Goal: Transaction & Acquisition: Obtain resource

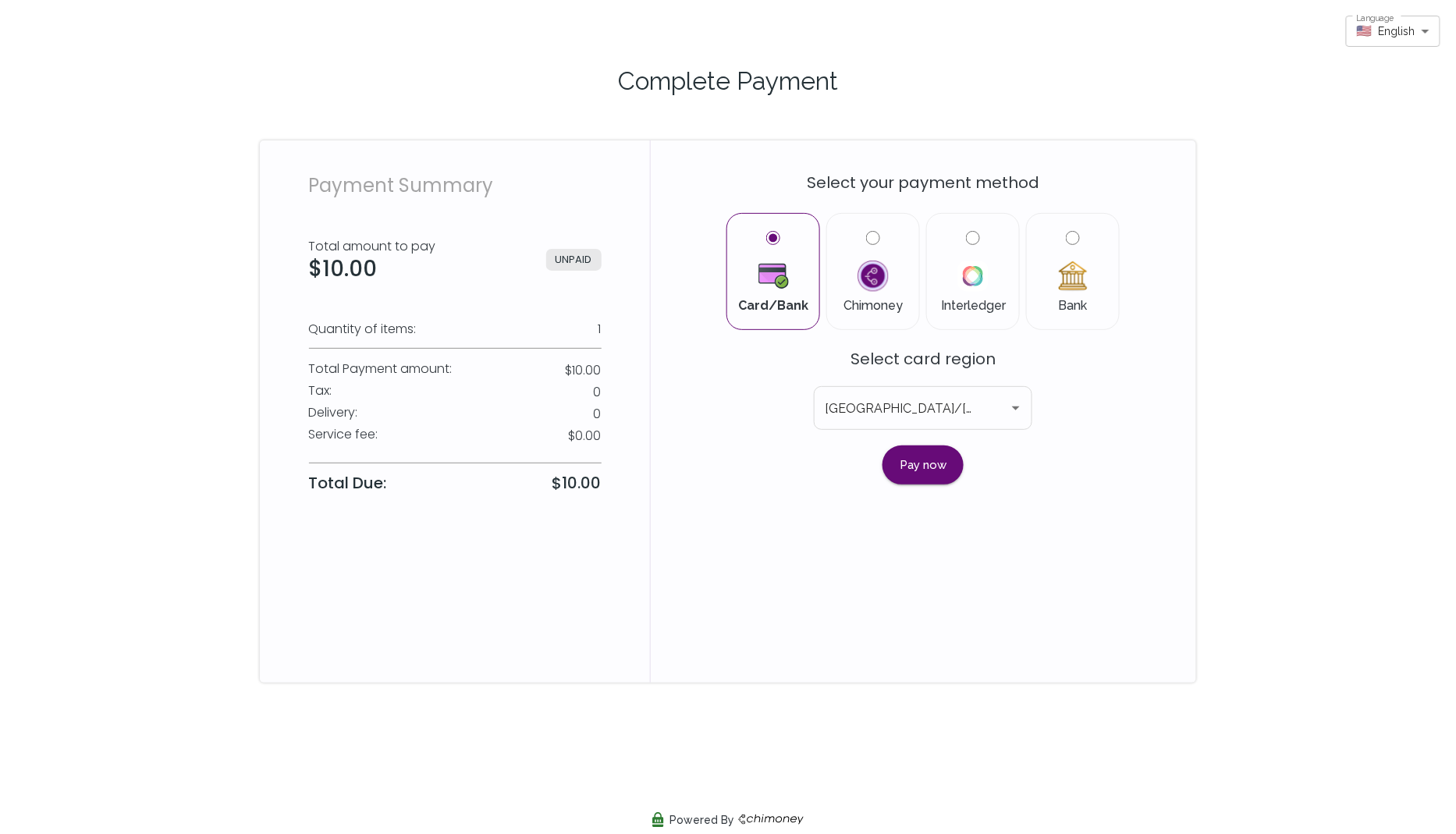
click at [1075, 237] on input "Bank" at bounding box center [1073, 238] width 14 height 14
radio input "true"
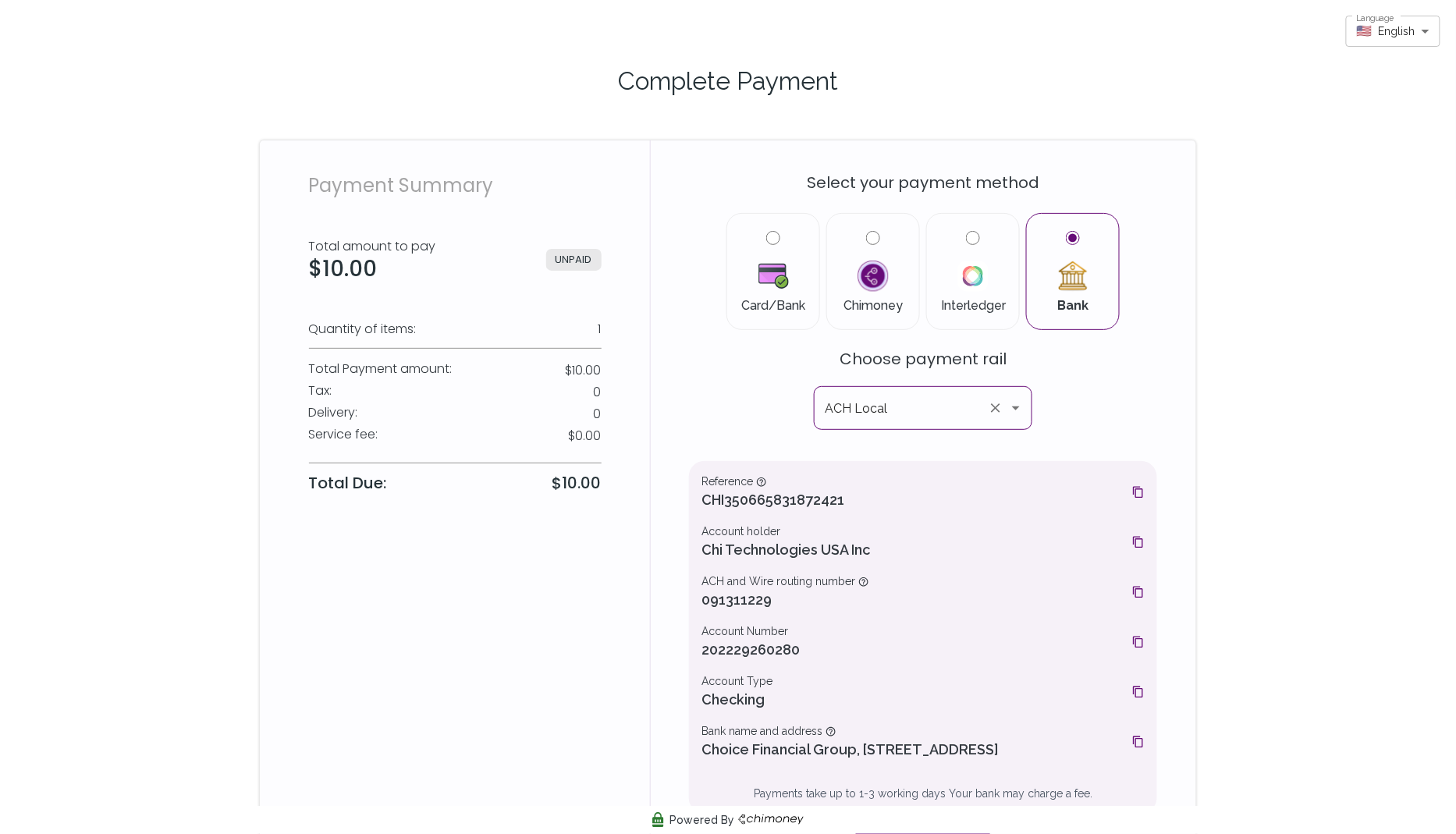
click at [1015, 411] on icon "Open" at bounding box center [1016, 408] width 19 height 19
click at [1088, 421] on div "Select your payment method Card/Bank Chimoney Interledger Bank Choose payment r…" at bounding box center [923, 510] width 468 height 702
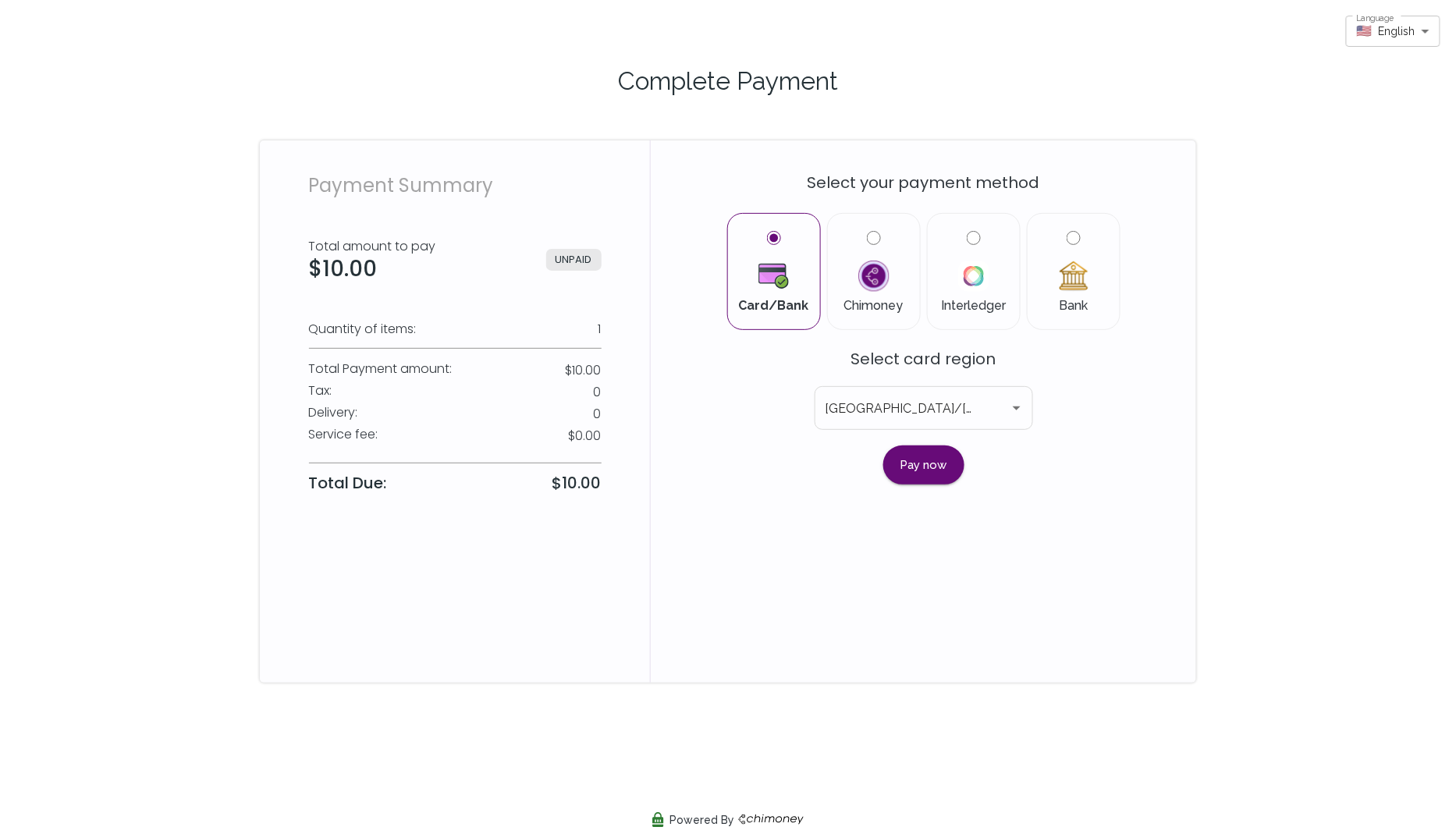
click at [1077, 236] on input "Bank" at bounding box center [1074, 238] width 14 height 14
radio input "true"
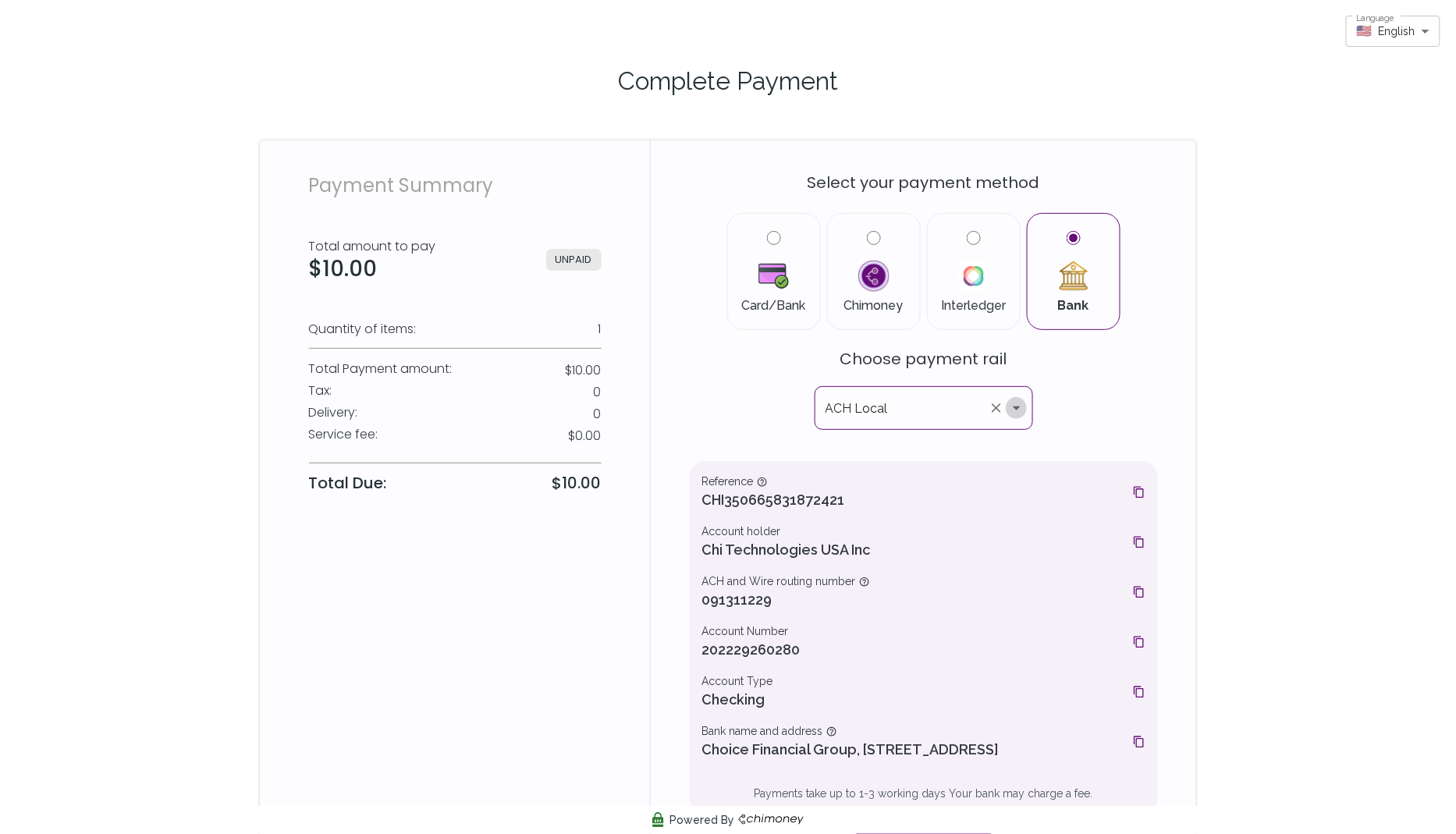
click at [1012, 412] on icon "Open" at bounding box center [1017, 408] width 19 height 19
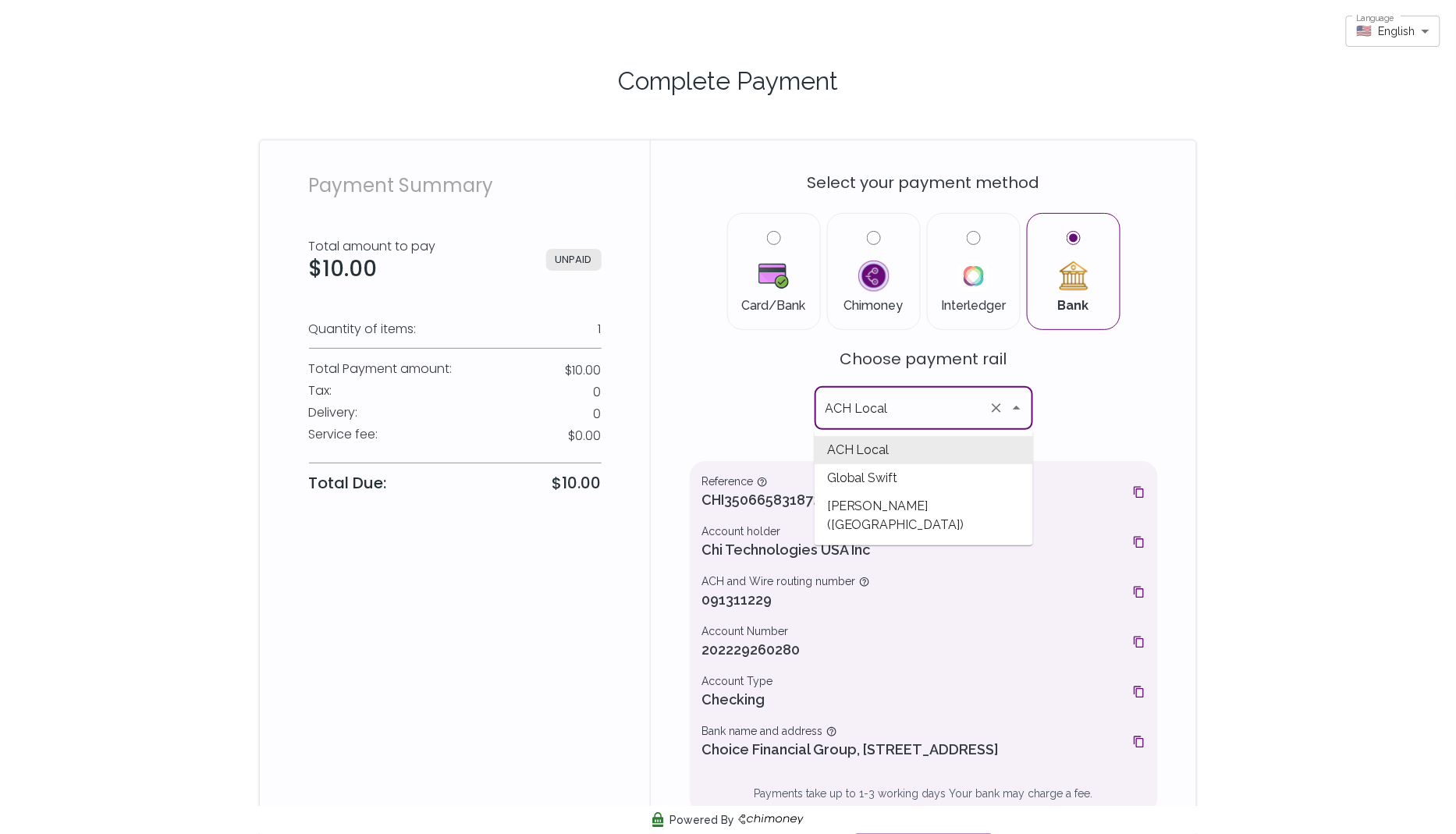
click at [1072, 436] on div "Select your payment method Card/Bank Chimoney Interledger Bank Choose payment r…" at bounding box center [924, 510] width 468 height 702
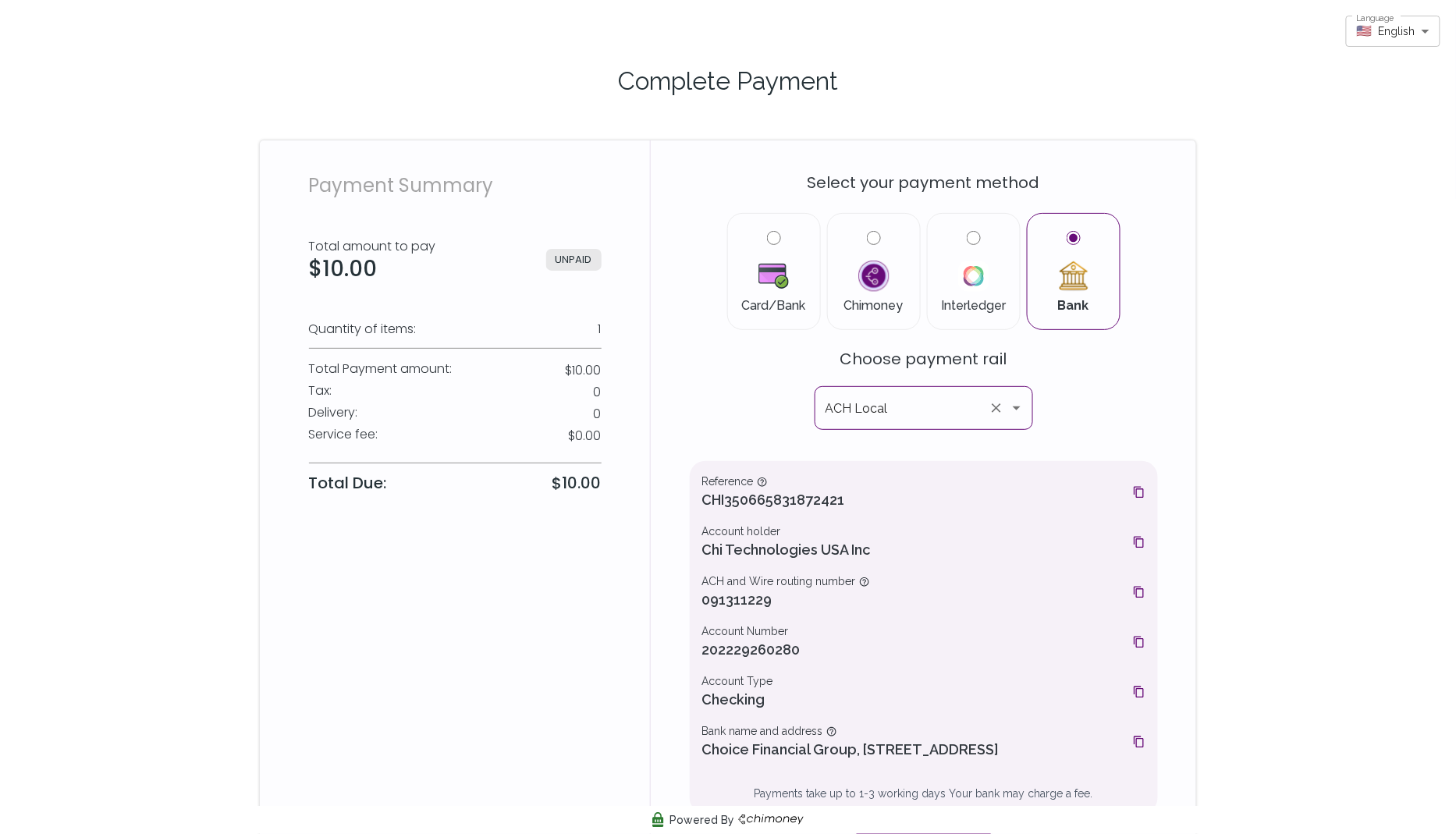
click at [1013, 404] on icon "Open" at bounding box center [1017, 408] width 19 height 19
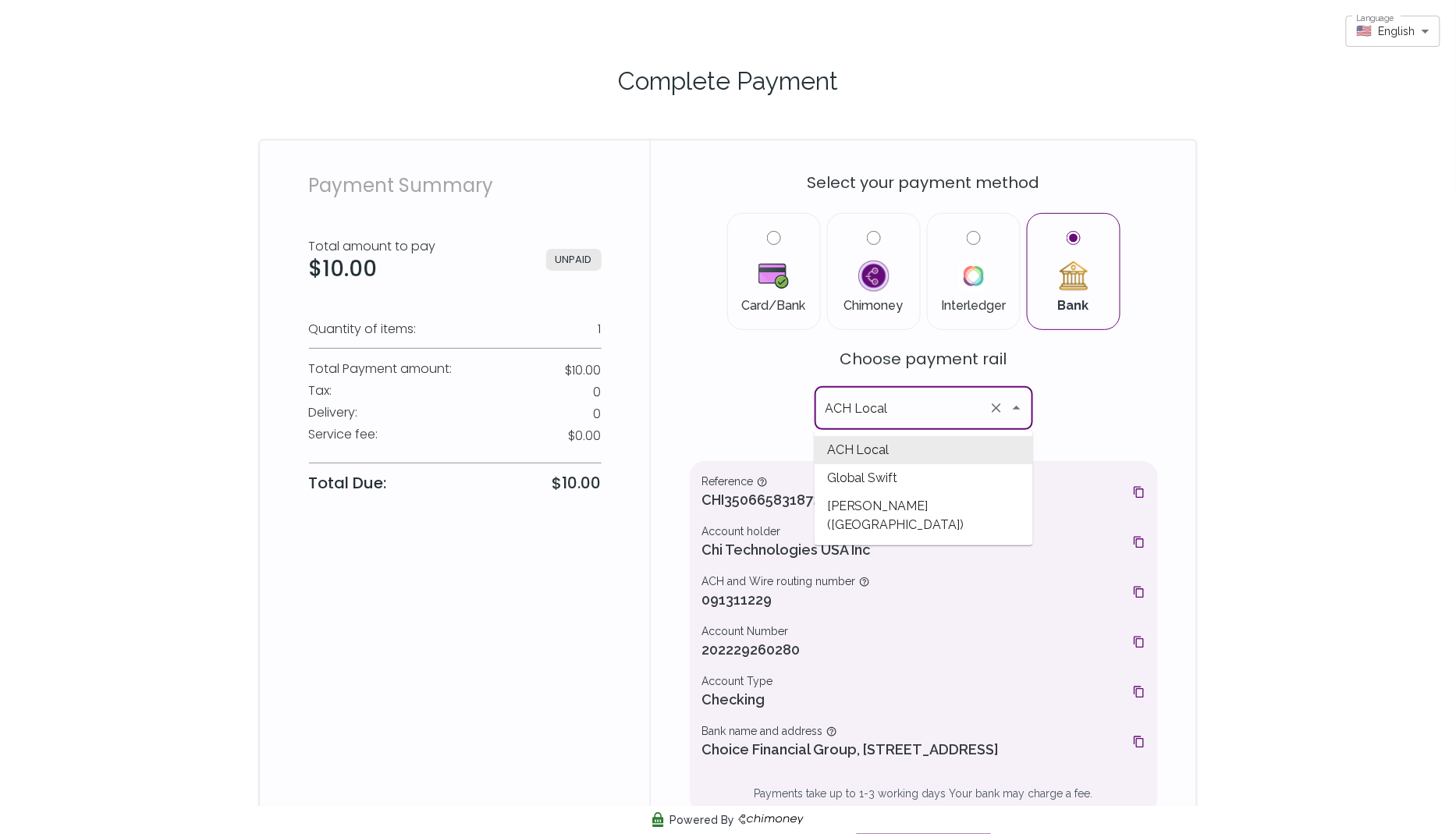
click at [1076, 406] on div "Select your payment method Card/Bank Chimoney Interledger Bank Choose payment r…" at bounding box center [924, 510] width 468 height 702
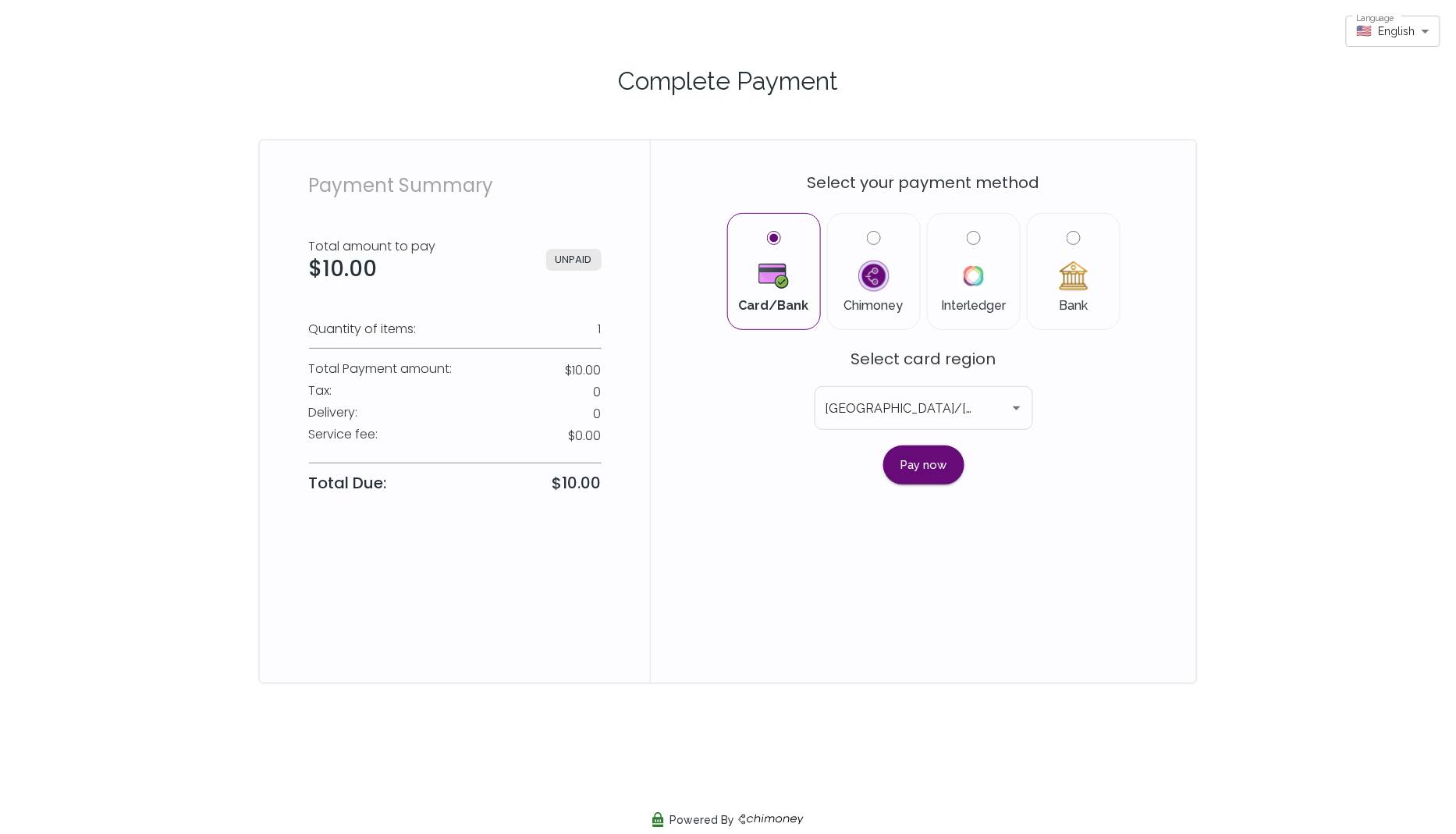
click at [1068, 236] on input "Bank" at bounding box center [1074, 238] width 14 height 14
radio input "true"
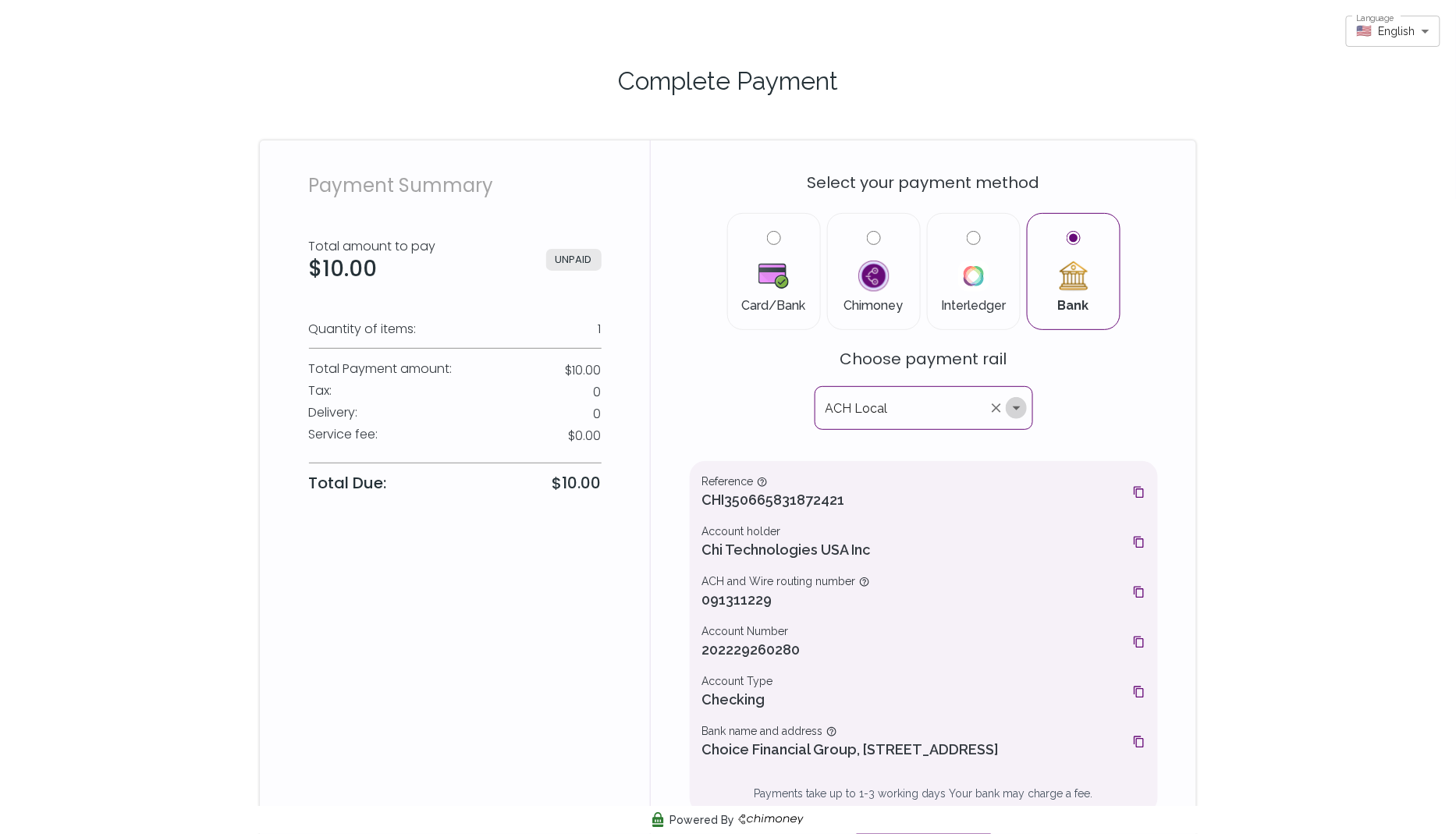
click at [1016, 405] on icon "Open" at bounding box center [1017, 408] width 19 height 19
click at [1066, 410] on div "Select your payment method Card/Bank Chimoney Interledger Bank Choose payment r…" at bounding box center [924, 510] width 468 height 702
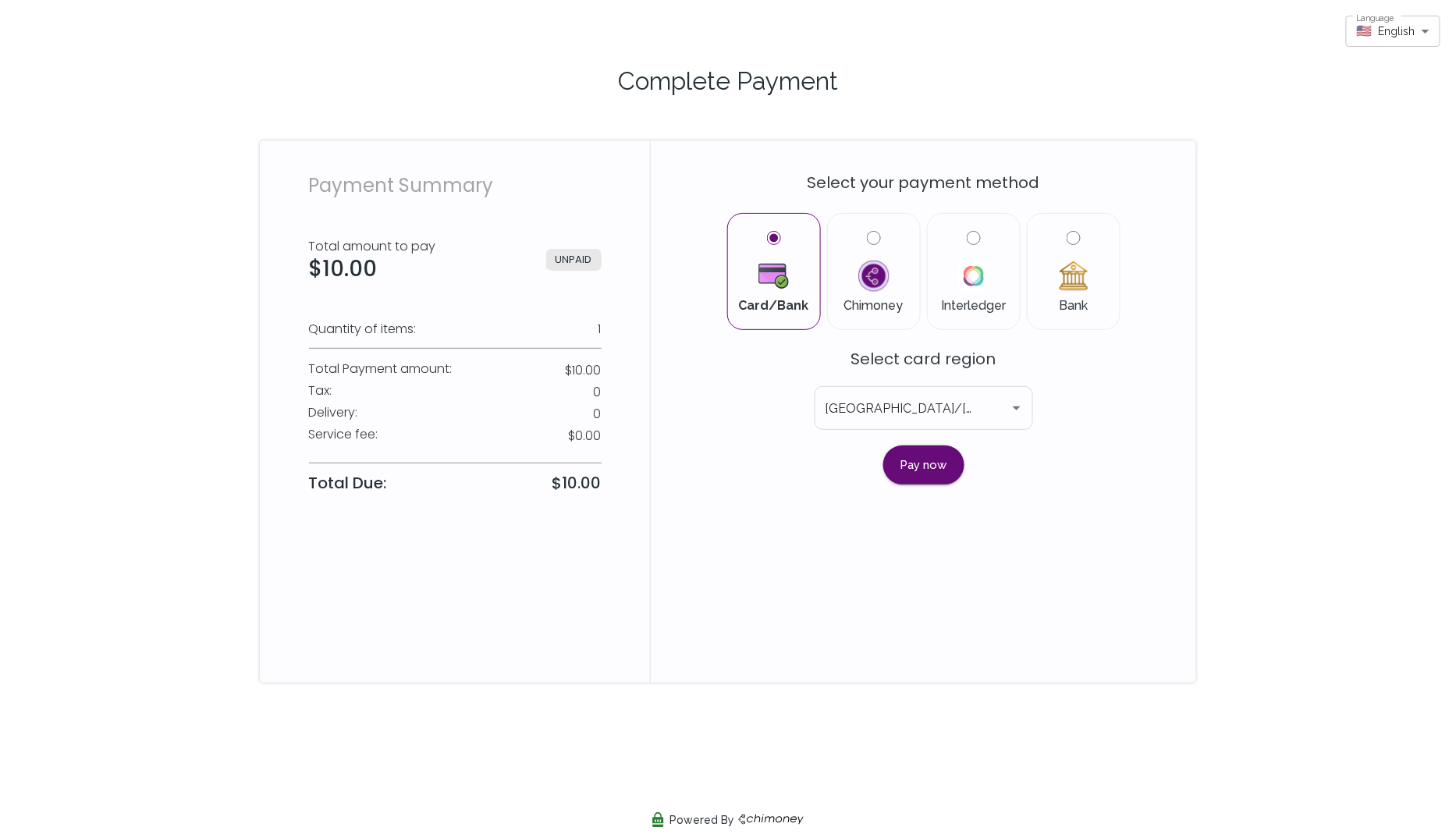
click at [1072, 237] on input "Bank" at bounding box center [1074, 238] width 14 height 14
radio input "true"
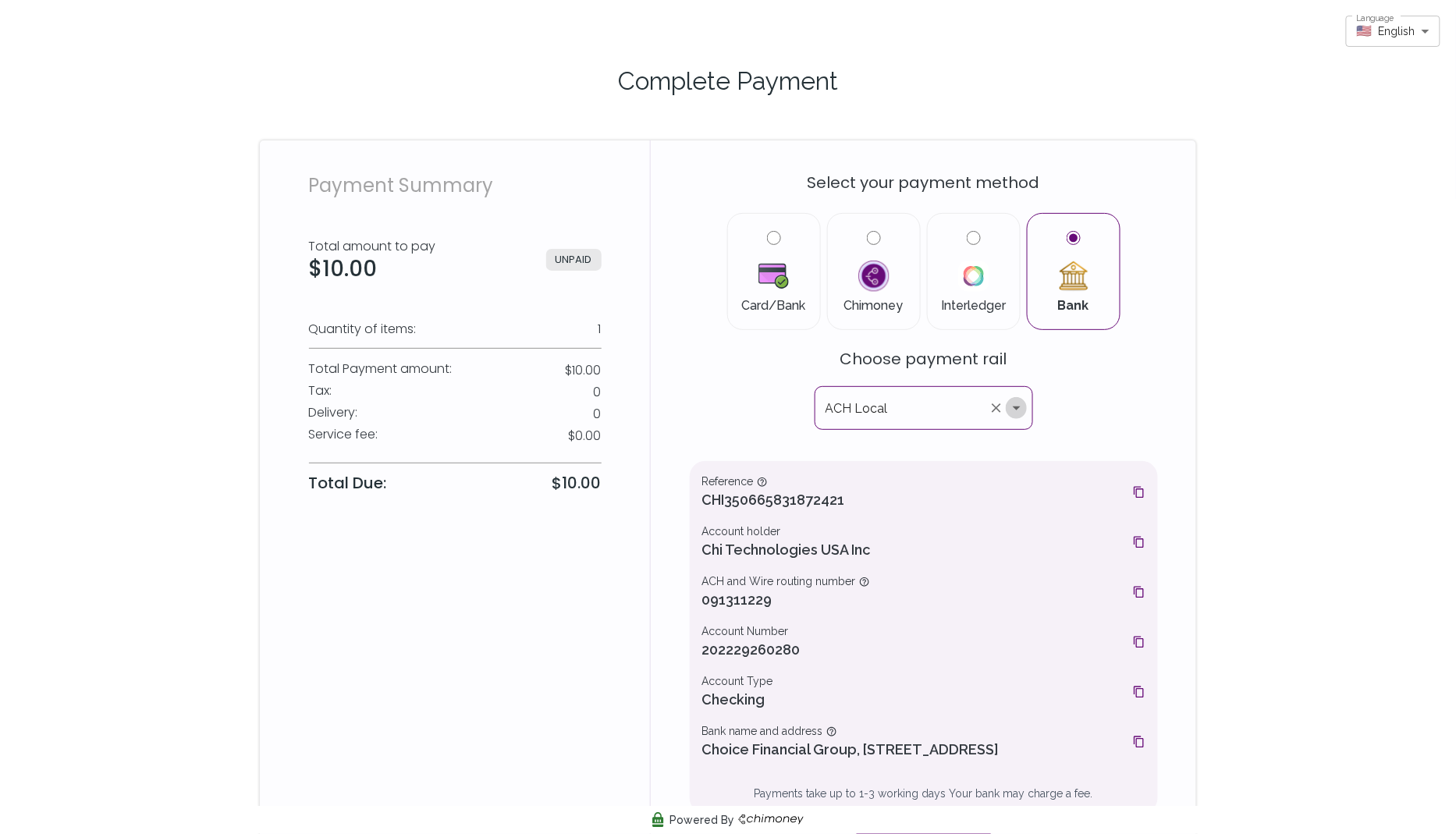
click at [1016, 409] on icon "Open" at bounding box center [1017, 408] width 8 height 4
click at [1061, 406] on div "Select your payment method Card/Bank Chimoney Interledger Bank Choose payment r…" at bounding box center [924, 510] width 468 height 702
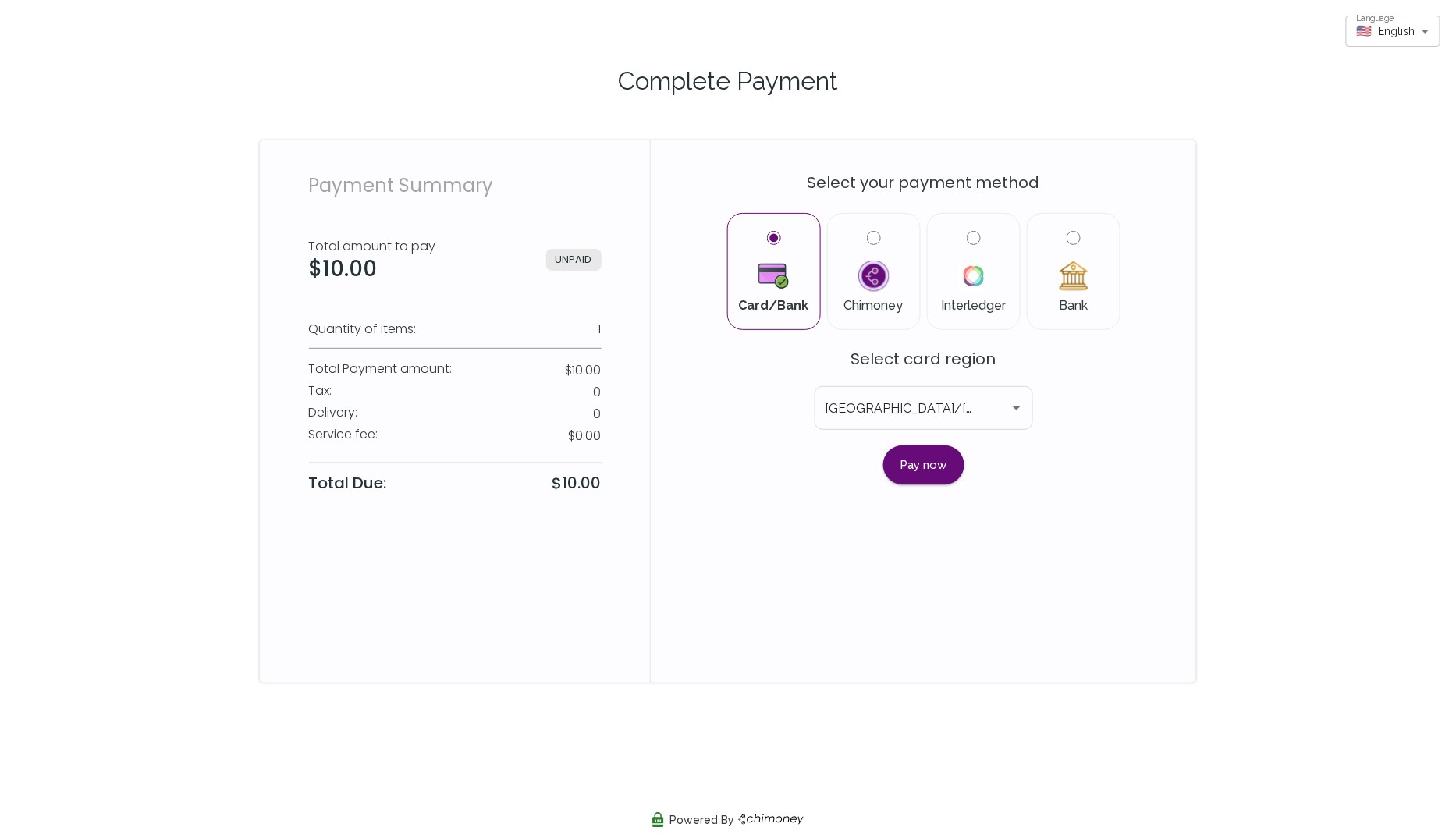
click at [1072, 244] on input "Bank" at bounding box center [1074, 238] width 14 height 14
radio input "true"
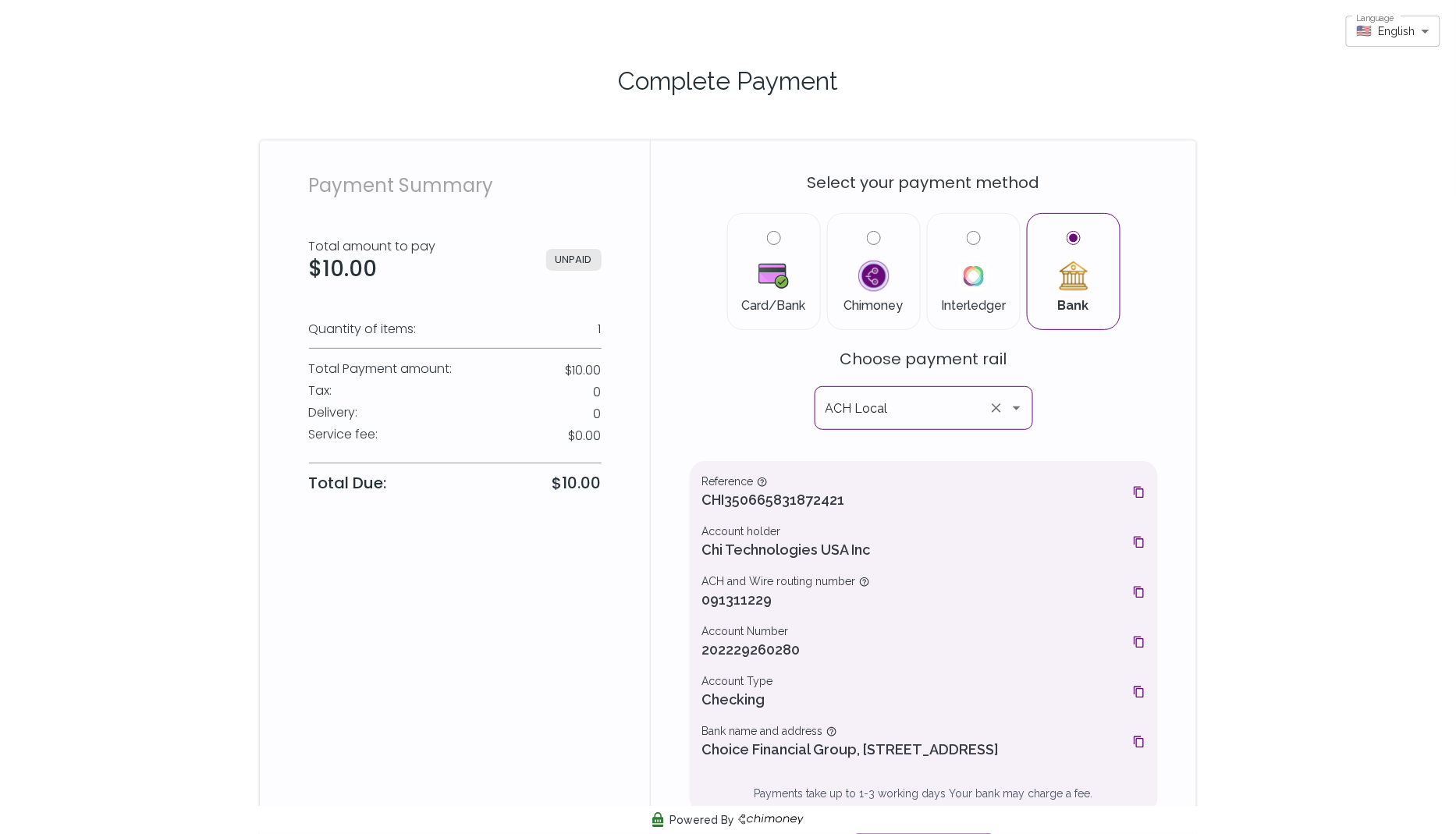
click at [1020, 408] on icon "Open" at bounding box center [1017, 408] width 19 height 19
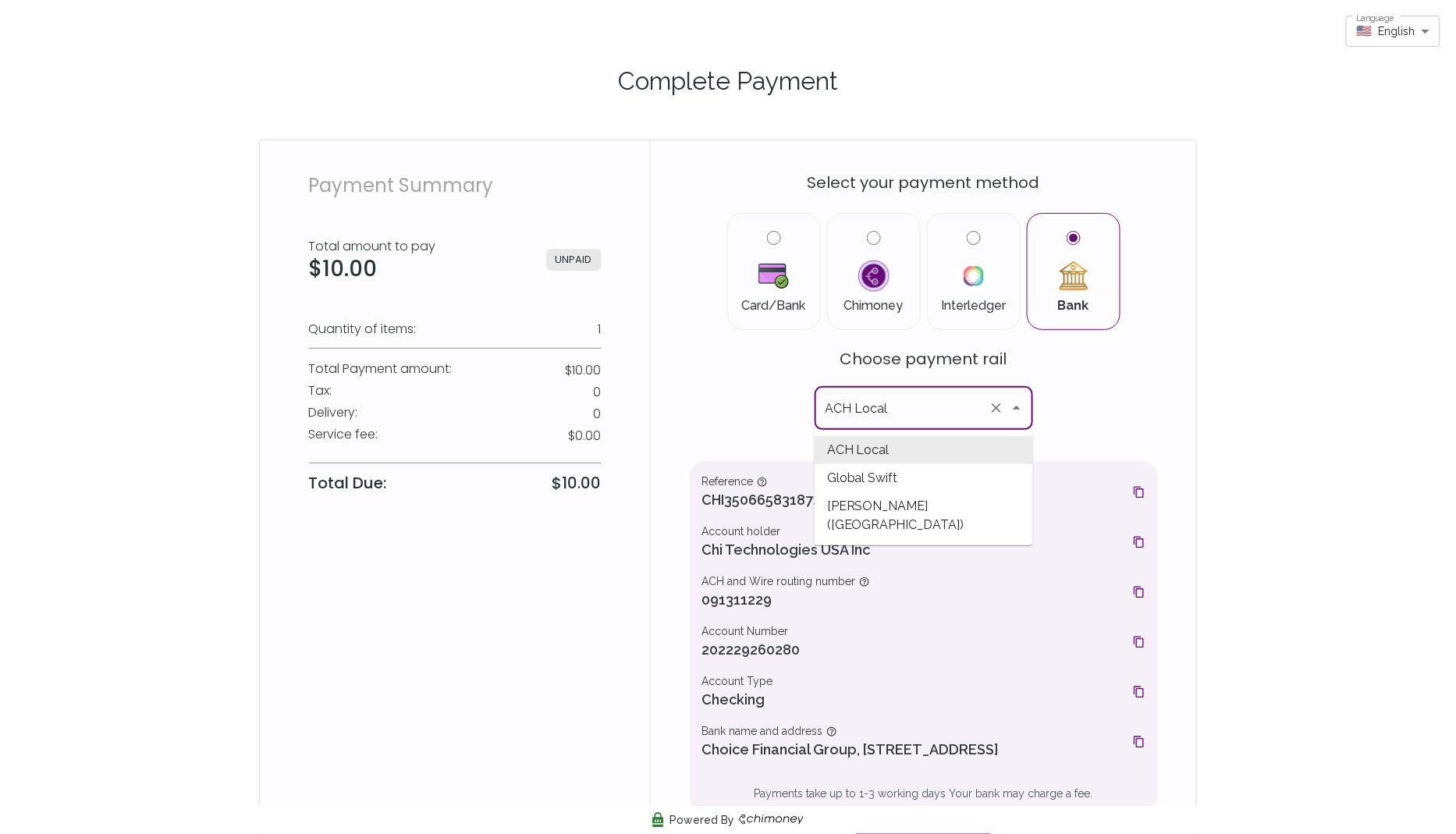
click at [1092, 420] on div "Select your payment method Card/Bank Chimoney Interledger Bank Choose payment r…" at bounding box center [924, 510] width 468 height 702
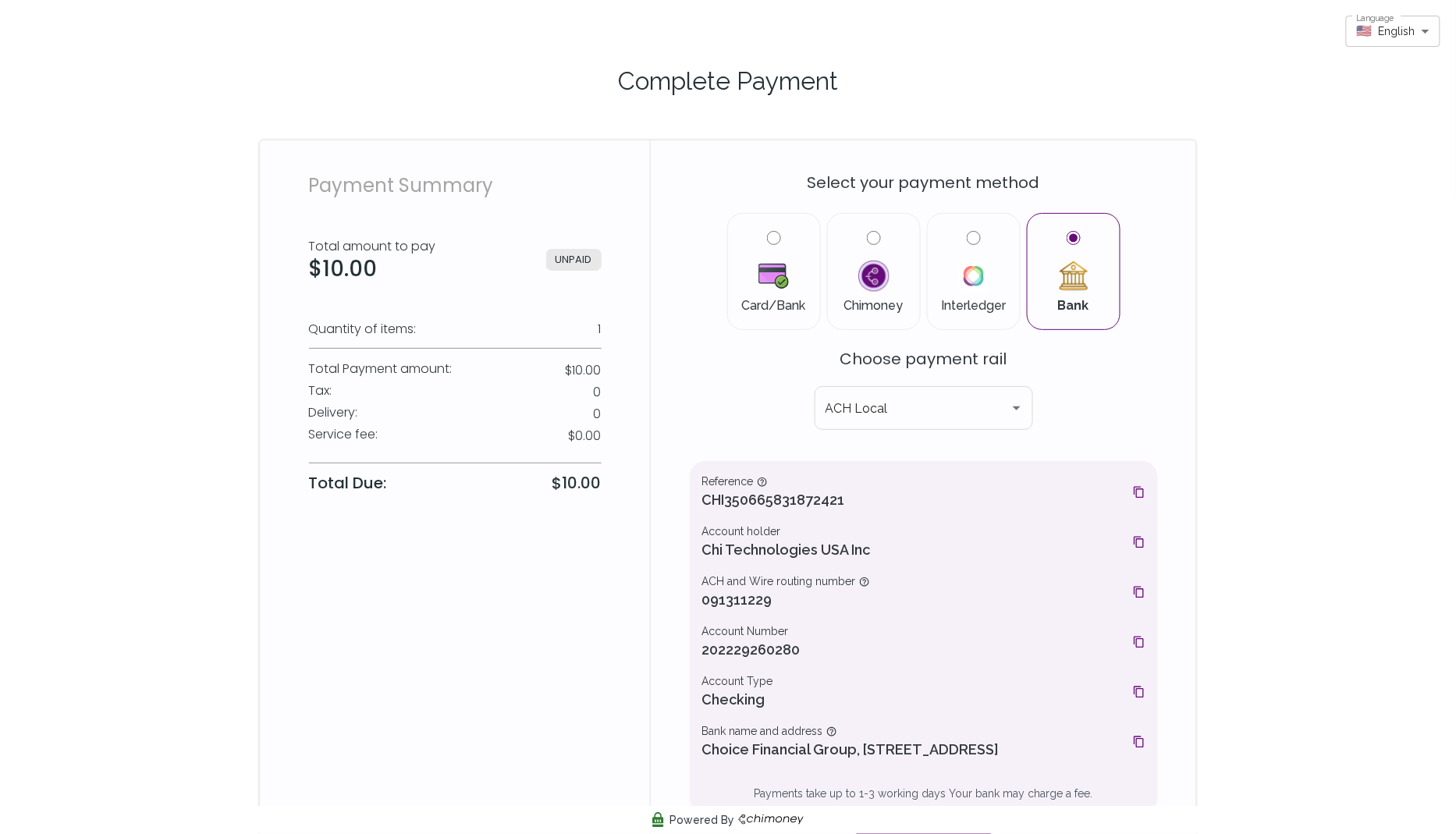
click at [772, 235] on input "Card/Bank" at bounding box center [774, 238] width 14 height 14
radio input "true"
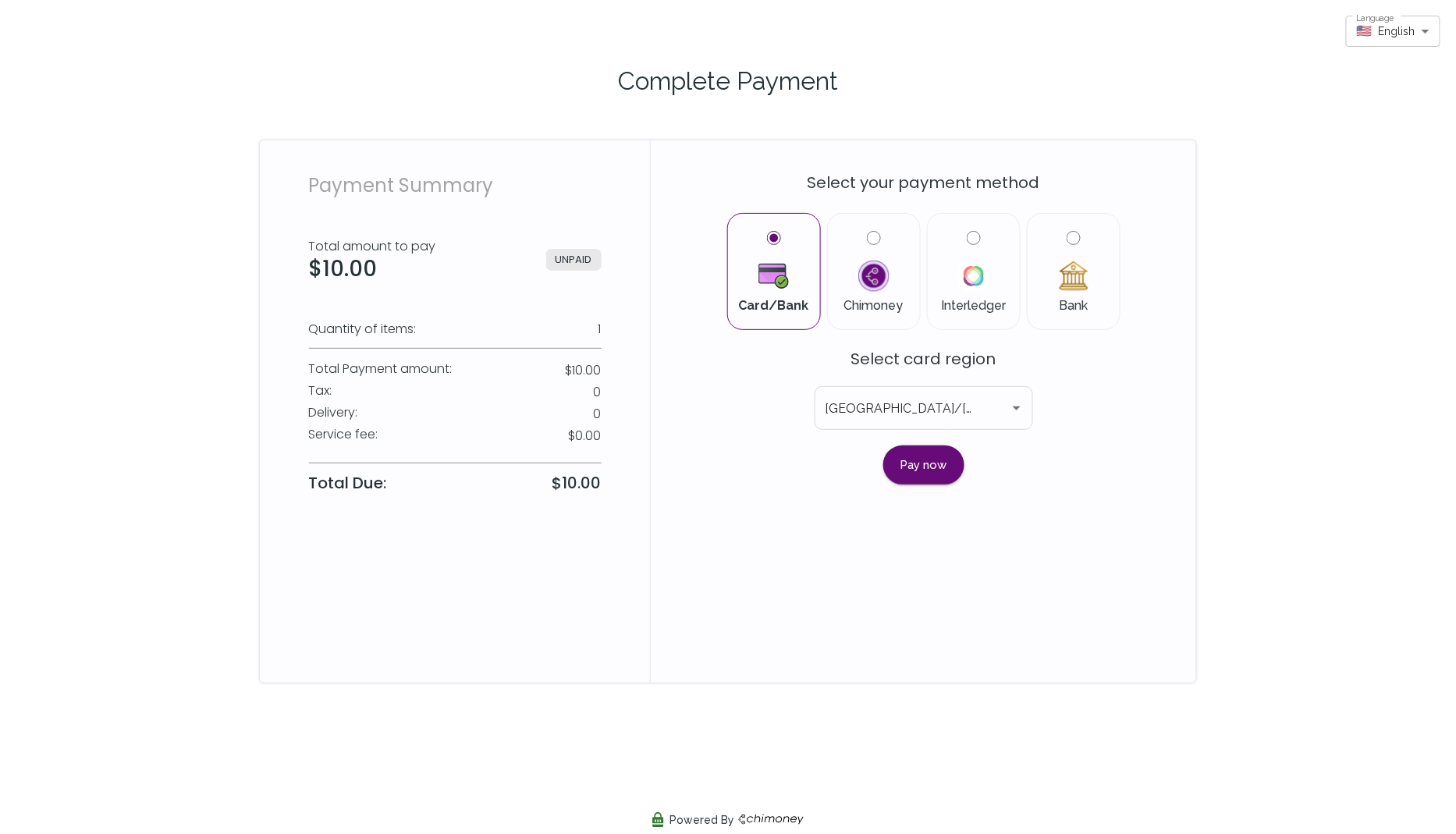
click at [1071, 232] on input "Bank" at bounding box center [1074, 238] width 14 height 14
radio input "true"
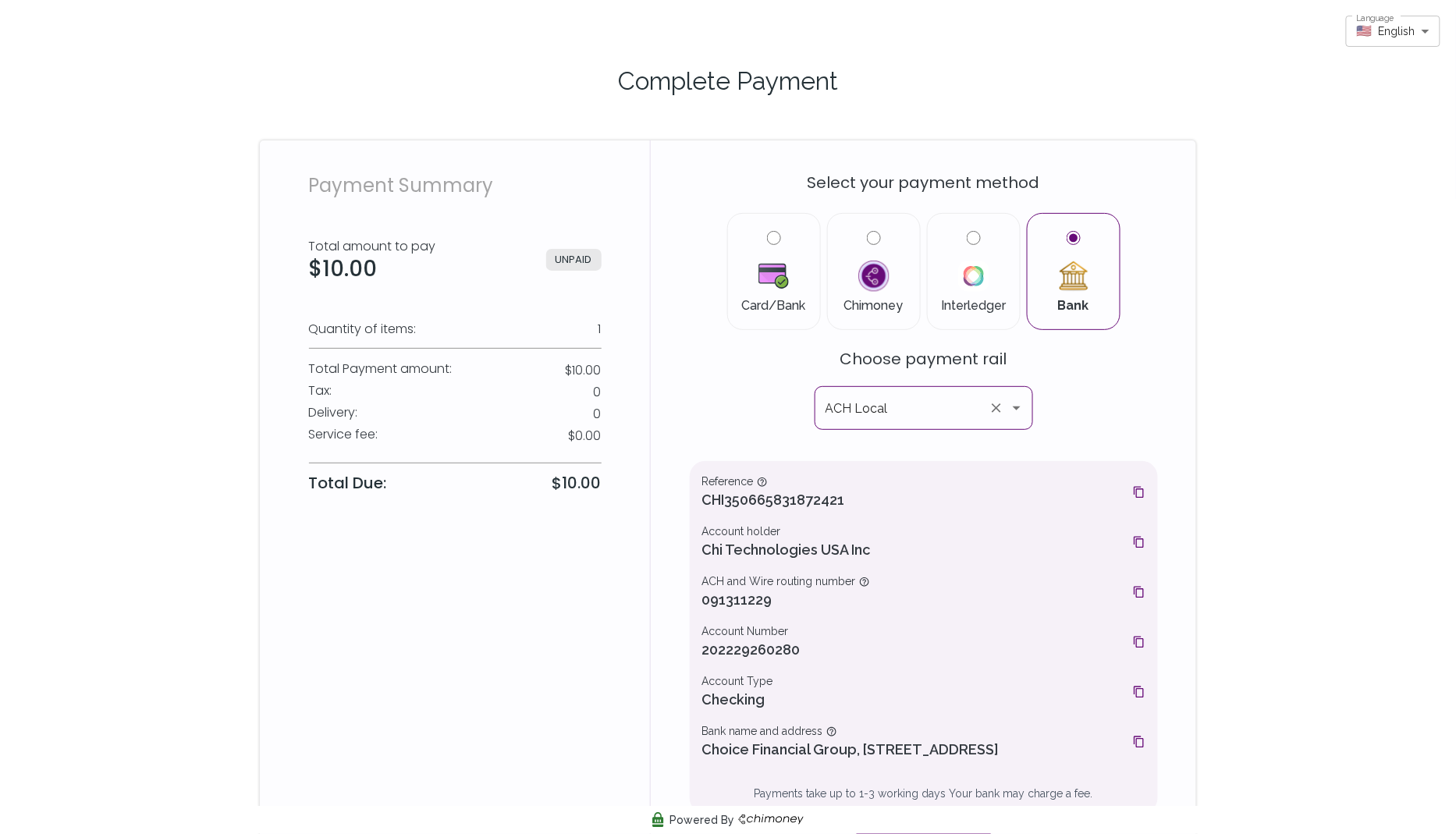
click at [1017, 406] on icon "Open" at bounding box center [1017, 408] width 8 height 4
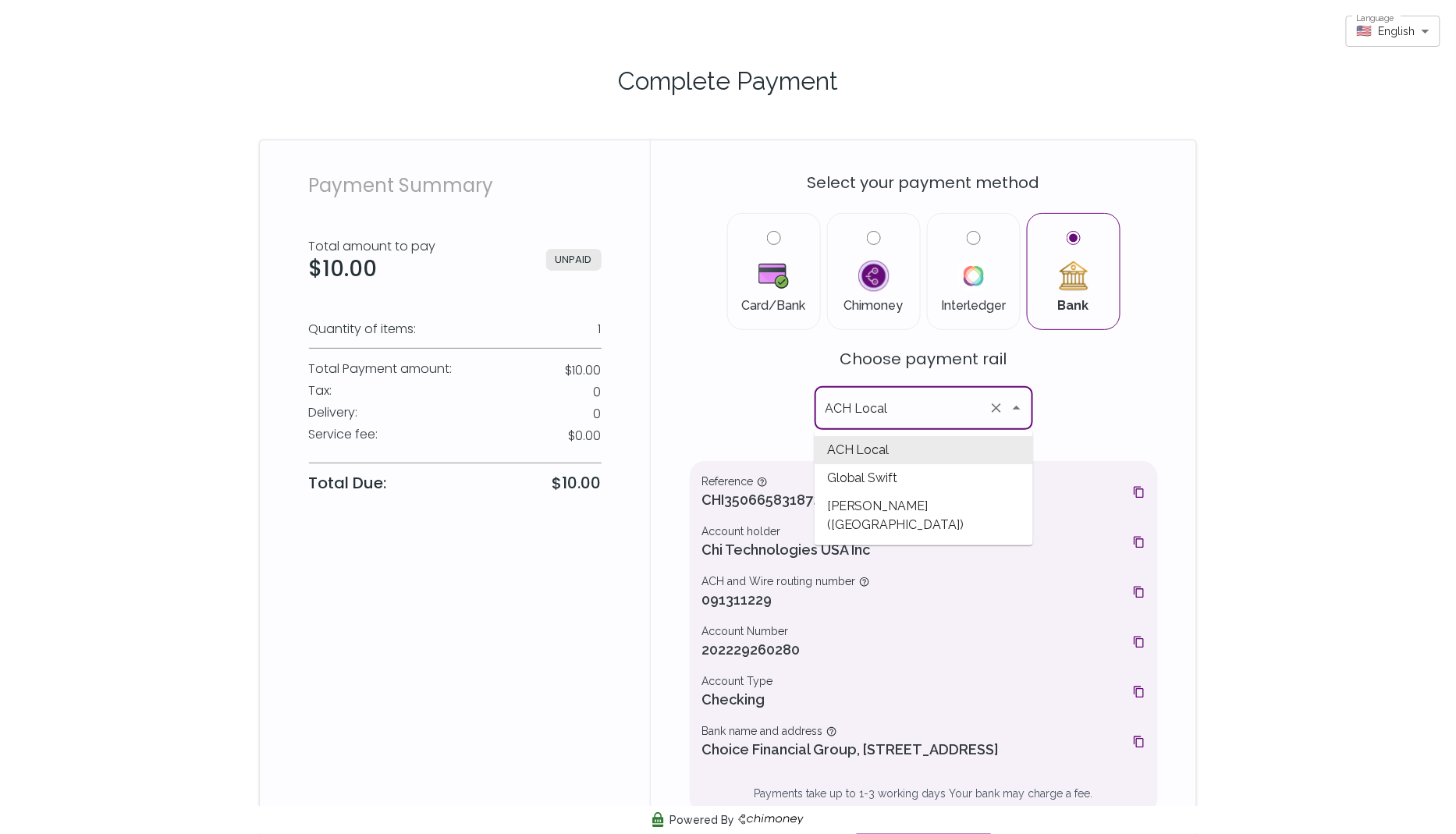
click at [1076, 403] on div "Select your payment method Card/Bank Chimoney Interledger Bank Choose payment r…" at bounding box center [924, 510] width 468 height 702
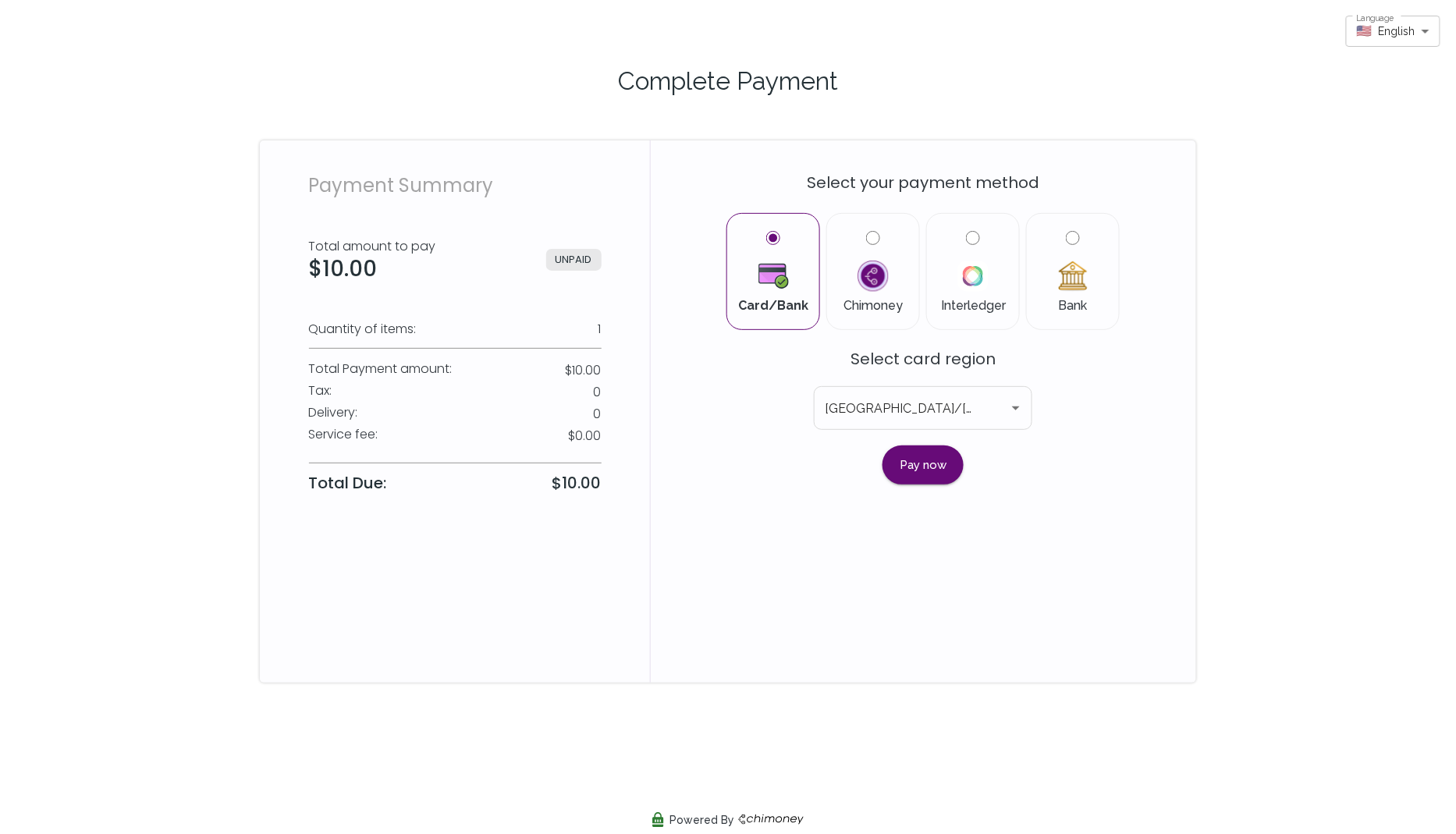
click at [1079, 234] on input "Bank" at bounding box center [1073, 238] width 14 height 14
radio input "true"
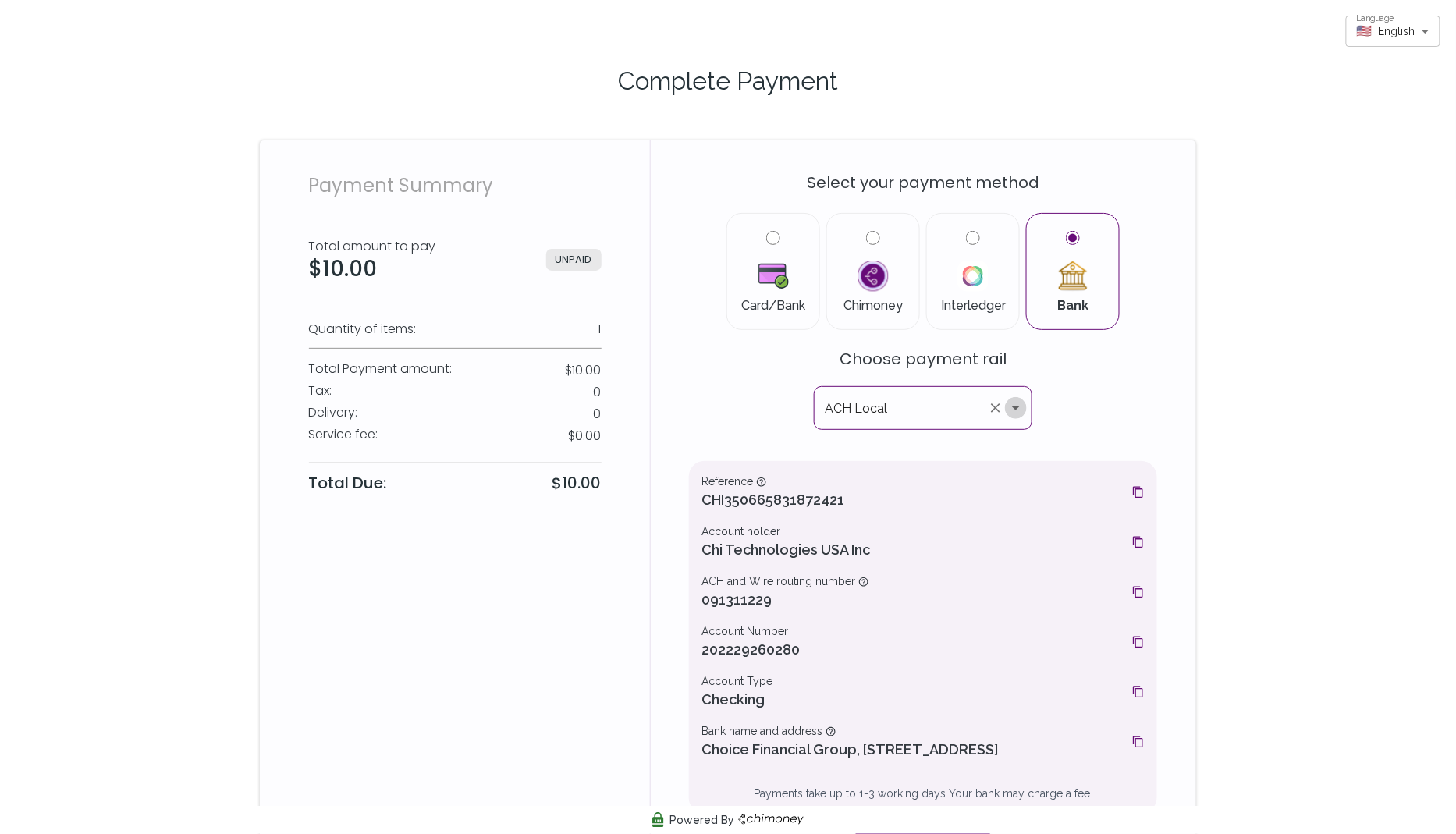
click at [1020, 405] on icon "Open" at bounding box center [1016, 408] width 19 height 19
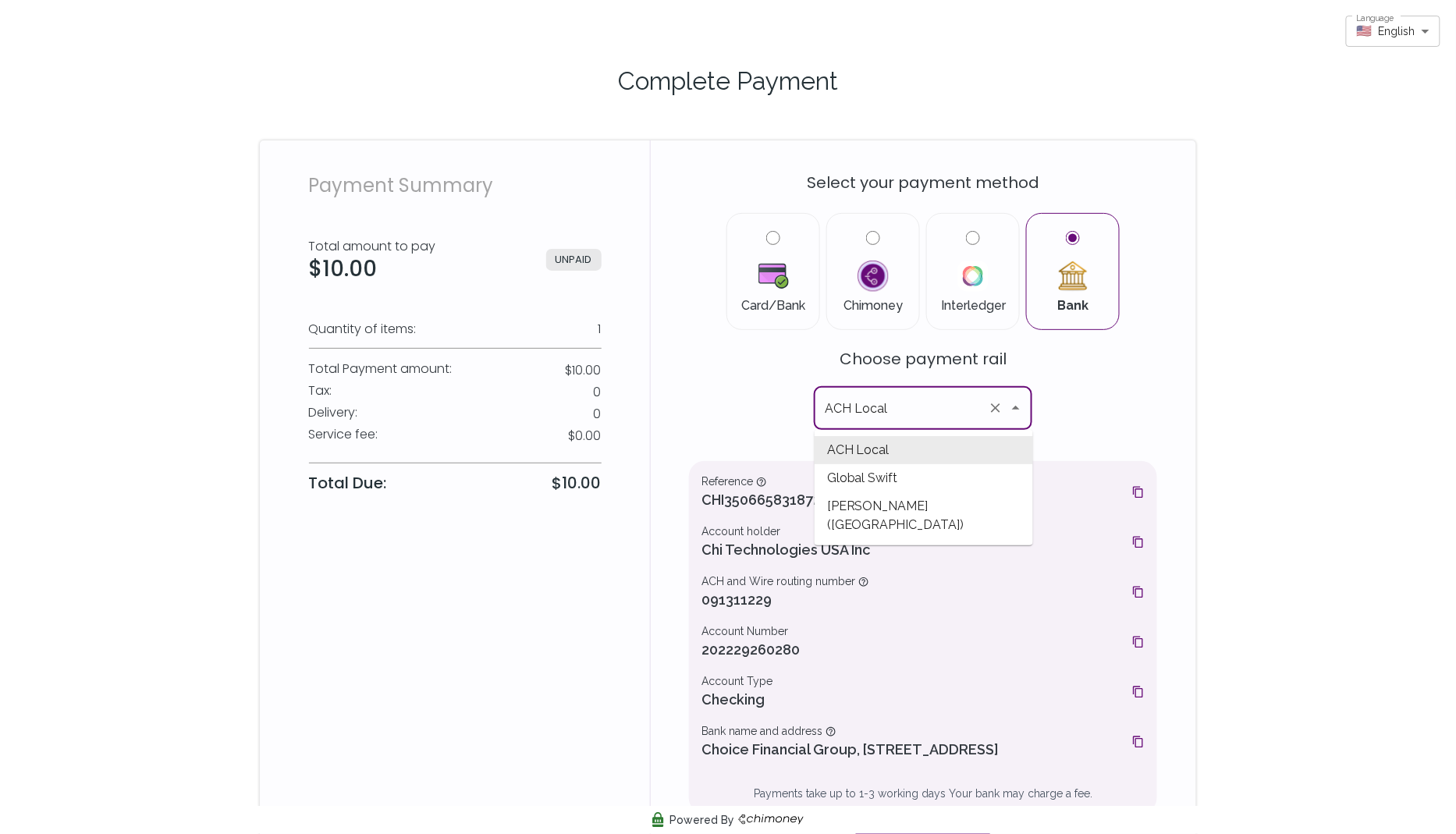
click at [1084, 404] on div "Select your payment method Card/Bank Chimoney Interledger Bank Choose payment r…" at bounding box center [923, 510] width 468 height 702
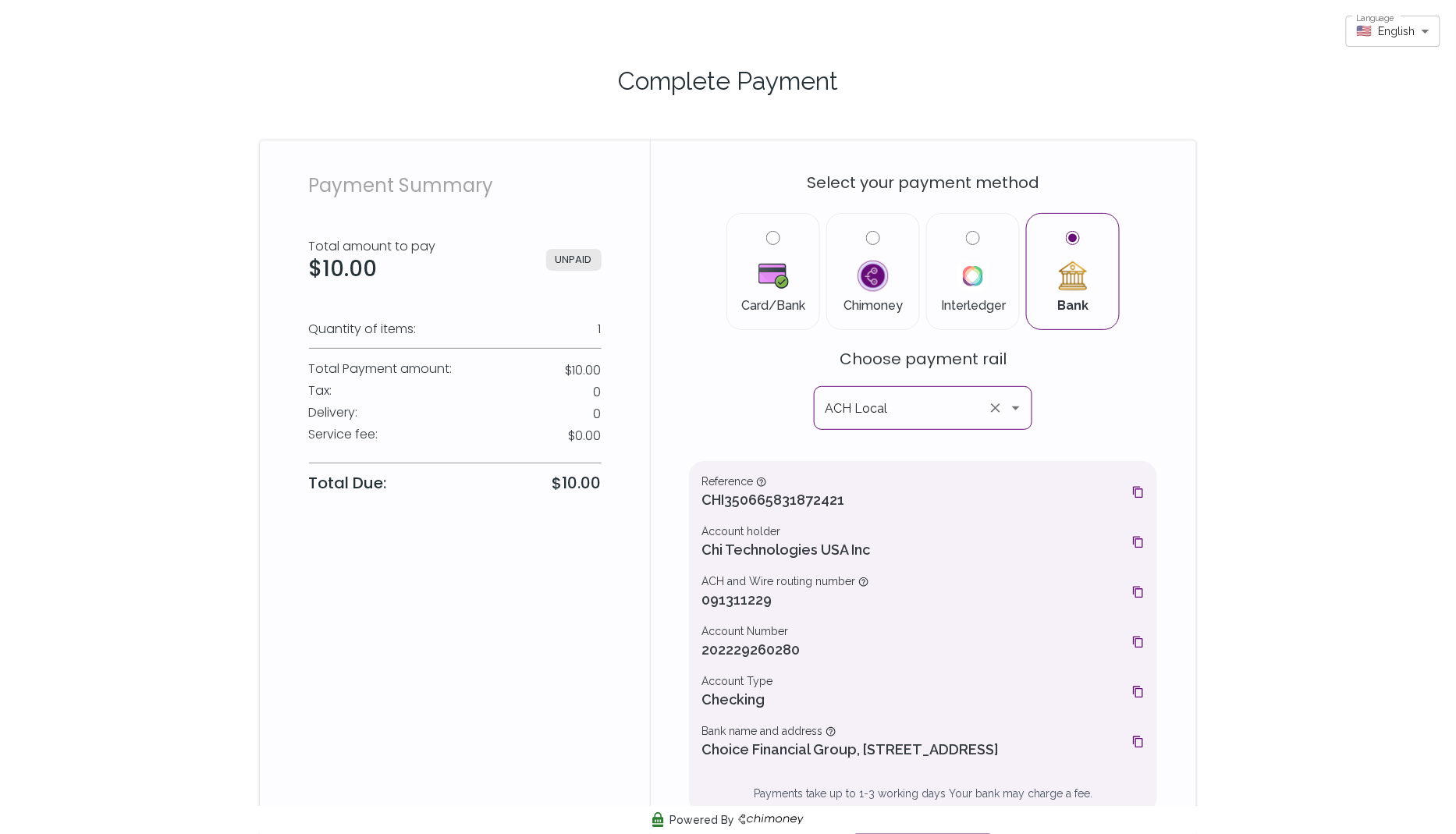
click at [1017, 412] on icon "Open" at bounding box center [1016, 408] width 19 height 19
click at [1097, 405] on div "Select your payment method Card/Bank Chimoney Interledger Bank Choose payment r…" at bounding box center [923, 510] width 468 height 702
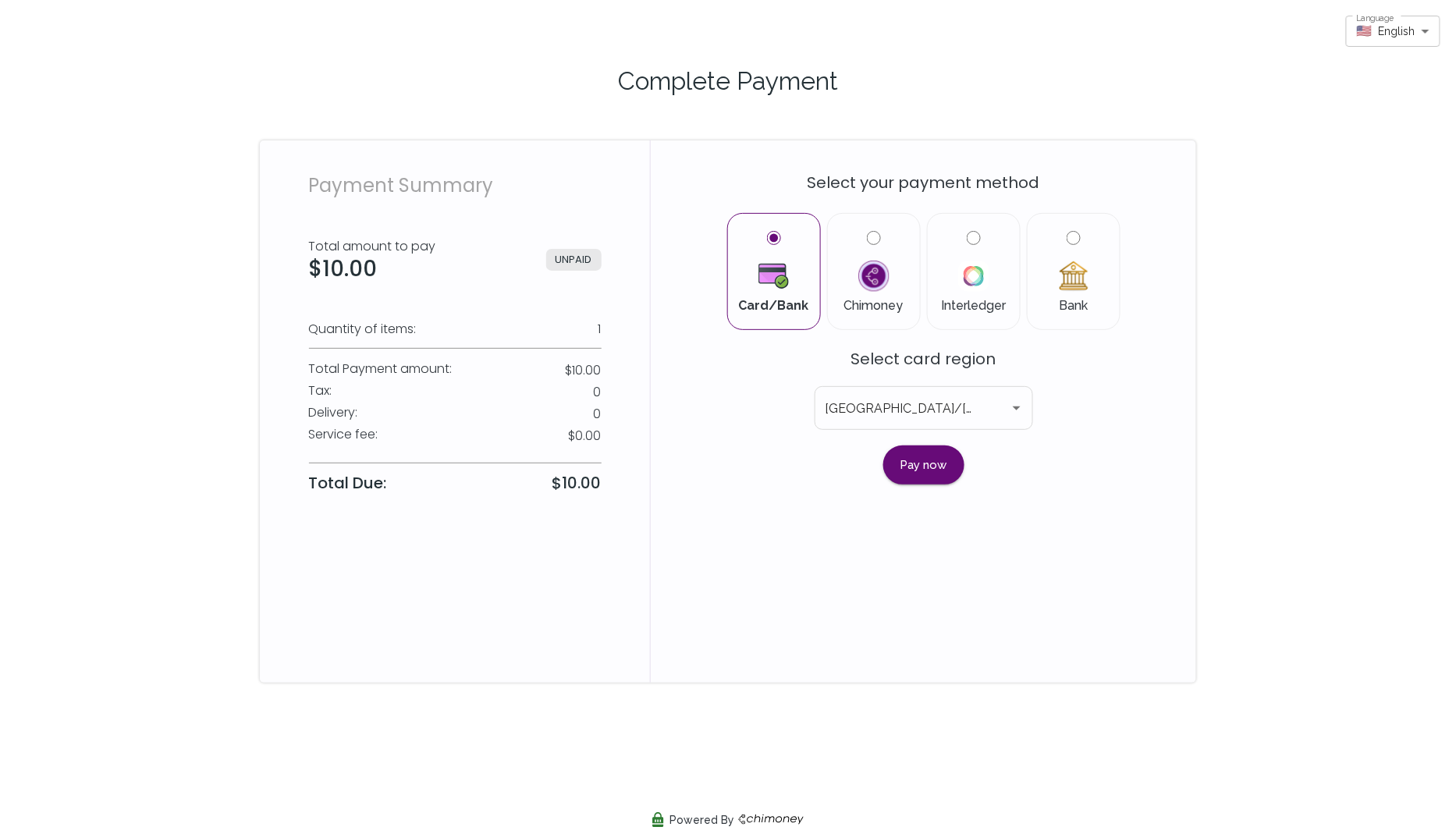
click at [1063, 242] on label "Bank" at bounding box center [1073, 271] width 67 height 81
click at [1067, 242] on input "Bank" at bounding box center [1074, 238] width 14 height 14
radio input "true"
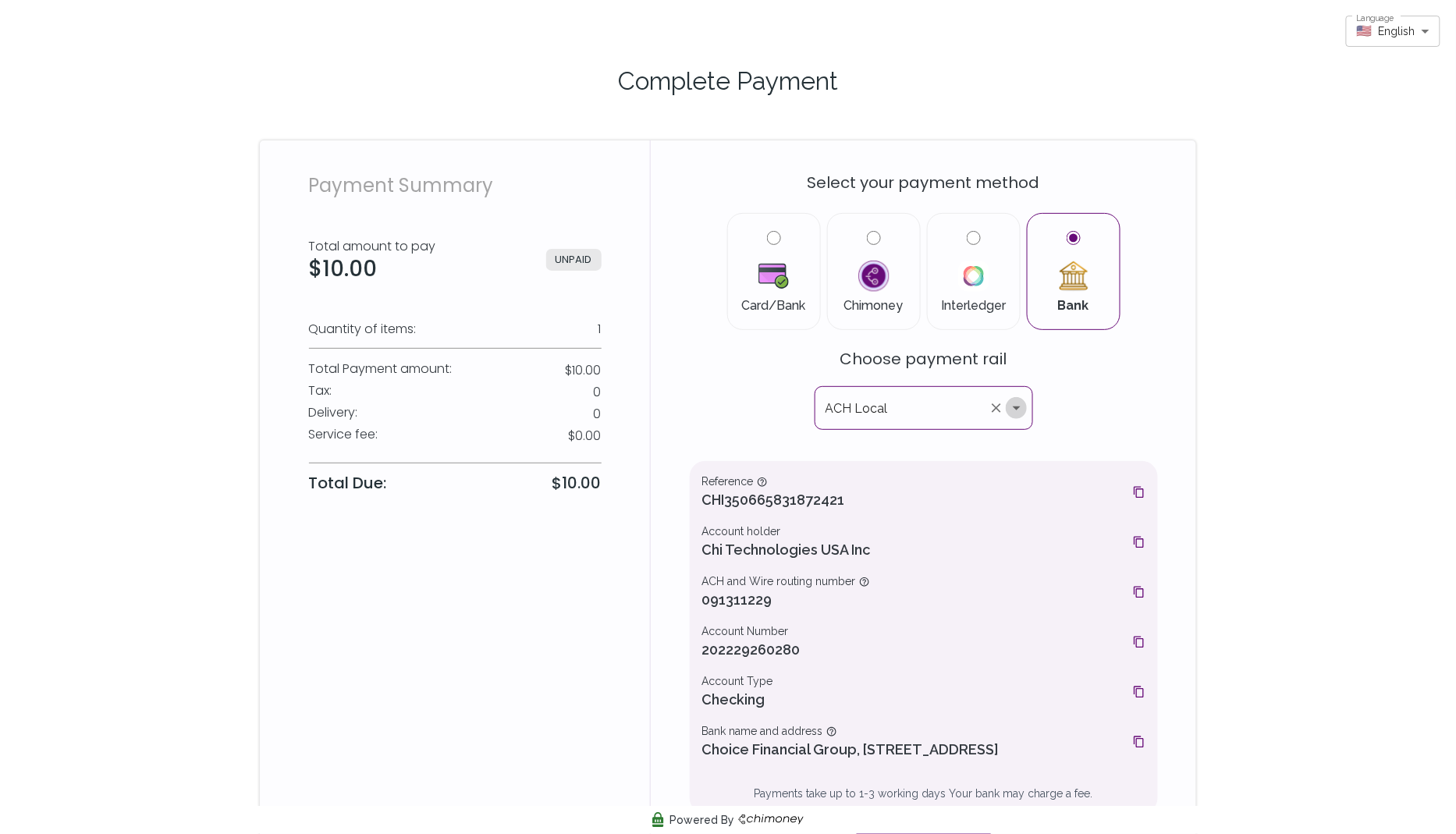
click at [1014, 413] on icon "Open" at bounding box center [1017, 408] width 19 height 19
click at [680, 390] on div "Select your payment method Card/Bank Chimoney Interledger Bank Choose payment r…" at bounding box center [923, 519] width 545 height 758
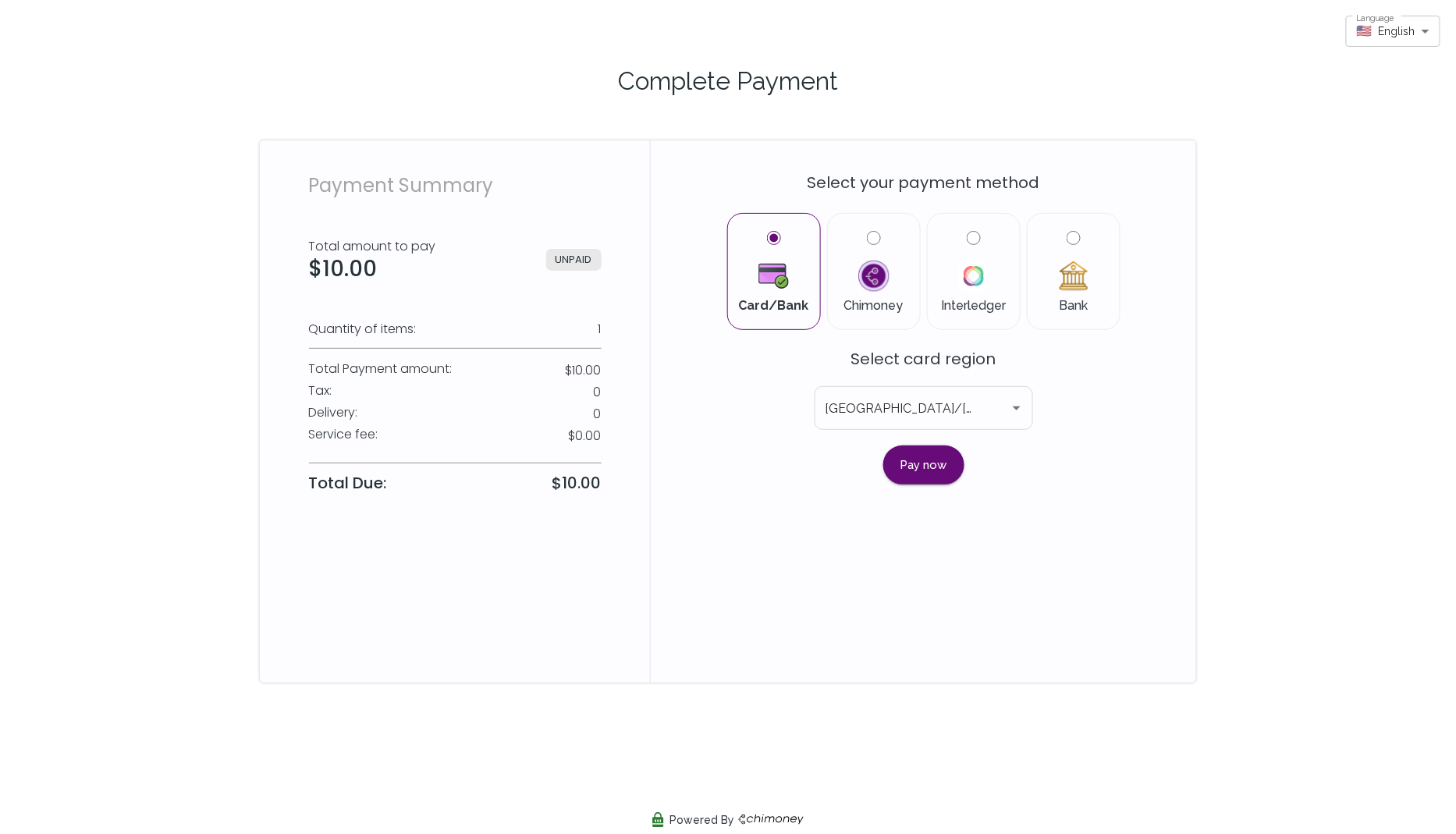
click at [1079, 238] on input "Bank" at bounding box center [1074, 238] width 14 height 14
radio input "true"
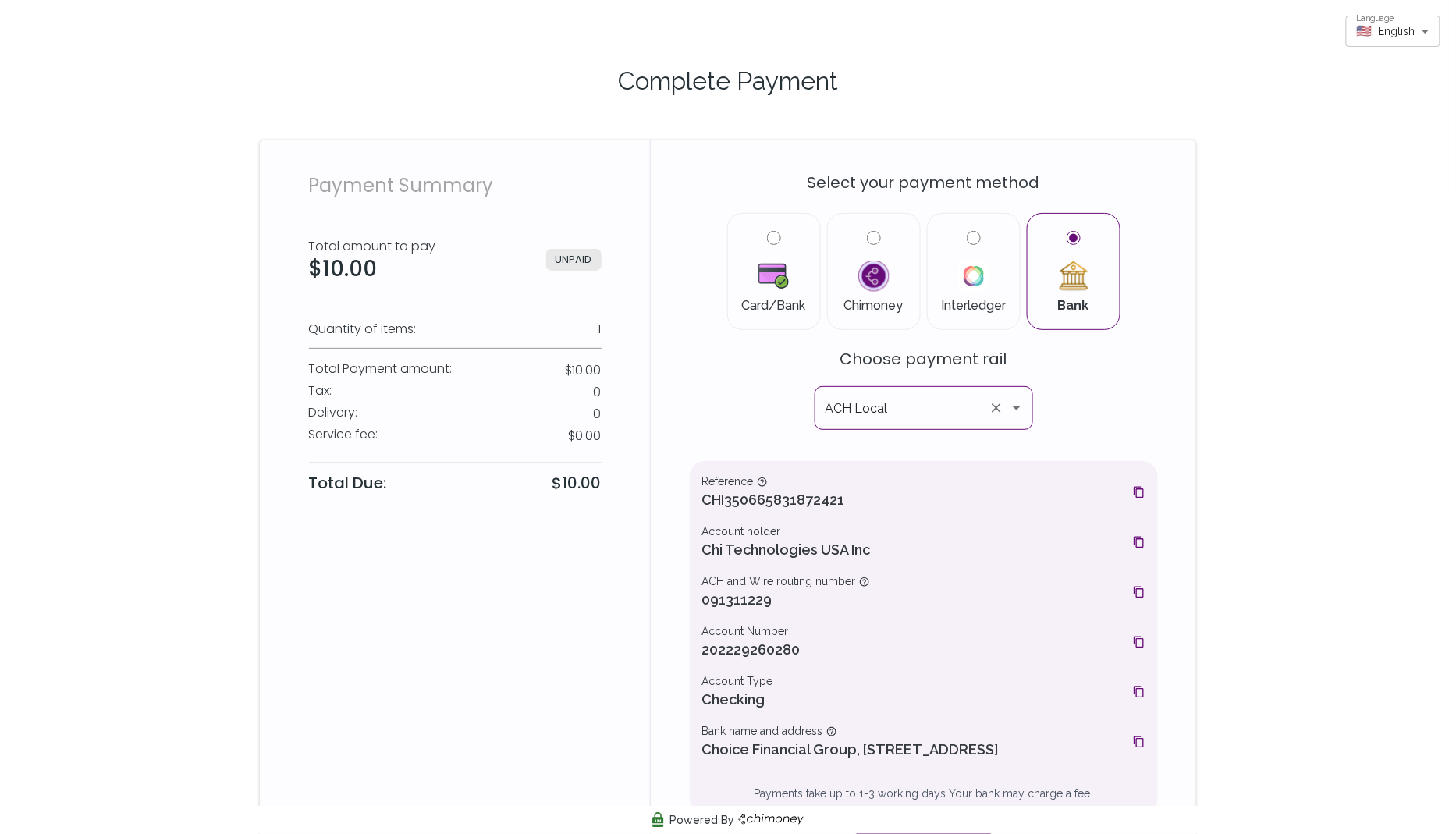
click at [1019, 409] on icon "Open" at bounding box center [1017, 408] width 19 height 19
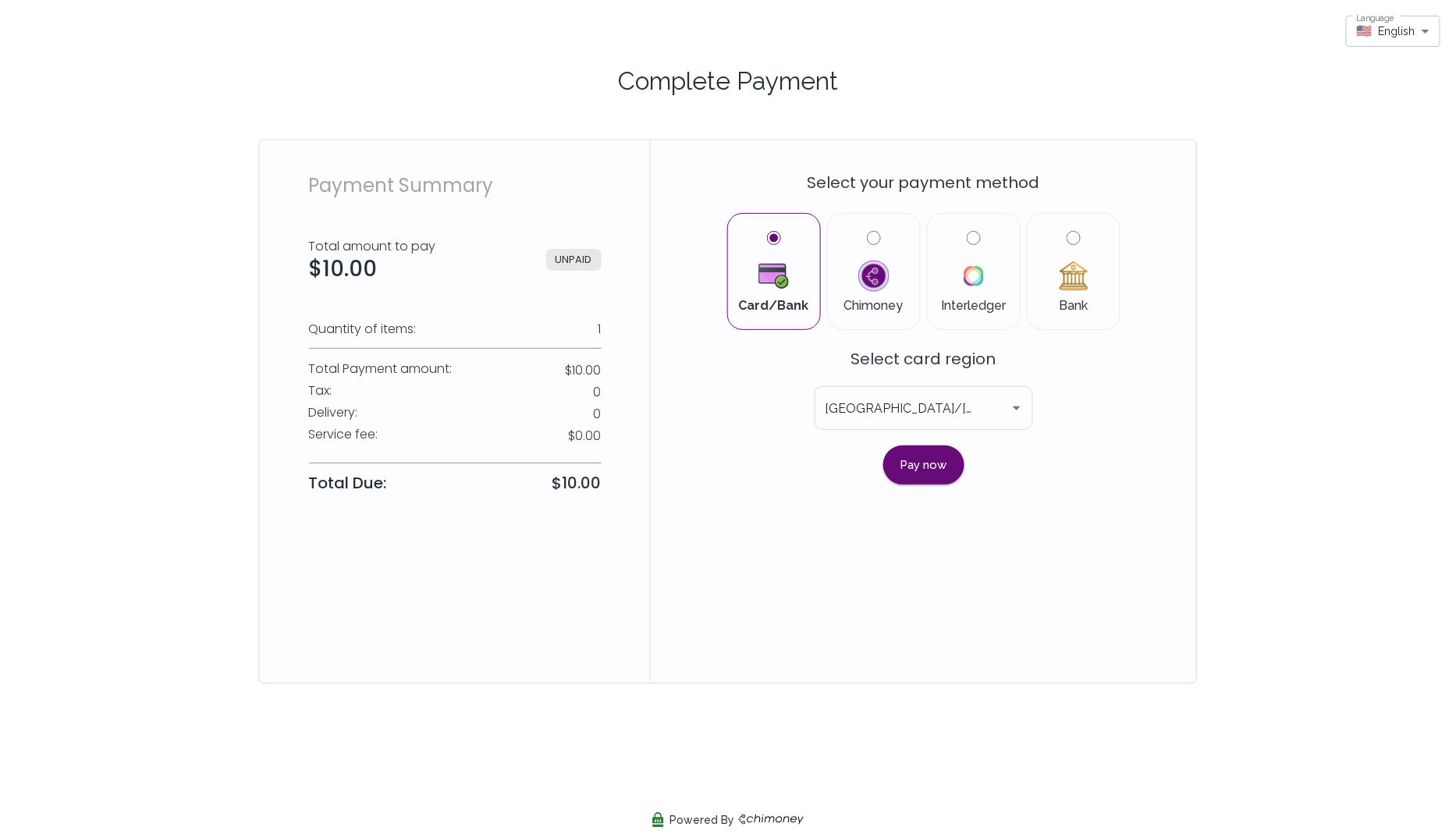
click at [1053, 233] on label "Bank" at bounding box center [1073, 271] width 67 height 81
click at [1067, 233] on input "Bank" at bounding box center [1074, 238] width 14 height 14
radio input "true"
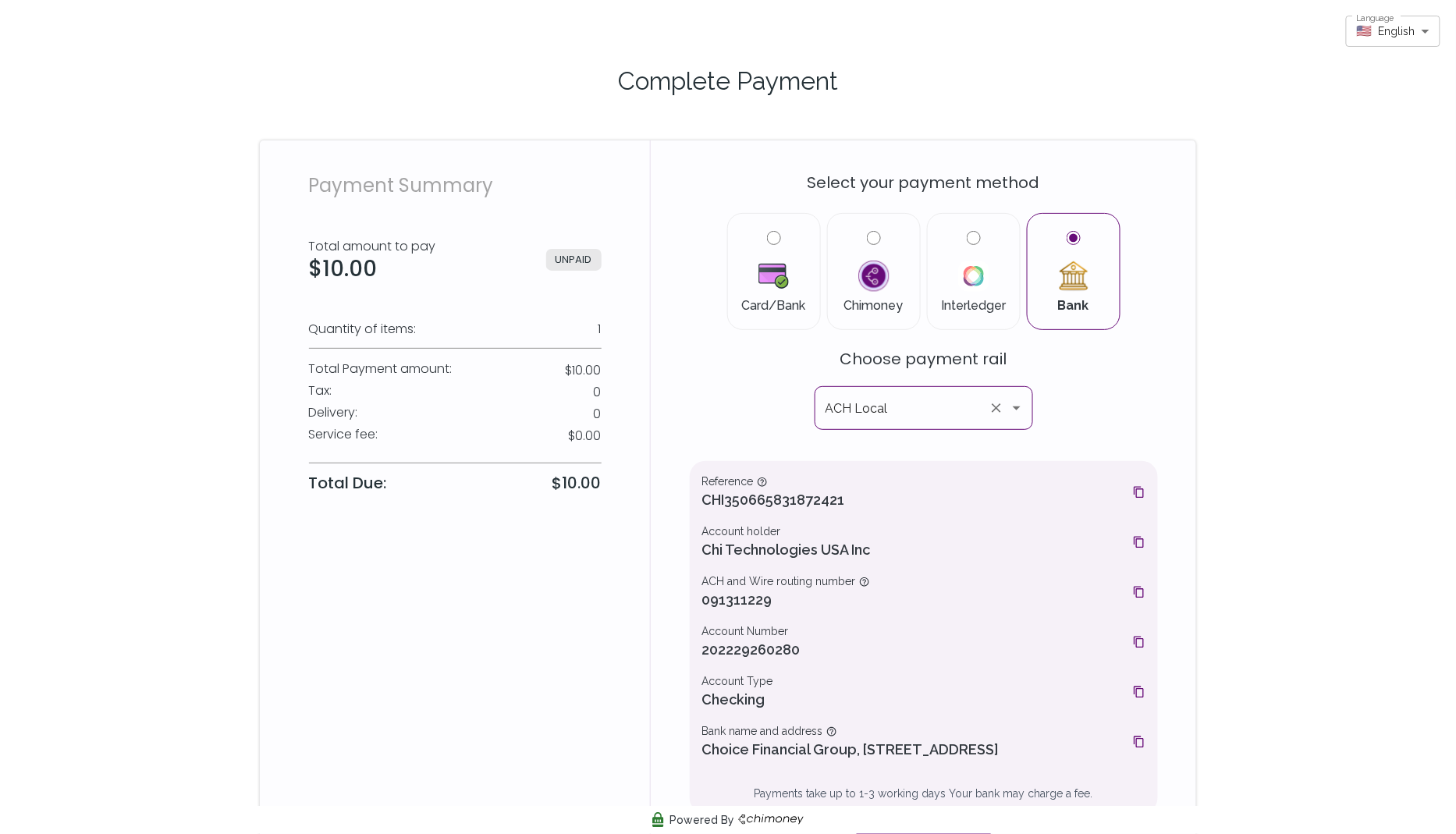
click at [1018, 404] on icon "Open" at bounding box center [1017, 408] width 19 height 19
click at [1013, 404] on icon "Open" at bounding box center [1017, 408] width 19 height 19
click at [1109, 425] on div "Select your payment method Card/Bank Chimoney Interledger Bank Choose payment r…" at bounding box center [924, 510] width 468 height 702
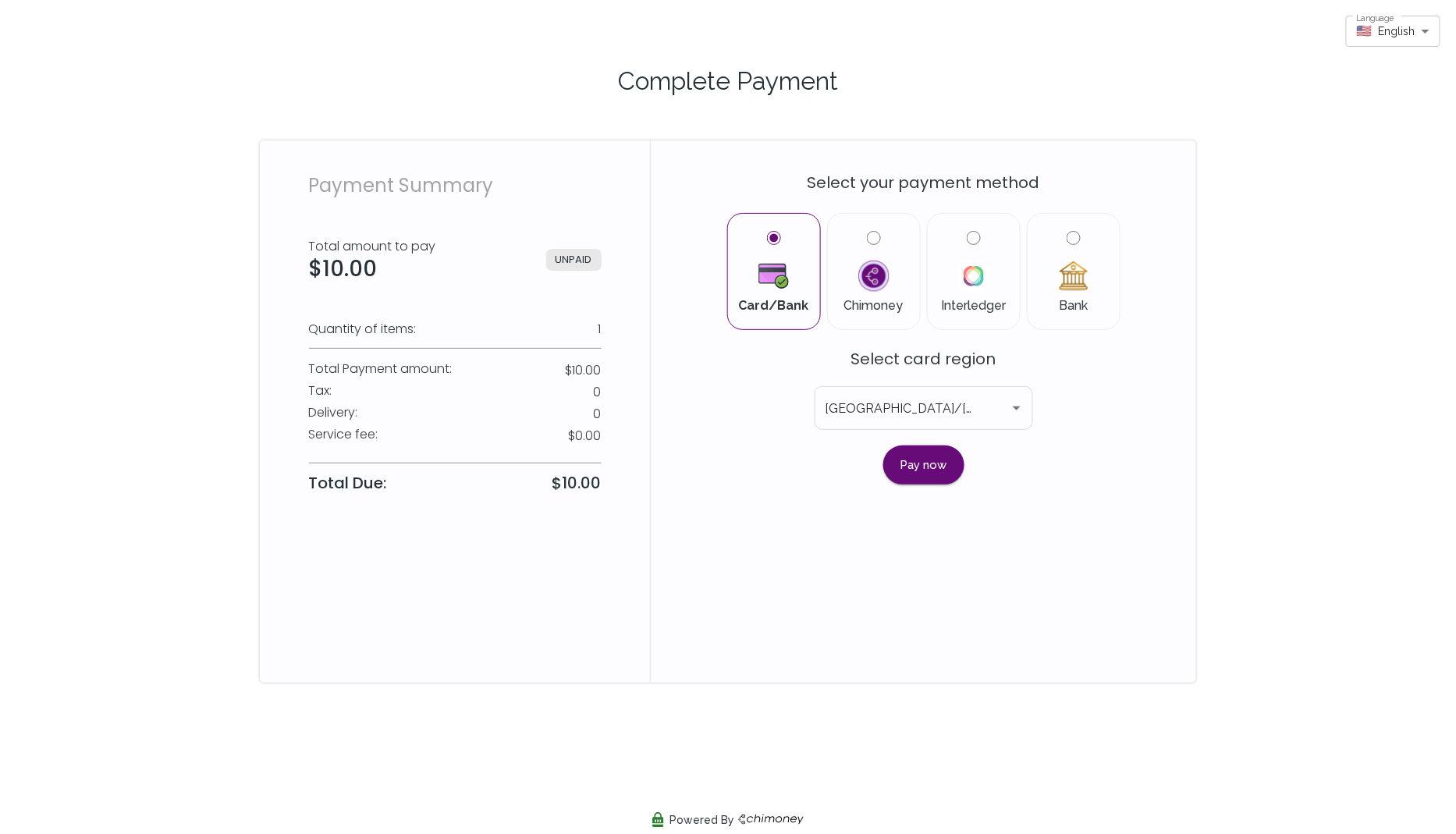
click at [1071, 232] on input "Bank" at bounding box center [1074, 238] width 14 height 14
radio input "true"
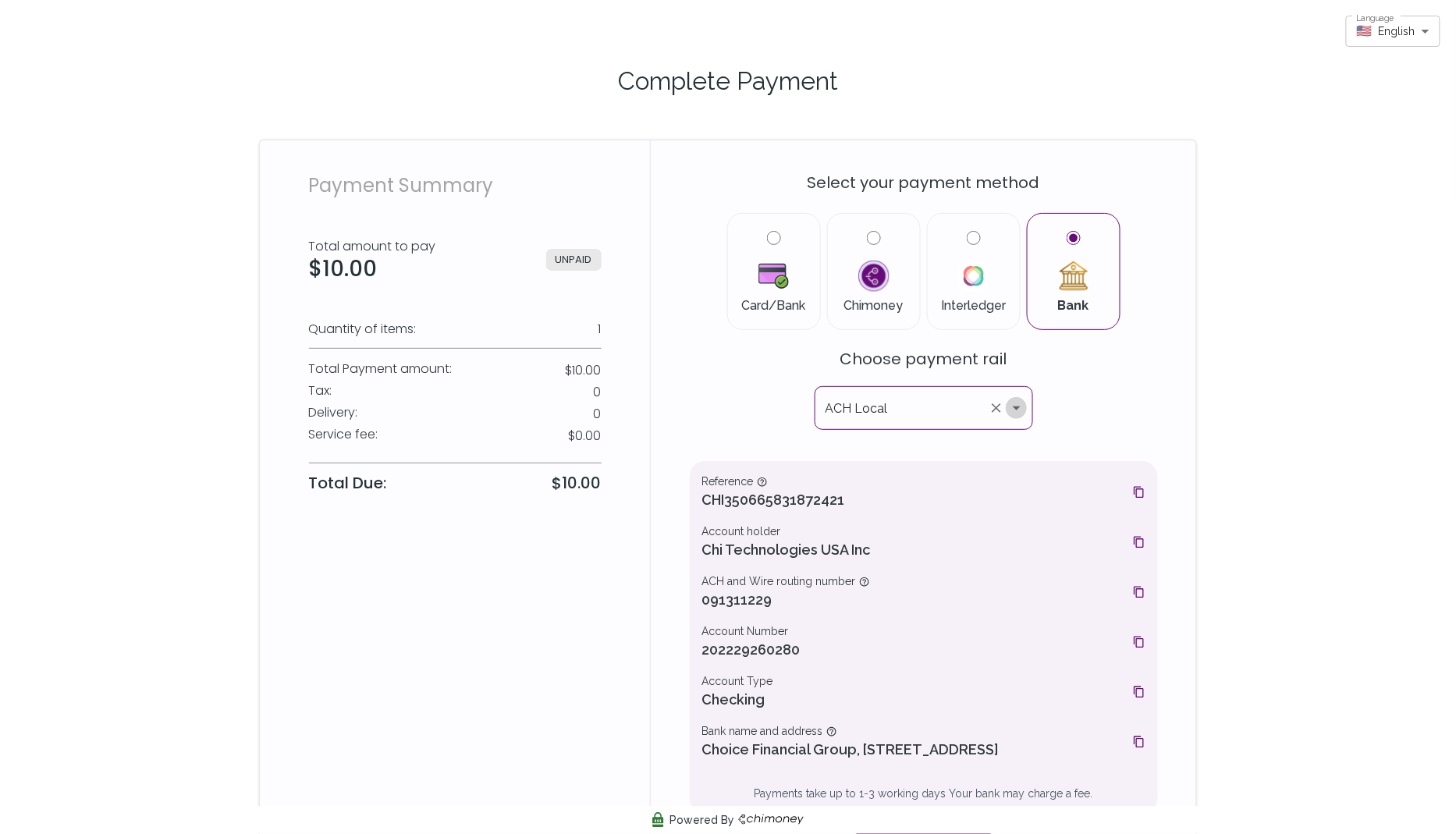
click at [1019, 409] on icon "Open" at bounding box center [1017, 408] width 19 height 19
click at [1083, 424] on div "Select your payment method Card/Bank Chimoney Interledger Bank Choose payment r…" at bounding box center [924, 510] width 468 height 702
click at [1019, 415] on icon "Open" at bounding box center [1017, 408] width 19 height 19
click at [1124, 428] on div "Select your payment method Card/Bank Chimoney Interledger Bank Choose payment r…" at bounding box center [924, 510] width 468 height 702
click at [944, 91] on p "Complete Payment" at bounding box center [728, 81] width 899 height 38
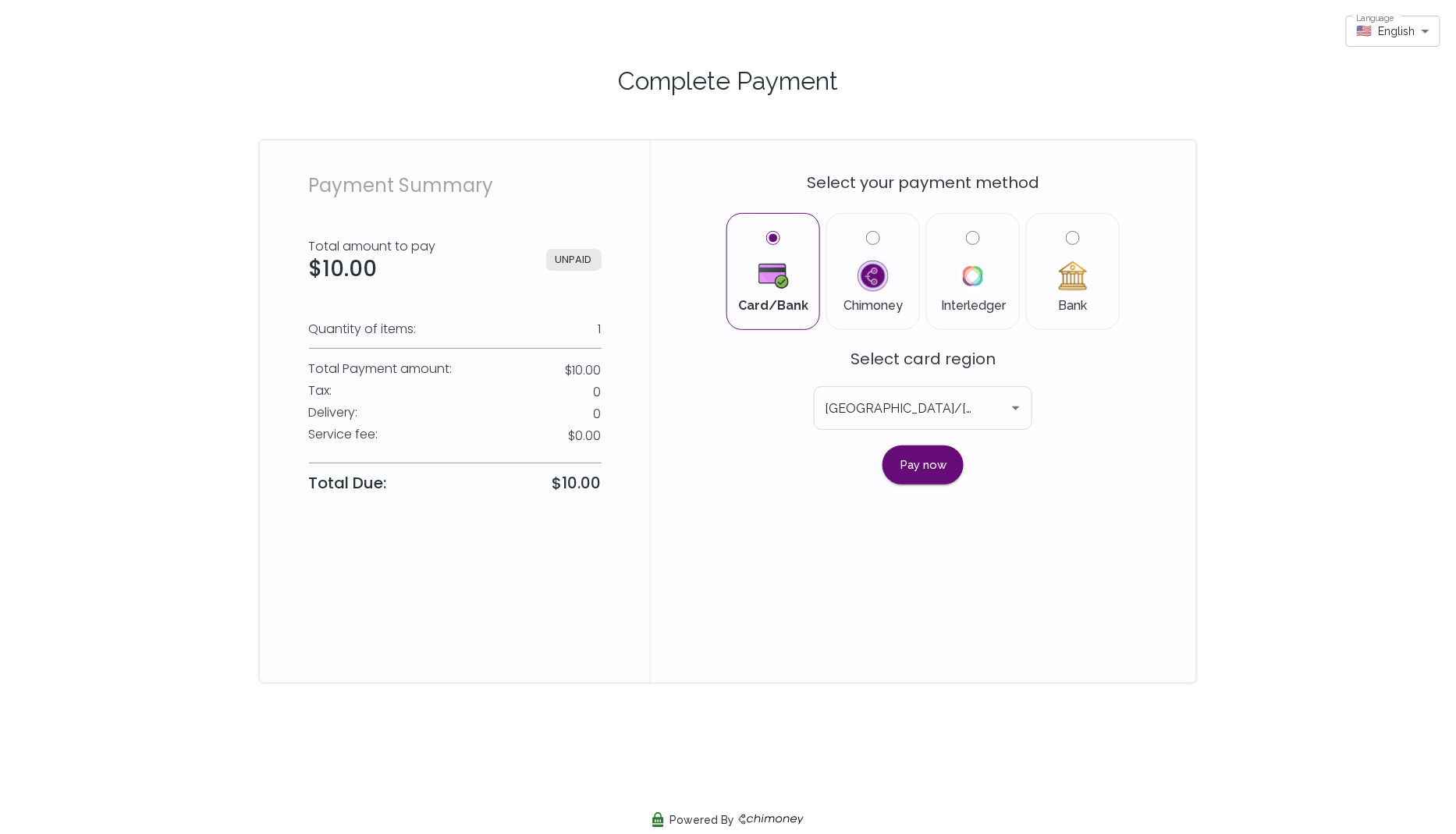
click at [1072, 241] on input "Bank" at bounding box center [1073, 238] width 14 height 14
radio input "true"
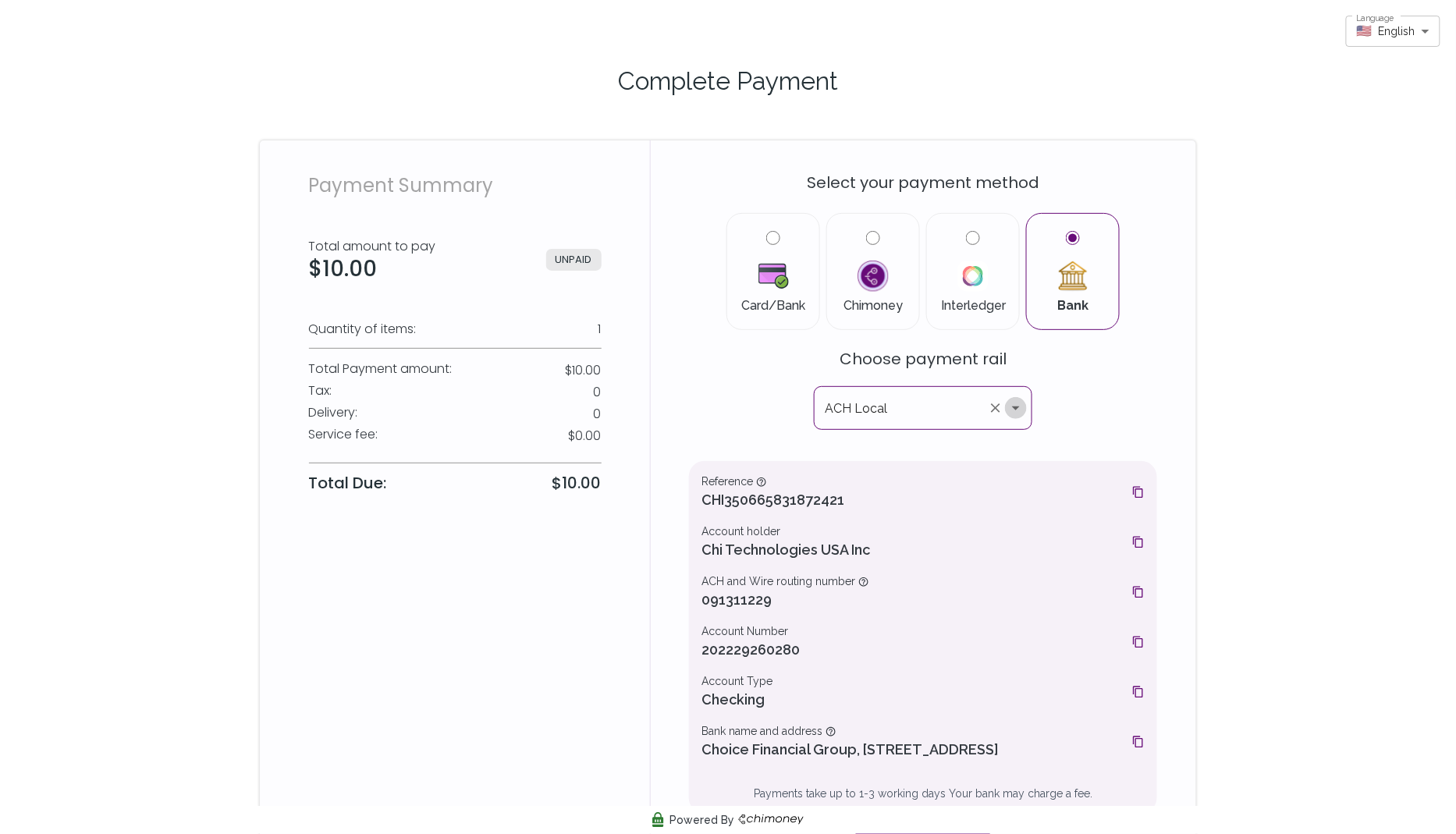
click at [1016, 406] on icon "Open" at bounding box center [1016, 408] width 19 height 19
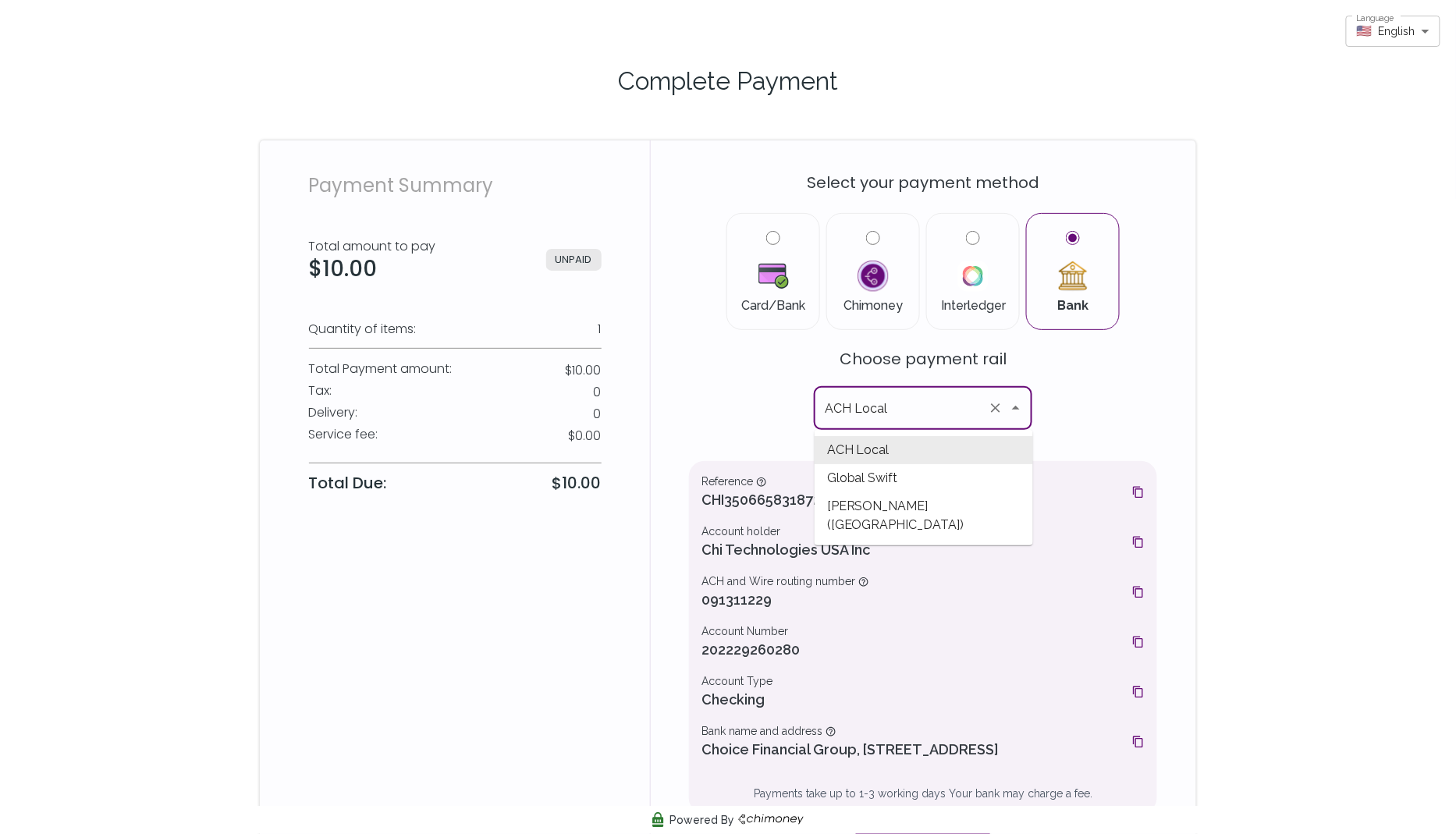
click at [719, 420] on div "Select your payment method Card/Bank Chimoney Interledger Bank Choose payment r…" at bounding box center [923, 510] width 468 height 702
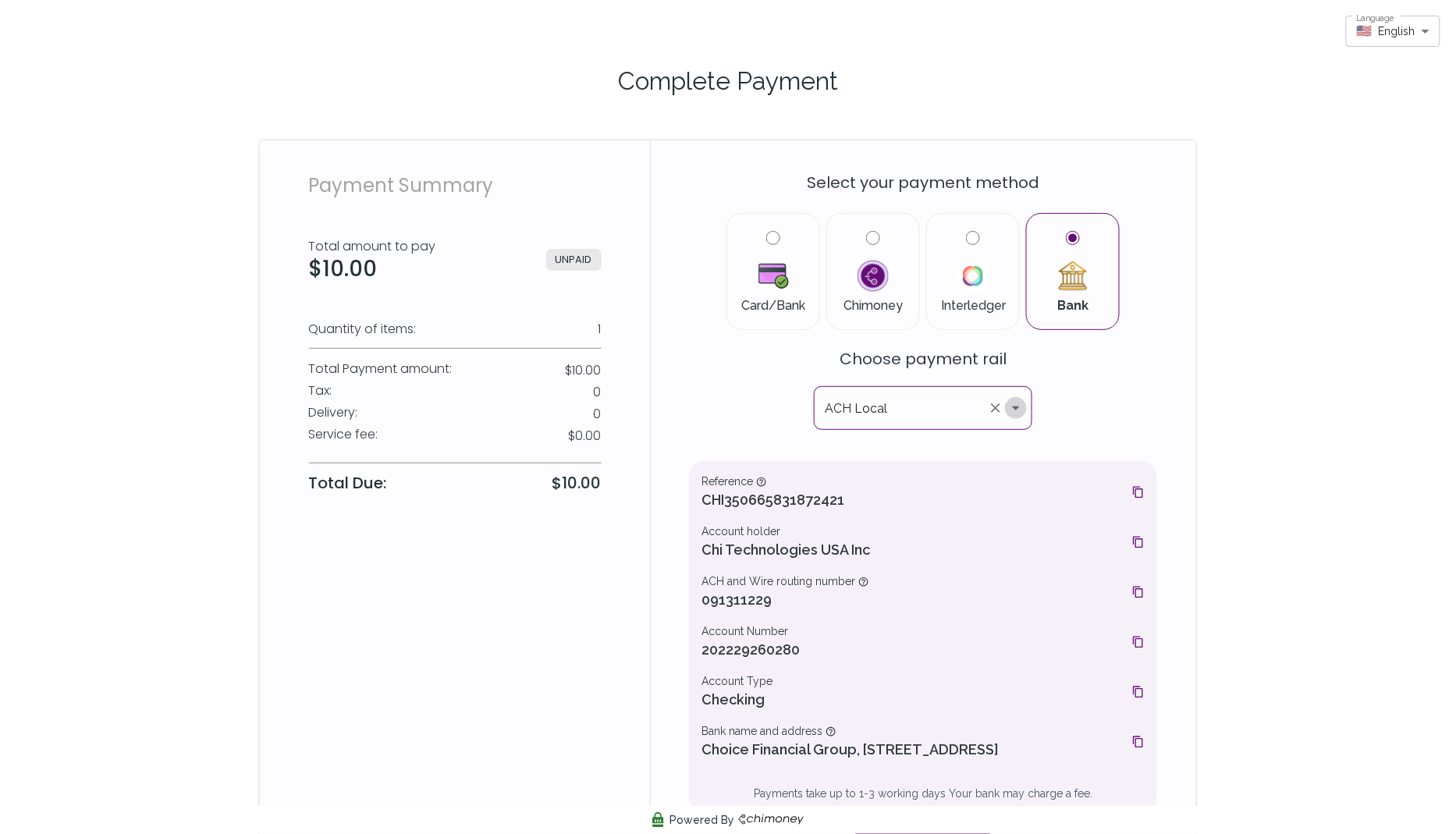
click at [1020, 402] on icon "Open" at bounding box center [1016, 408] width 19 height 19
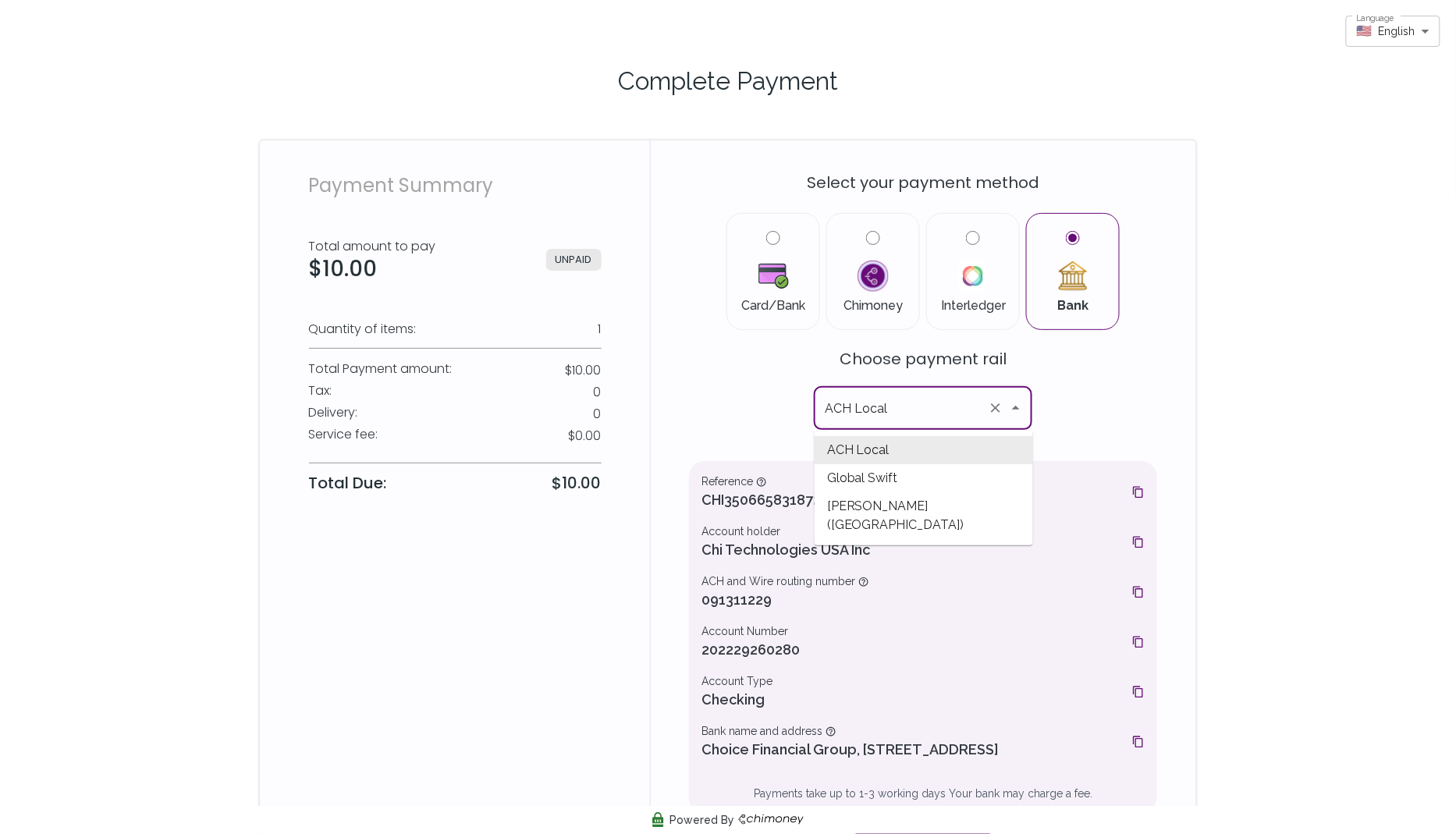
click at [1109, 398] on div "Select your payment method Card/Bank Chimoney Interledger Bank Choose payment r…" at bounding box center [923, 510] width 468 height 702
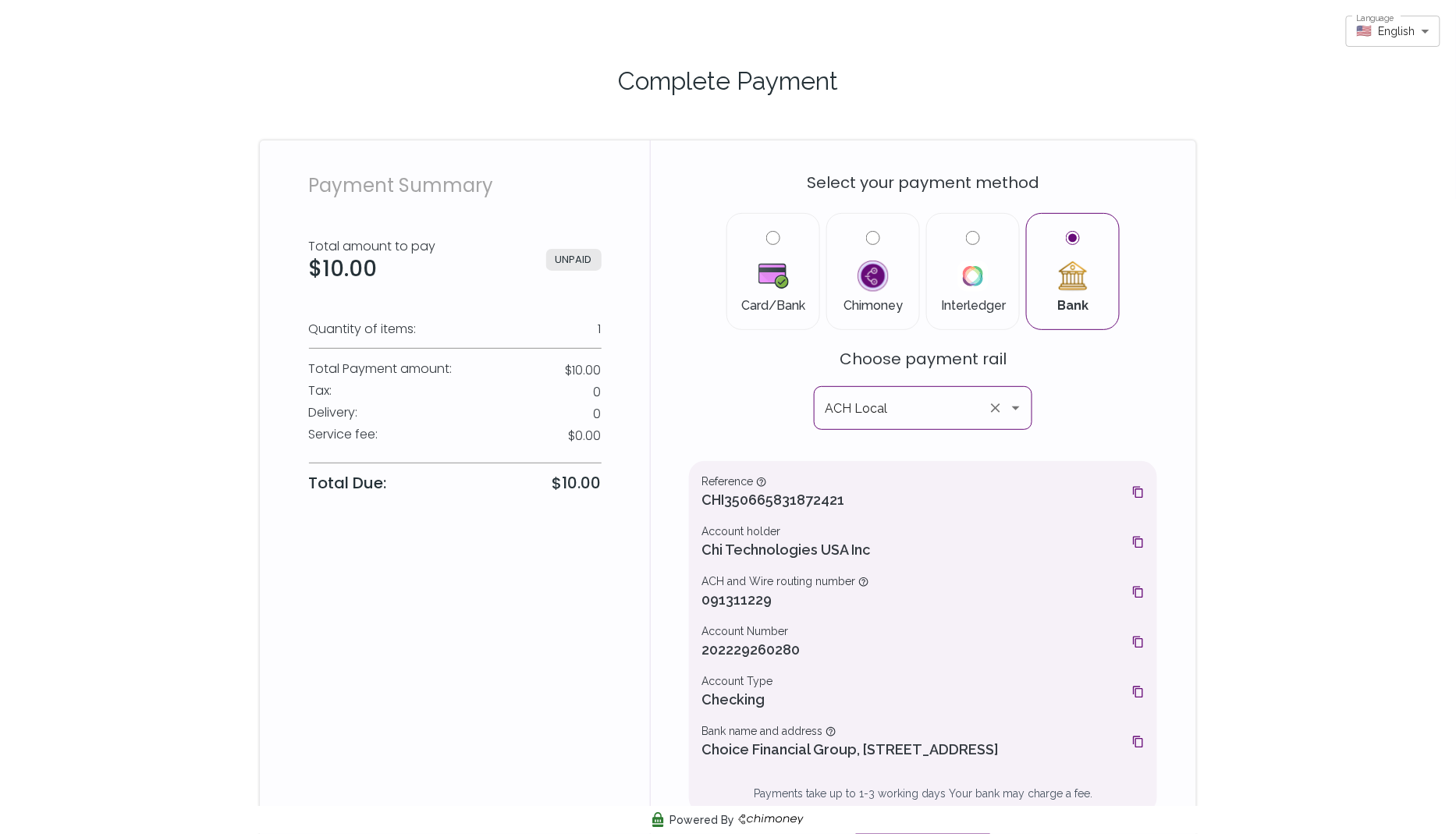
click at [1021, 417] on button "Open" at bounding box center [1016, 408] width 22 height 22
click at [708, 364] on div "Select your payment method Card/Bank Chimoney Interledger Bank Choose payment r…" at bounding box center [923, 510] width 468 height 702
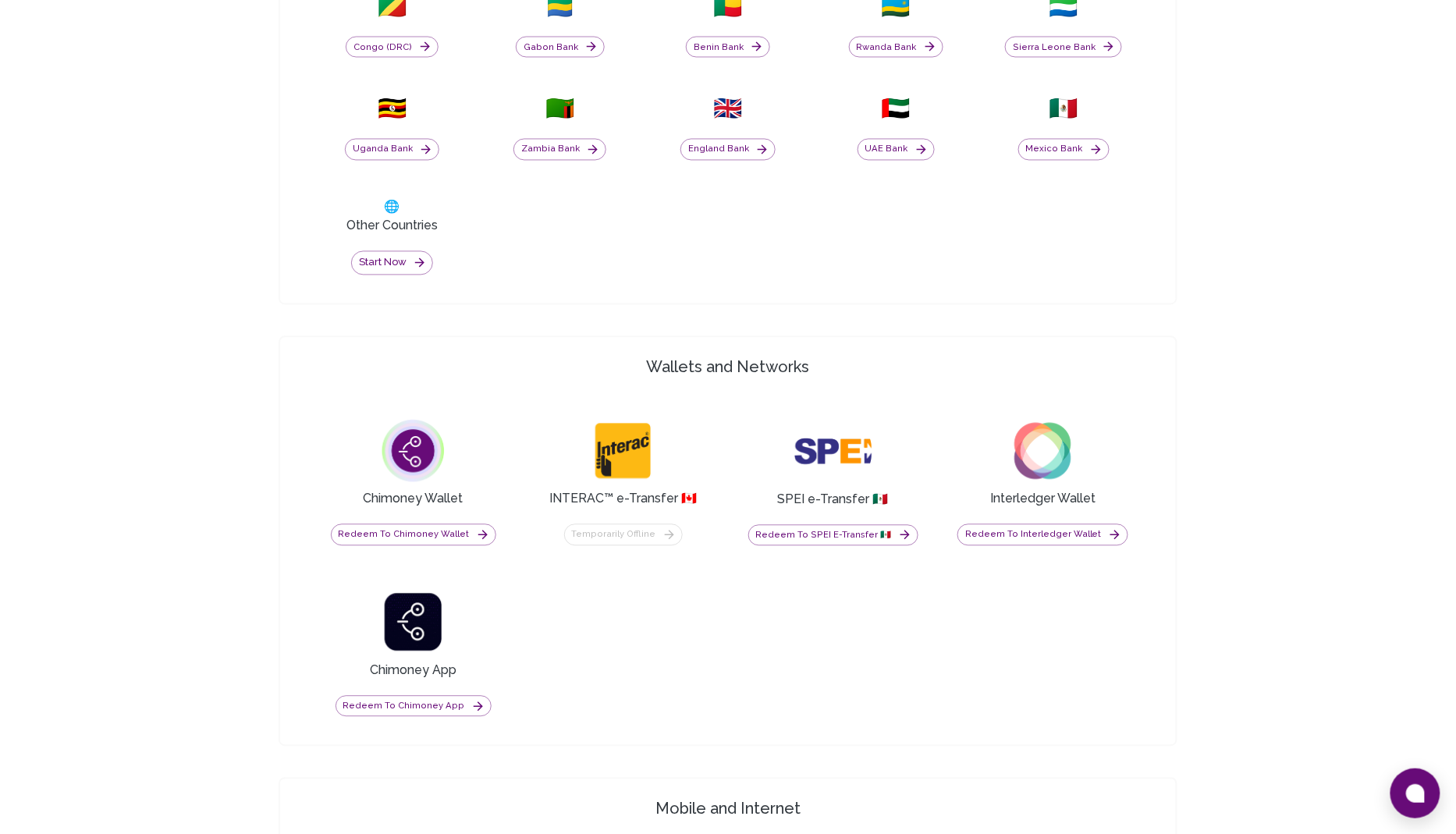
scroll to position [1147, 0]
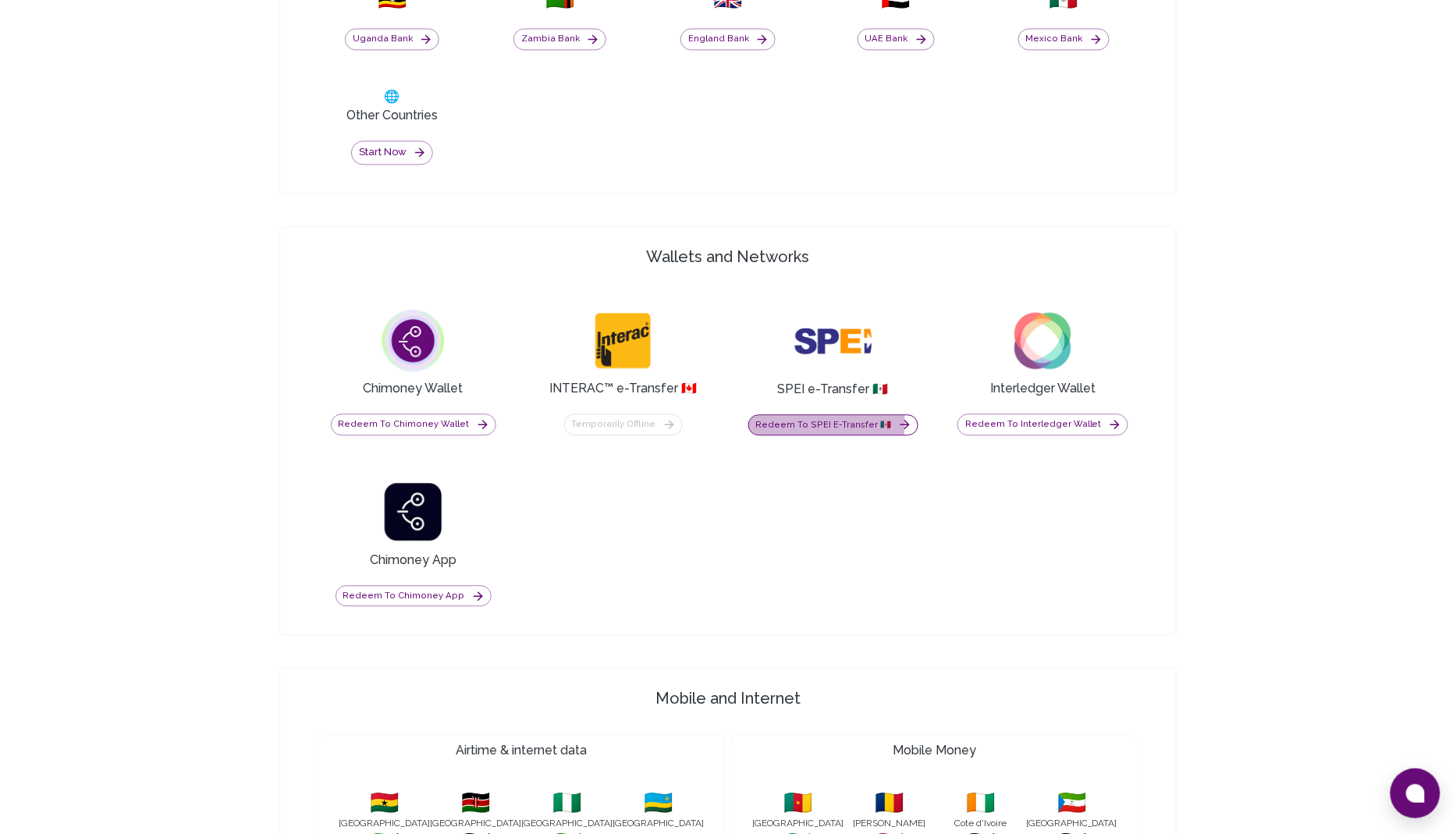
click at [808, 418] on button "Redeem to SPEI e-Transfer 🇲🇽" at bounding box center [834, 425] width 170 height 22
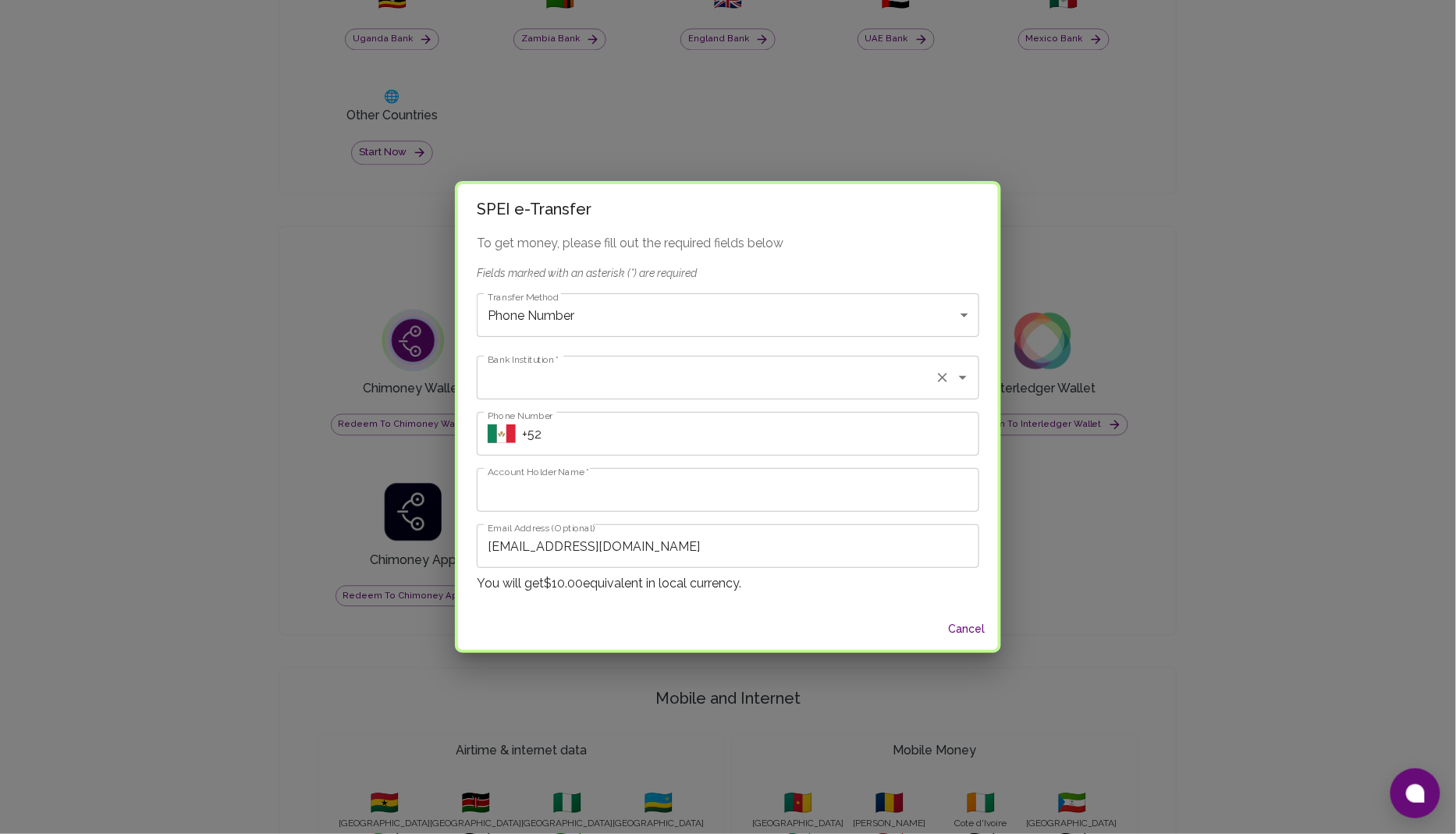
click at [688, 379] on input "Bank Institution   *" at bounding box center [706, 378] width 445 height 30
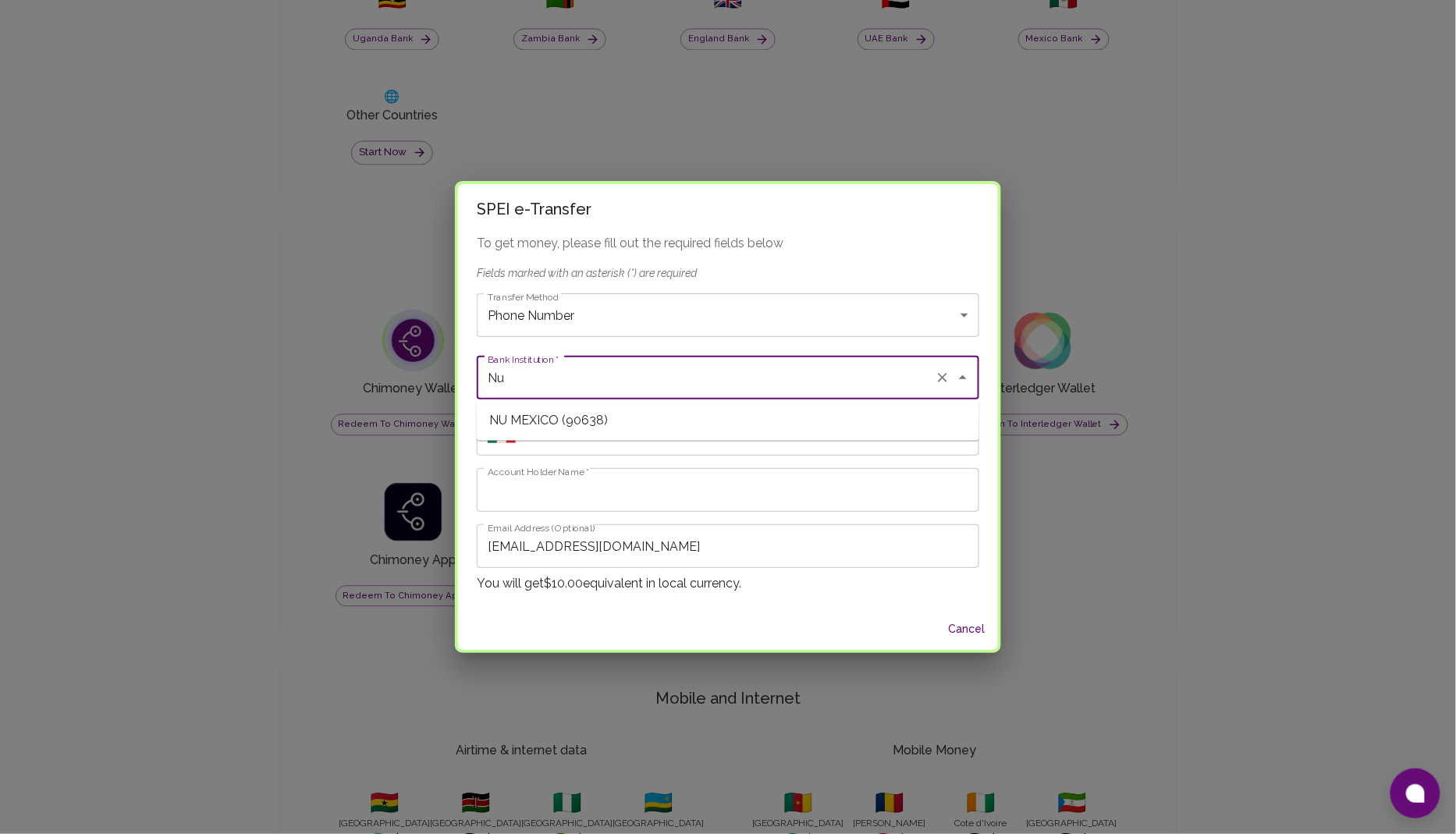
click at [643, 412] on li "NU MEXICO (90638)" at bounding box center [728, 420] width 503 height 28
type input "90638"
click at [628, 441] on input "Phone Number" at bounding box center [751, 433] width 457 height 43
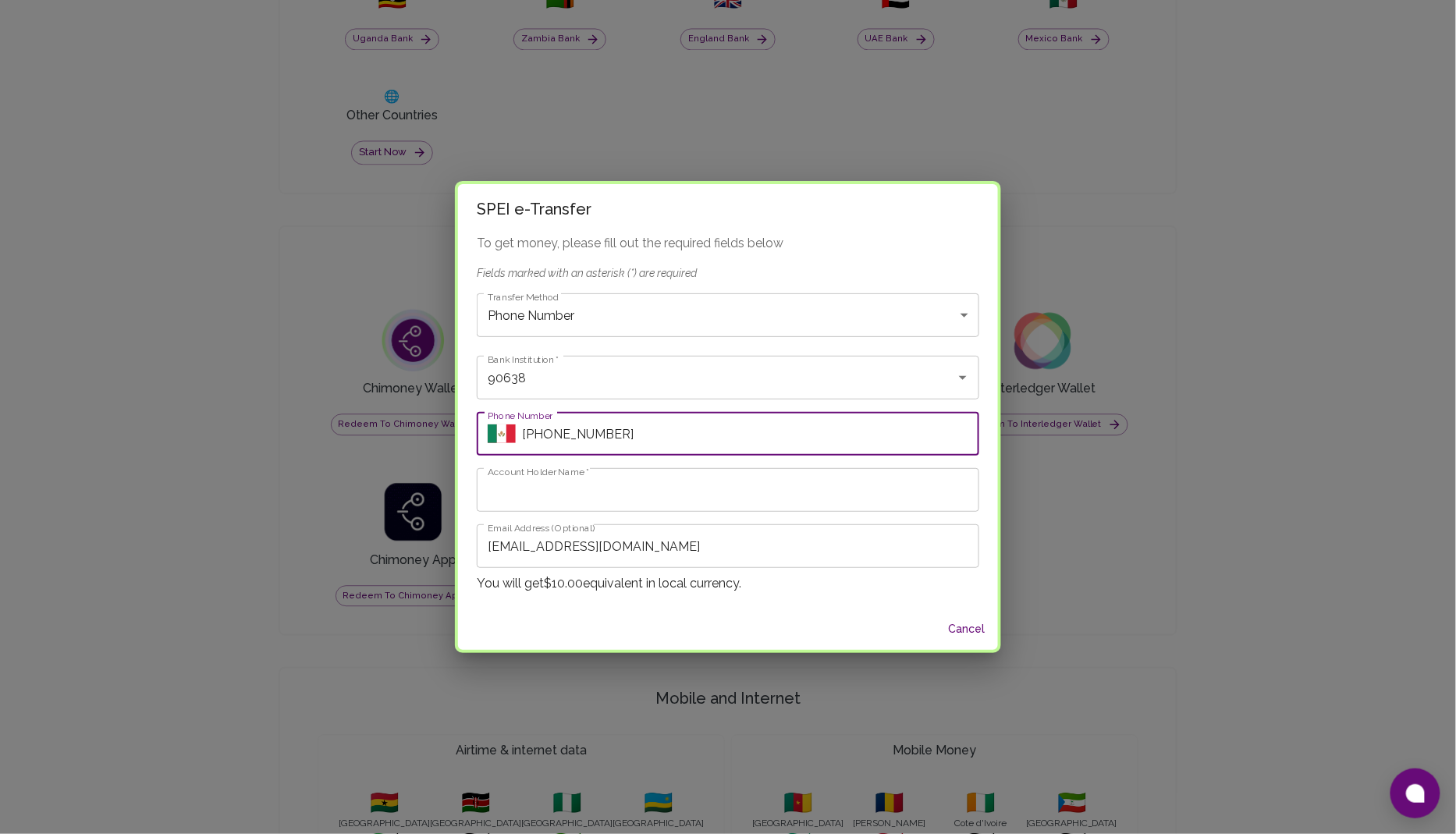
type input "[PHONE_NUMBER]"
click at [605, 498] on input "Account Holder Name   *" at bounding box center [728, 489] width 503 height 43
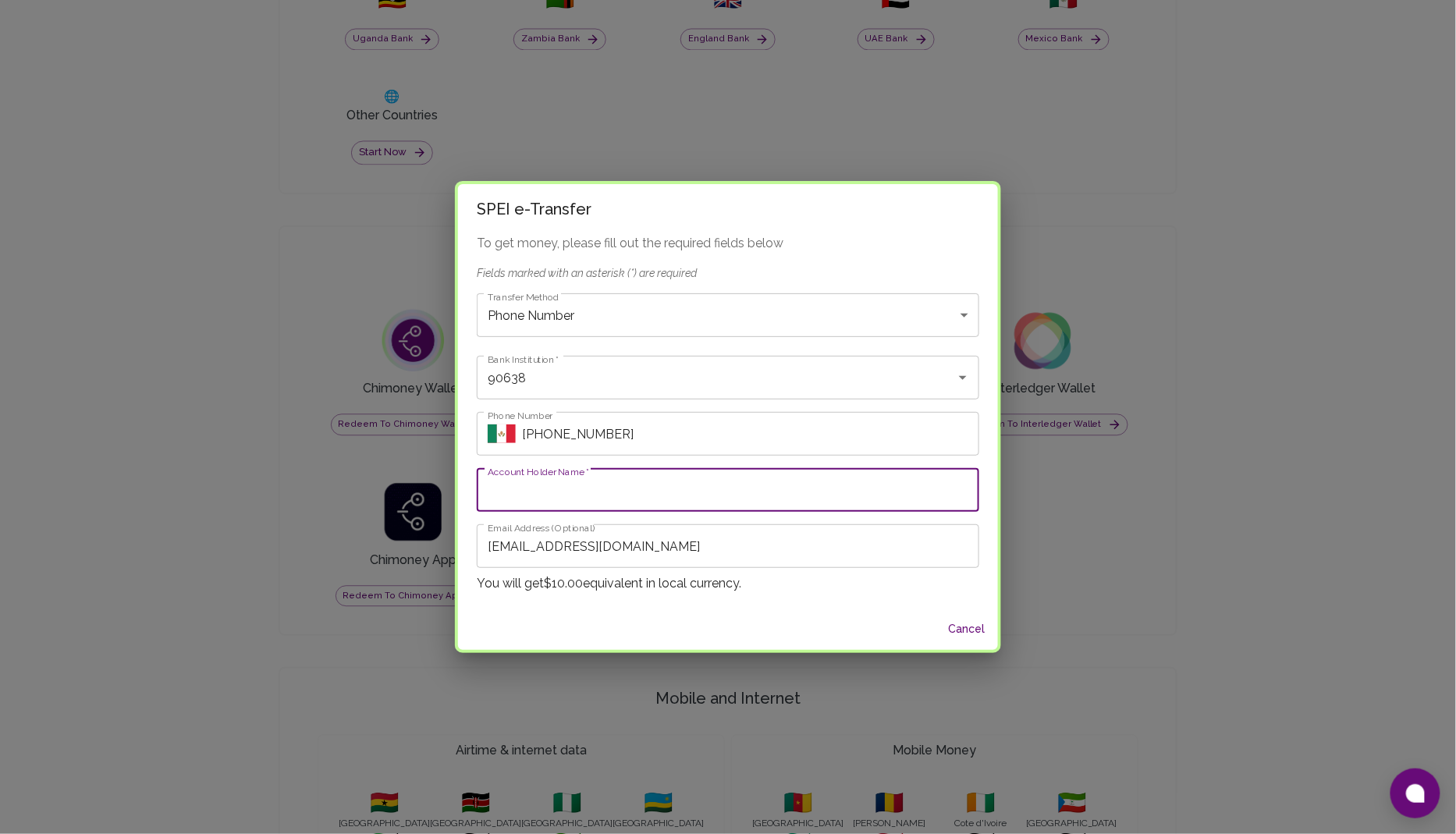
type input "[PERSON_NAME]"
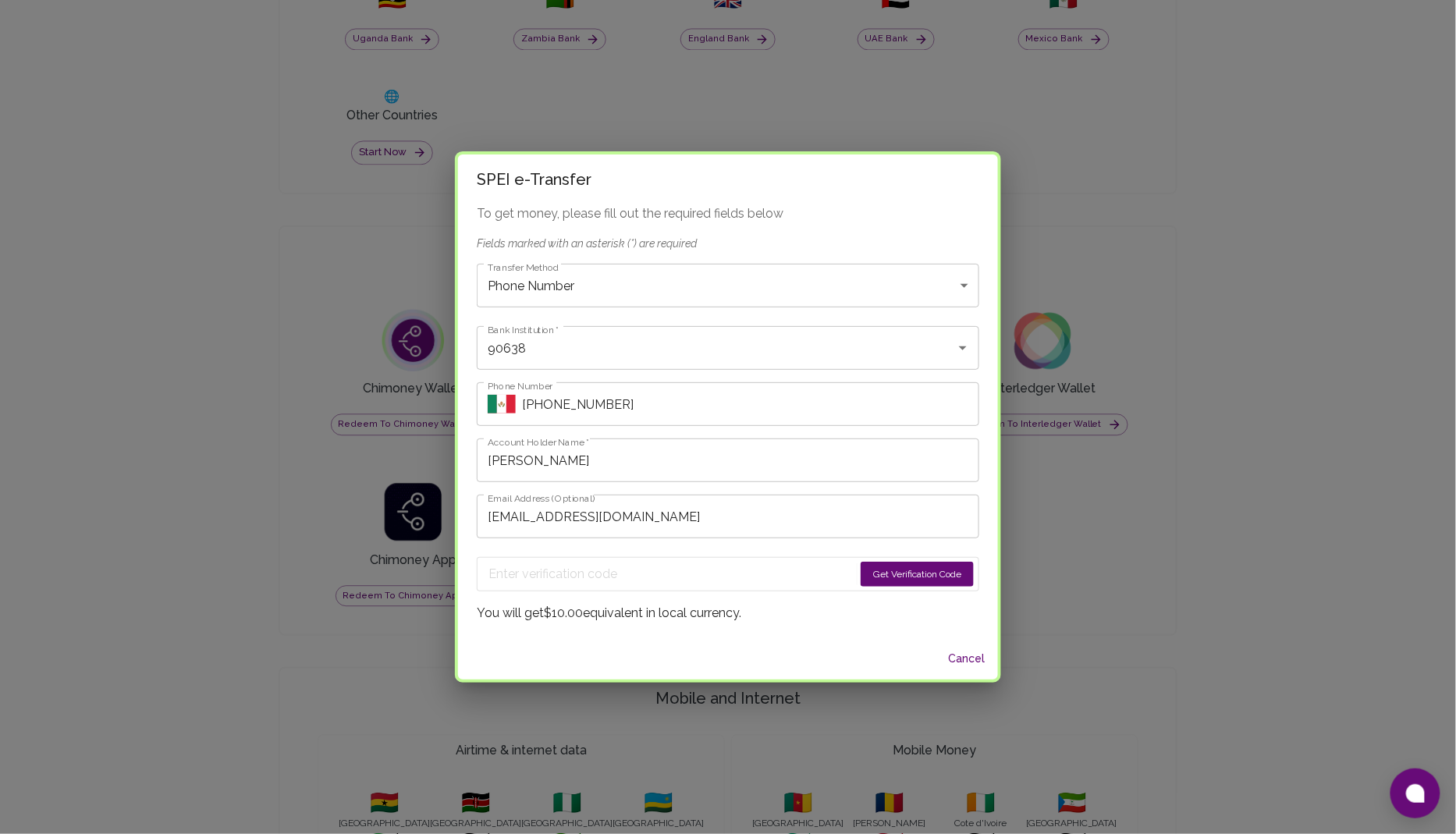
click at [882, 566] on button "Get Verification Code" at bounding box center [918, 574] width 113 height 25
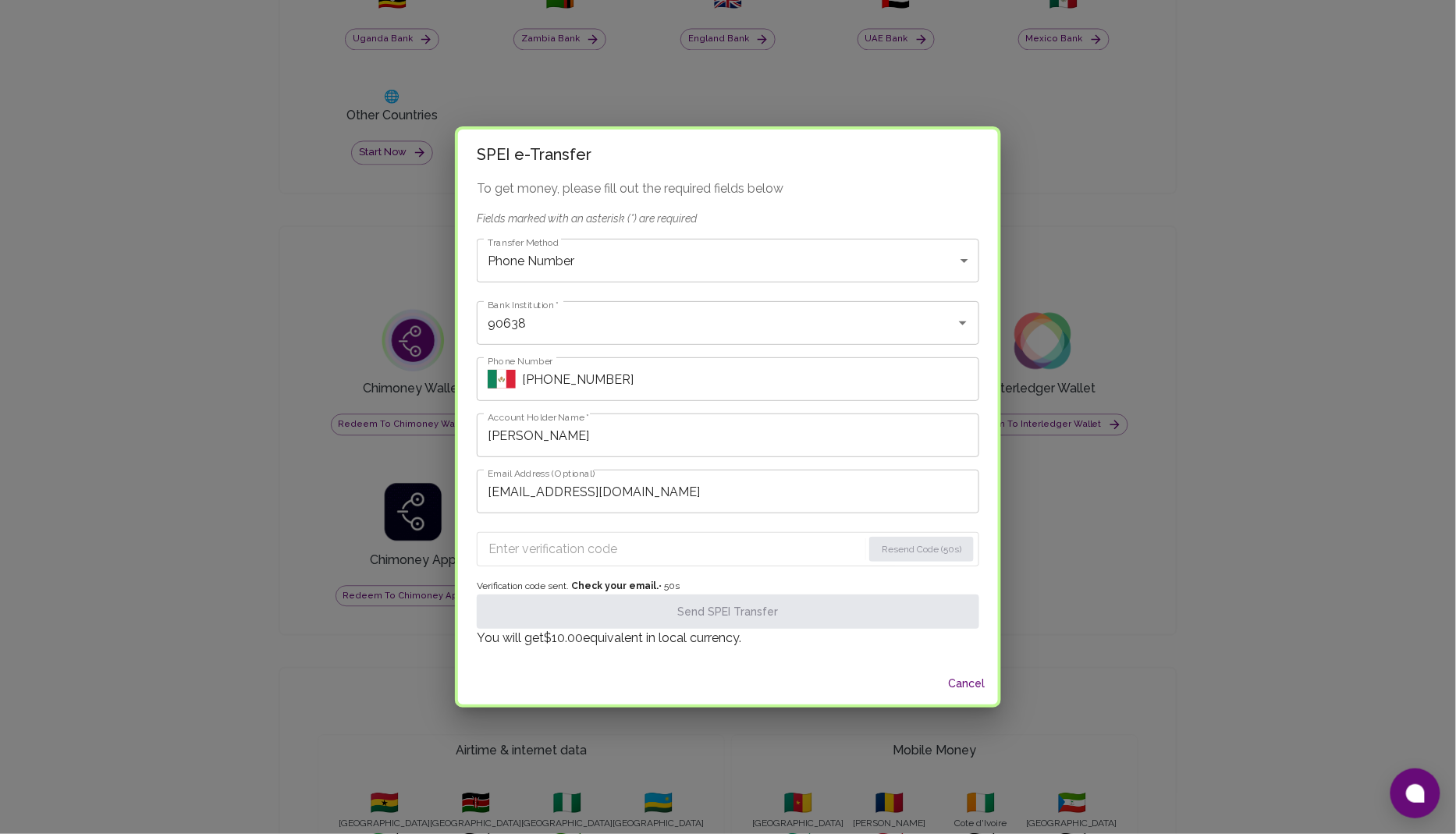
click at [564, 546] on input "Enter verification code" at bounding box center [675, 549] width 373 height 25
paste input "3715"
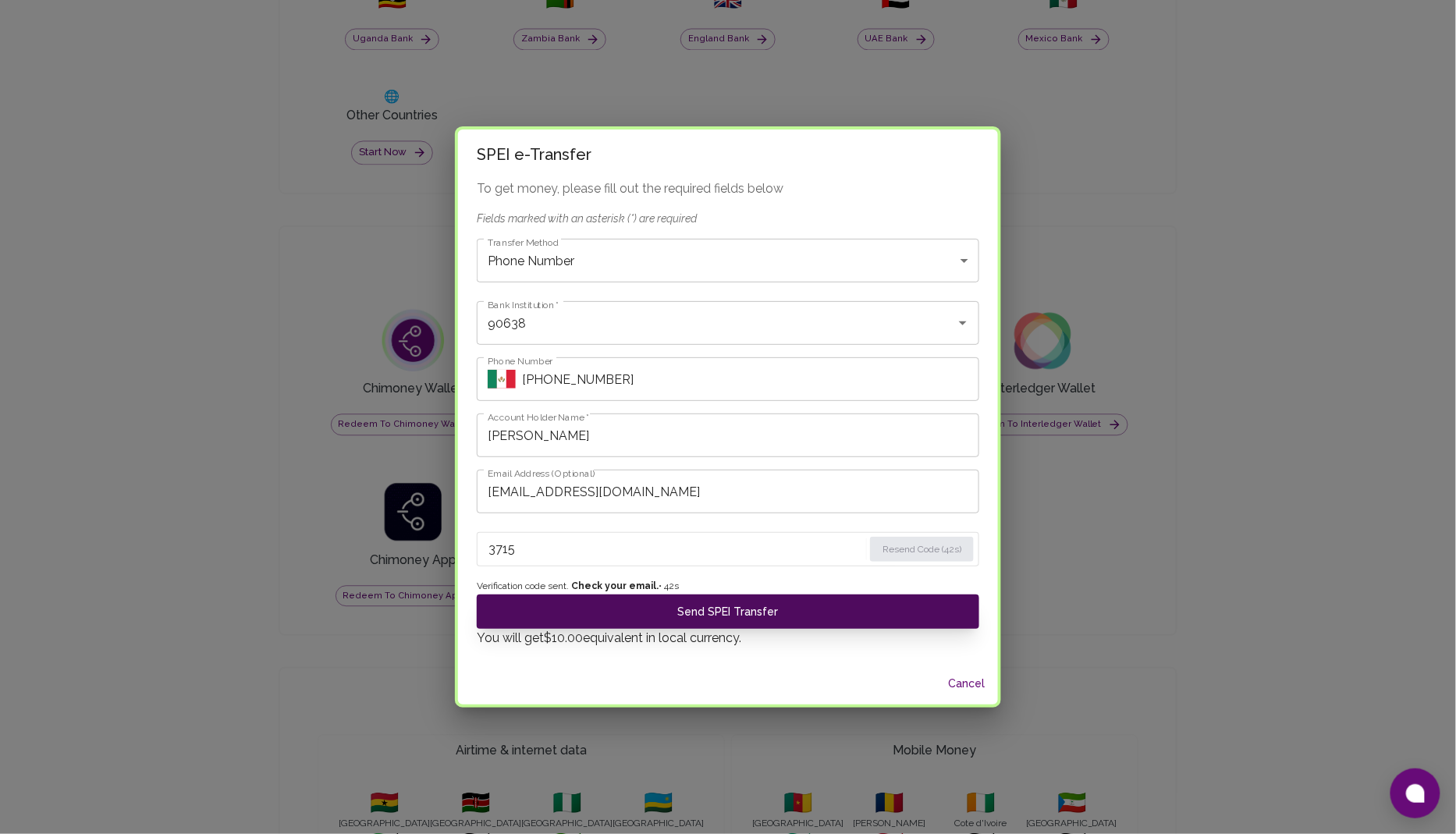
type input "3715"
click at [726, 617] on button "Send SPEI Transfer" at bounding box center [728, 612] width 503 height 35
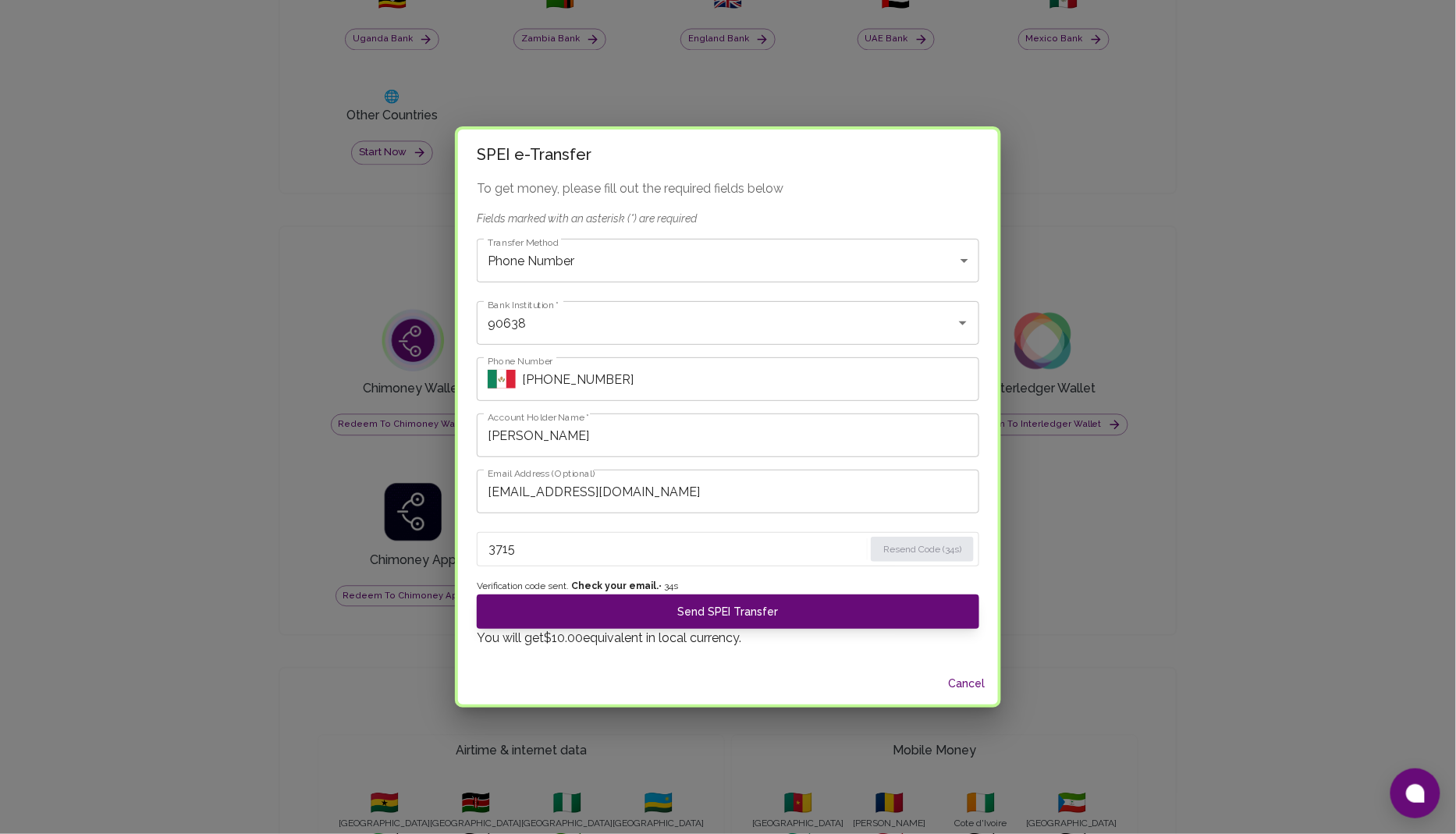
scroll to position [0, 0]
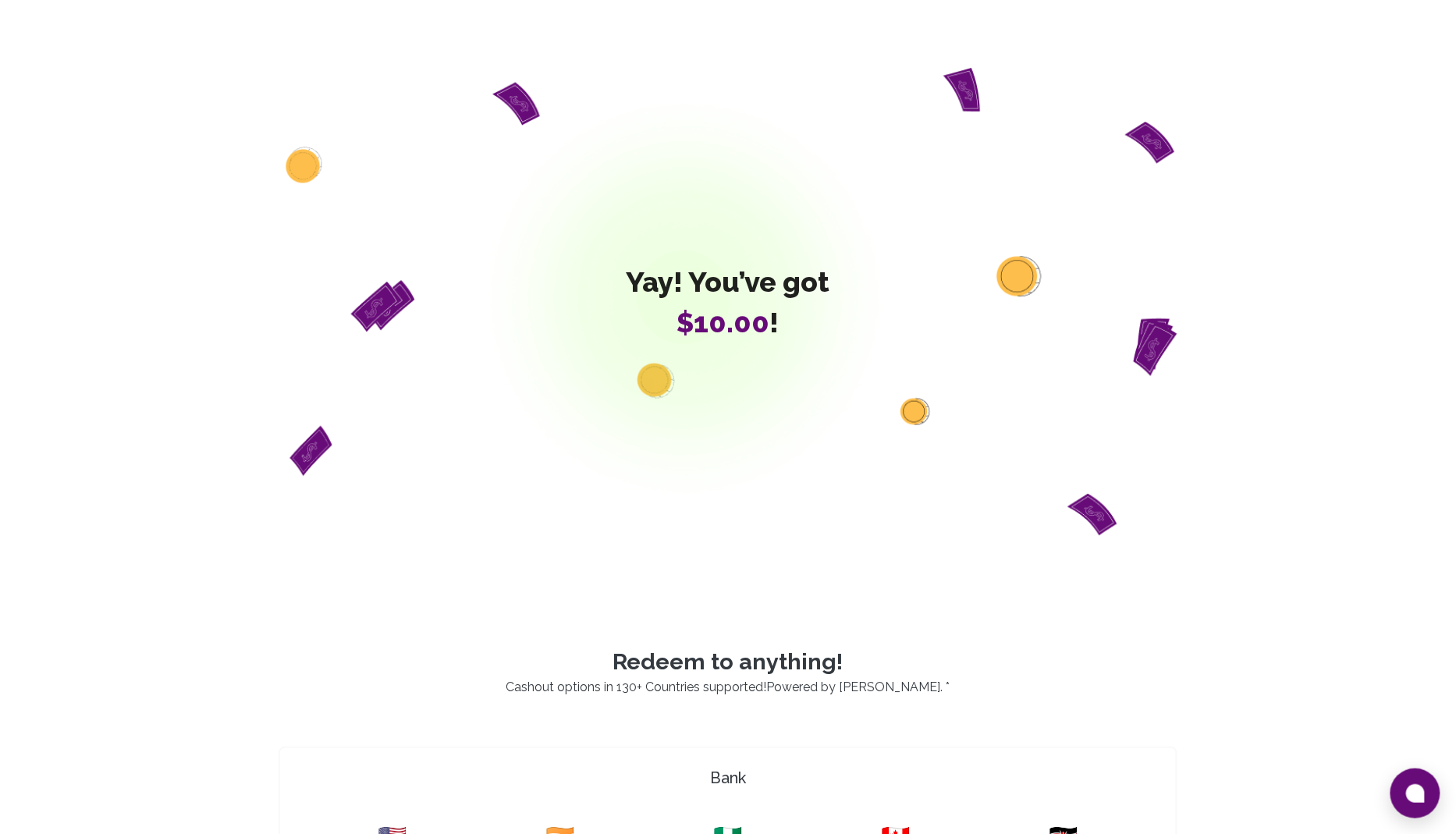
click at [861, 200] on div "Yay! You’ve got $10.00 !" at bounding box center [728, 302] width 899 height 542
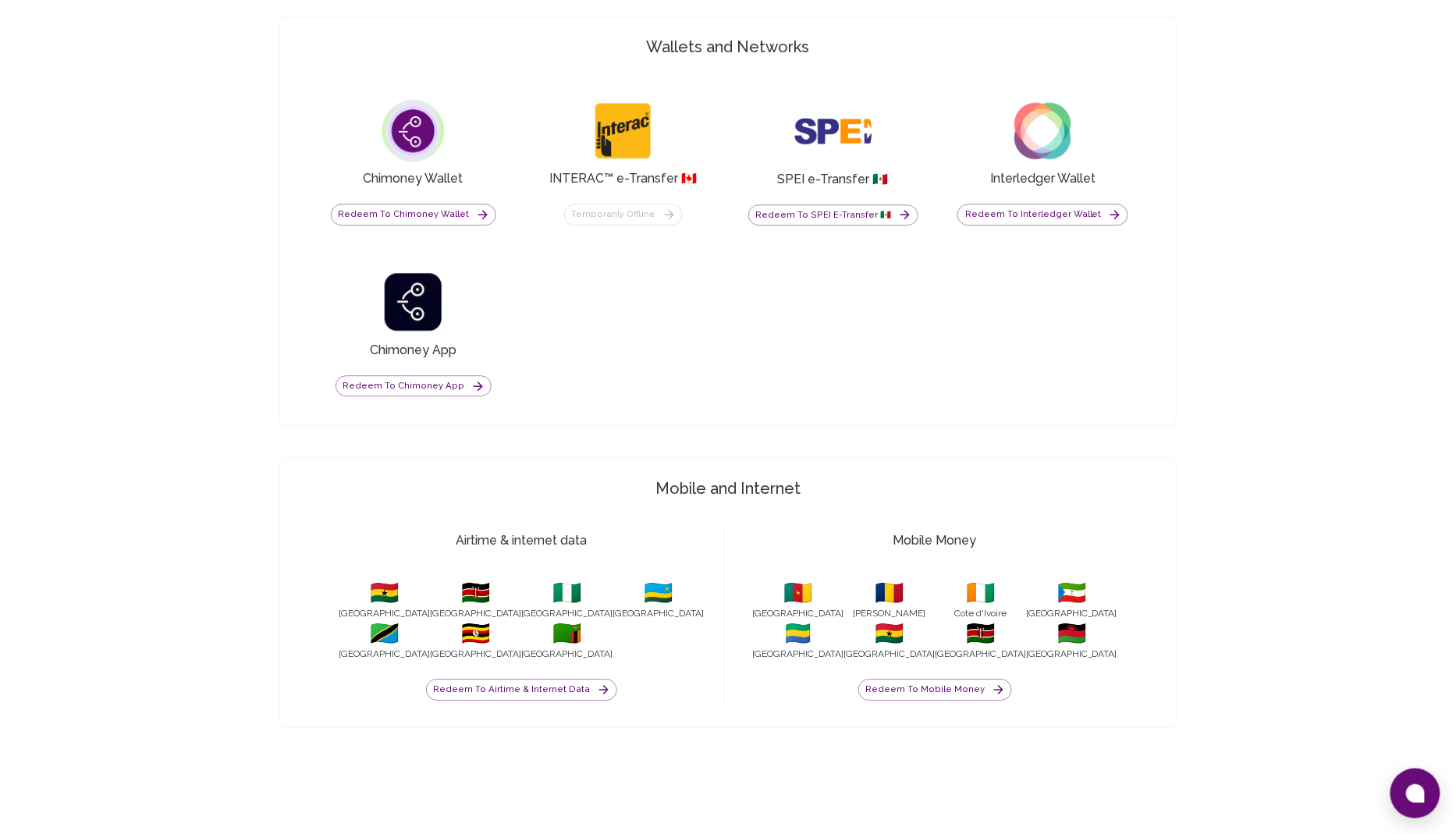
scroll to position [1255, 0]
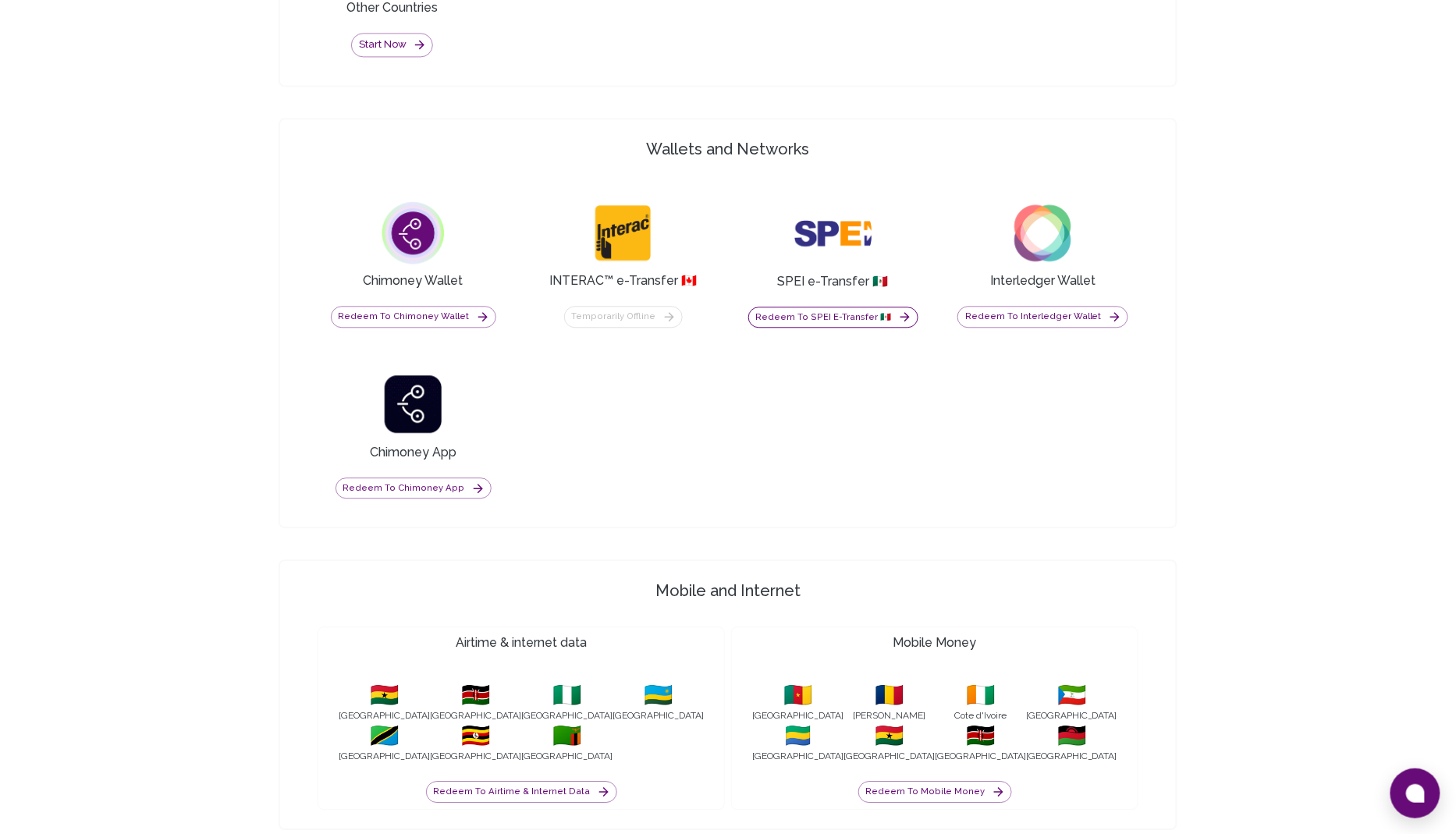
click at [816, 313] on button "Redeem to SPEI e-Transfer 🇲🇽" at bounding box center [834, 317] width 170 height 22
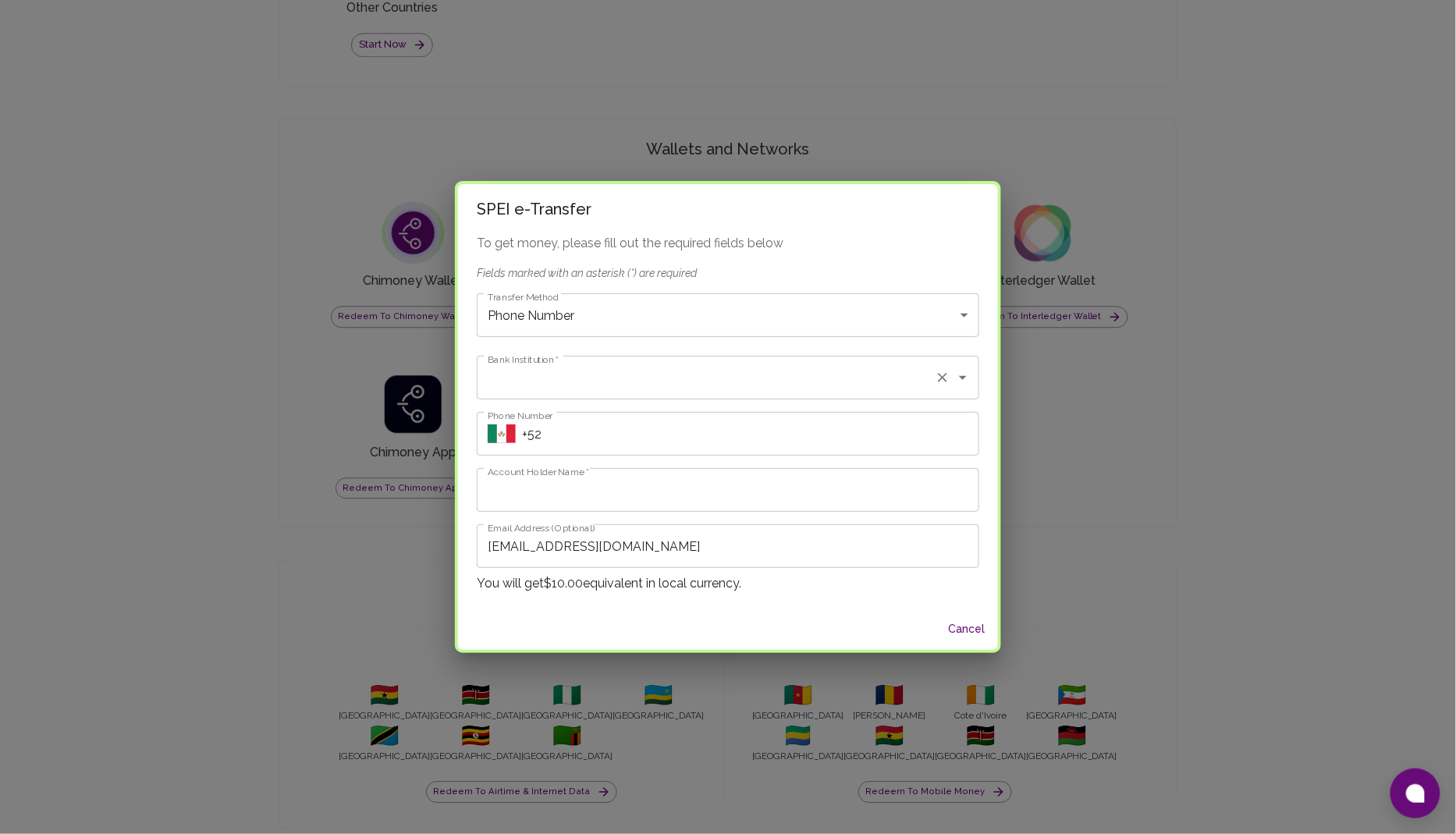
click at [612, 390] on input "Bank Institution   *" at bounding box center [706, 378] width 445 height 30
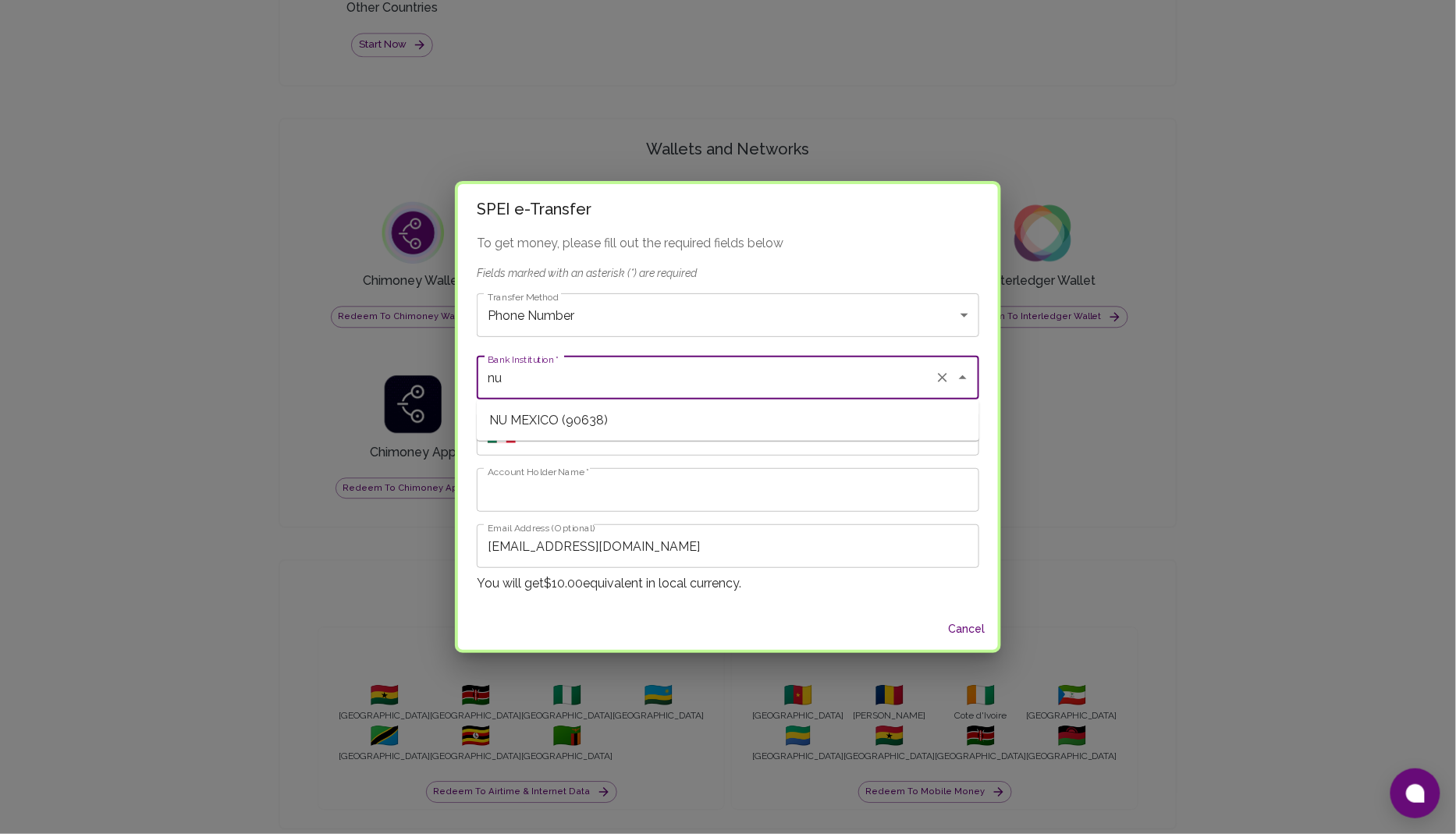
click at [590, 410] on li "NU MEXICO (90638)" at bounding box center [728, 421] width 503 height 28
type input "90638"
click at [599, 439] on input "Phone Number" at bounding box center [751, 433] width 457 height 43
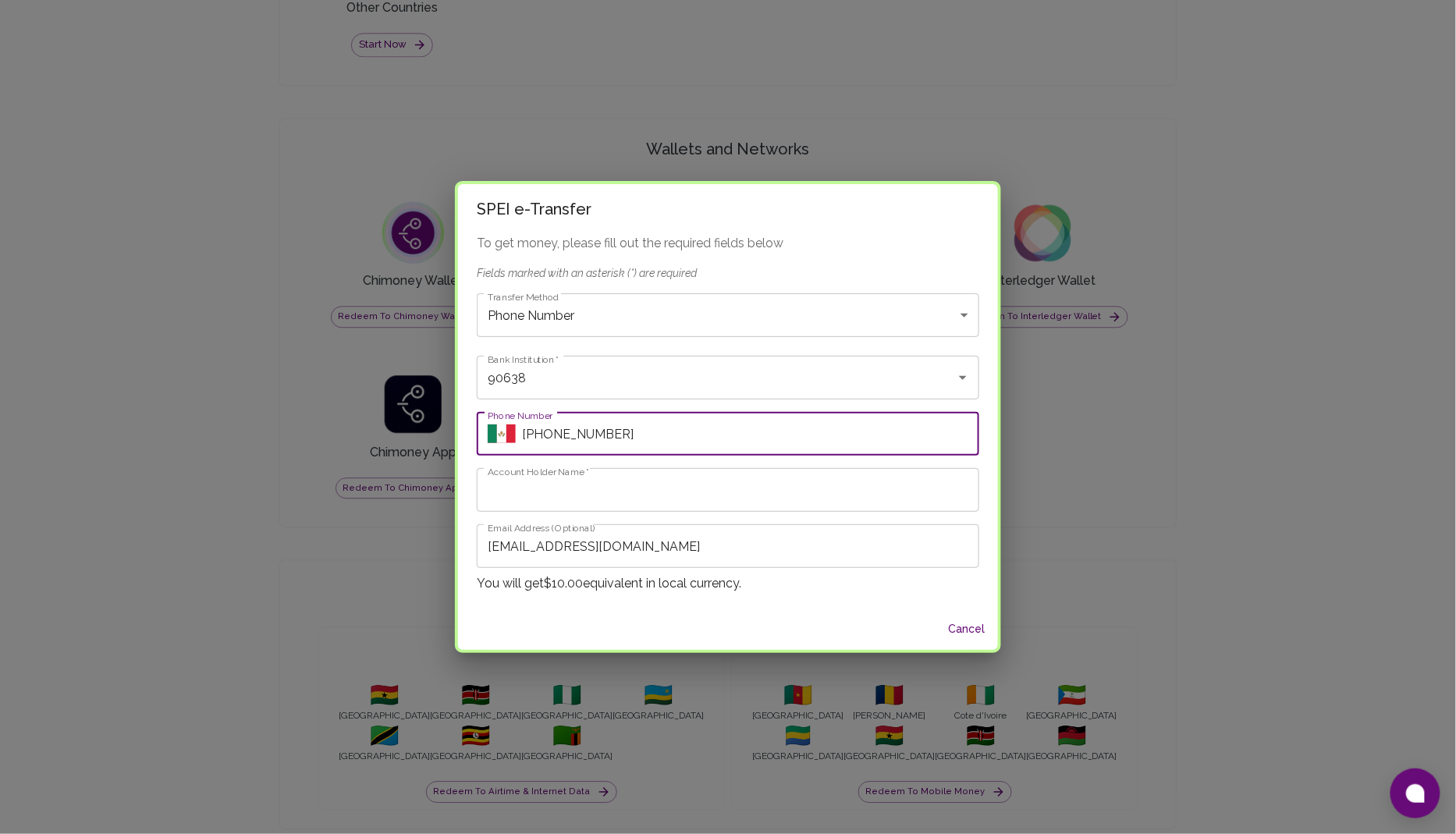
type input "+521234567890"
click at [578, 489] on input "Account Holder Name   *" at bounding box center [728, 489] width 503 height 43
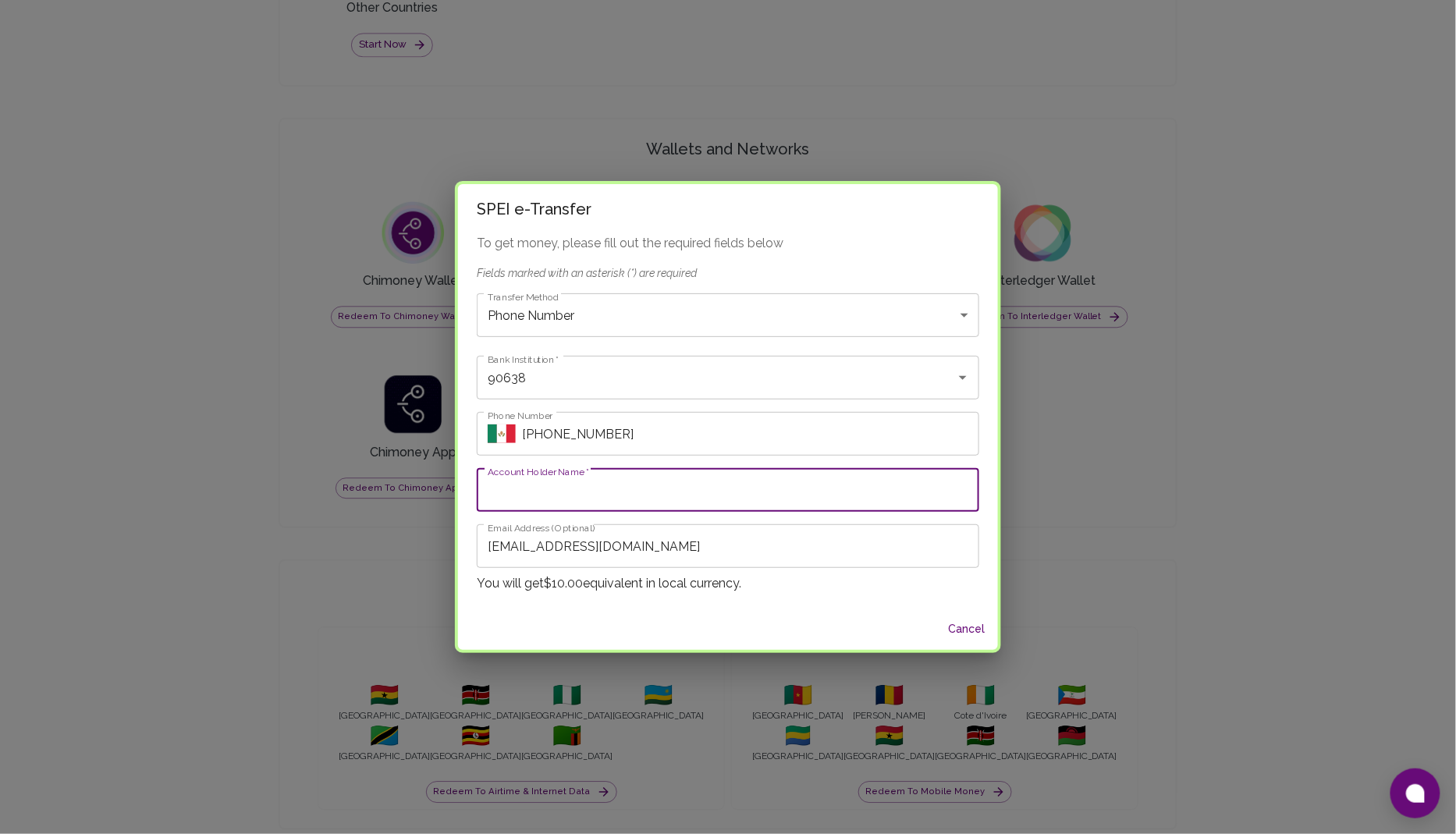
type input "Mahfuz Bello"
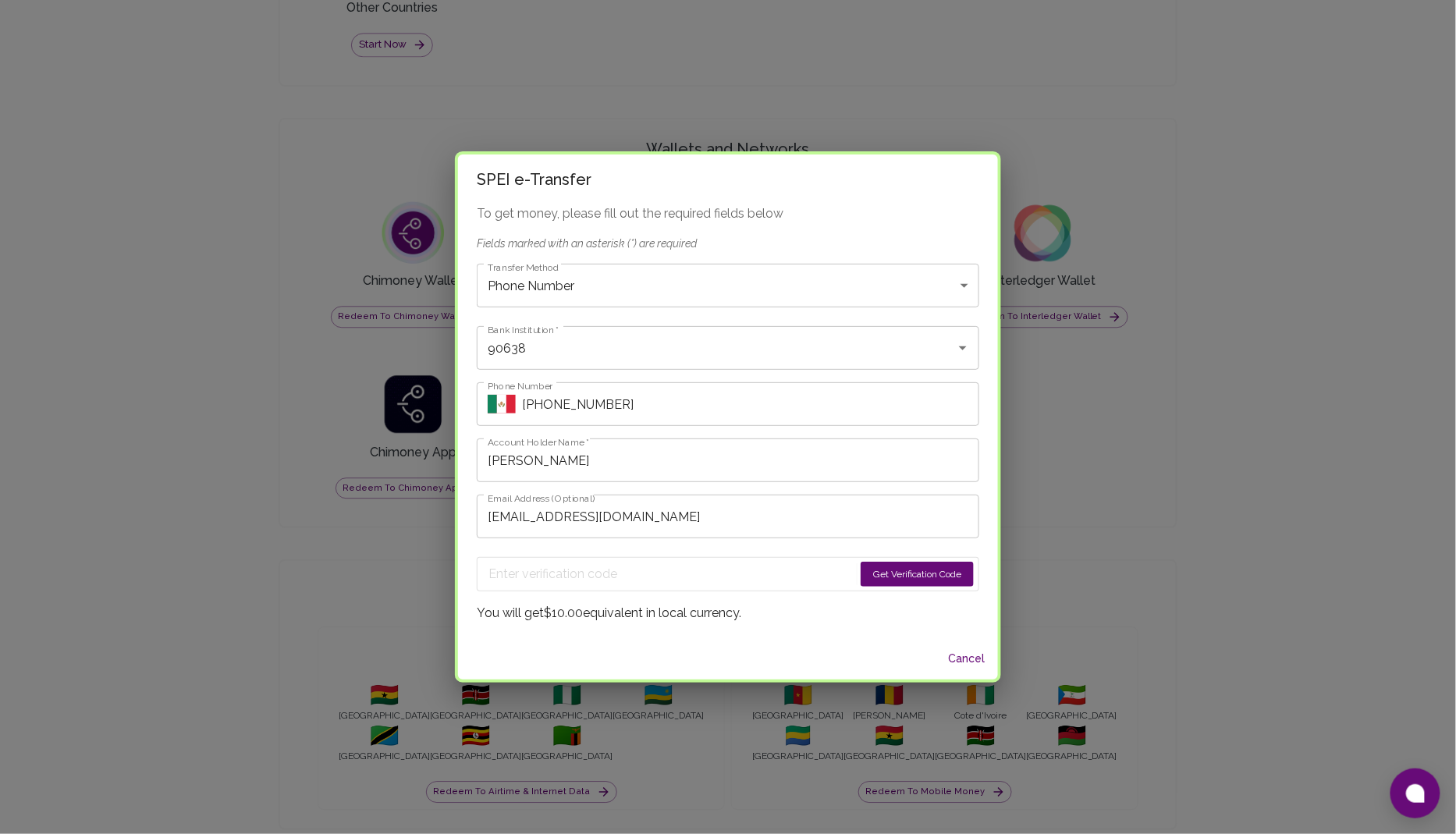
click at [890, 576] on button "Get Verification Code" at bounding box center [918, 574] width 113 height 25
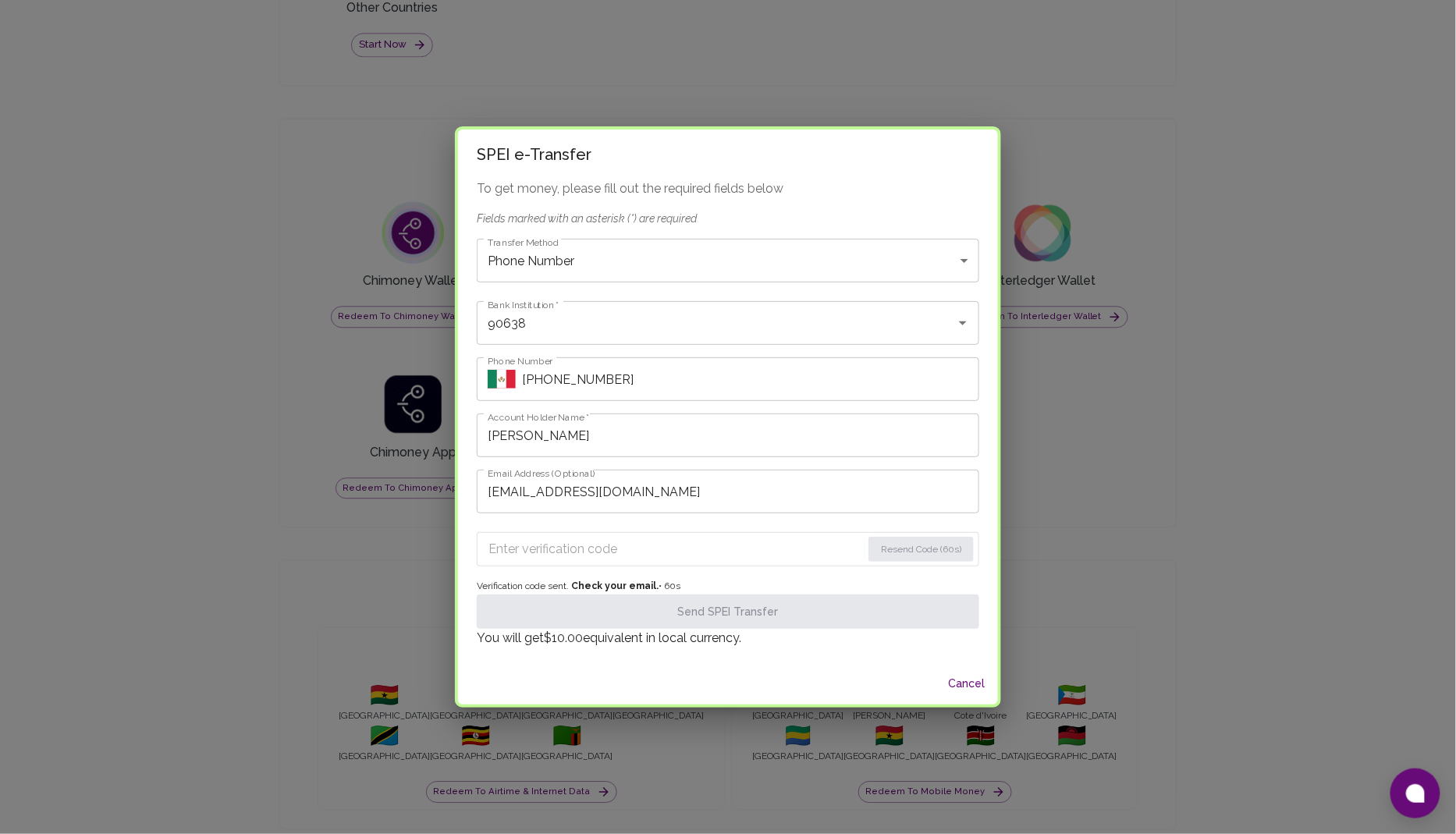
click at [598, 545] on input "Enter verification code" at bounding box center [674, 549] width 373 height 25
click at [592, 551] on input "Enter verification code" at bounding box center [676, 549] width 376 height 25
paste input "8483"
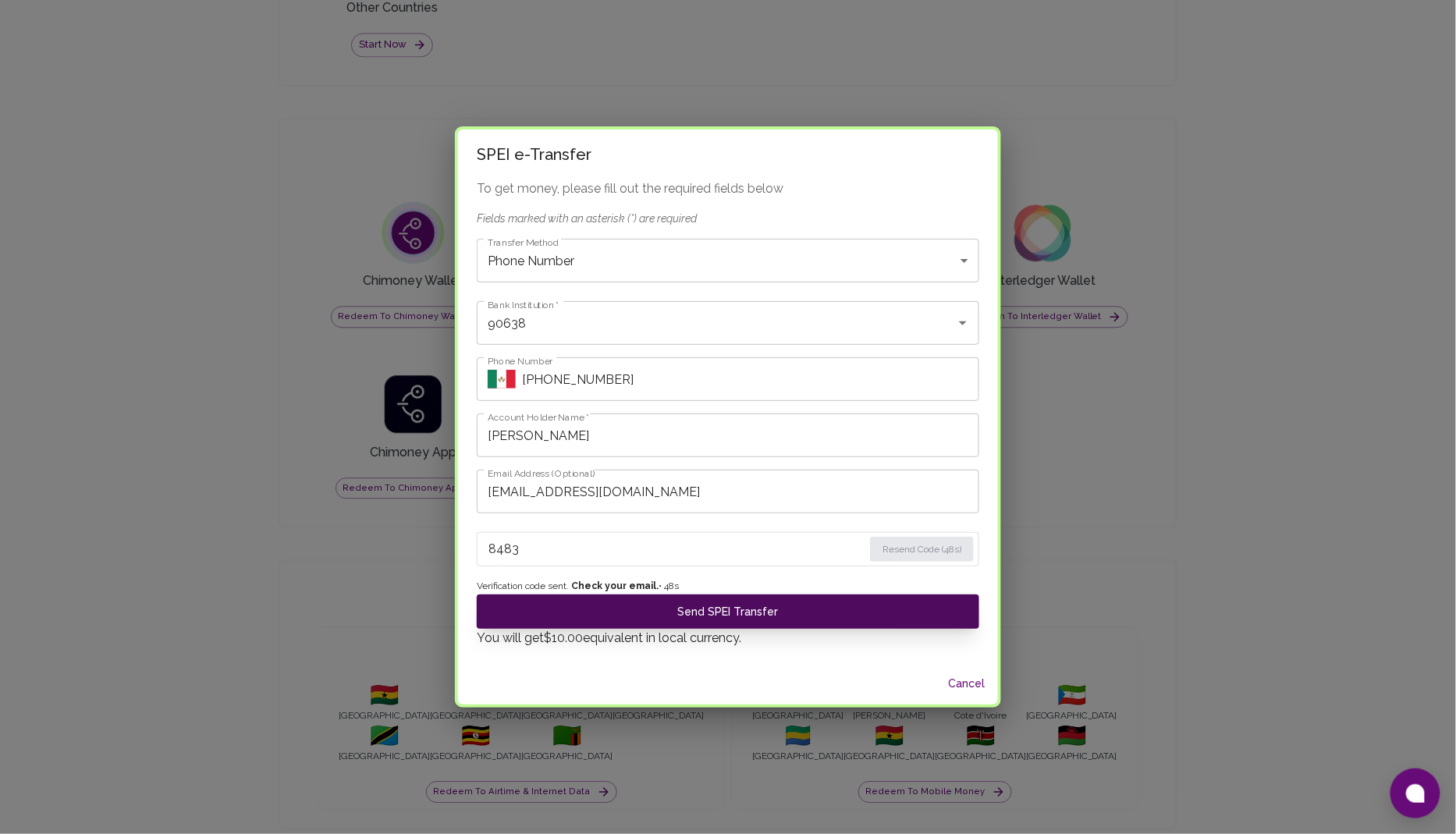
type input "8483"
click at [722, 615] on button "Send SPEI Transfer" at bounding box center [728, 612] width 503 height 35
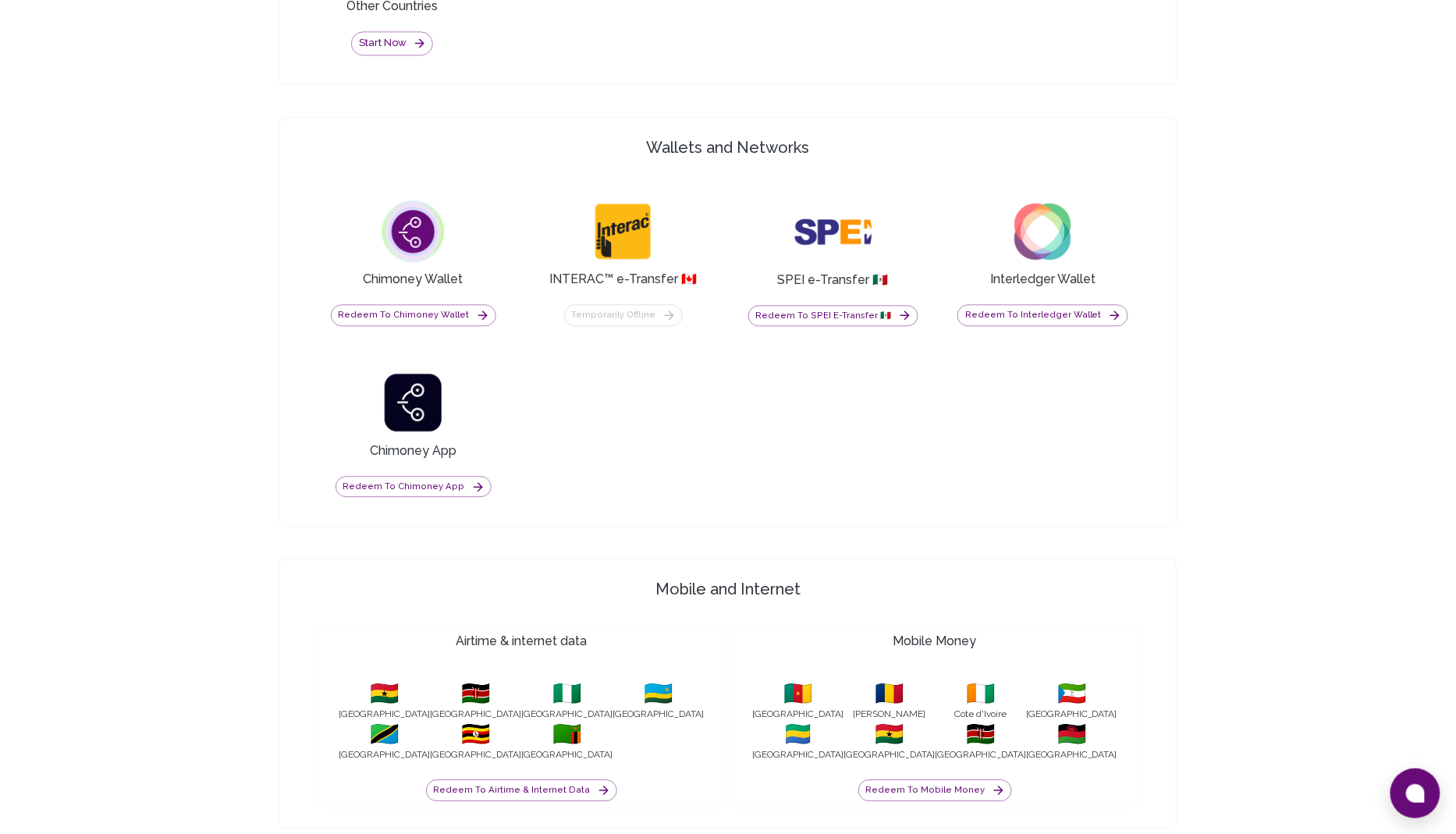
scroll to position [1250, 0]
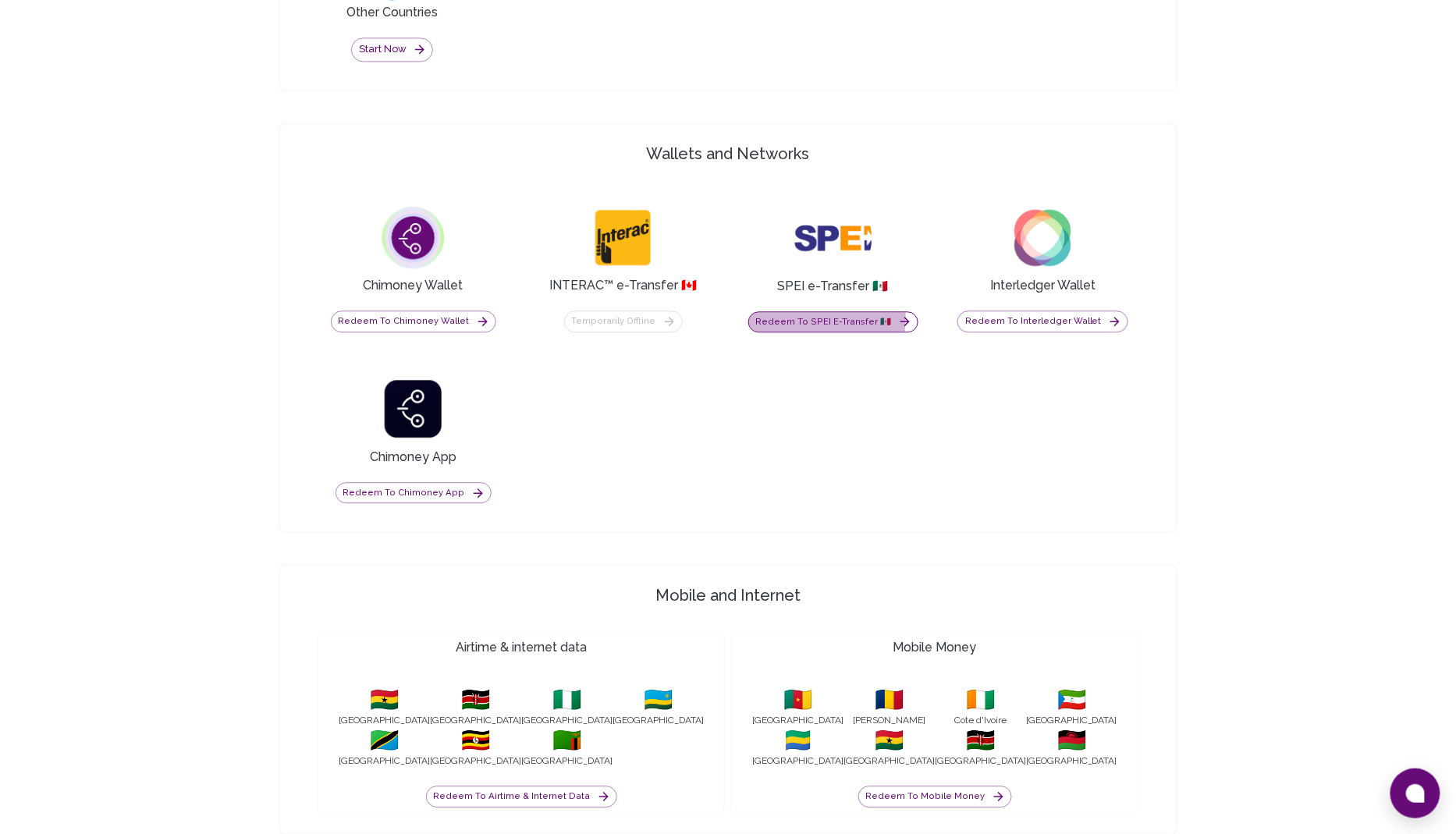
click at [792, 312] on button "Redeem to SPEI e-Transfer 🇲🇽" at bounding box center [834, 322] width 170 height 22
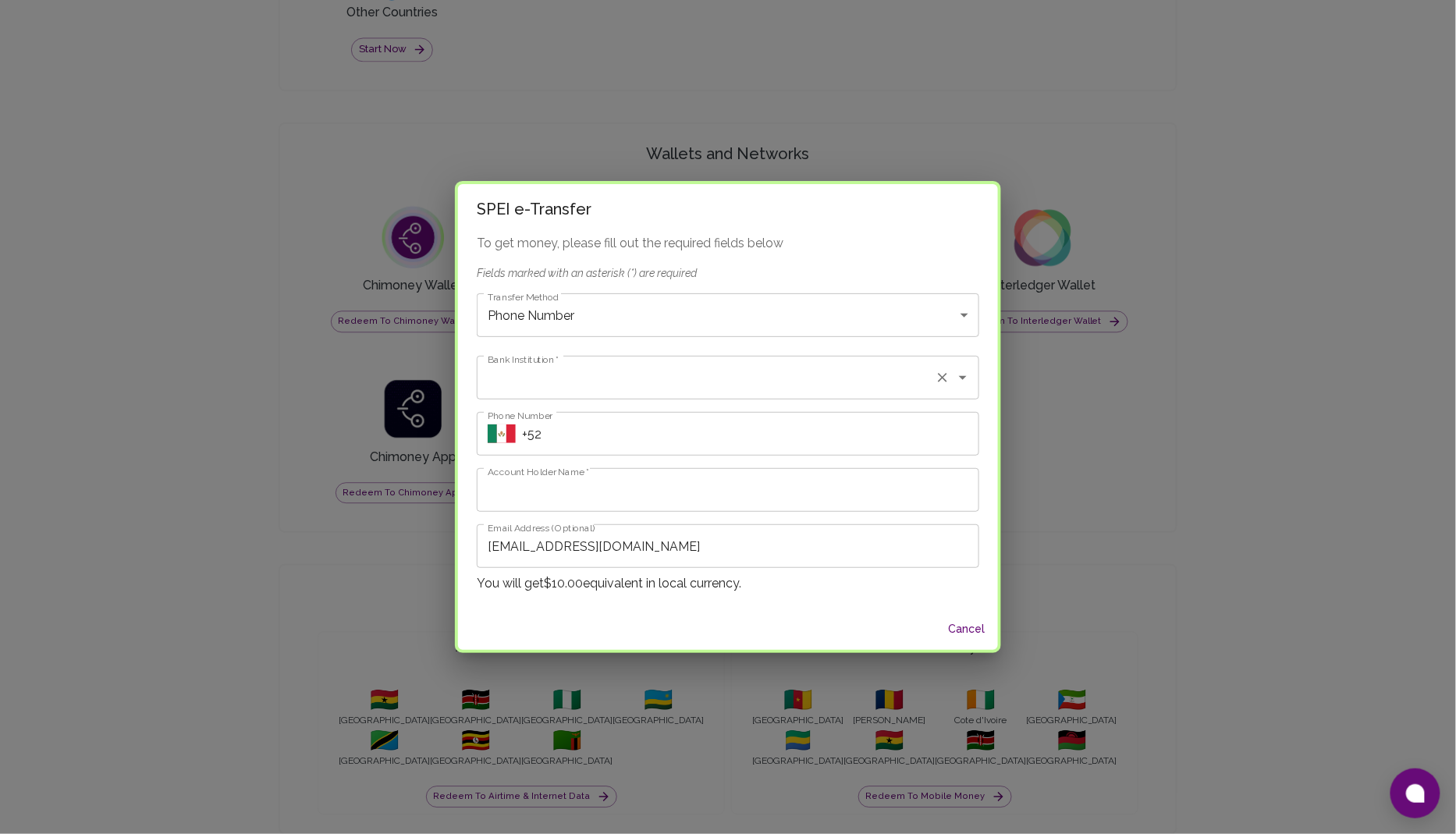
click at [586, 365] on input "Bank Institution   *" at bounding box center [706, 378] width 445 height 30
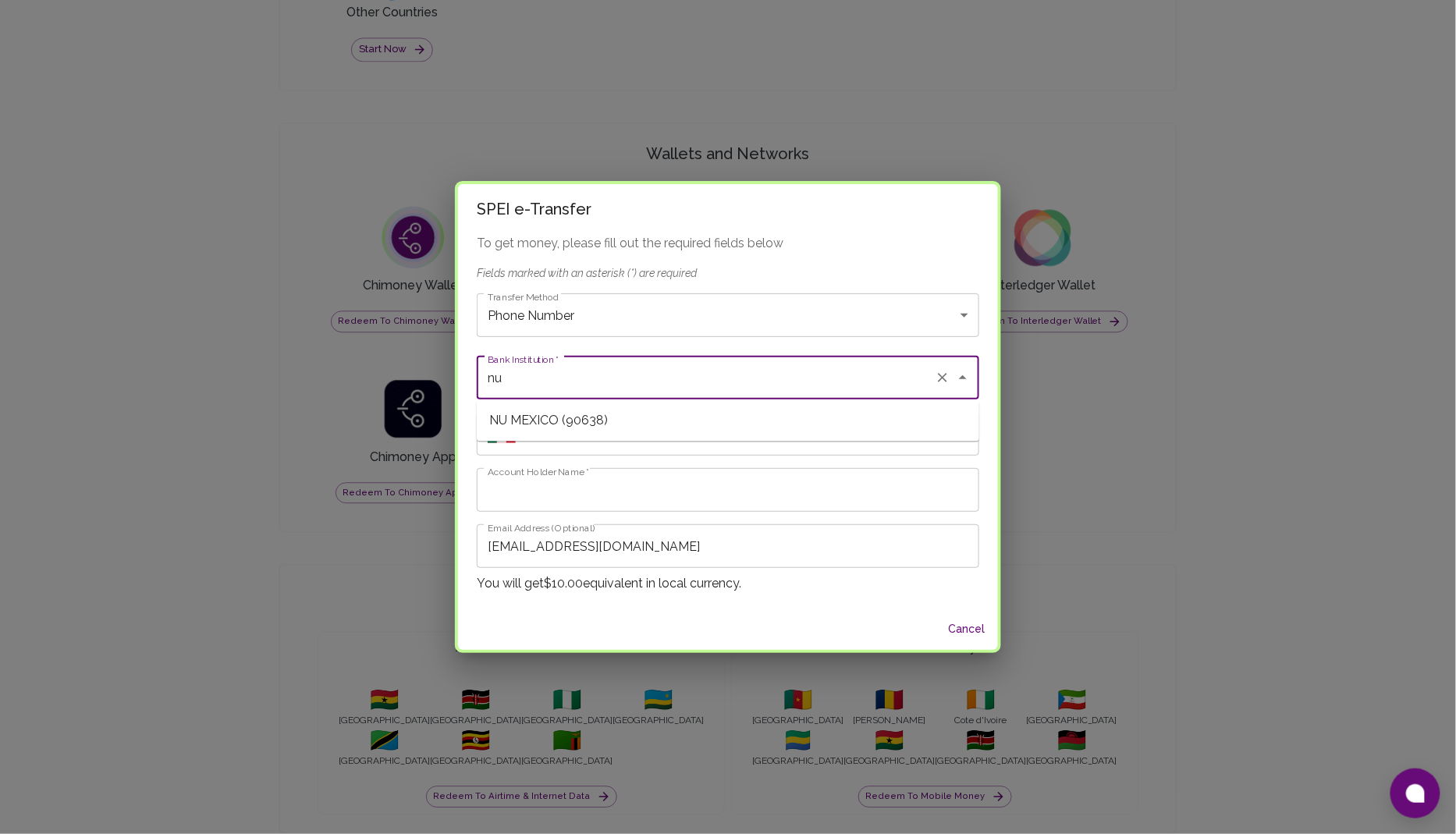
click at [566, 417] on li "NU MEXICO (90638)" at bounding box center [728, 421] width 503 height 28
type input "90638"
click at [566, 491] on input "Account Holder Name   *" at bounding box center [728, 489] width 503 height 43
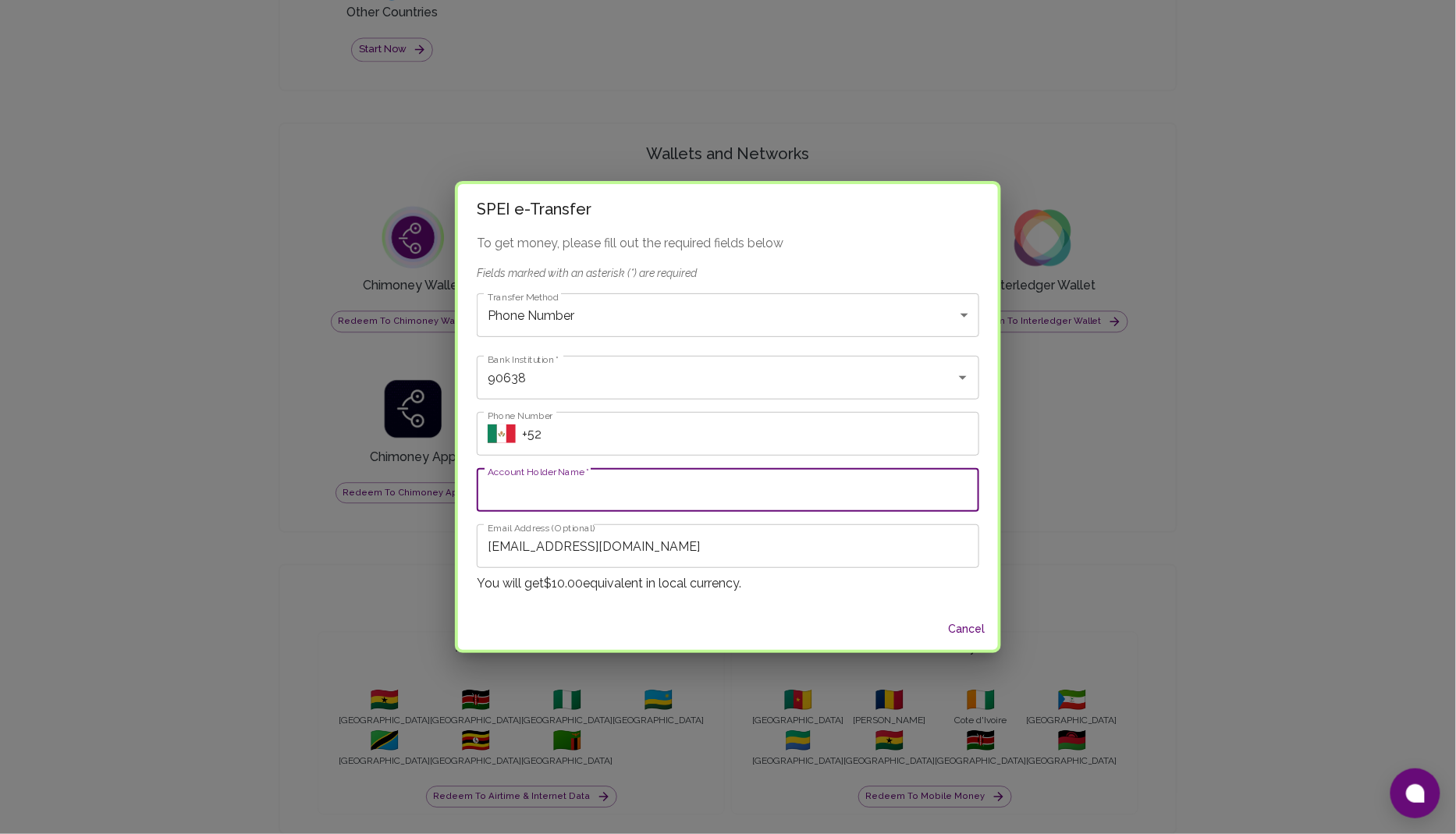
type input "[PERSON_NAME]"
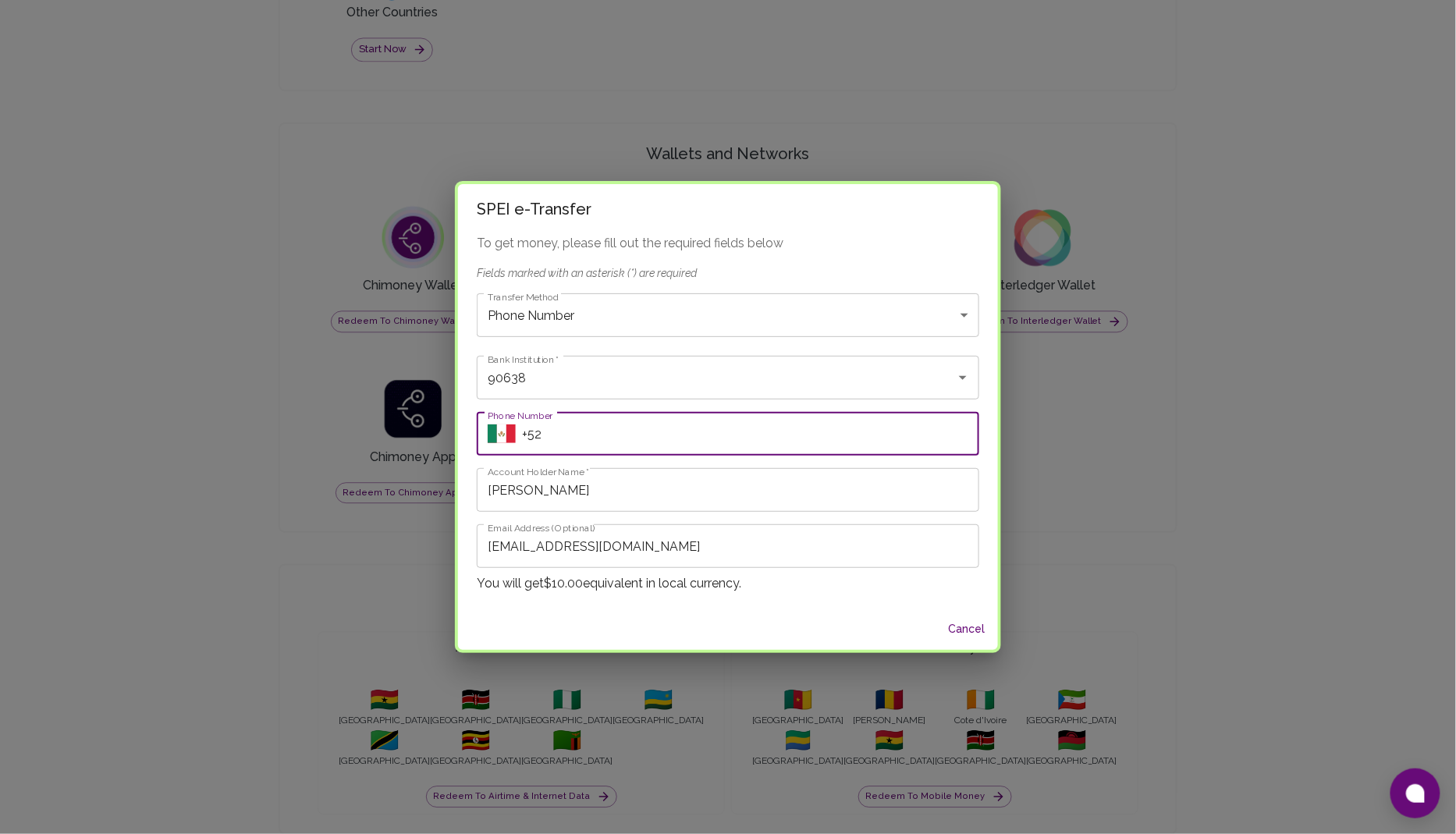
click at [642, 442] on input "Phone Number" at bounding box center [751, 433] width 457 height 43
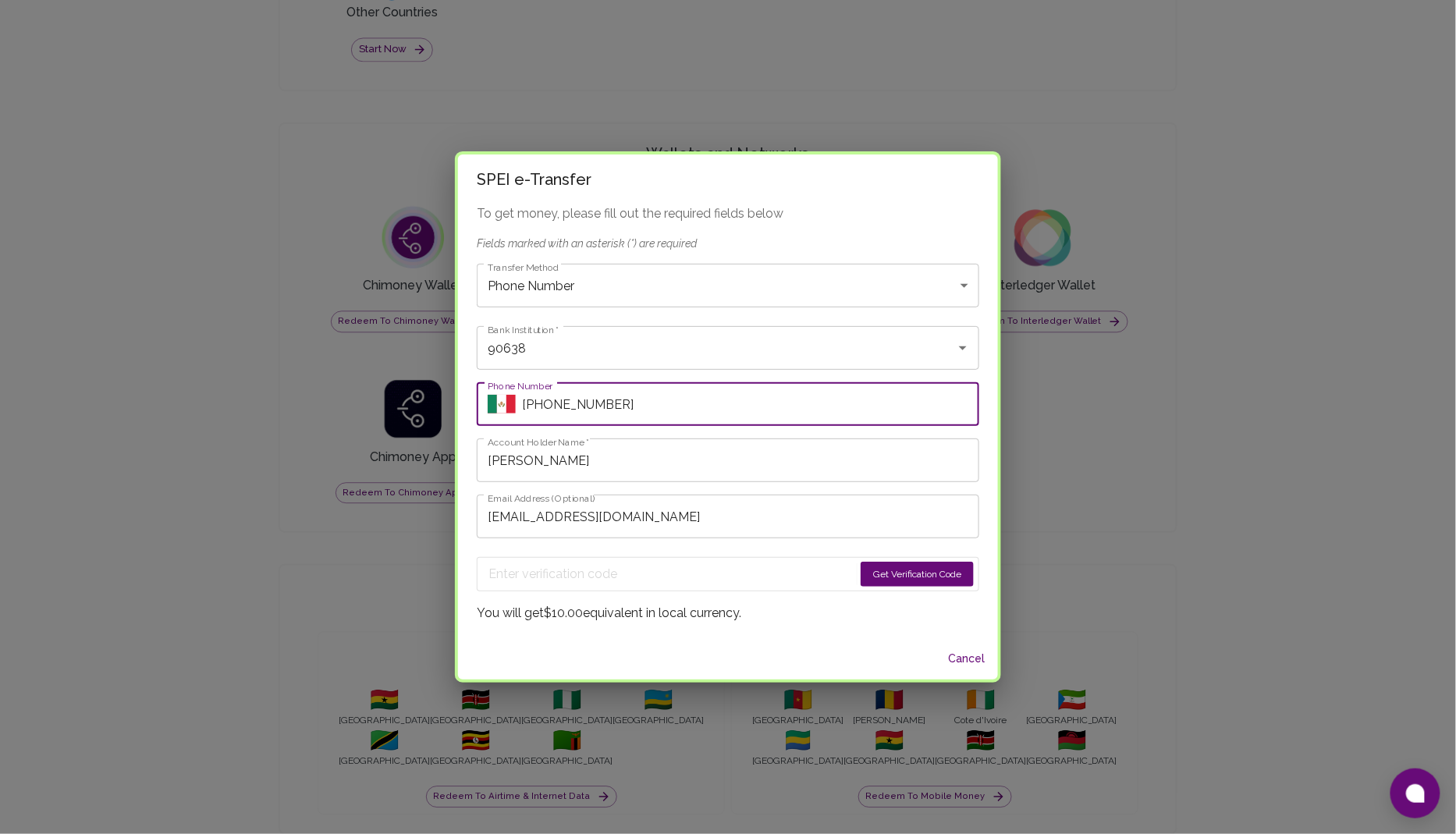
type input "[PHONE_NUMBER]"
click at [875, 574] on button "Get Verification Code" at bounding box center [918, 574] width 113 height 25
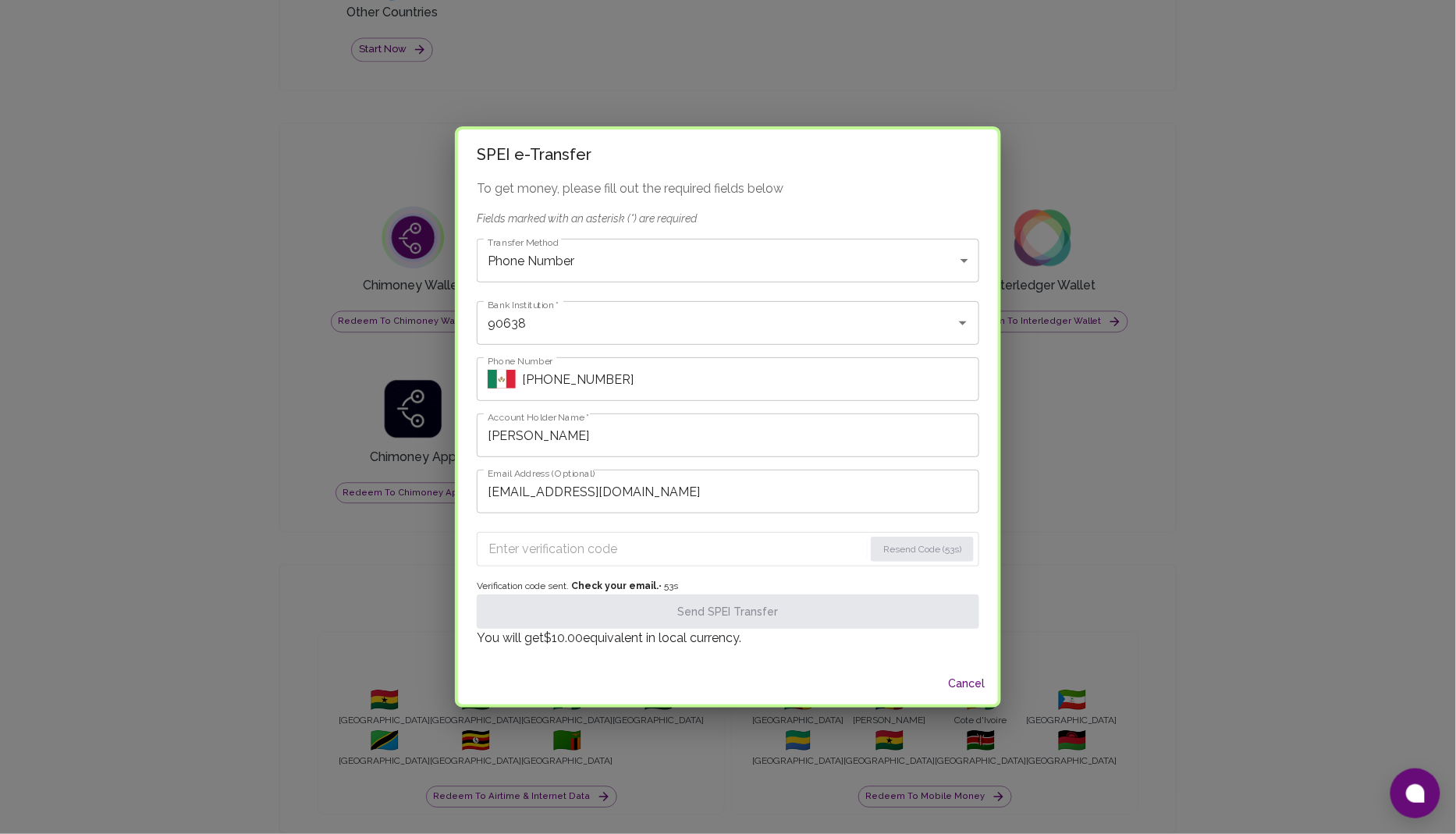
click at [622, 545] on input "Enter verification code" at bounding box center [676, 549] width 375 height 25
paste input "8595"
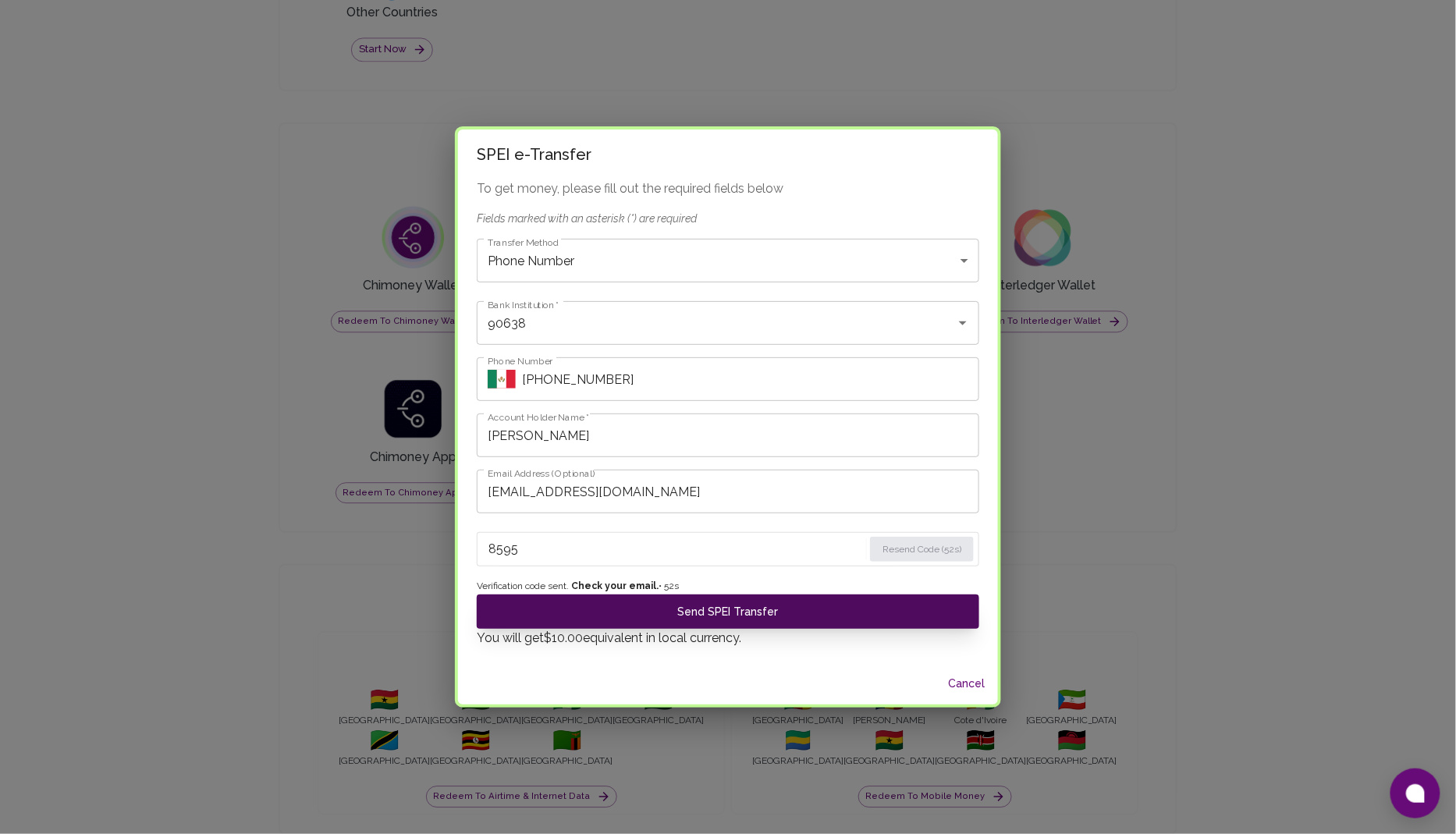
type input "8595"
click at [723, 612] on button "Send SPEI Transfer" at bounding box center [728, 612] width 503 height 35
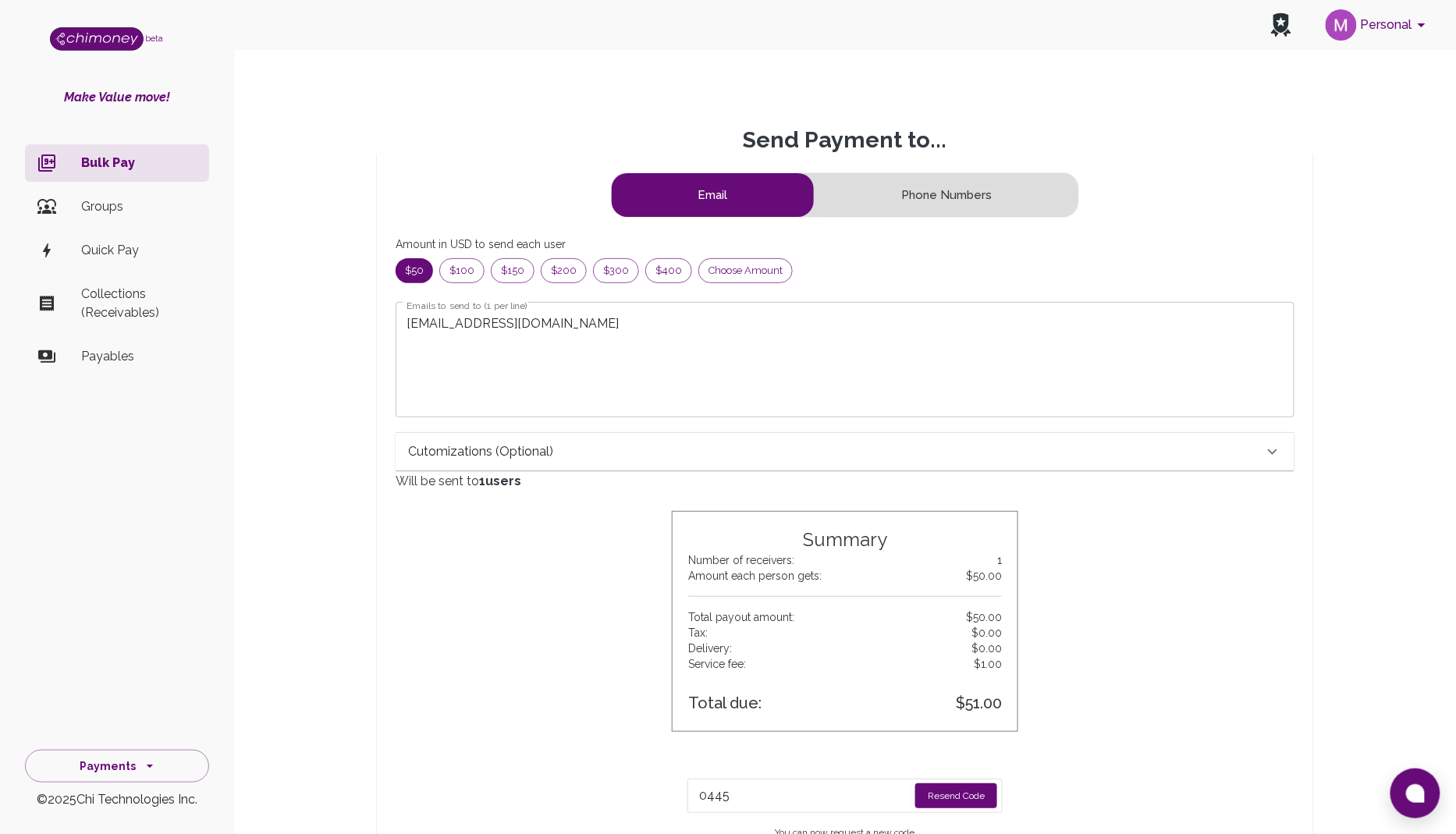
scroll to position [202, 872]
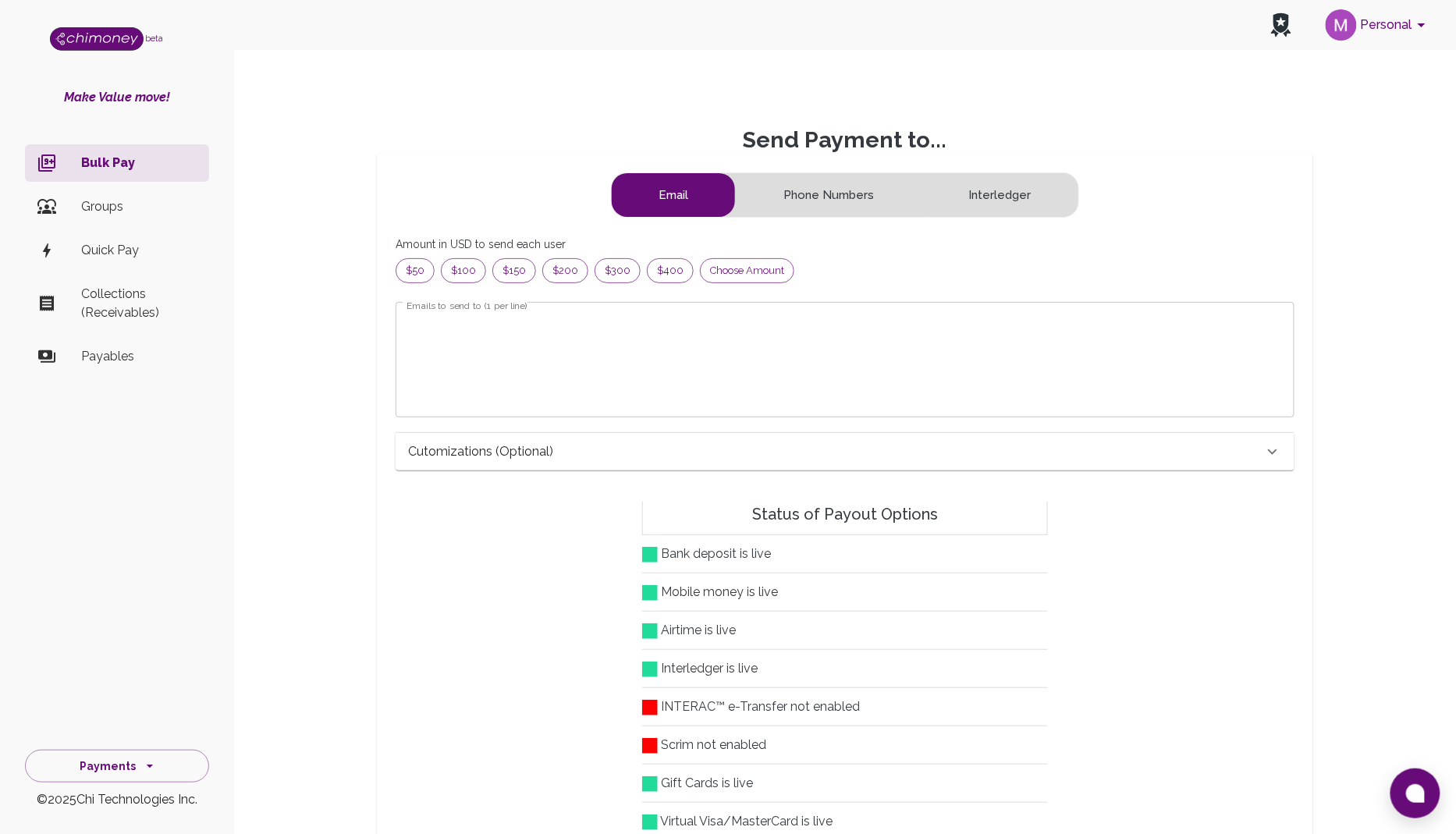
scroll to position [202, 872]
click at [828, 197] on button "Phone Numbers" at bounding box center [829, 195] width 184 height 43
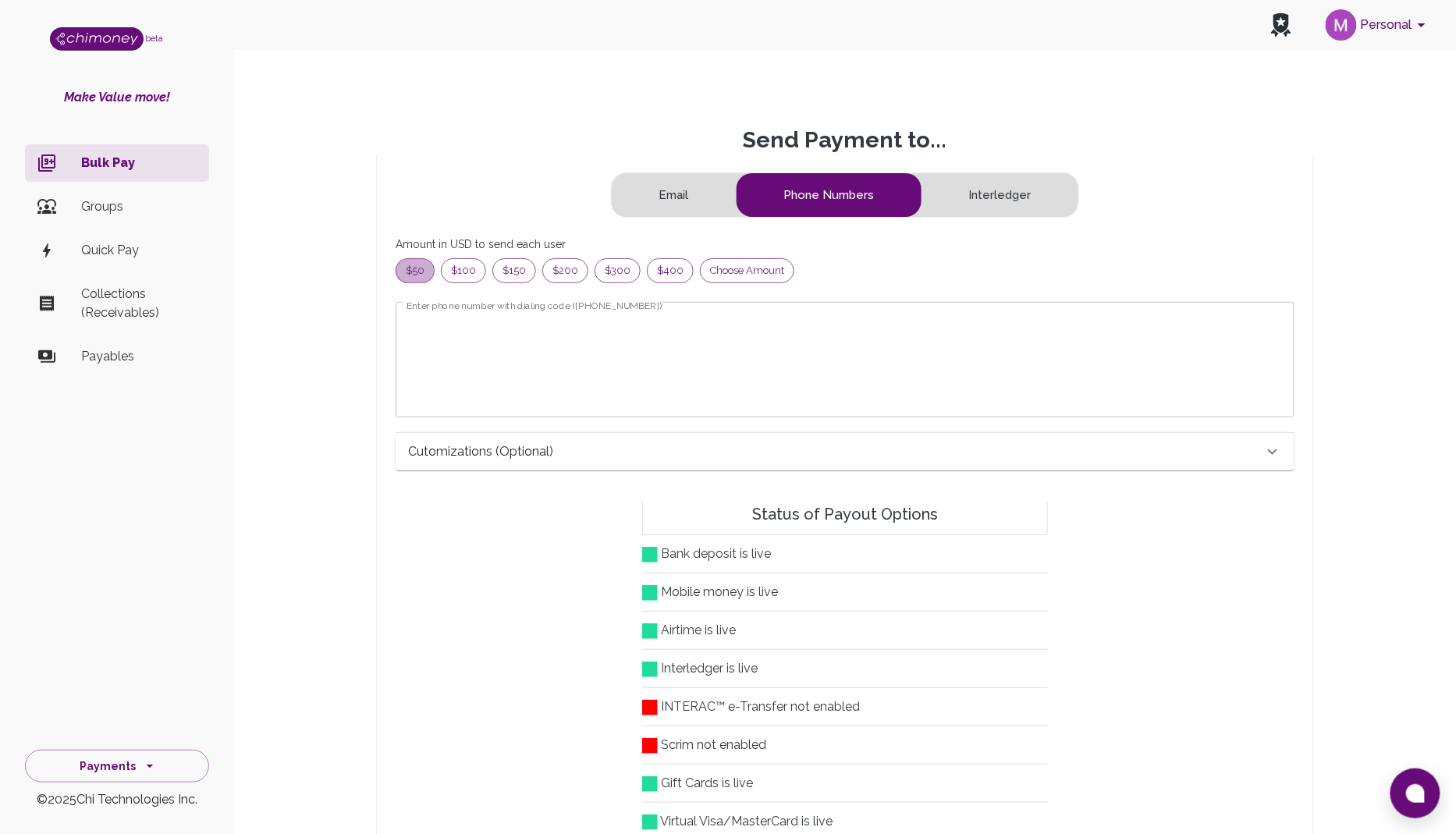
click at [407, 268] on span "$50" at bounding box center [415, 271] width 38 height 16
click at [448, 322] on textarea "Enter phone number with dialing code (+2340908877654)" at bounding box center [845, 359] width 877 height 90
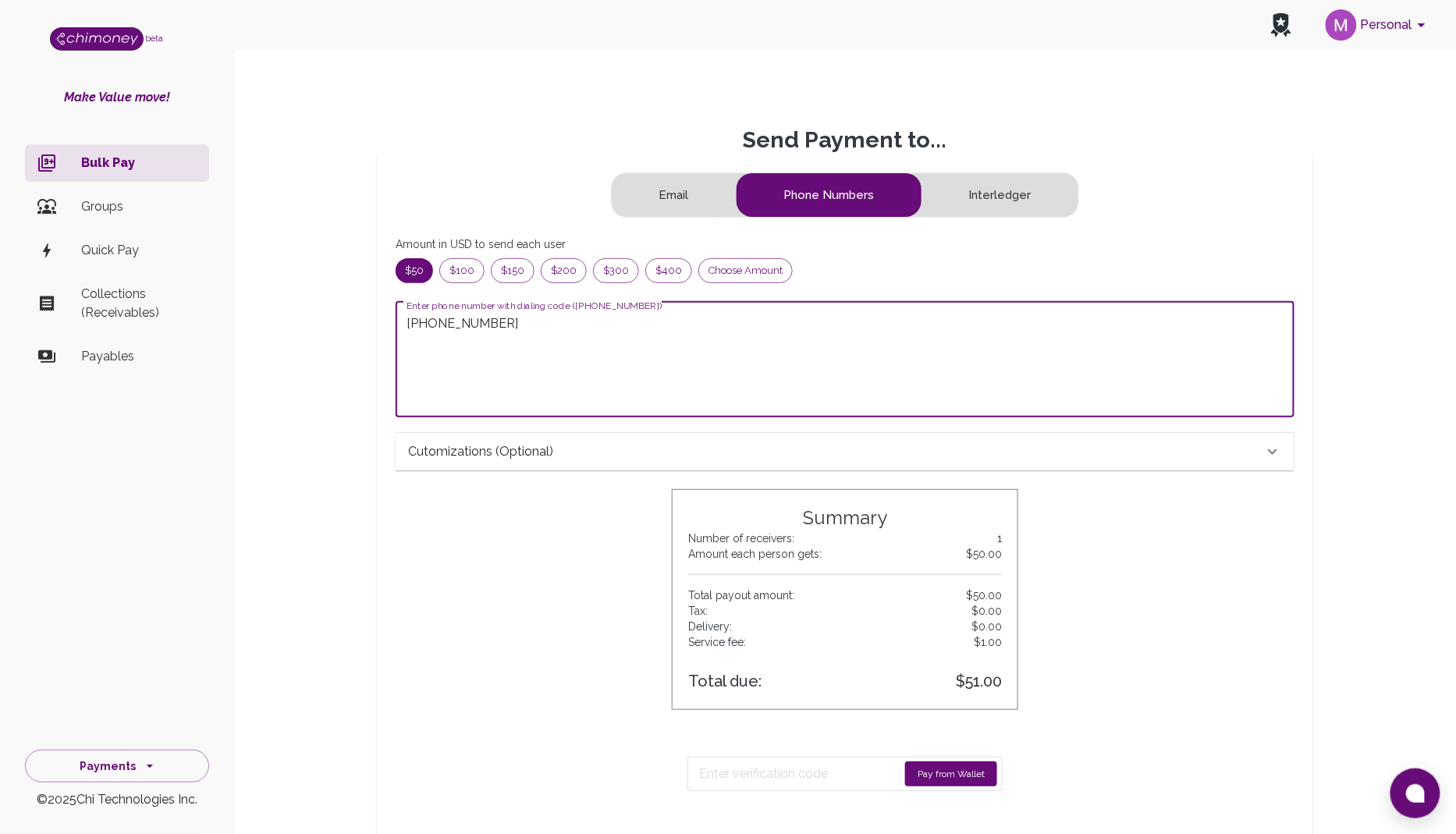
type textarea "+2348126955352"
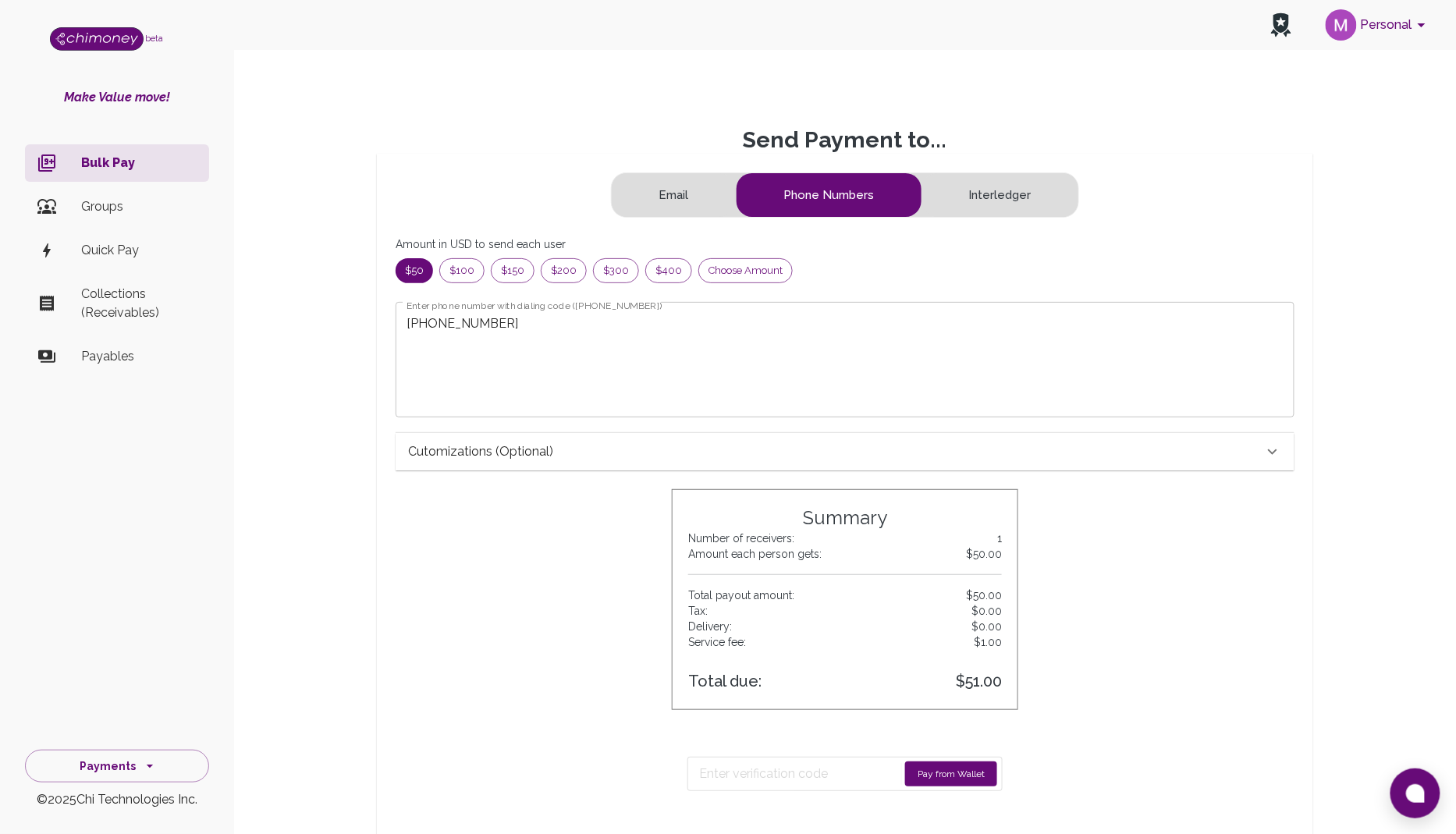
click at [925, 773] on button "Pay from Wallet" at bounding box center [951, 774] width 92 height 25
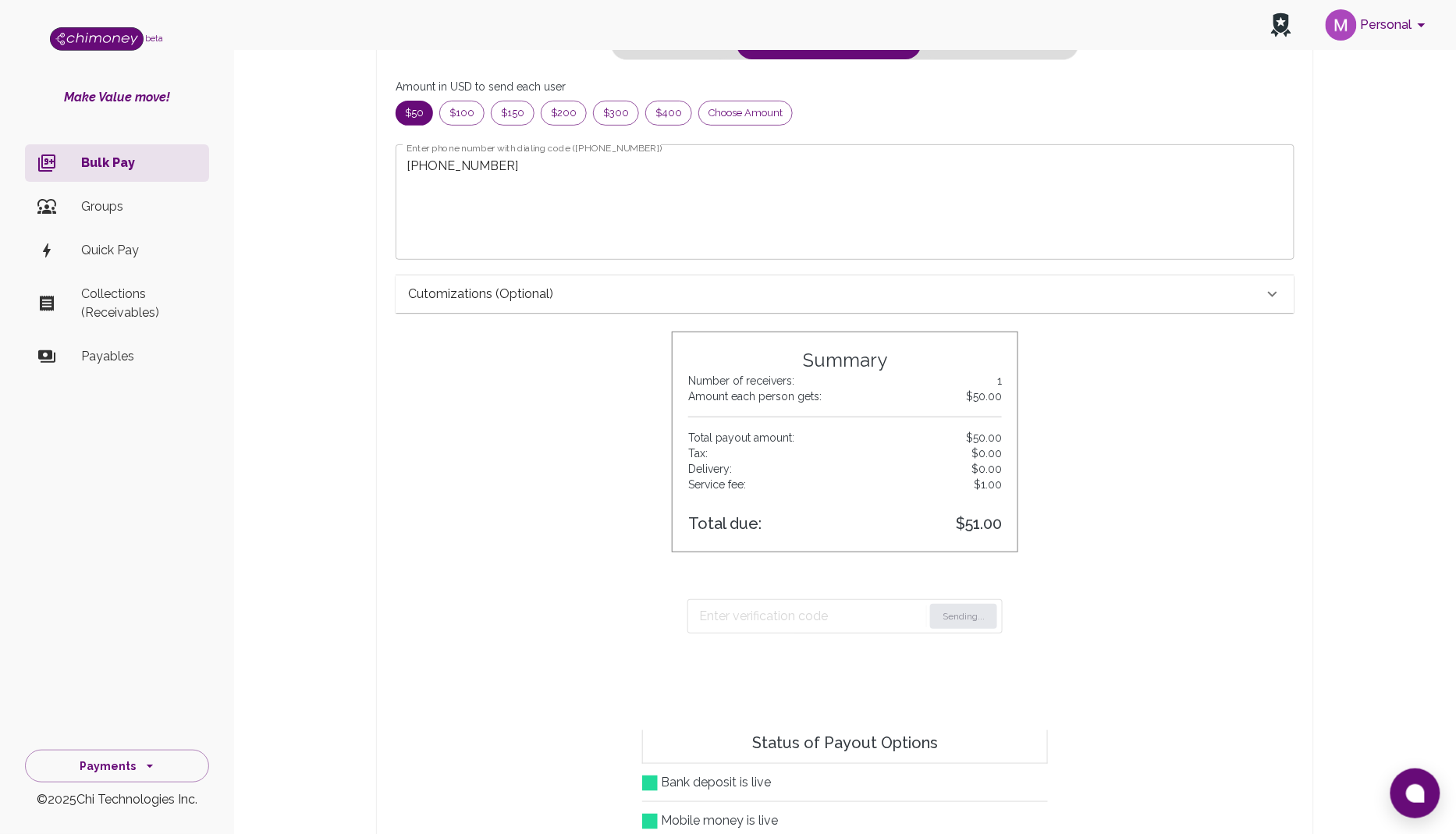
scroll to position [165, 0]
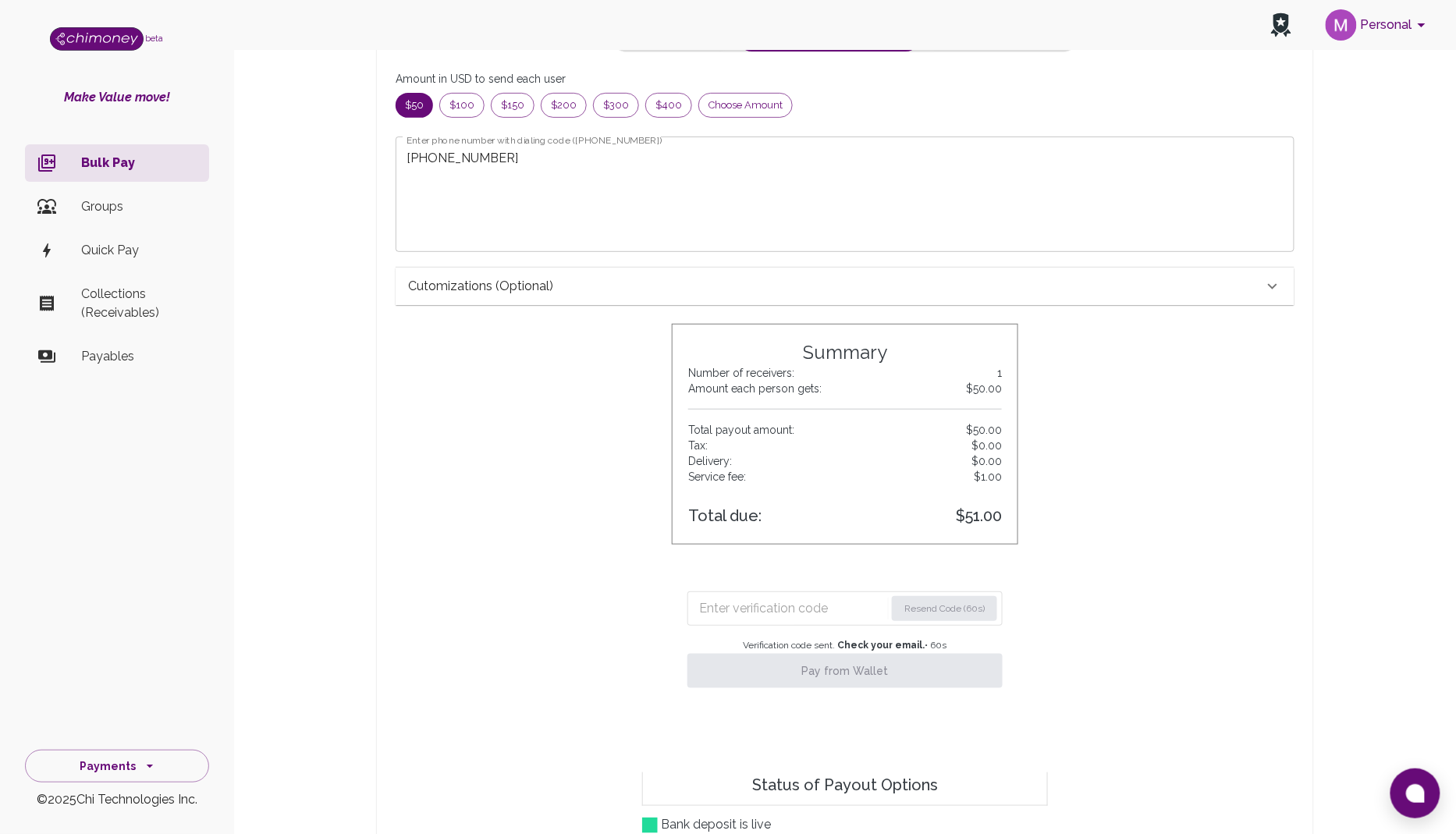
click at [775, 608] on input "Enter verification code" at bounding box center [792, 609] width 186 height 25
click at [743, 591] on form "Resend Code (51s)" at bounding box center [845, 609] width 315 height 35
click at [743, 597] on input "Enter verification code" at bounding box center [792, 609] width 187 height 25
paste input "4884"
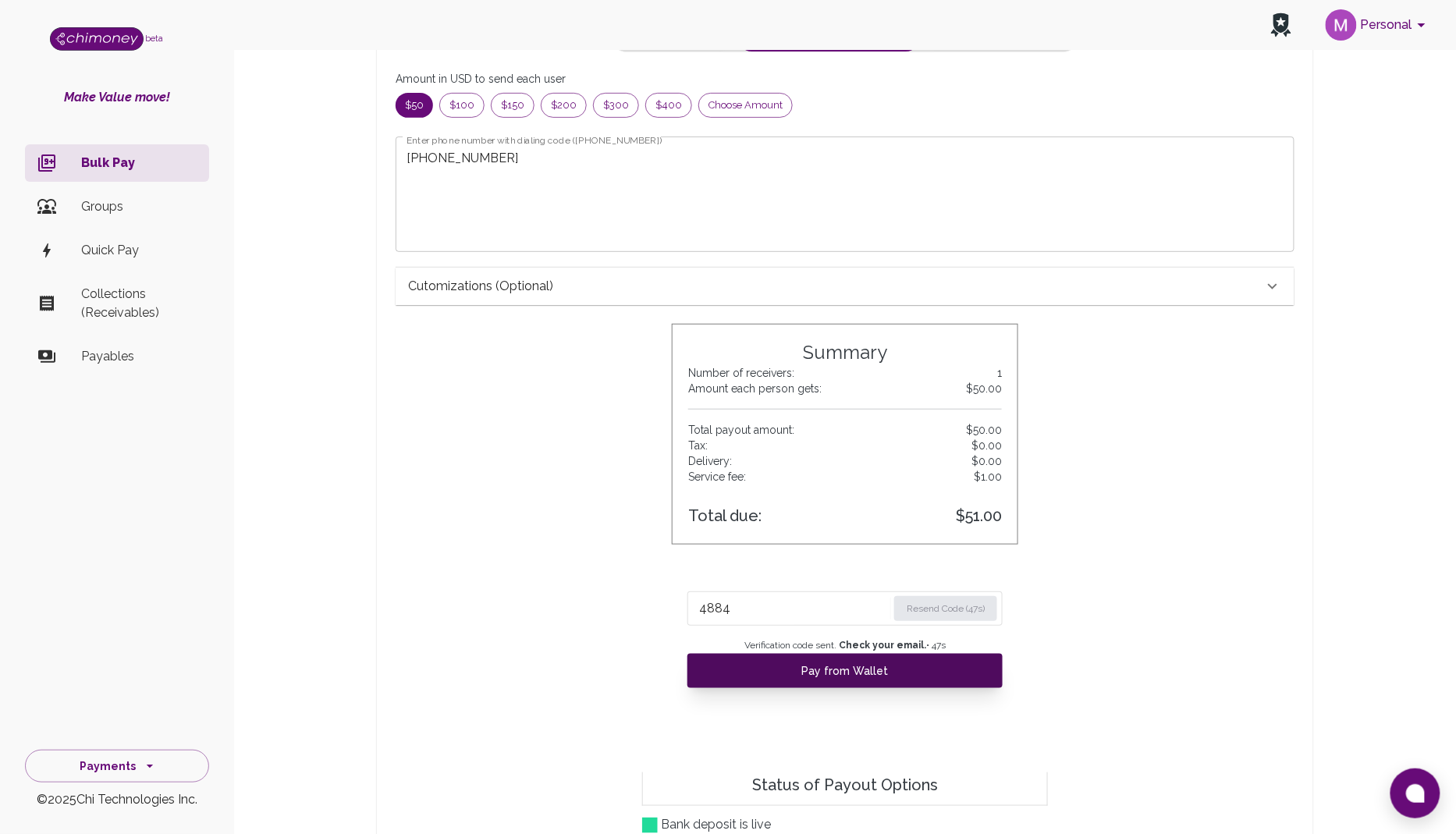
type input "4884"
click at [848, 668] on button "Pay from Wallet" at bounding box center [845, 671] width 315 height 35
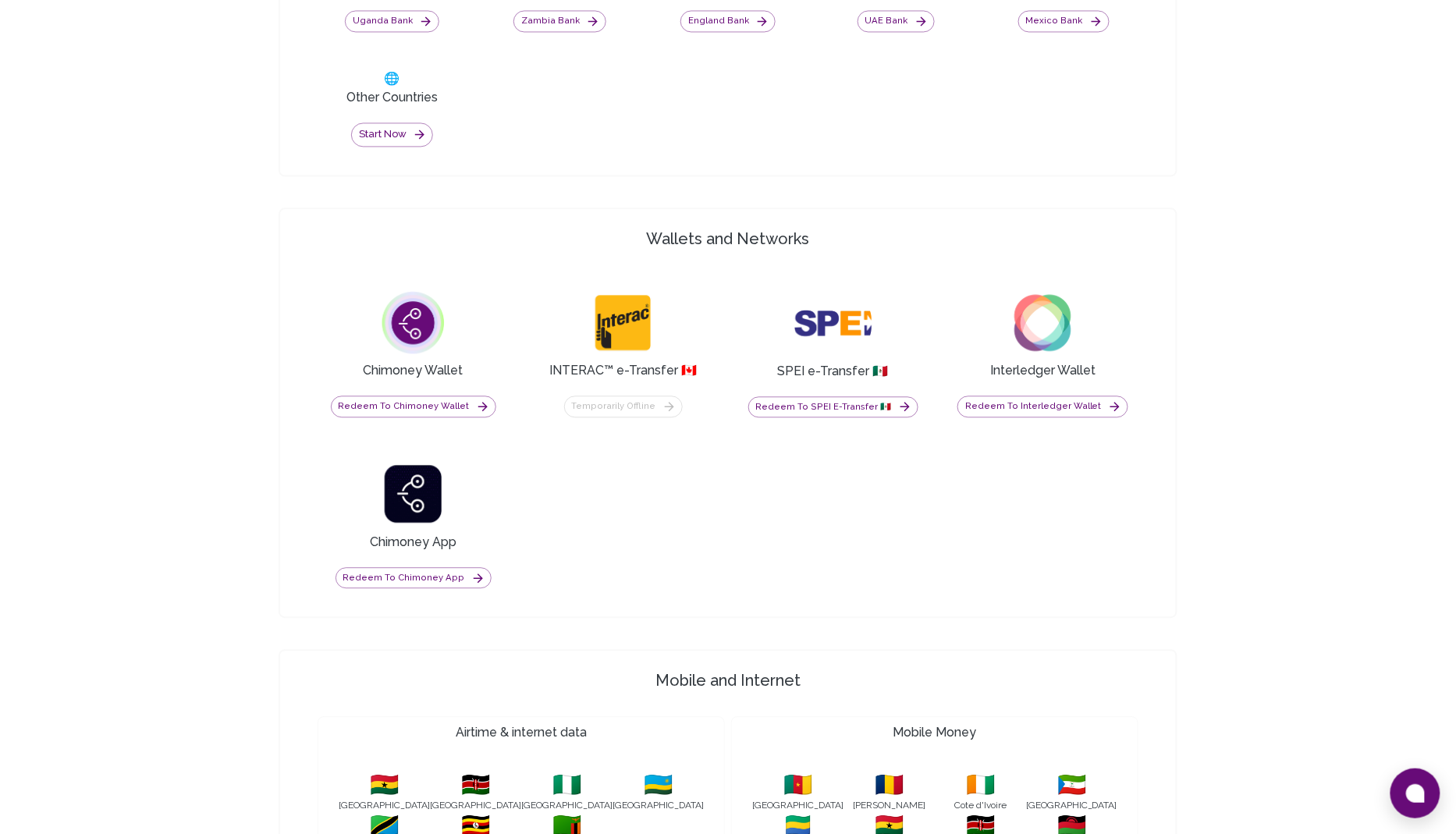
scroll to position [1420, 0]
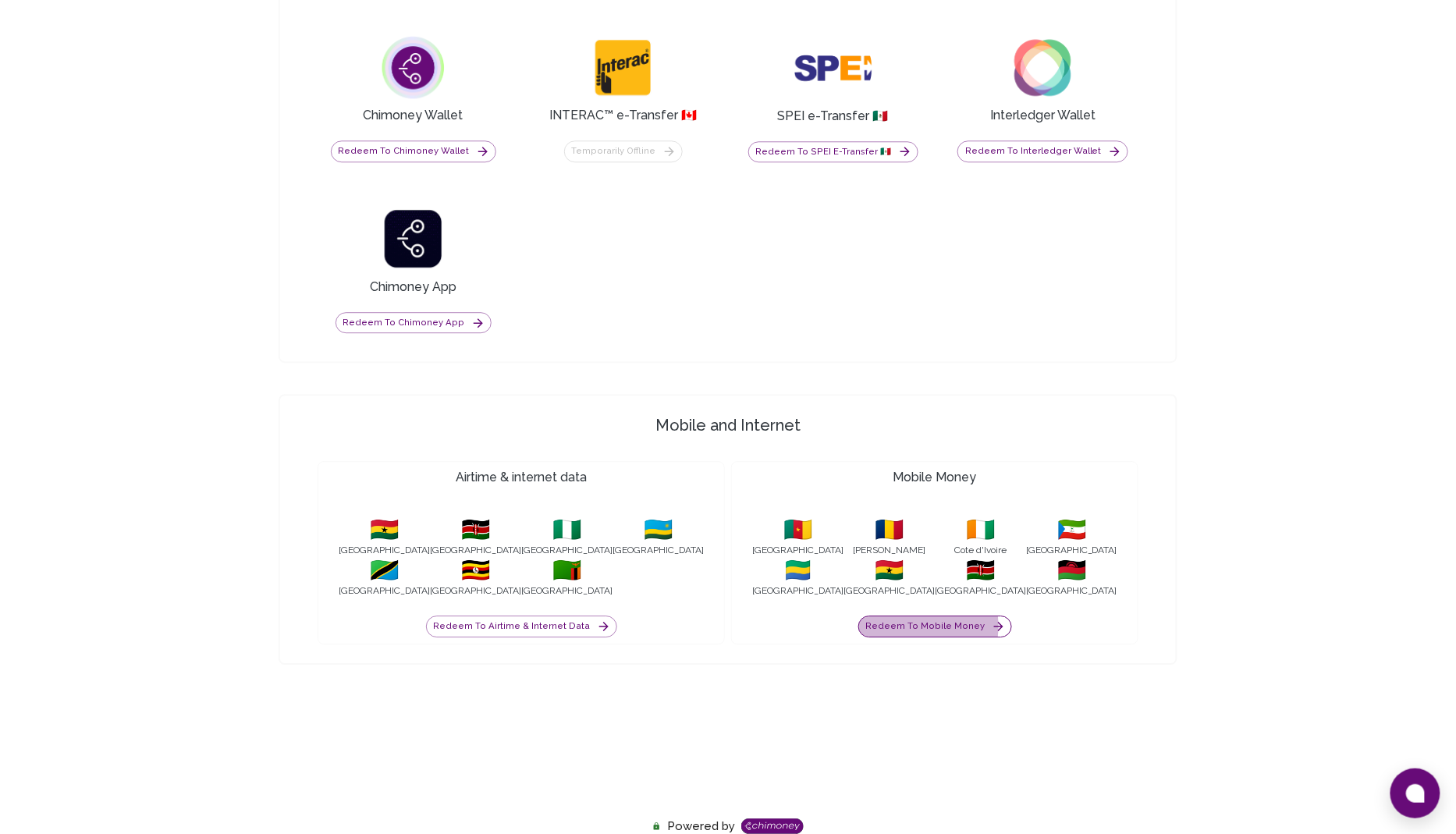
click at [909, 617] on button "Redeem to Mobile Money" at bounding box center [935, 627] width 154 height 22
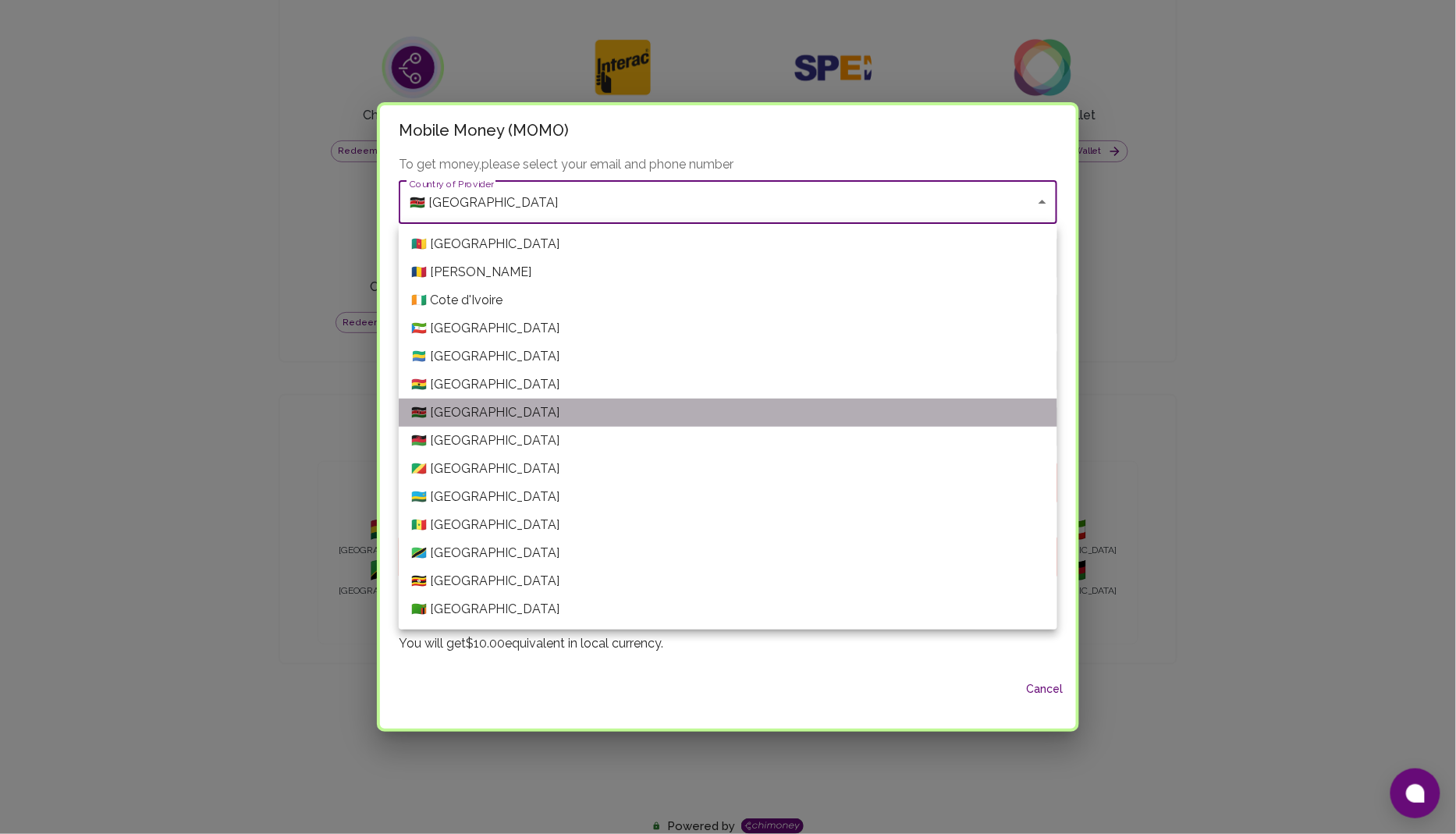
click at [505, 410] on li "🇰🇪 [GEOGRAPHIC_DATA]" at bounding box center [728, 413] width 659 height 28
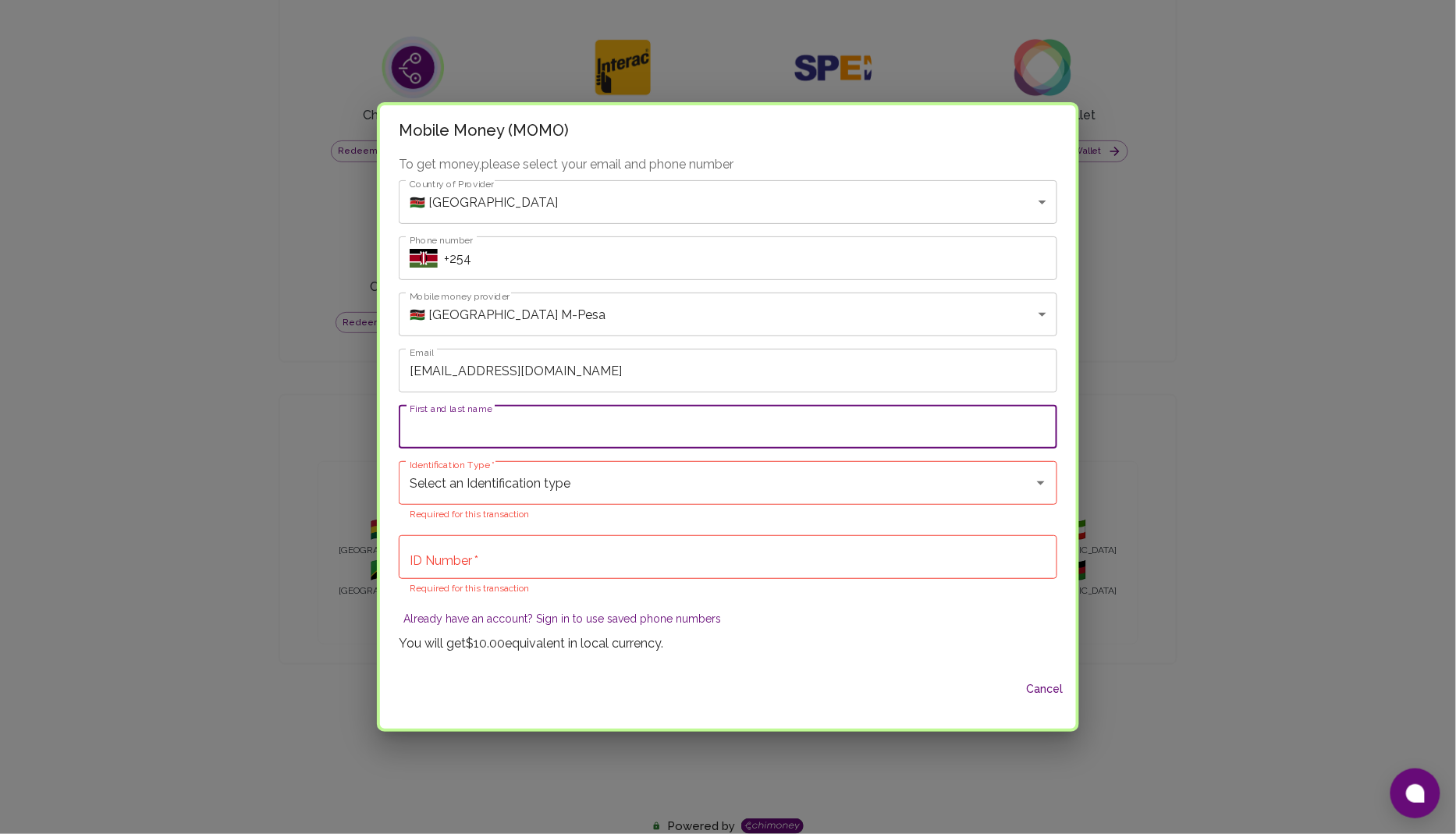
click at [551, 433] on input "First and last name" at bounding box center [728, 426] width 659 height 43
click at [563, 484] on input "Select an Identification type" at bounding box center [706, 483] width 601 height 30
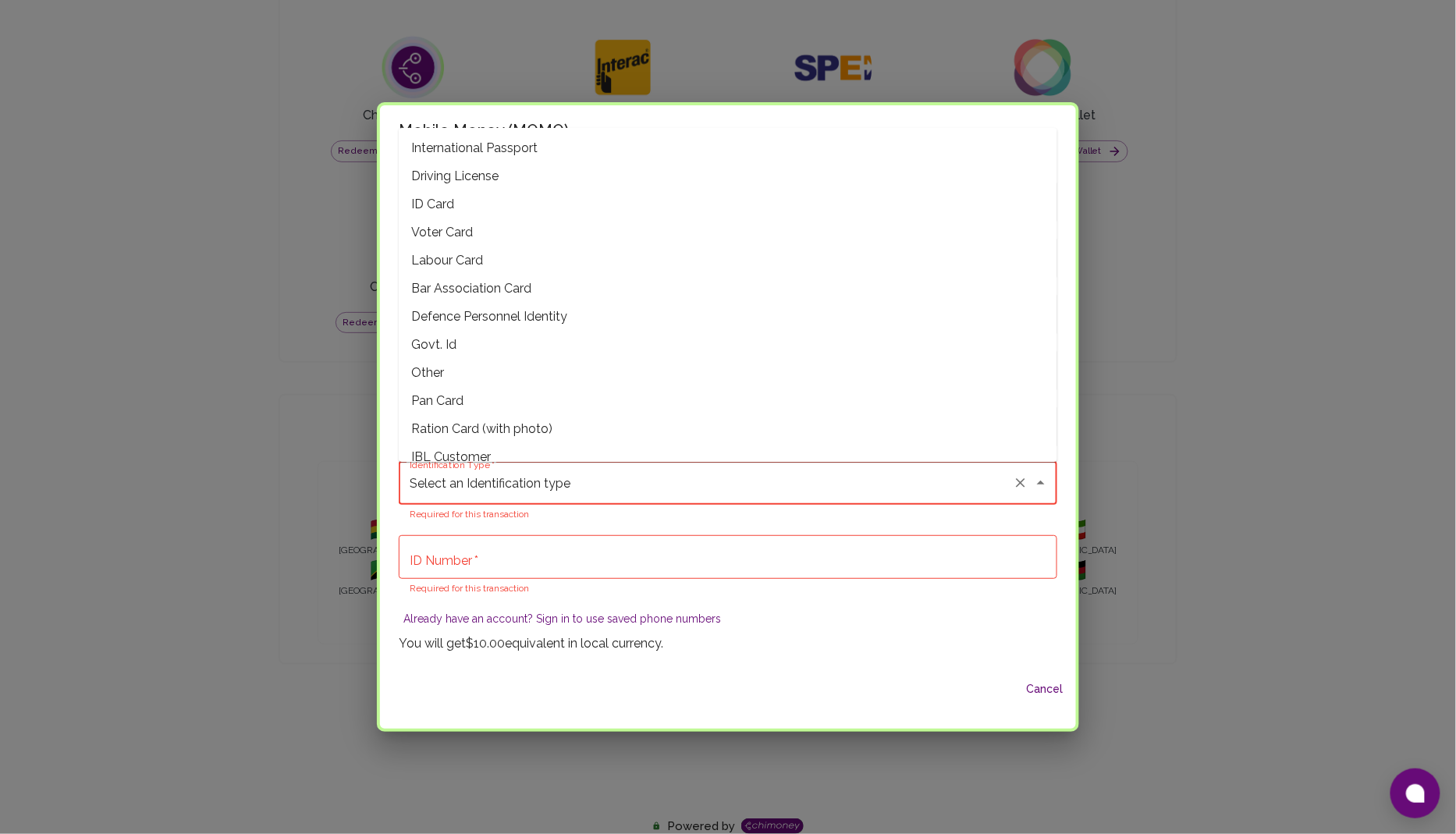
click at [523, 152] on span "International Passport" at bounding box center [728, 148] width 659 height 28
type input "International Passport"
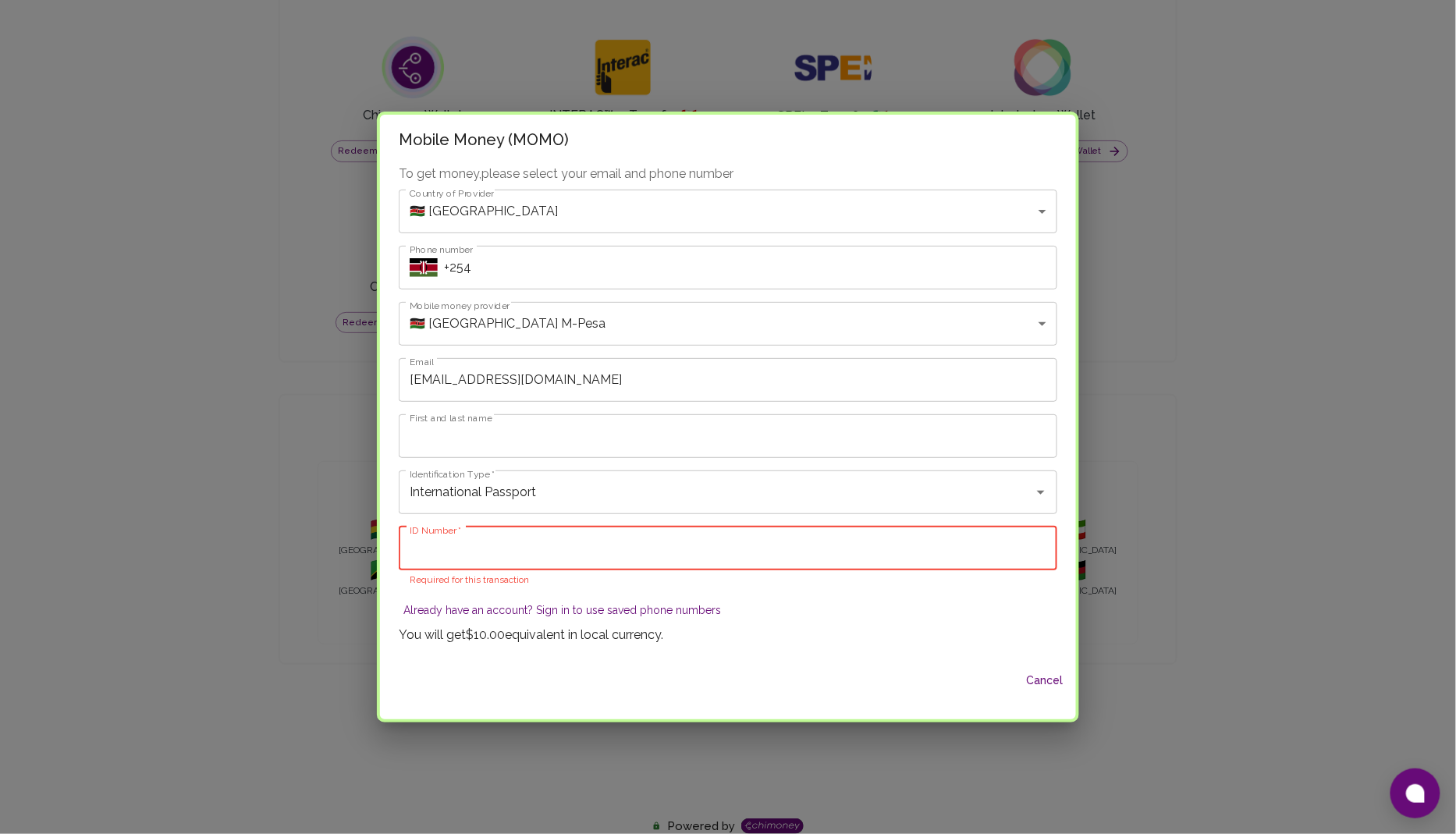
click at [526, 558] on input "ID Number   *" at bounding box center [728, 548] width 659 height 43
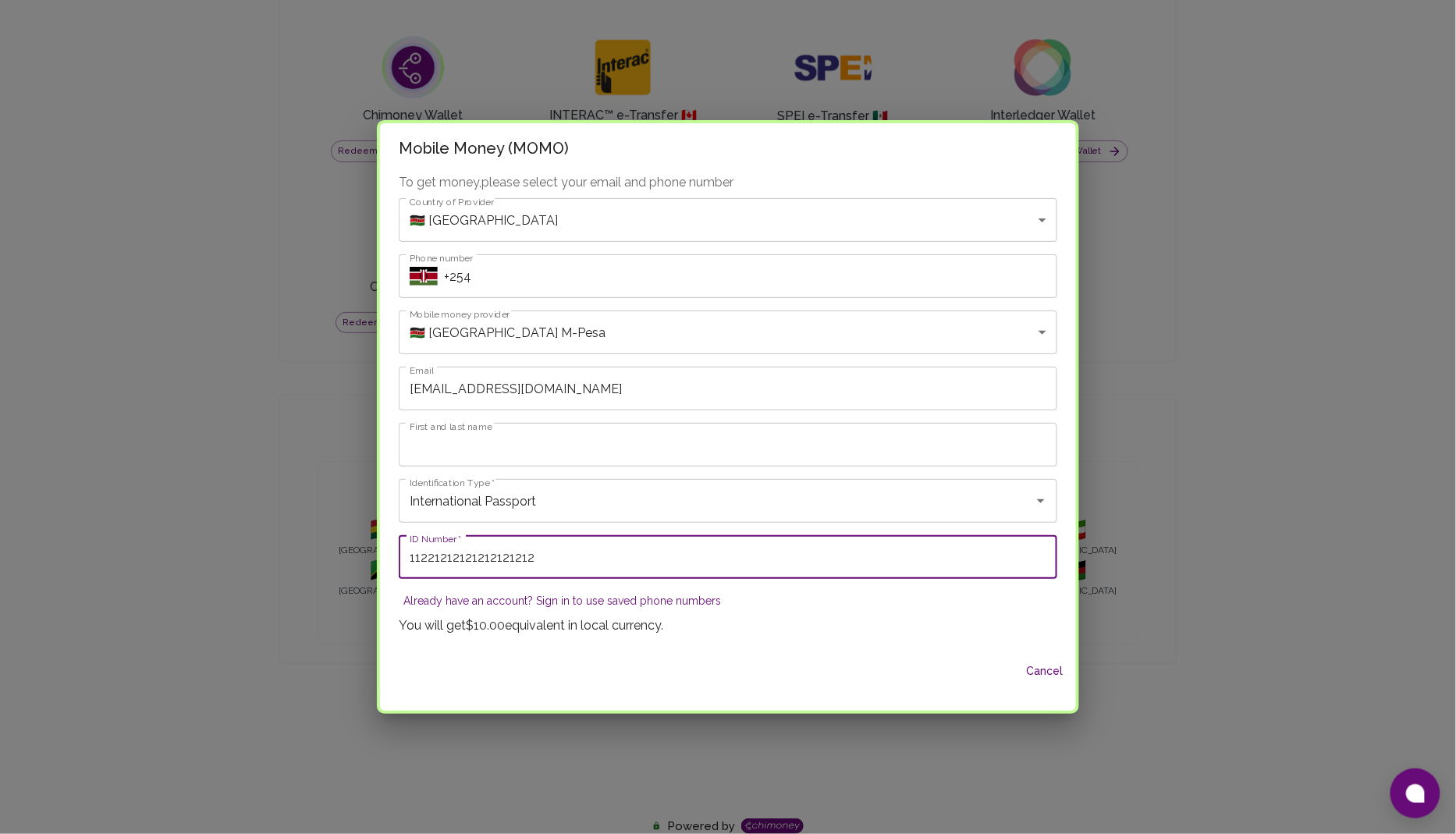
type input "11221212121212121212"
click at [560, 447] on input "First and last name" at bounding box center [728, 444] width 659 height 43
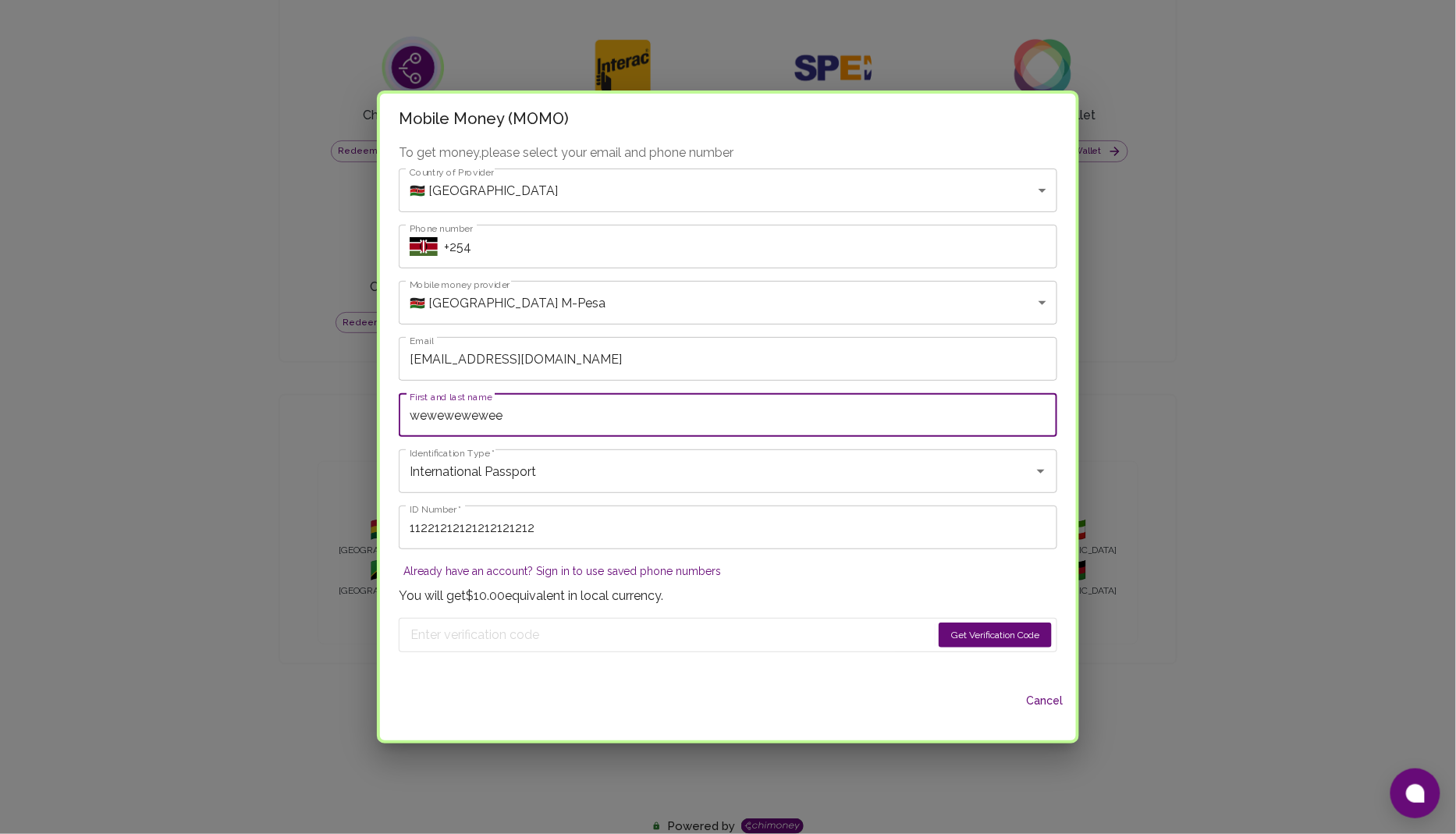
type input "wewewewewee"
click at [960, 631] on button "Get Verification Code" at bounding box center [996, 635] width 113 height 25
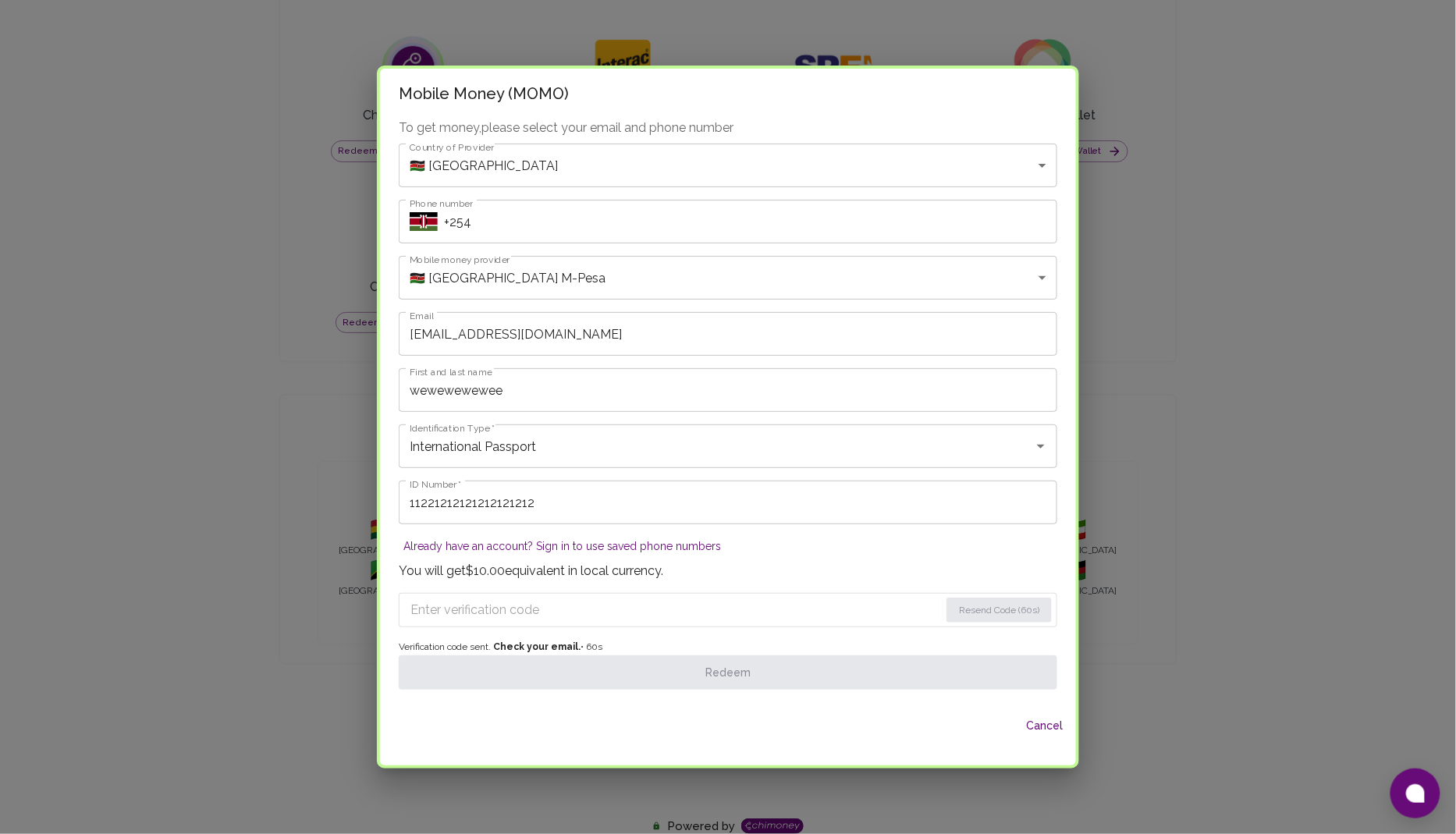
click at [612, 228] on input "+254" at bounding box center [751, 221] width 614 height 43
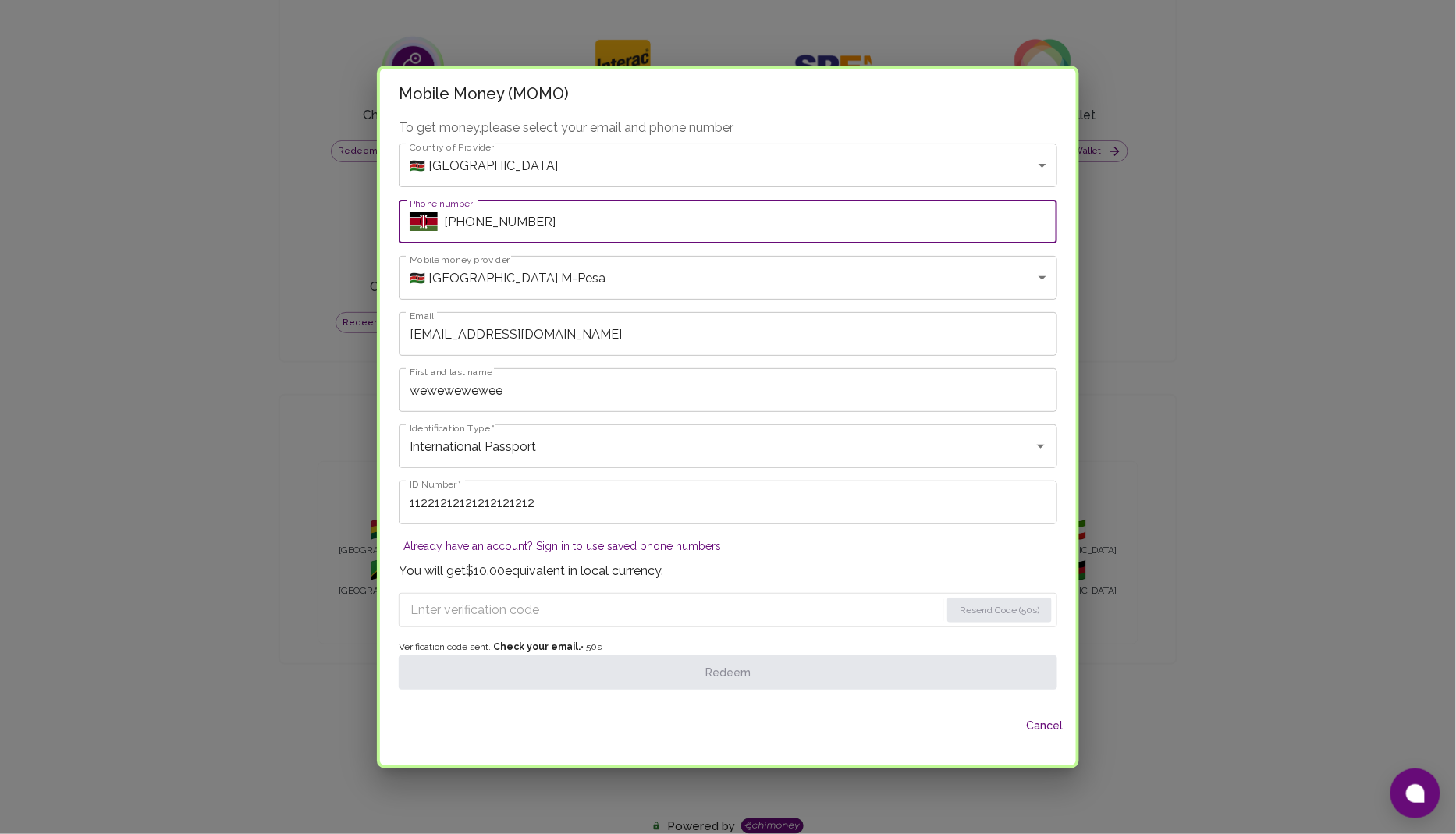
type input "[PHONE_NUMBER]"
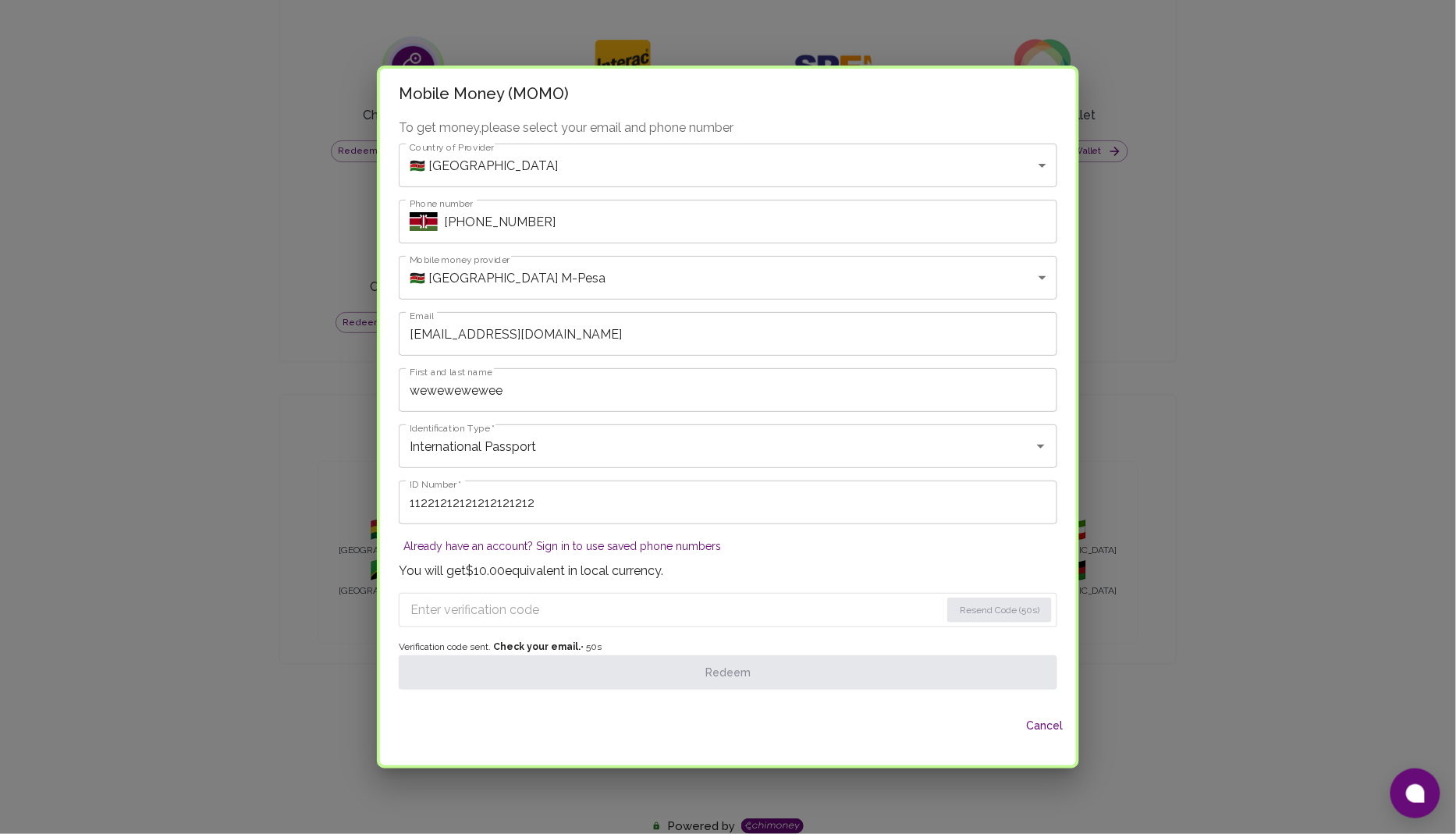
click at [567, 621] on input "Enter verification code" at bounding box center [675, 610] width 530 height 25
click at [568, 596] on form "Resend Code (40s)" at bounding box center [728, 610] width 659 height 35
click at [561, 613] on input "Enter verification code" at bounding box center [676, 610] width 532 height 25
paste input "4872"
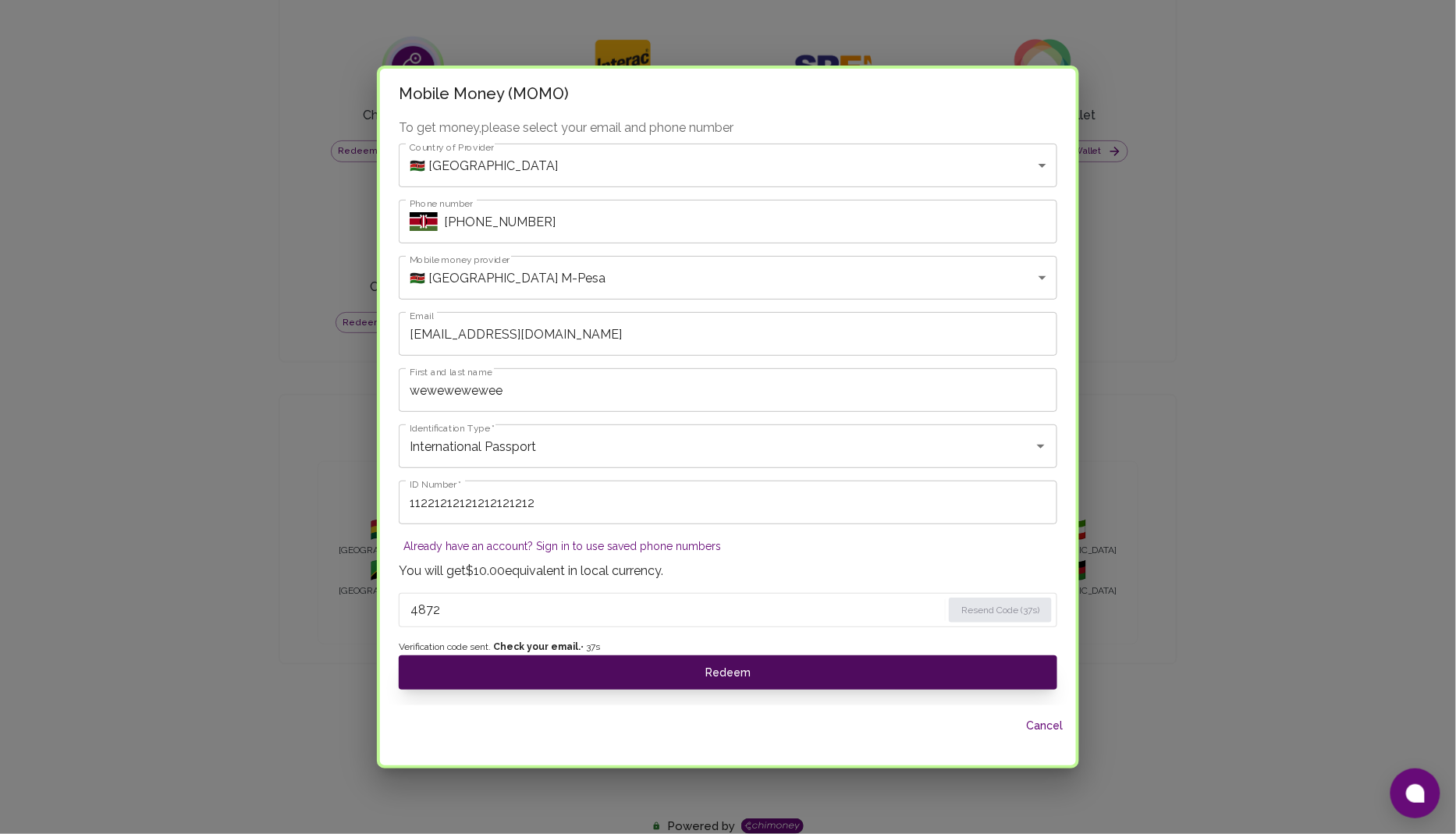
type input "4872"
click at [744, 678] on button "Redeem" at bounding box center [728, 673] width 659 height 35
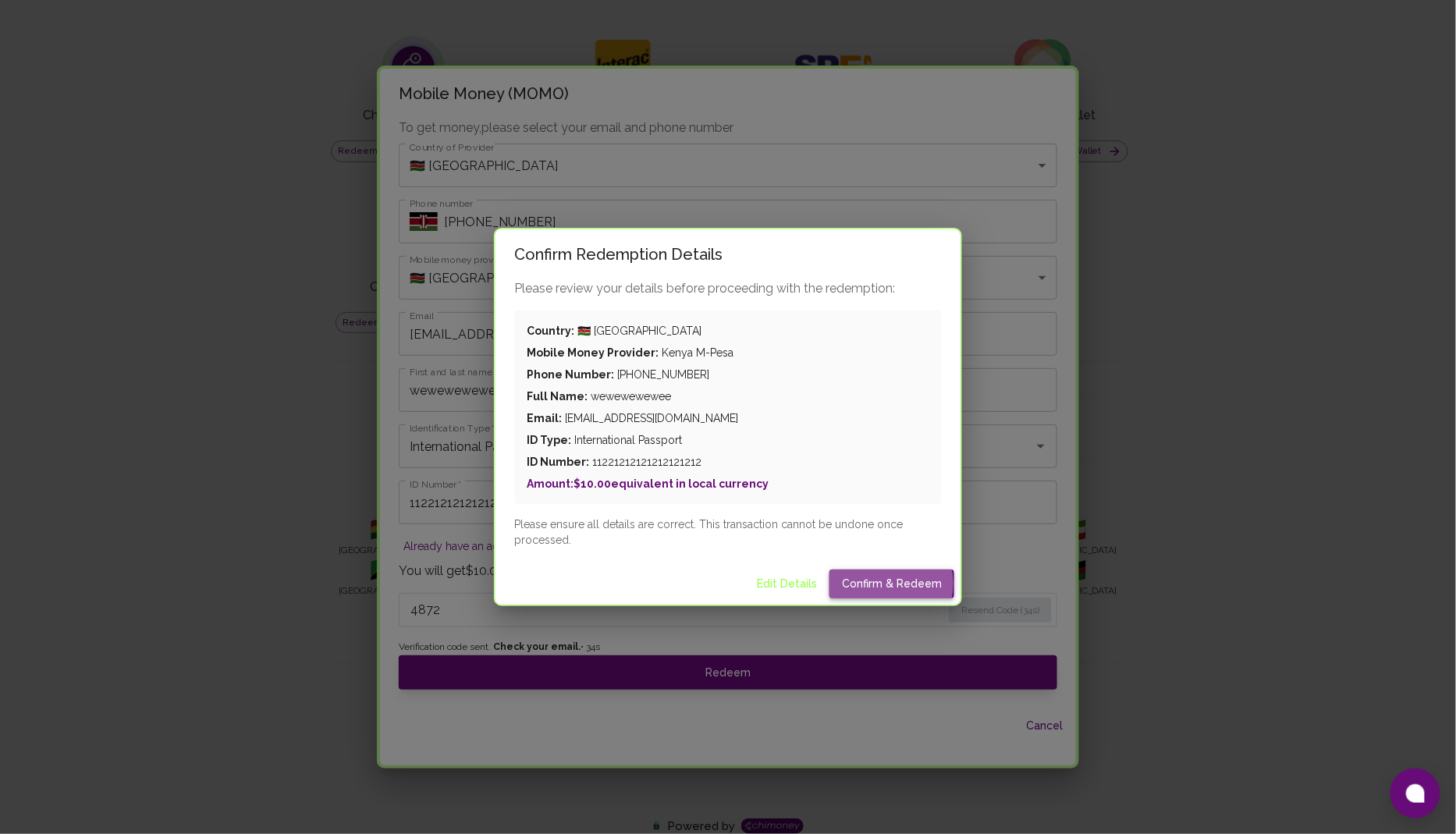
click at [882, 584] on button "Confirm & Redeem" at bounding box center [892, 584] width 124 height 29
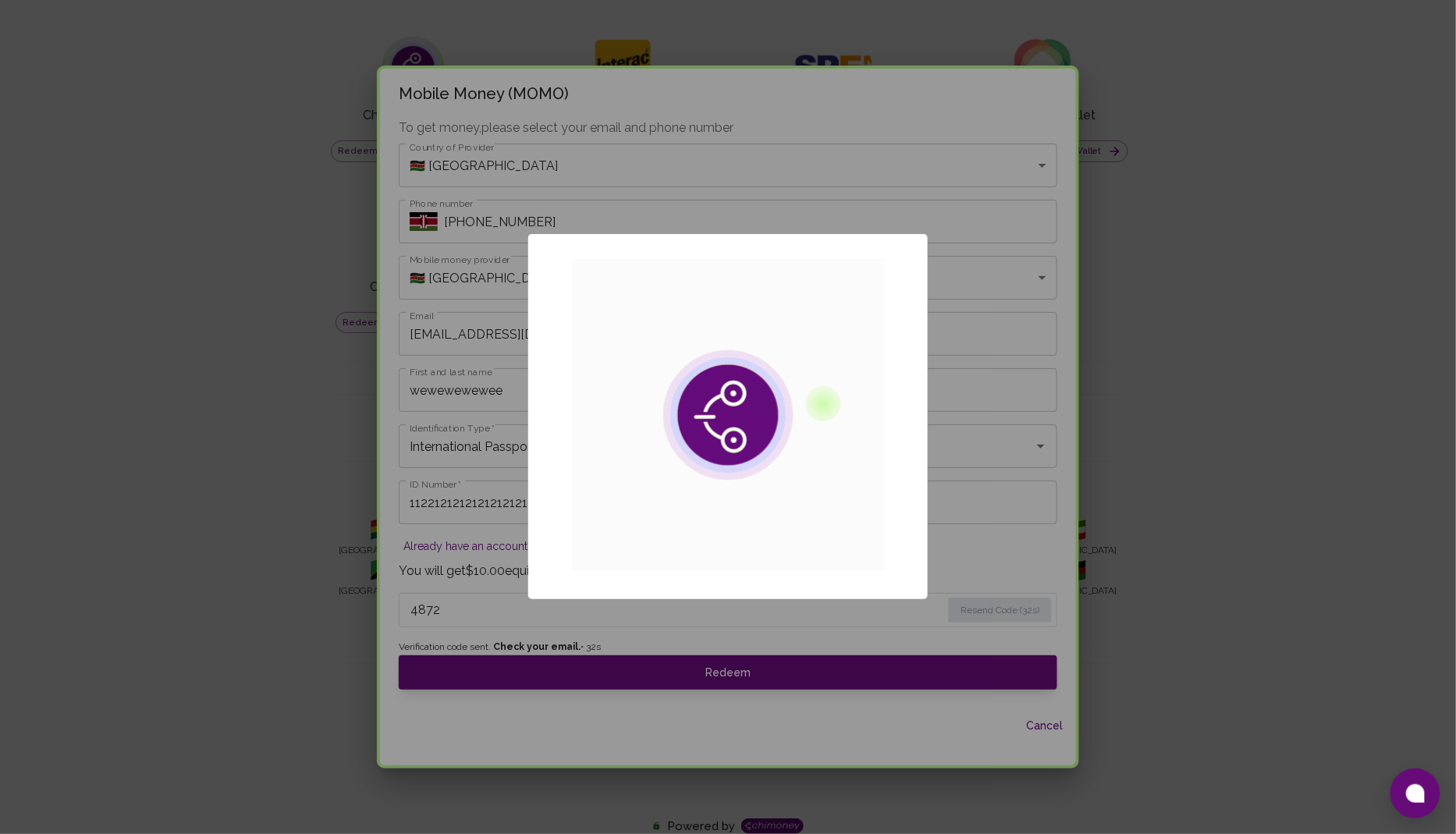
scroll to position [0, 0]
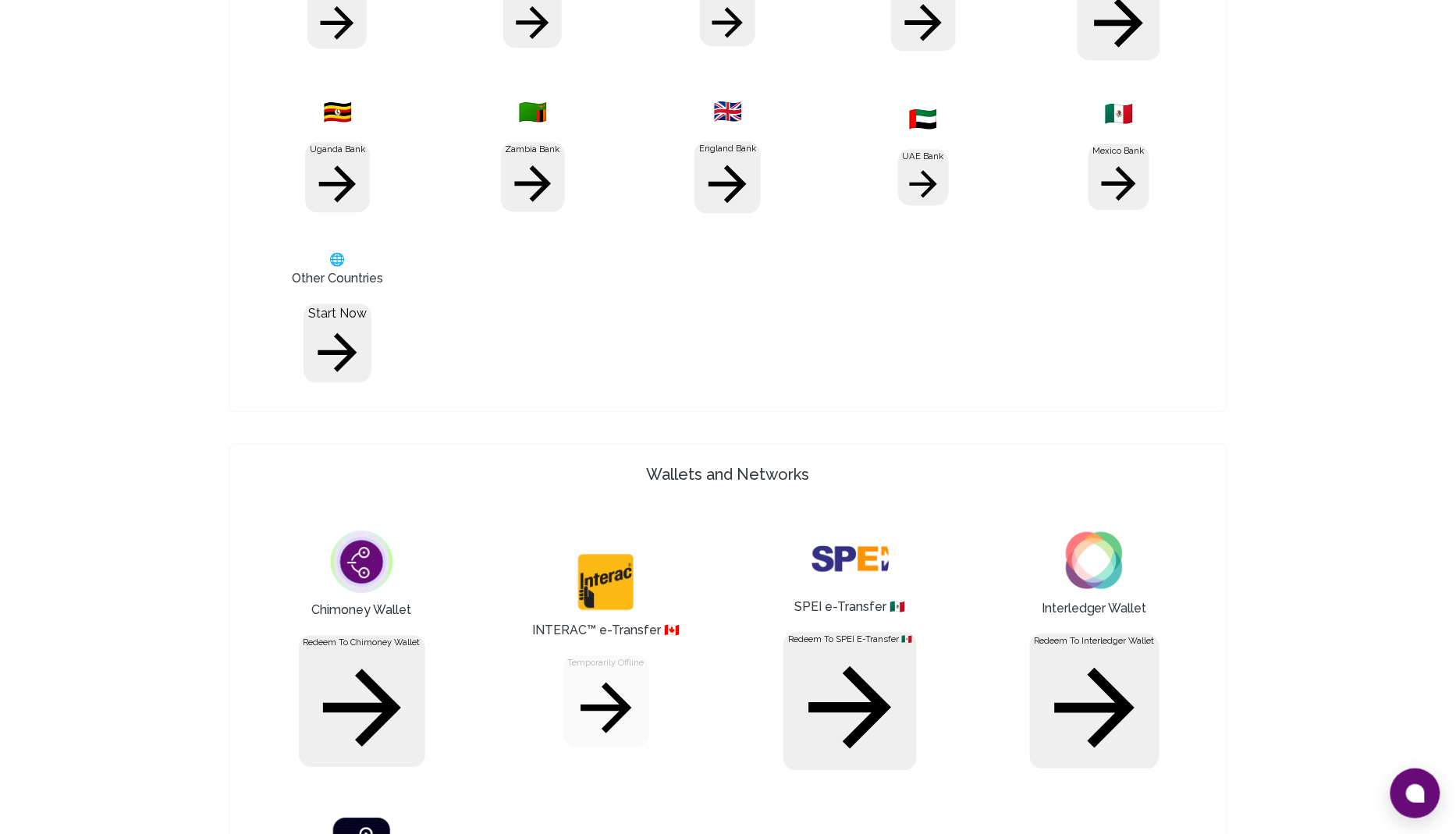
scroll to position [1244, 0]
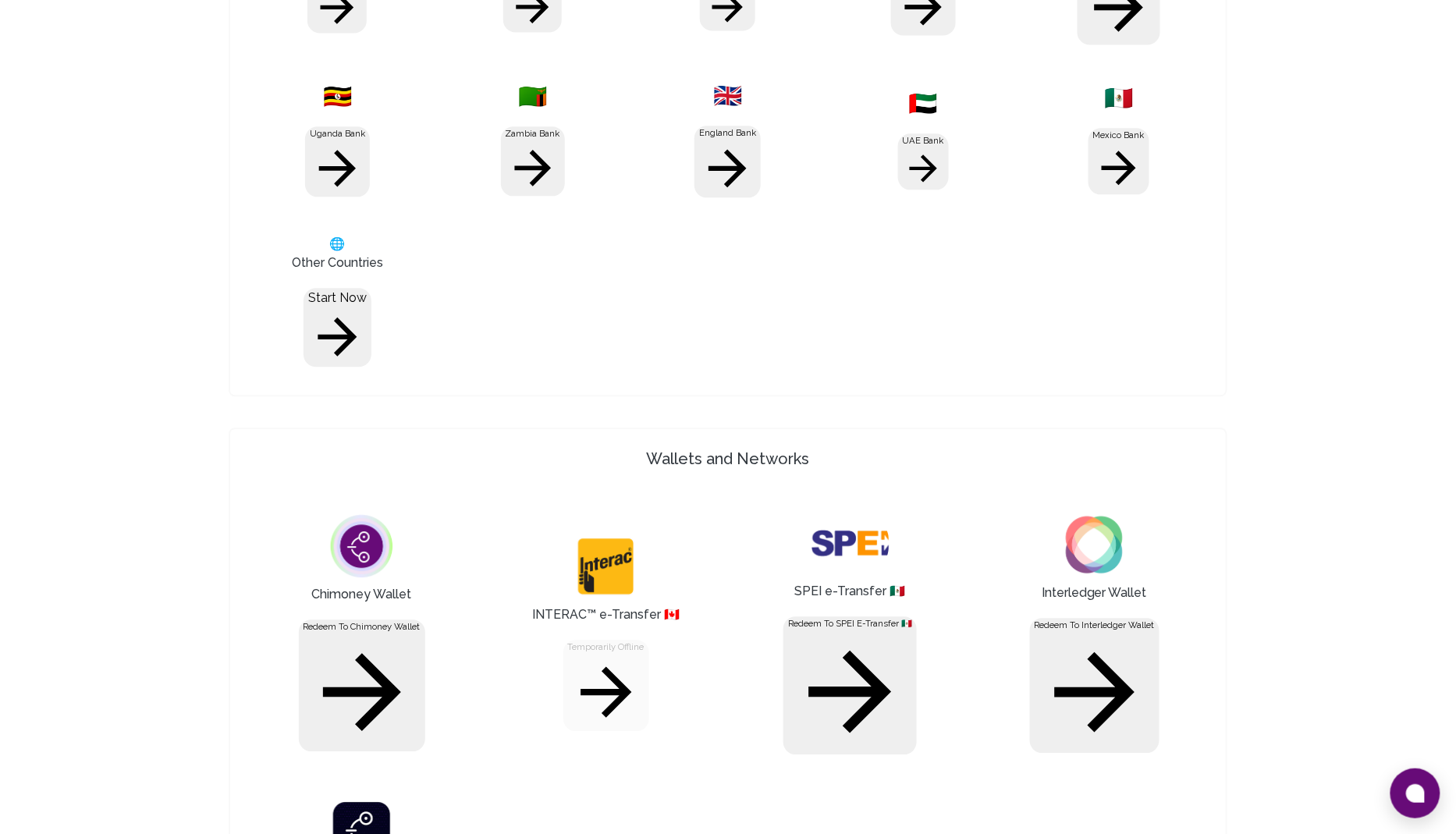
click at [787, 616] on button "Redeem to SPEI e-Transfer 🇲🇽" at bounding box center [849, 685] width 133 height 139
click at [685, 318] on body "Yay! You’ve got $10.00 ! Redeem to anything! Cashout options in 130+ Countries …" at bounding box center [728, 829] width 1456 height 4146
type input "debitcard"
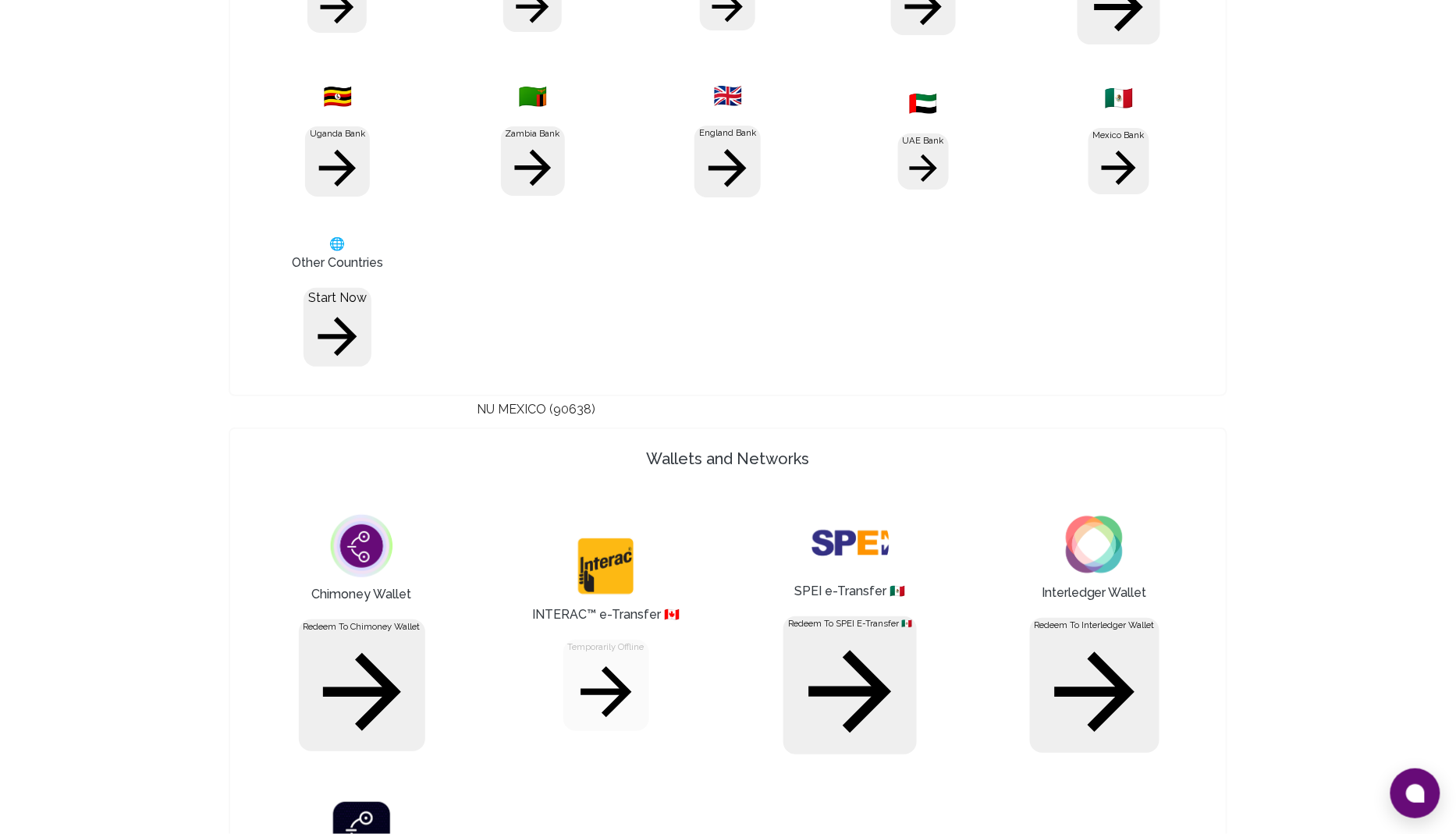
click at [557, 419] on li "NU MEXICO (90638)" at bounding box center [728, 410] width 503 height 19
type input "90638"
type input "1212323234343445"
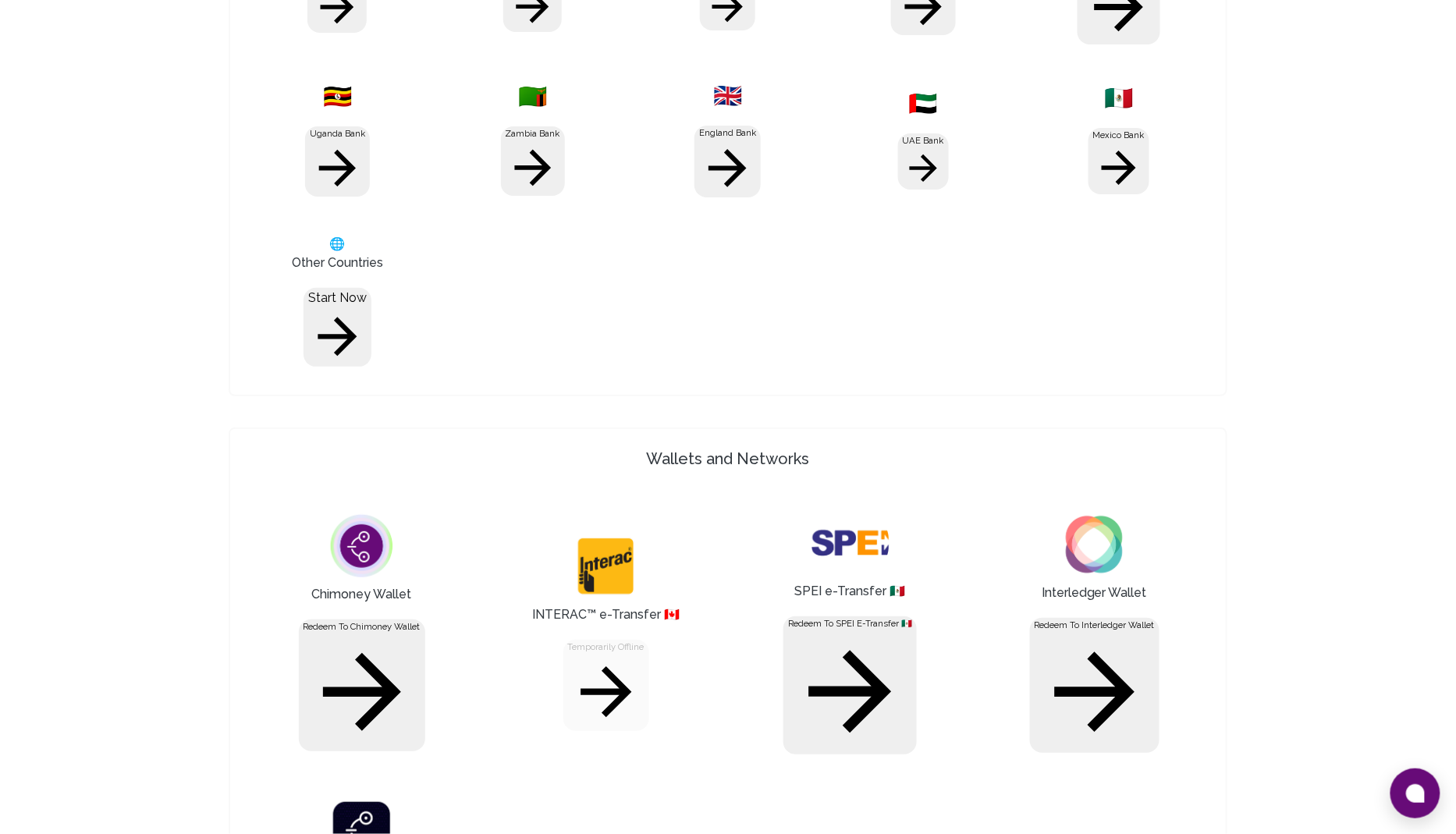
type input "[PERSON_NAME]"
paste input "1673"
type input "1673"
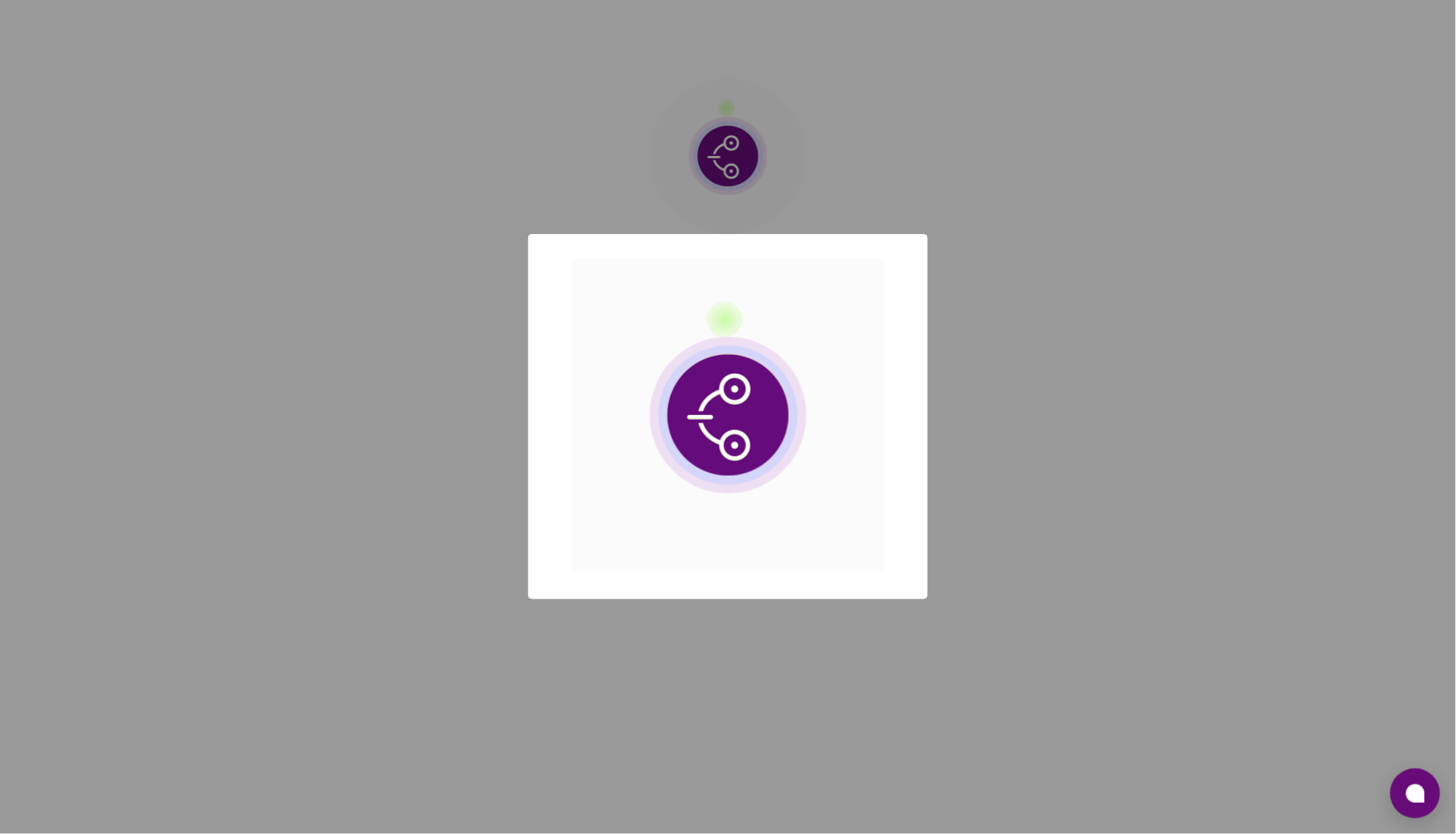
scroll to position [0, 0]
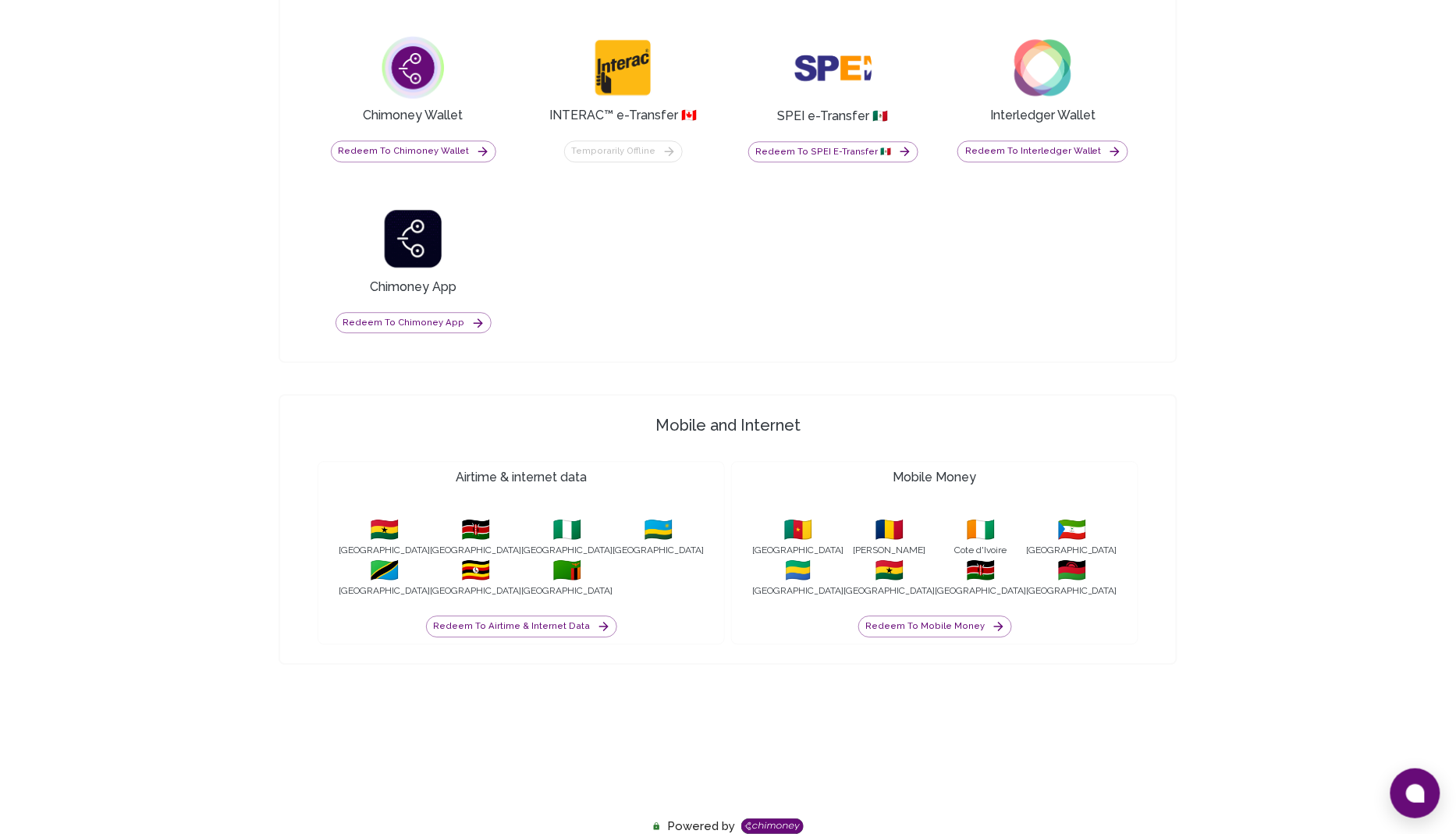
scroll to position [1180, 0]
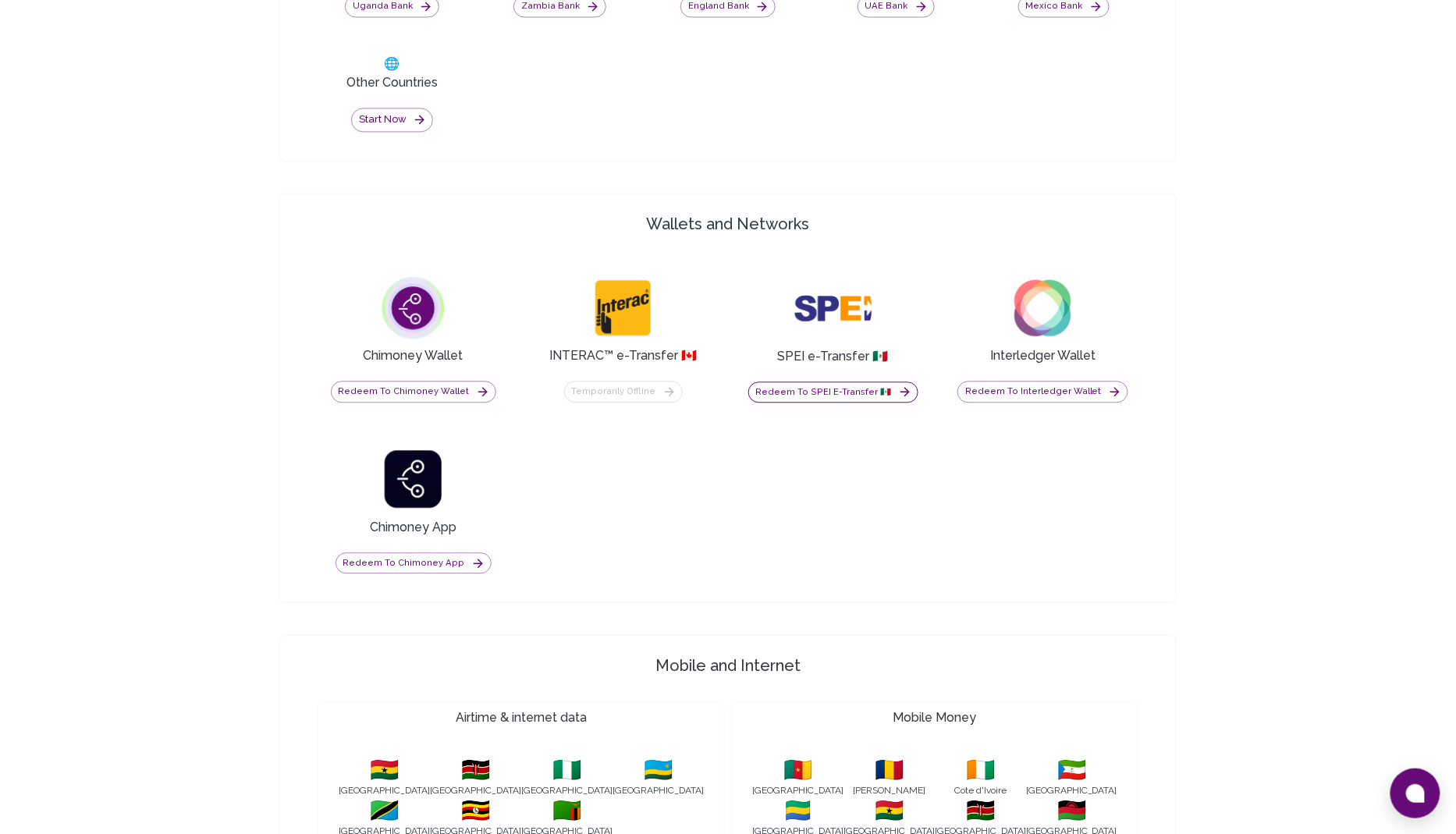
click at [822, 381] on button "Redeem to SPEI e-Transfer 🇲🇽" at bounding box center [834, 392] width 170 height 22
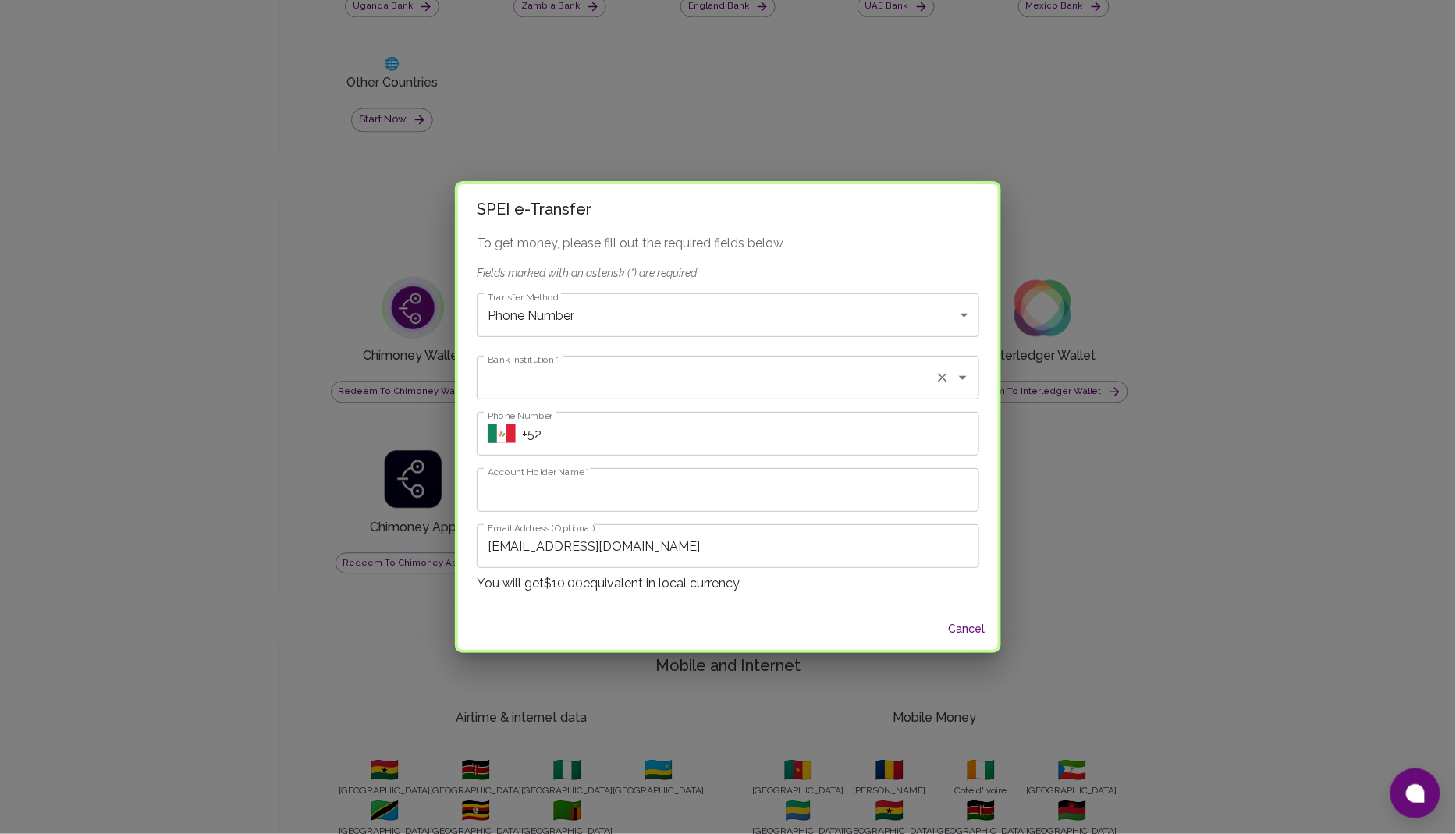
click at [609, 379] on input "Bank Institution   *" at bounding box center [706, 378] width 445 height 30
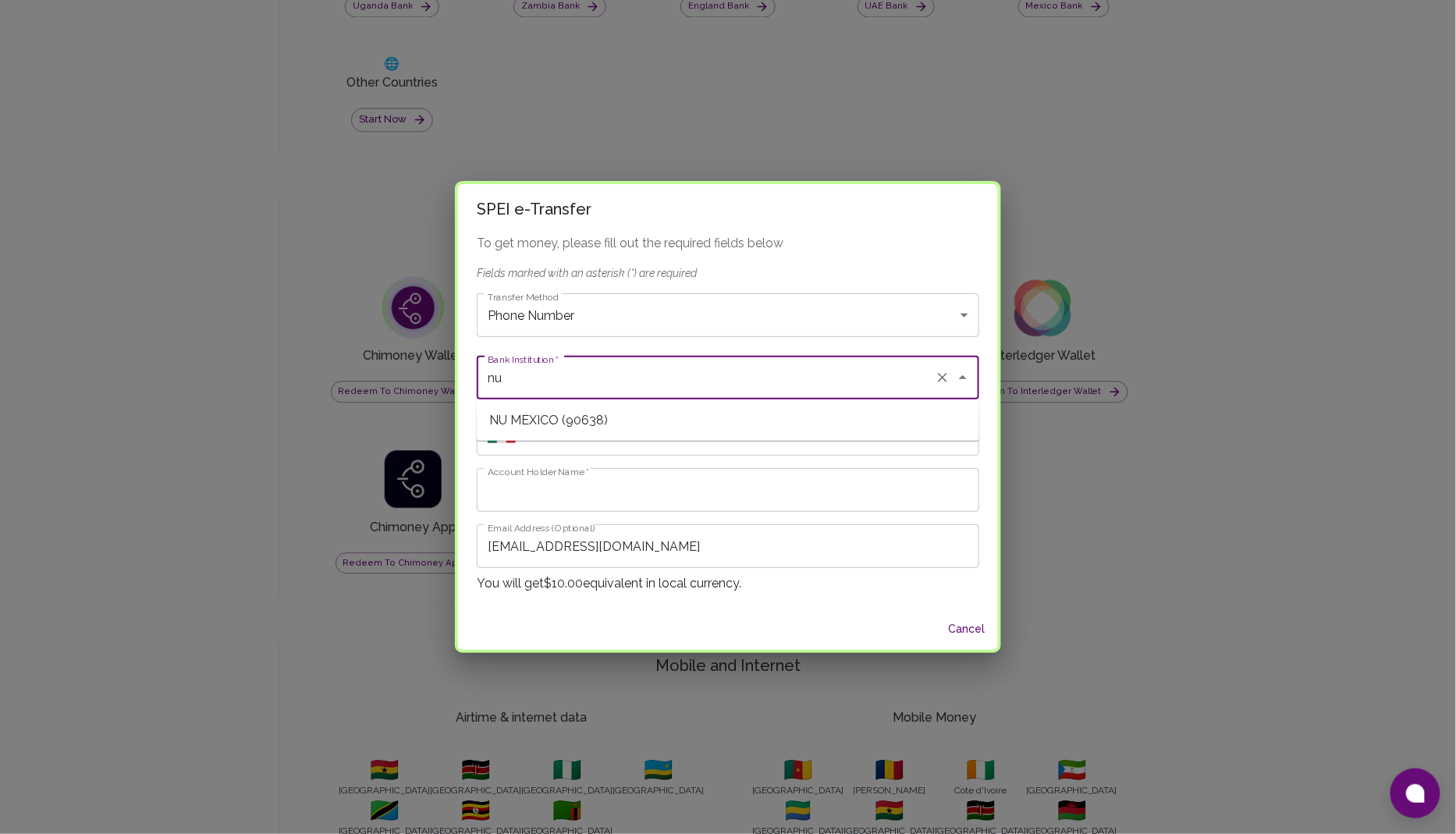
click at [570, 414] on li "NU MEXICO (90638)" at bounding box center [728, 420] width 503 height 28
type input "90638"
click at [577, 434] on input "Phone Number" at bounding box center [751, 433] width 457 height 43
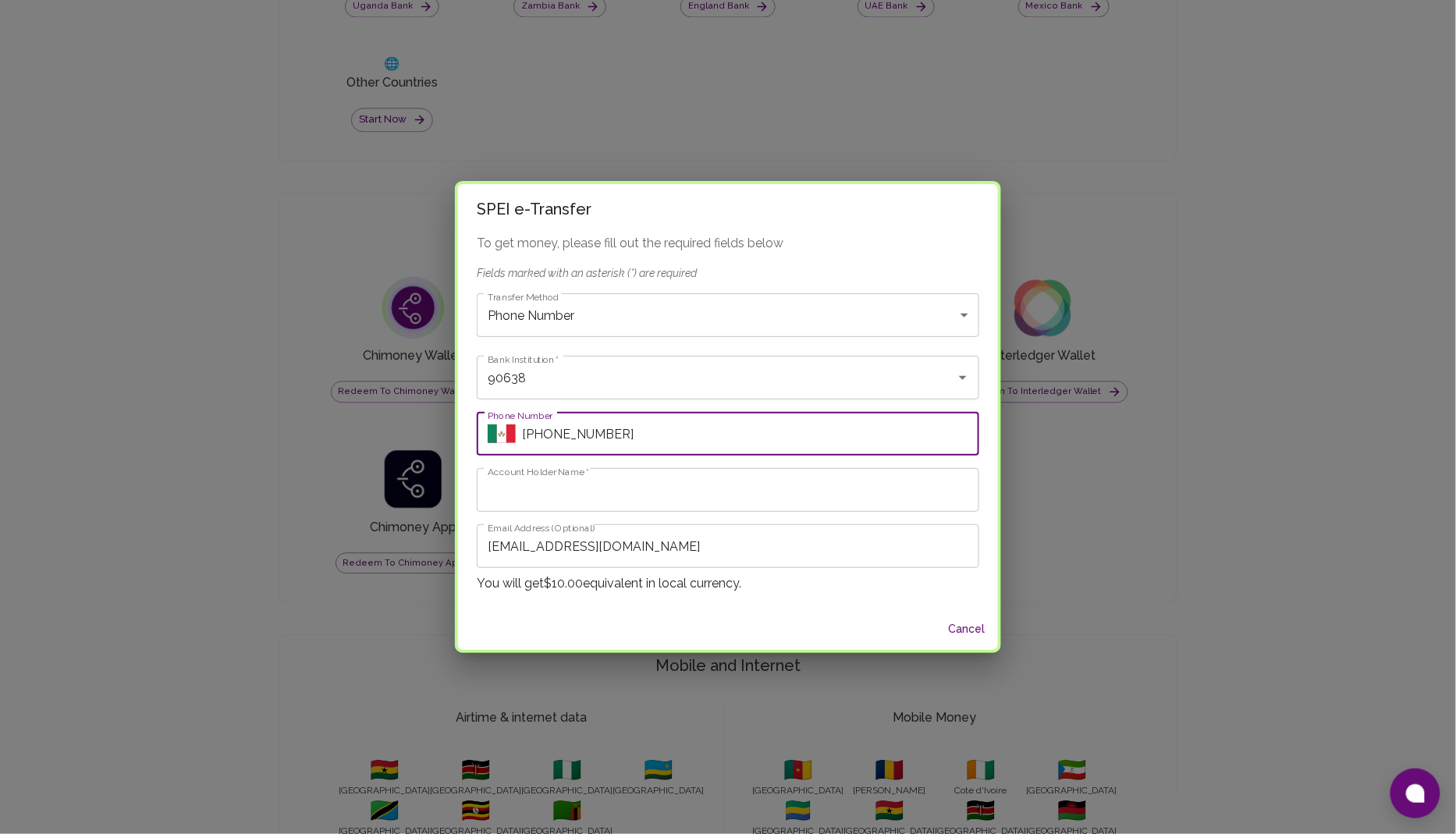
type input "+521234567890"
click at [529, 498] on input "Account Holder Name   *" at bounding box center [728, 489] width 503 height 43
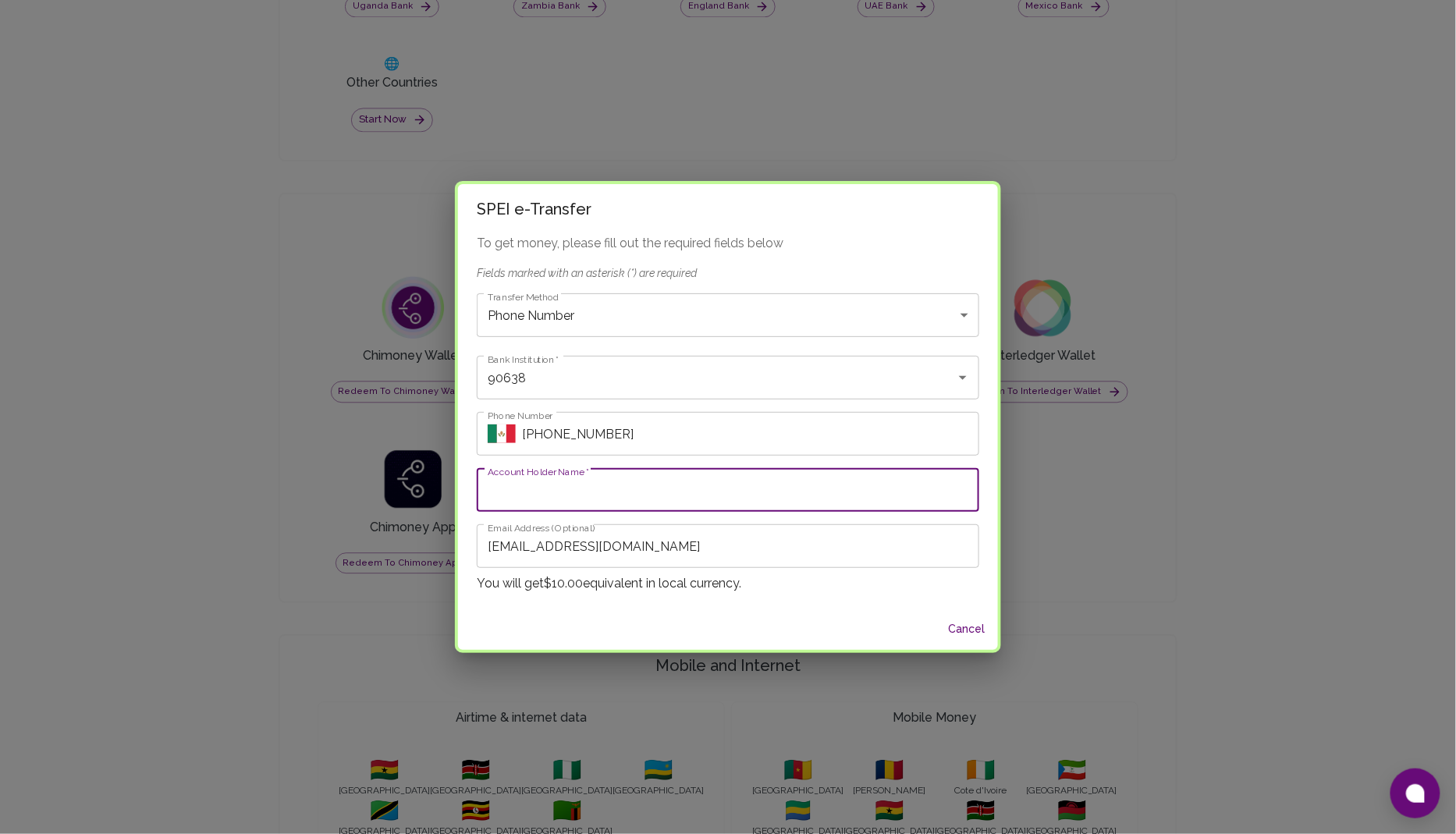
type input "Mahfuz Bello"
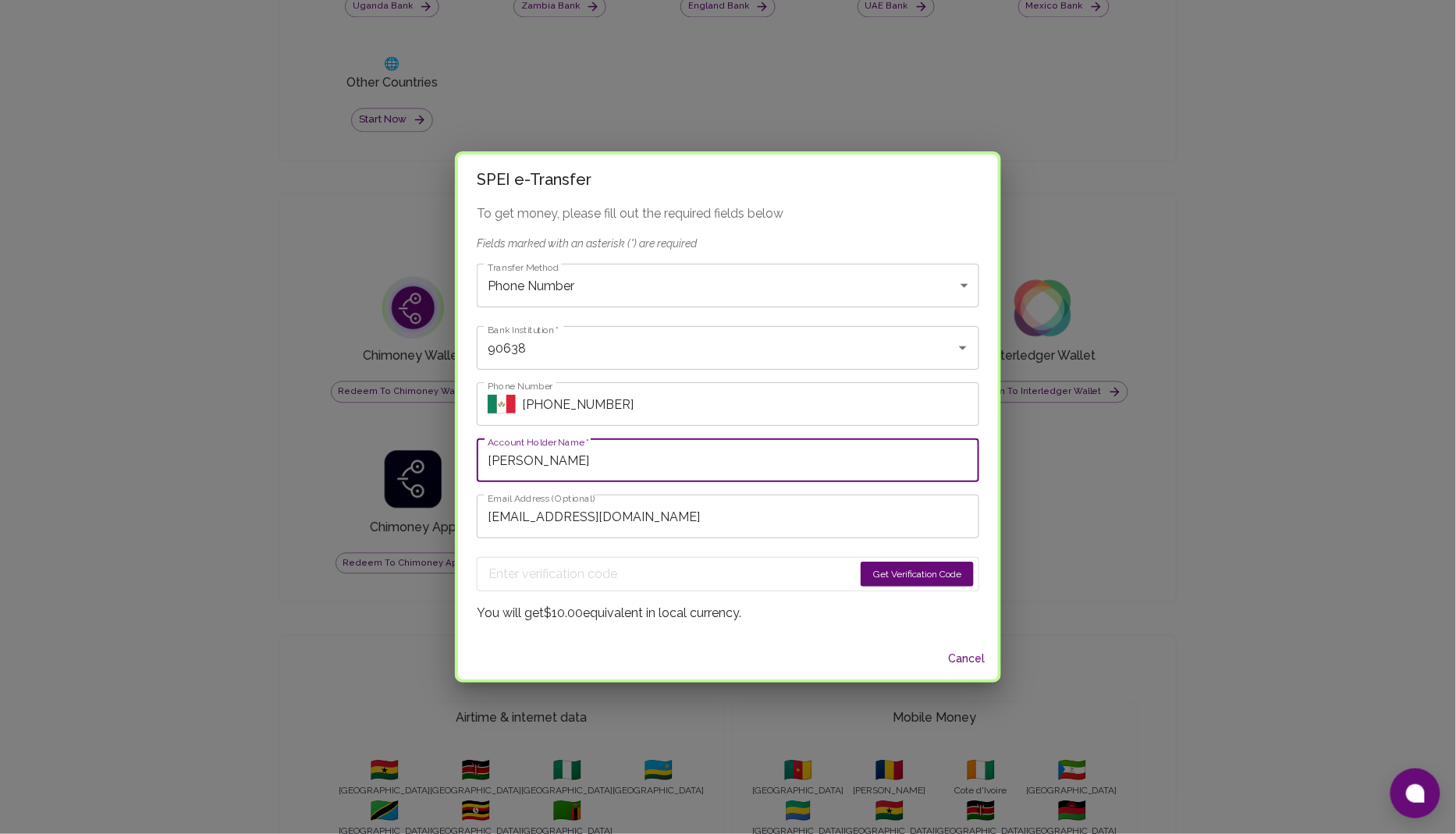
click at [896, 576] on button "Get Verification Code" at bounding box center [918, 574] width 113 height 25
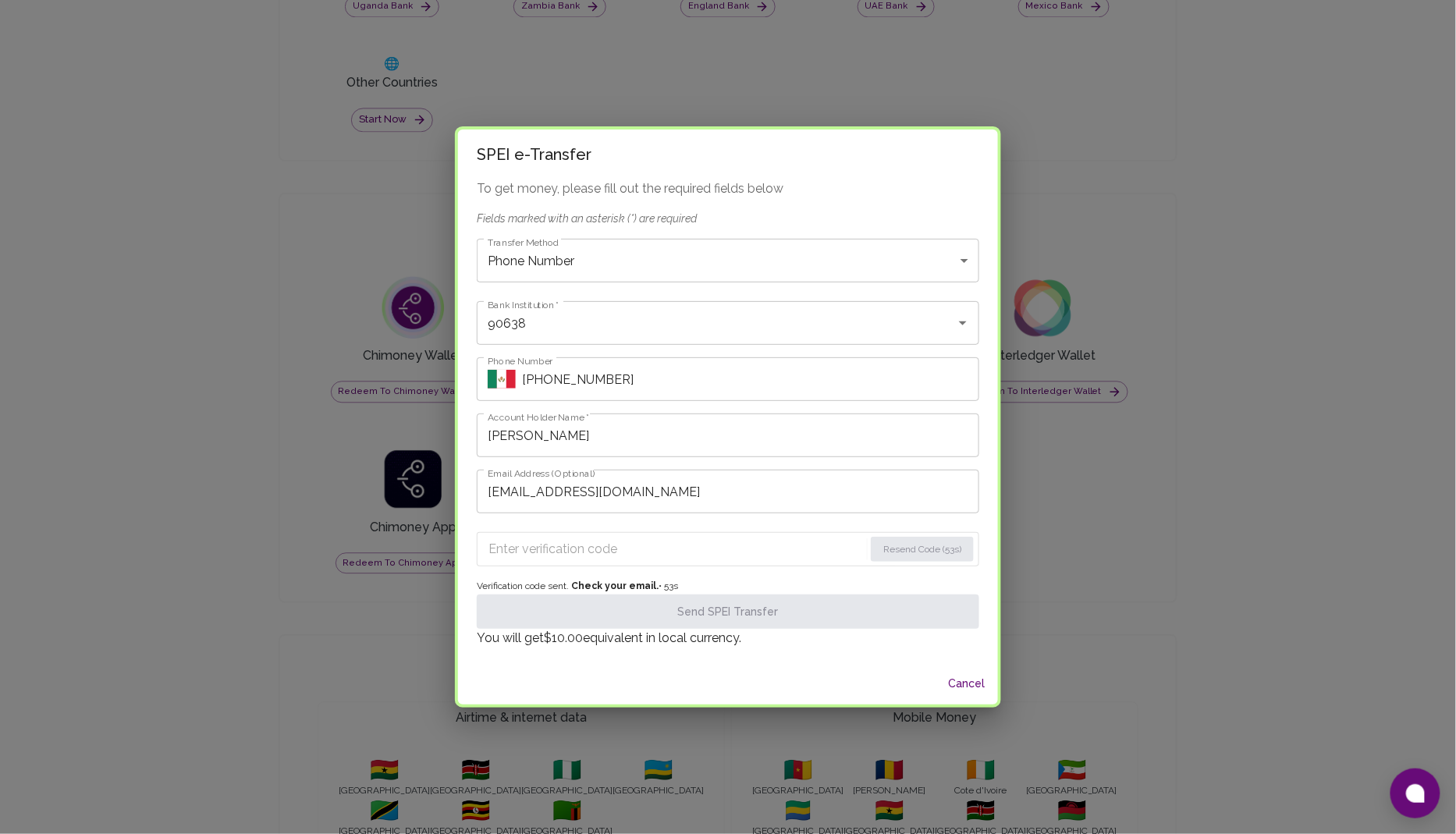
click at [592, 528] on div "To get money, please fill out the required fields below Fields marked with an a…" at bounding box center [727, 421] width 540 height 484
click at [591, 547] on input "Enter verification code" at bounding box center [675, 549] width 374 height 25
paste input "2671"
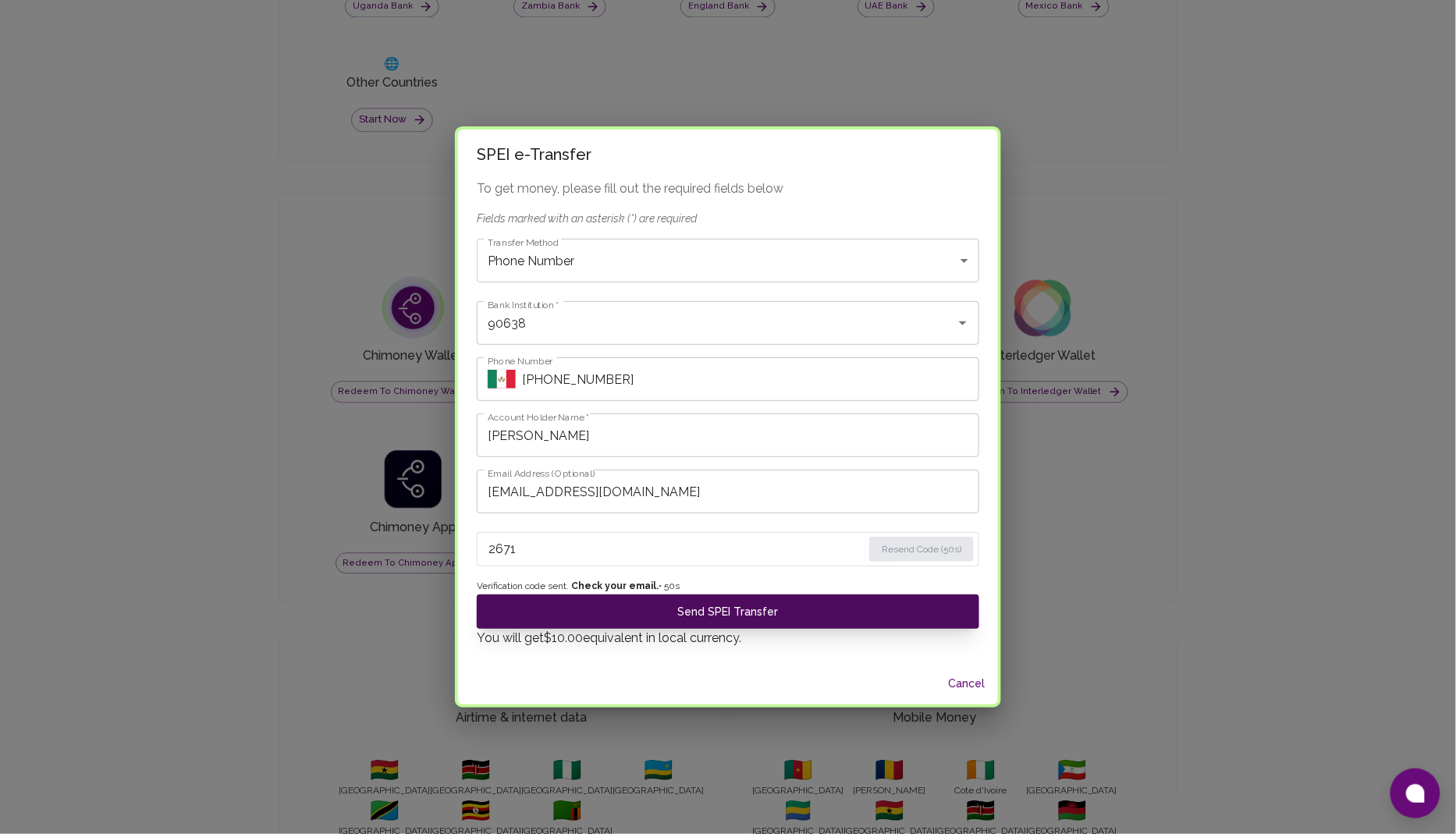
type input "2671"
click at [733, 603] on button "Send SPEI Transfer" at bounding box center [728, 612] width 503 height 35
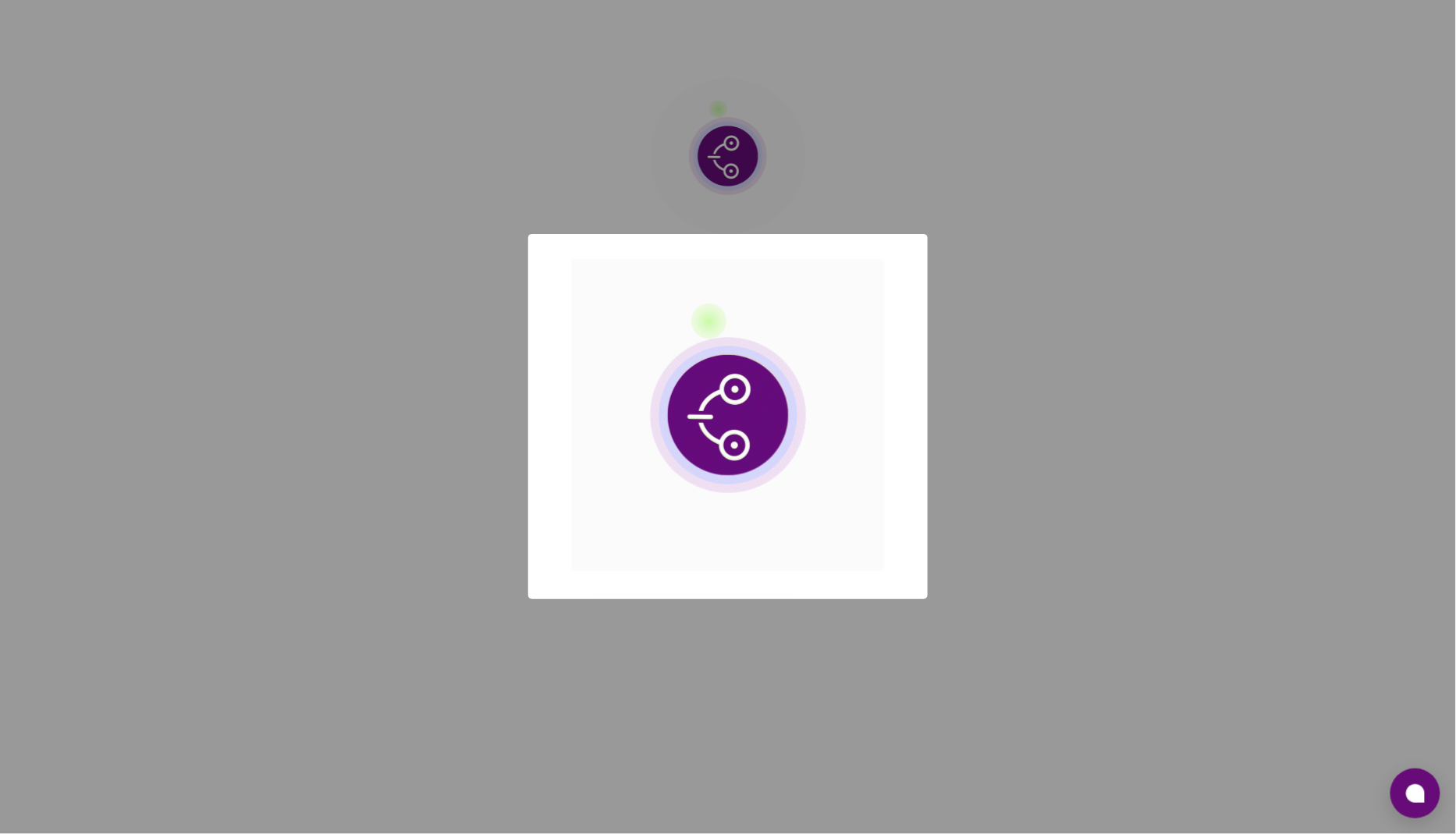
scroll to position [0, 0]
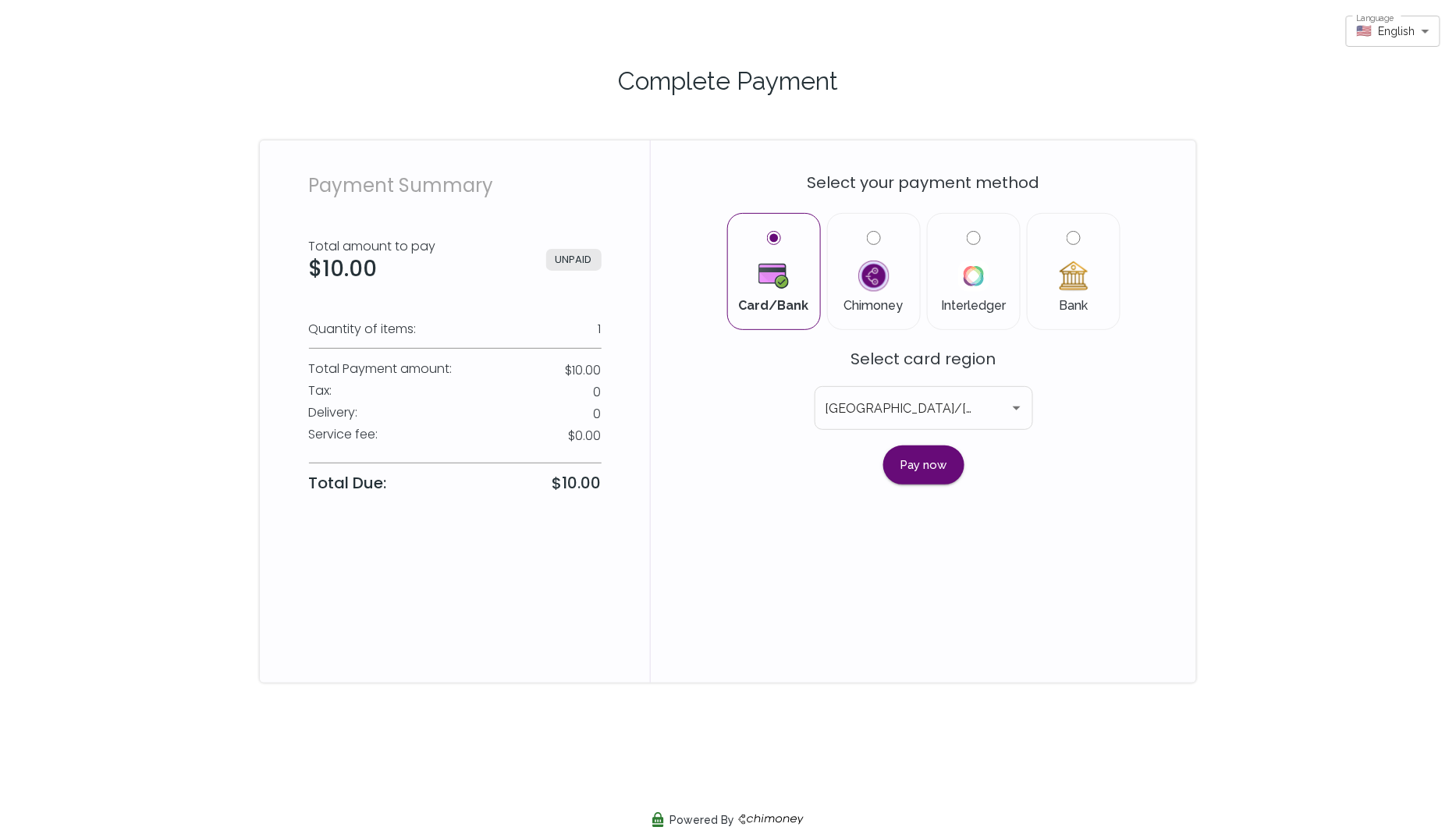
click at [1077, 236] on input "Bank" at bounding box center [1074, 238] width 14 height 14
radio input "true"
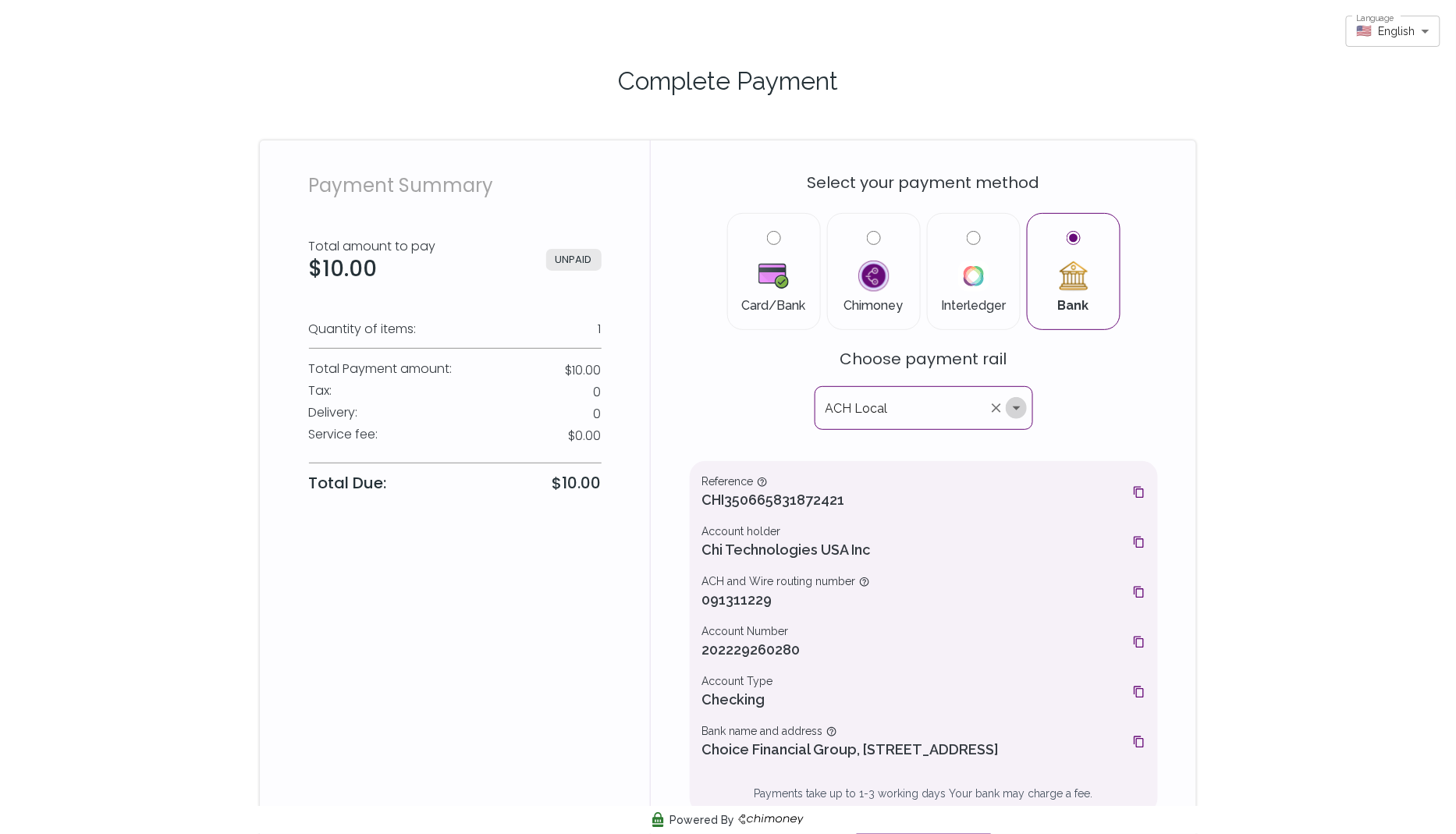
click at [1019, 398] on icon "Open" at bounding box center [1017, 408] width 19 height 19
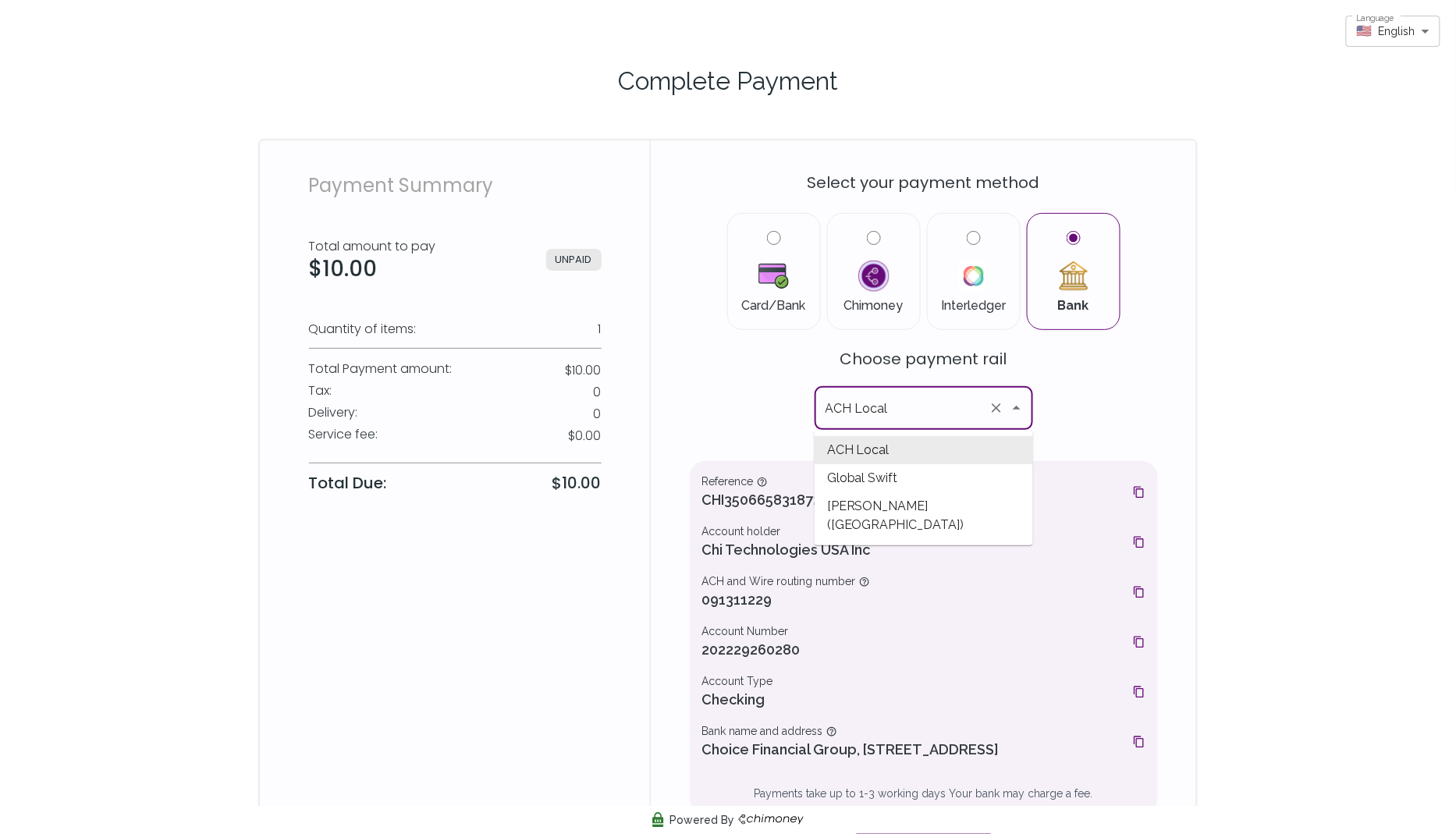
click at [693, 381] on div "Select your payment method Card/Bank Chimoney Interledger Bank Choose payment r…" at bounding box center [924, 510] width 468 height 702
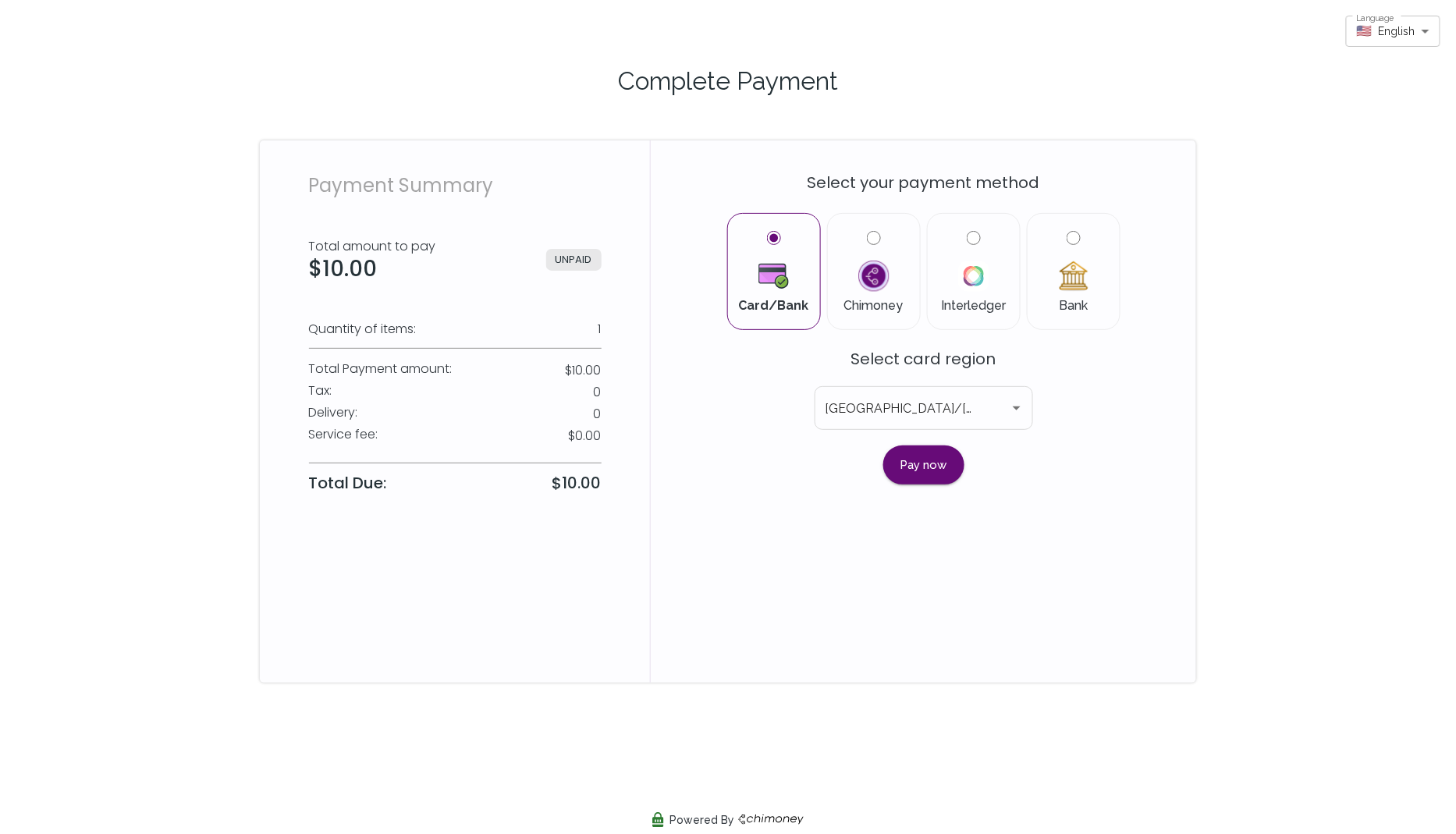
click at [1064, 238] on label "Bank" at bounding box center [1073, 271] width 67 height 81
click at [1067, 238] on input "Bank" at bounding box center [1074, 238] width 14 height 14
radio input "true"
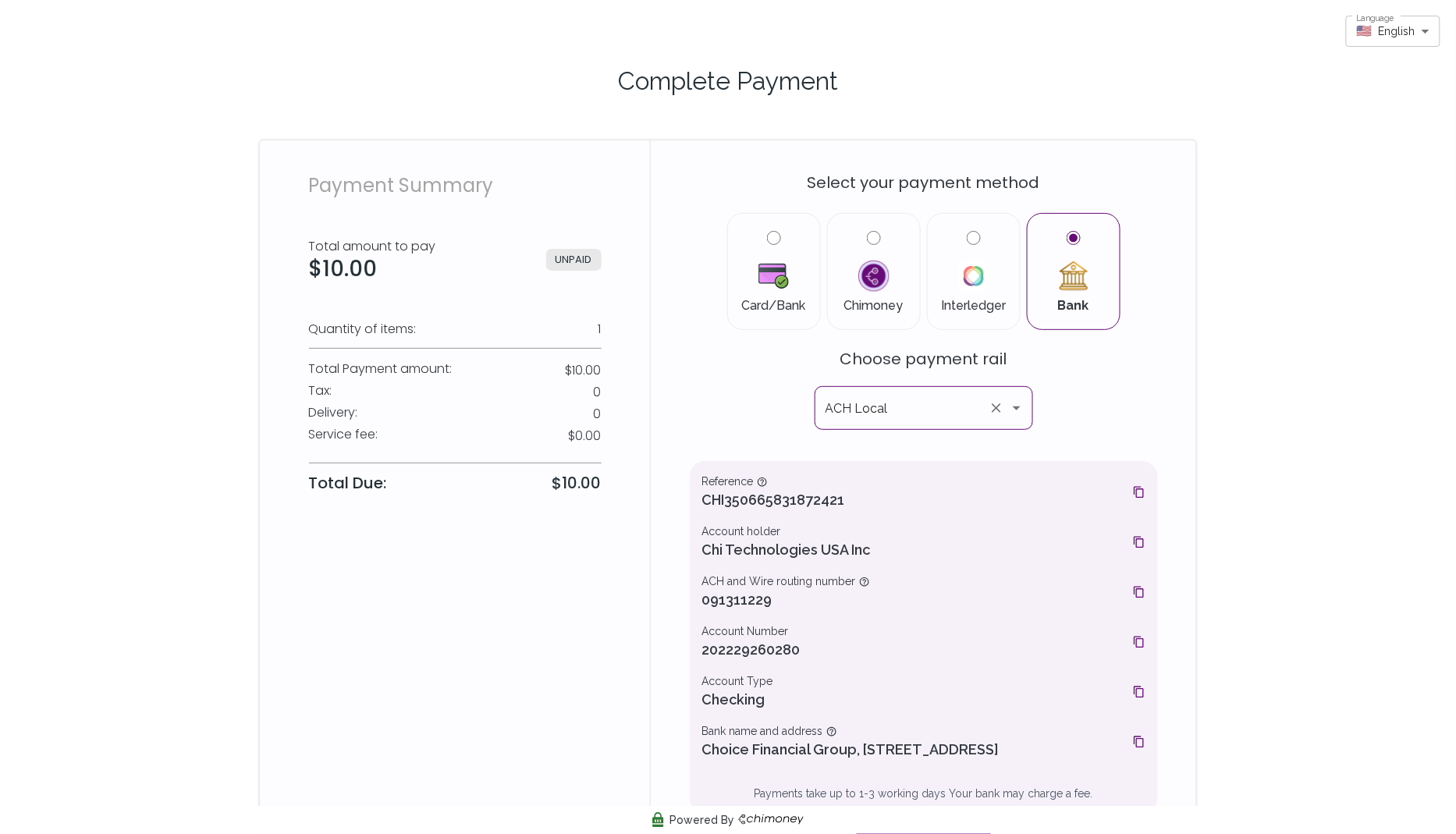
click at [1016, 410] on icon "Open" at bounding box center [1017, 408] width 19 height 19
click at [1079, 412] on div "Select your payment method Card/Bank Chimoney Interledger Bank Choose payment r…" at bounding box center [924, 510] width 468 height 702
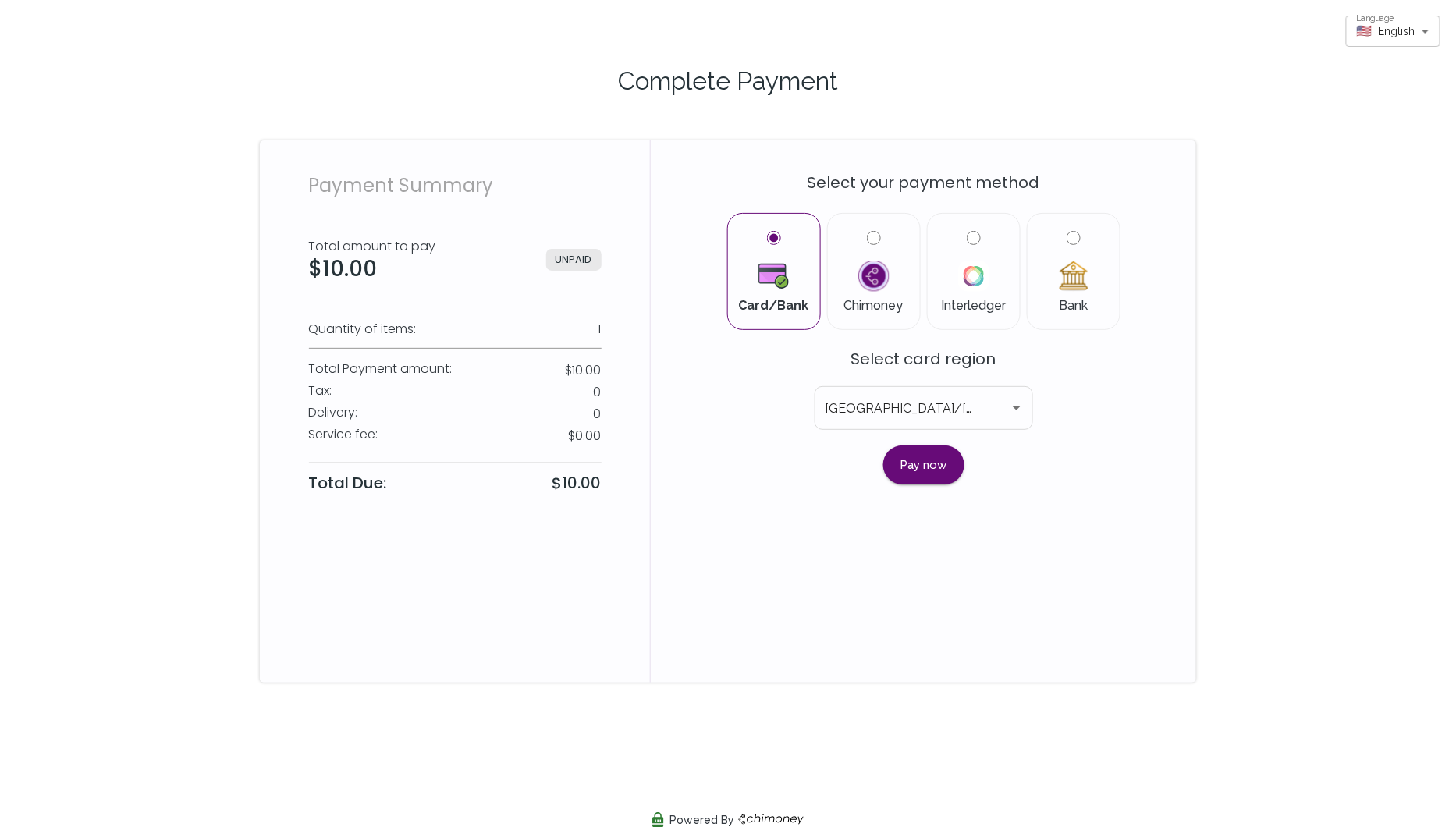
click at [1064, 246] on label "Bank" at bounding box center [1073, 271] width 67 height 81
click at [1067, 245] on input "Bank" at bounding box center [1074, 238] width 14 height 14
radio input "true"
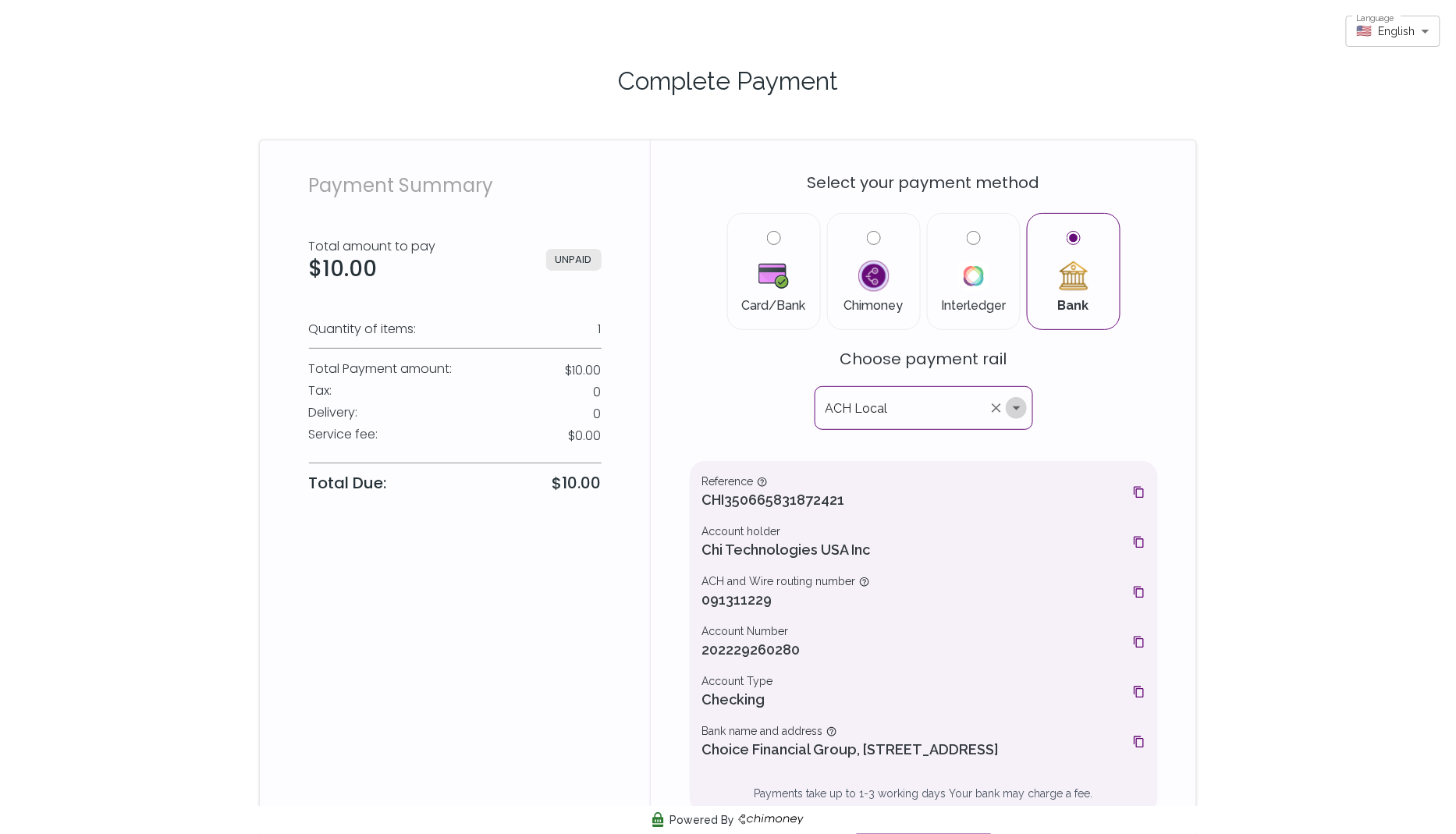
click at [1020, 408] on icon "Open" at bounding box center [1017, 408] width 19 height 19
click at [537, 366] on div "Total Payment amount : $10.00" at bounding box center [455, 369] width 292 height 22
click at [636, 352] on div "Payment Summary Total amount to pay $10.00 UNPAID Quantity of items: 1 Total Pa…" at bounding box center [455, 519] width 390 height 758
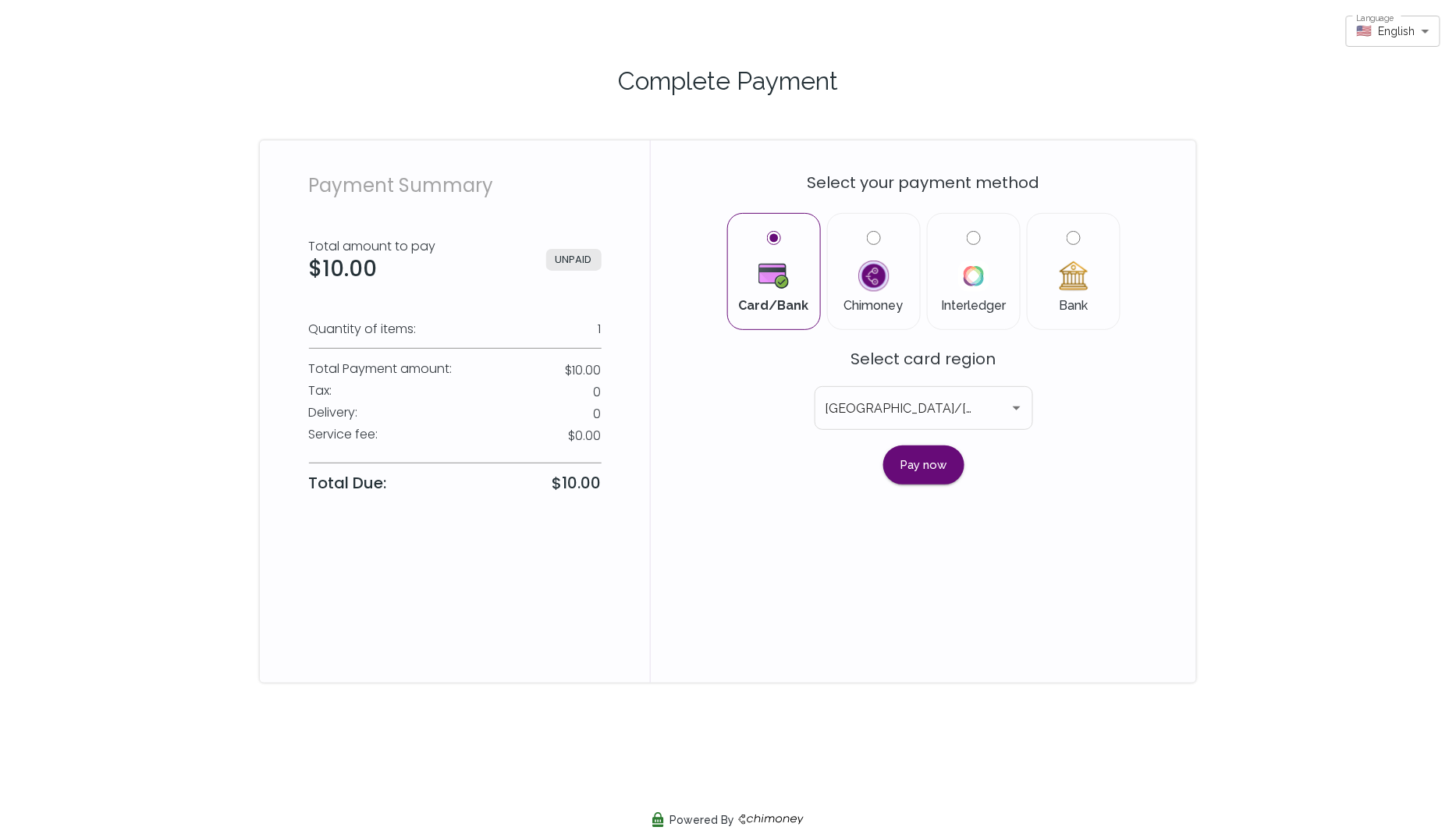
click at [1068, 239] on input "Bank" at bounding box center [1074, 238] width 14 height 14
radio input "true"
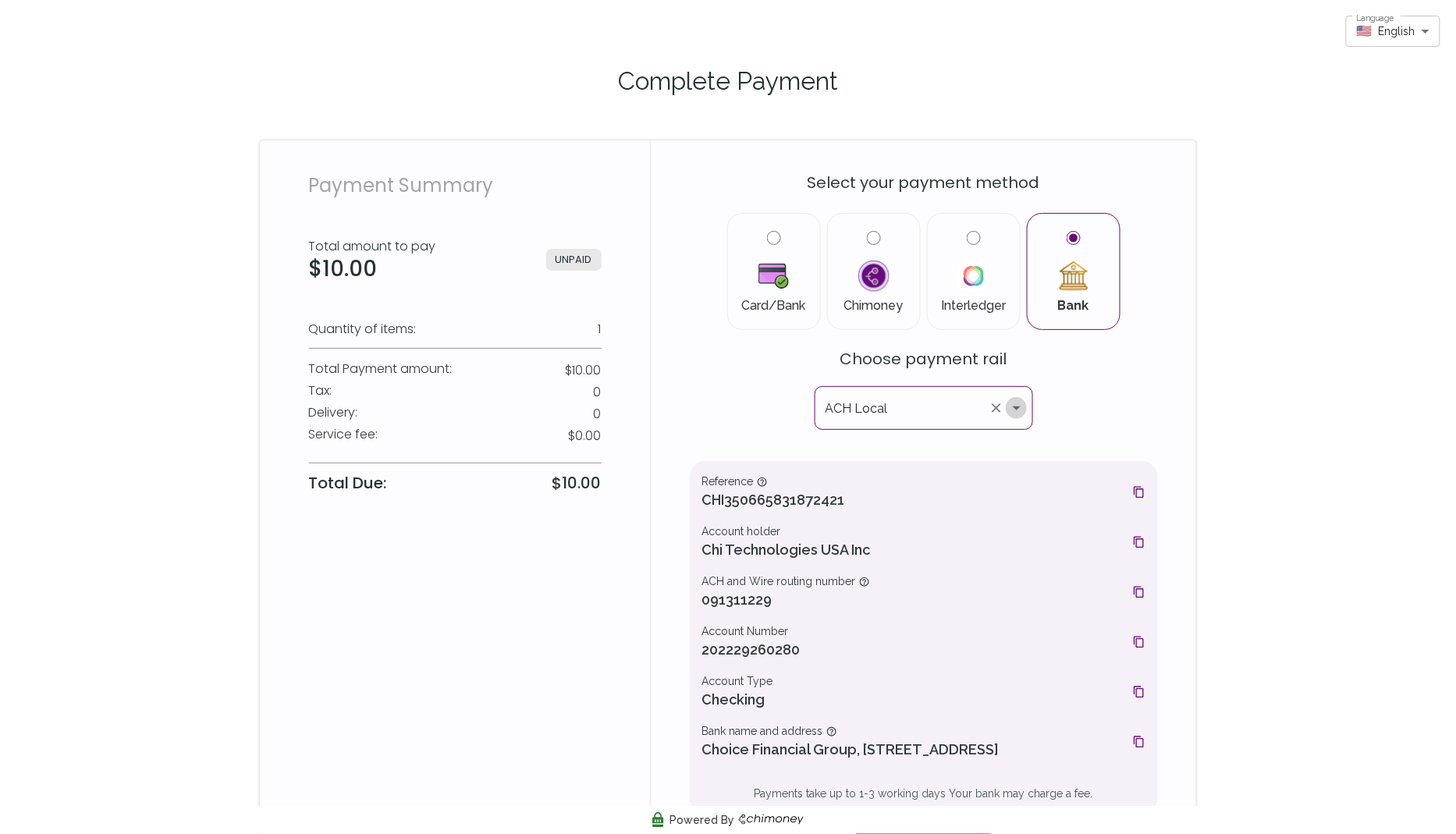
click at [1015, 412] on icon "Open" at bounding box center [1017, 408] width 19 height 19
click at [1072, 420] on div "Select your payment method Card/Bank Chimoney Interledger Bank Choose payment r…" at bounding box center [924, 510] width 468 height 702
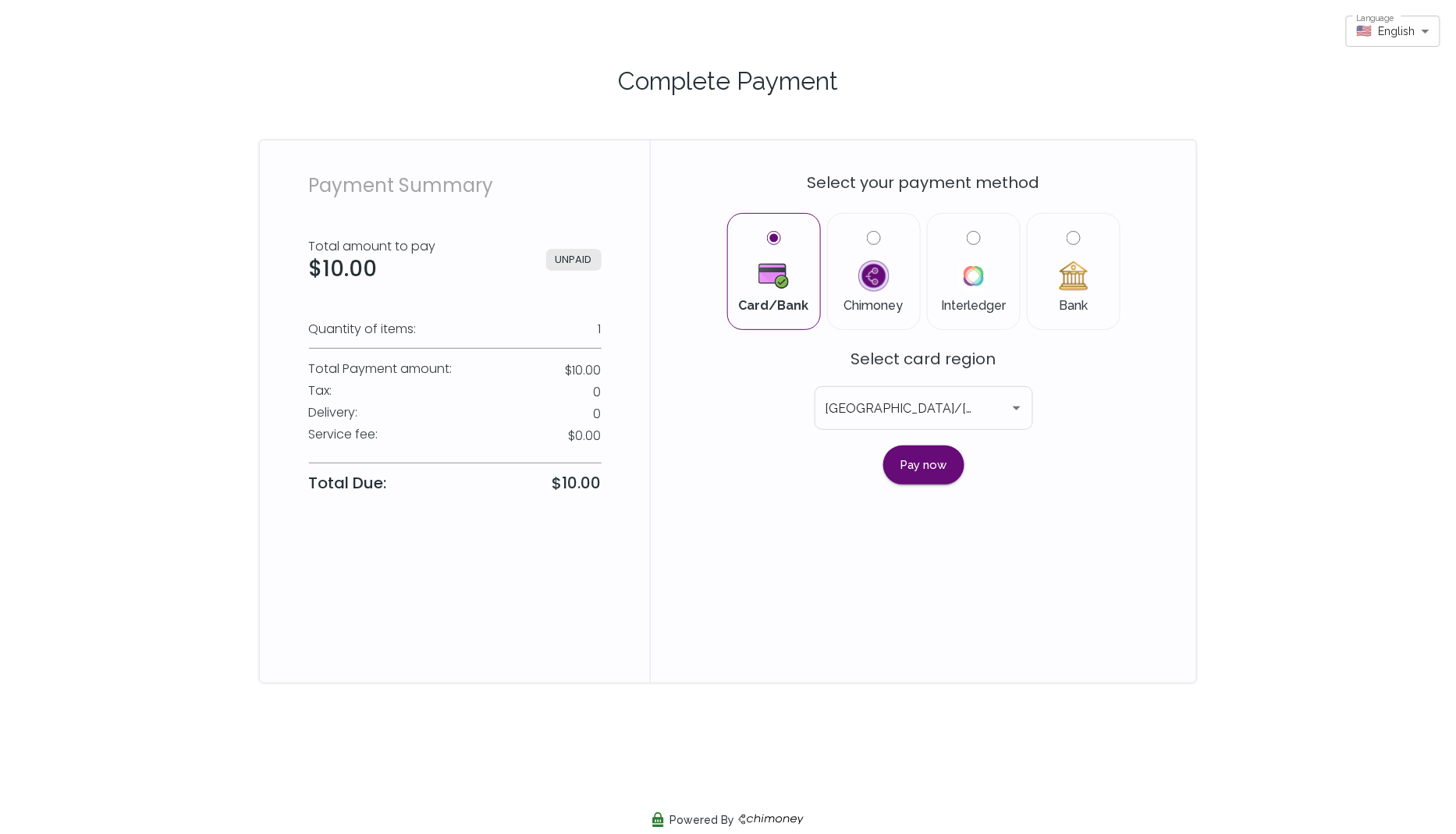
click at [1068, 241] on input "Bank" at bounding box center [1074, 238] width 14 height 14
radio input "true"
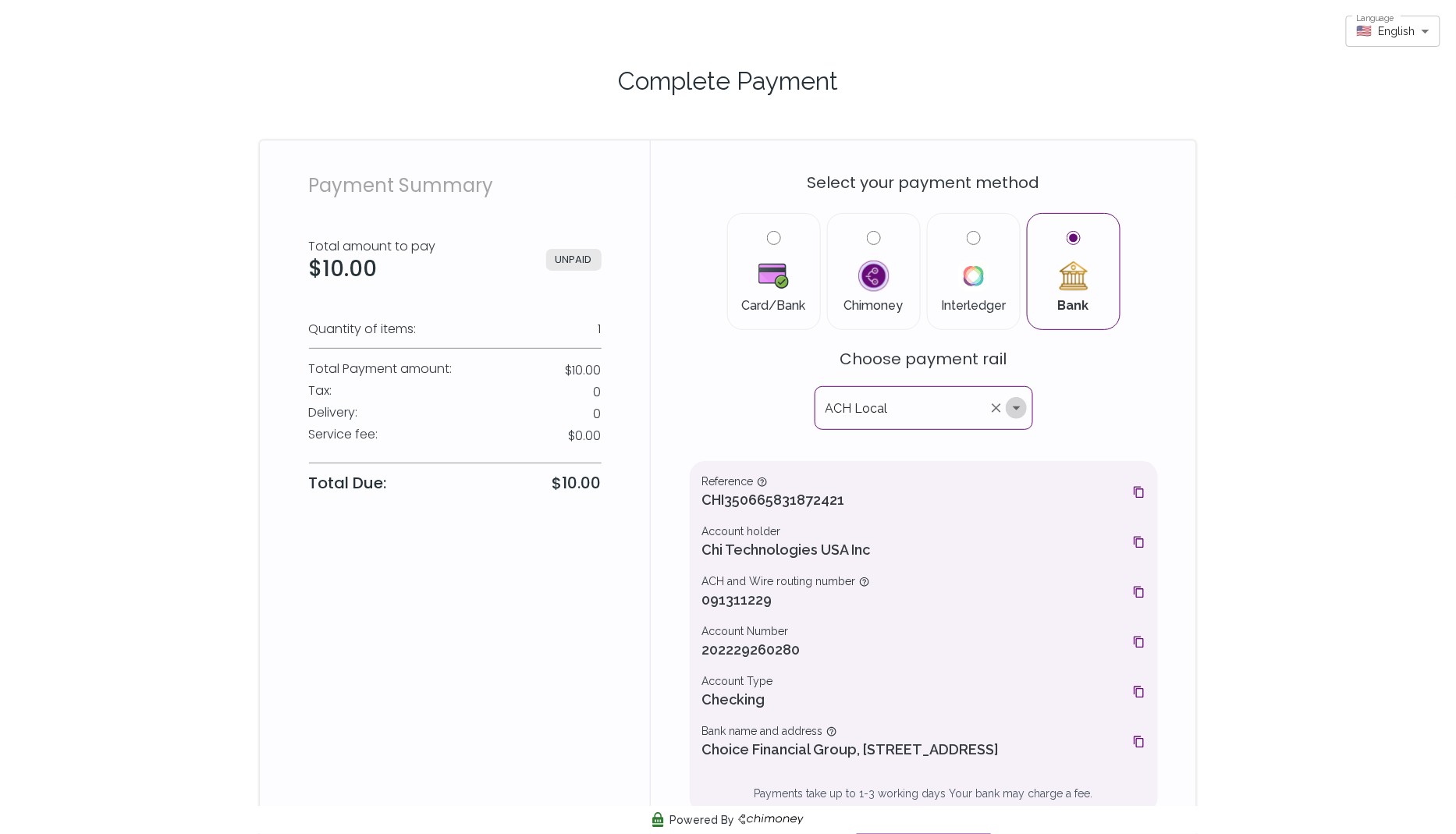
click at [1016, 402] on icon "Open" at bounding box center [1017, 408] width 19 height 19
click at [1078, 413] on div "Select your payment method Card/Bank Chimoney Interledger Bank Choose payment r…" at bounding box center [924, 510] width 468 height 702
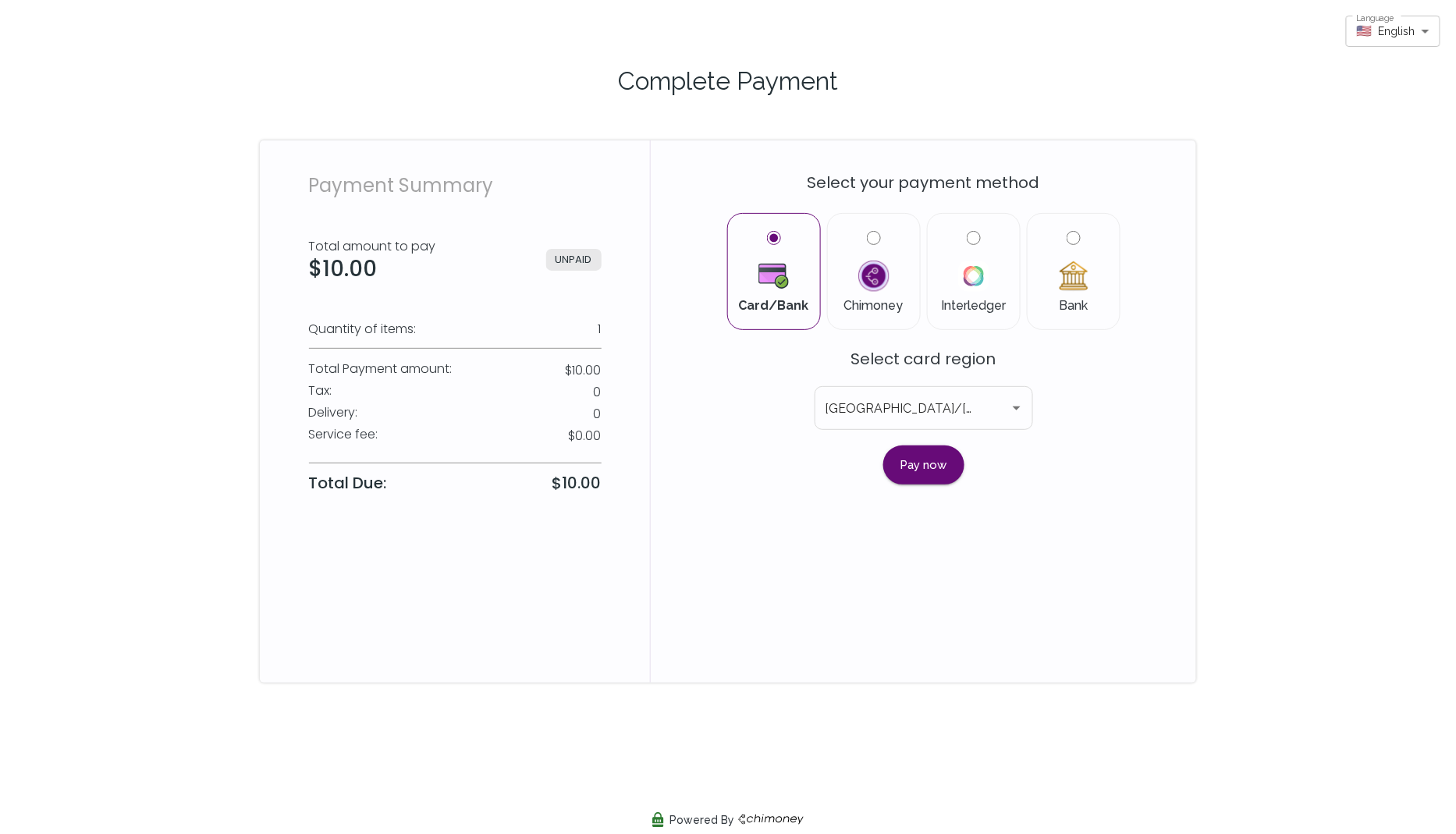
click at [874, 799] on div "Language 🇺🇸 English en Language Complete Payment Payment Summary Total amount t…" at bounding box center [728, 417] width 1456 height 834
click at [1020, 403] on icon "Open" at bounding box center [1017, 408] width 19 height 19
click at [1065, 312] on label "Bank" at bounding box center [1073, 271] width 67 height 81
click at [1067, 245] on input "Bank" at bounding box center [1074, 238] width 14 height 14
radio input "true"
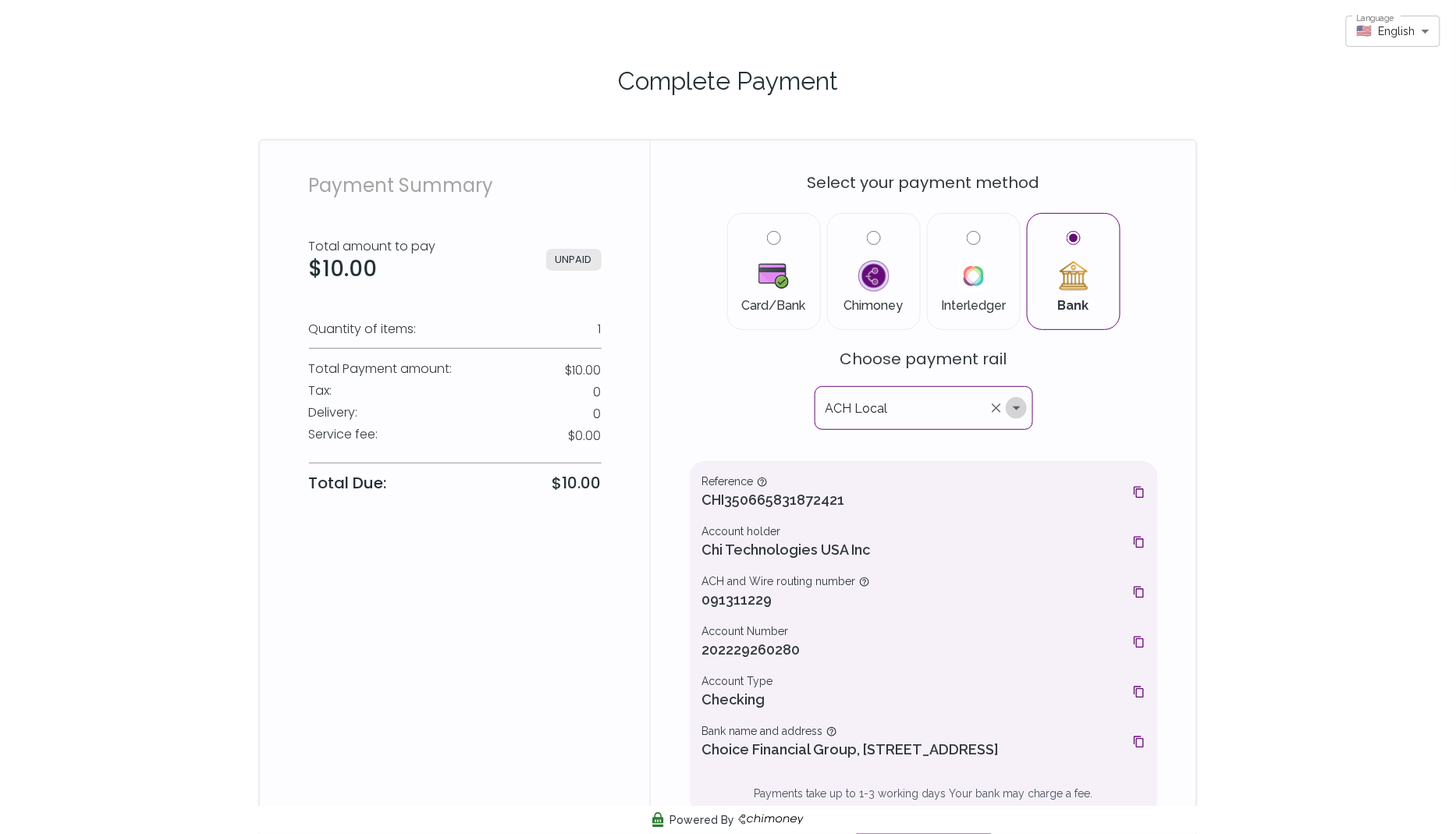
click at [1016, 403] on icon "Open" at bounding box center [1017, 408] width 19 height 19
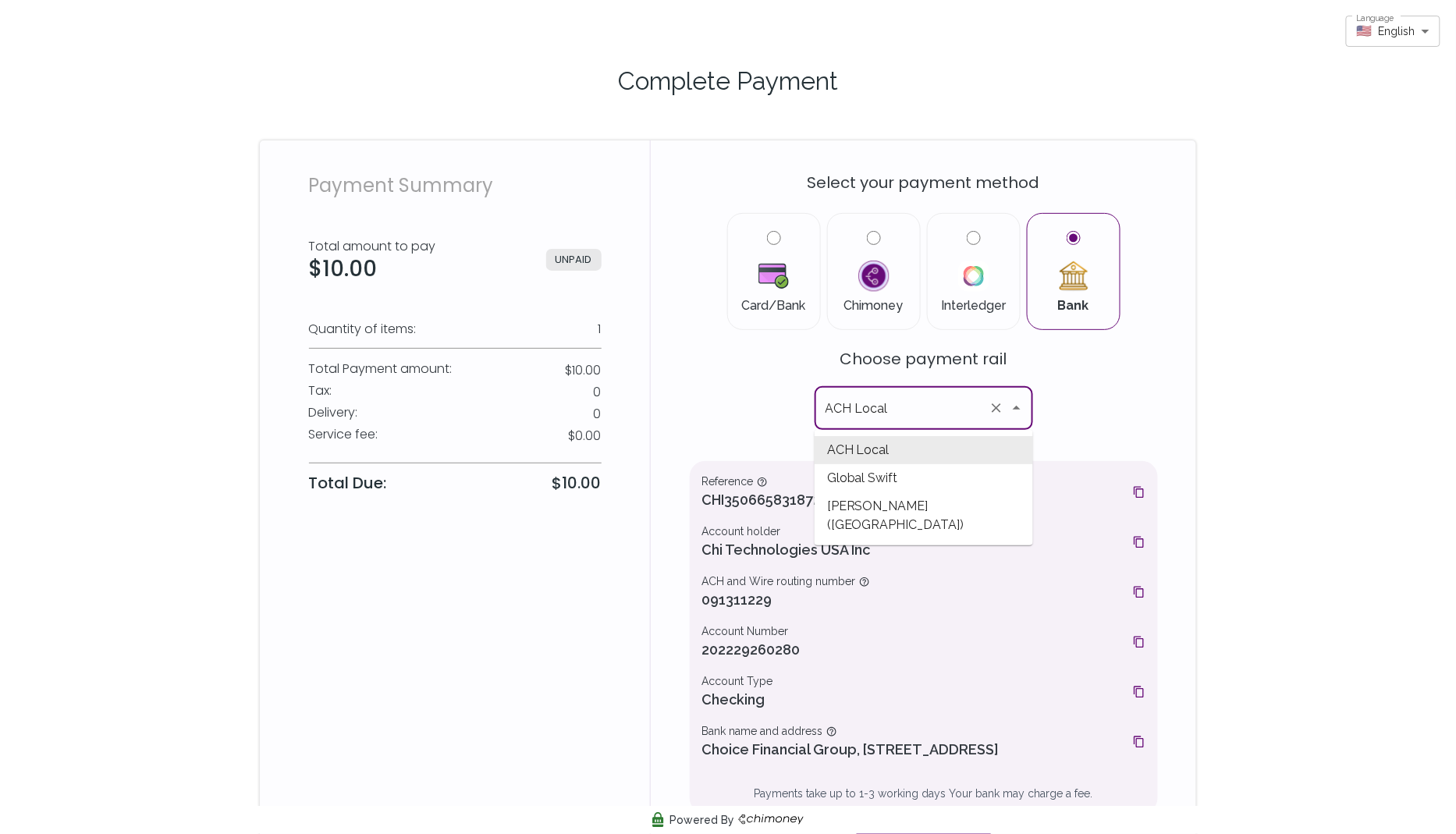
click at [1127, 433] on div "Select your payment method Card/Bank Chimoney Interledger Bank Choose payment r…" at bounding box center [924, 510] width 468 height 702
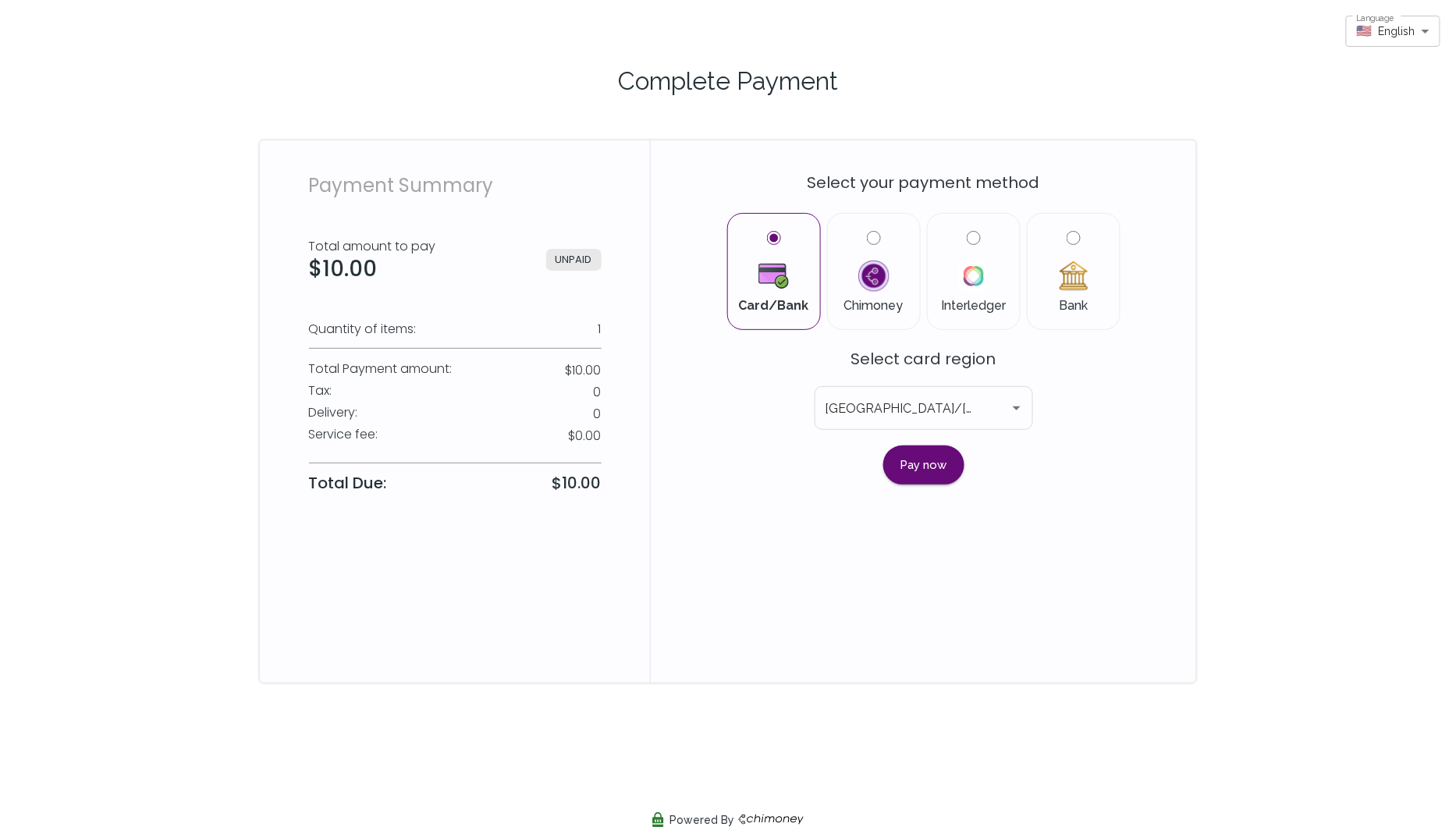
click at [1075, 221] on div "Bank" at bounding box center [1073, 271] width 94 height 117
click at [1075, 240] on input "Bank" at bounding box center [1074, 238] width 14 height 14
radio input "true"
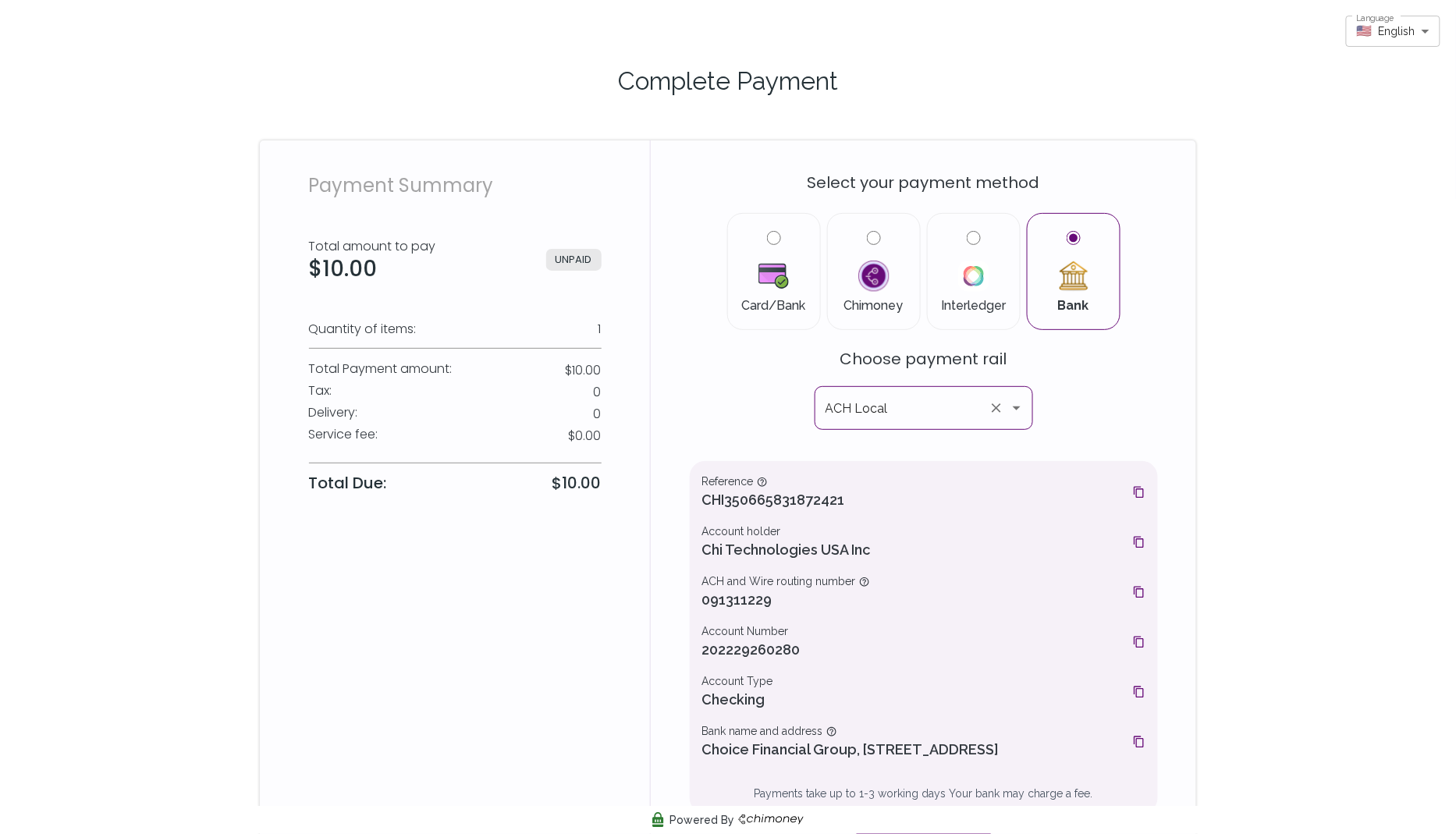
click at [1016, 413] on icon "Open" at bounding box center [1017, 408] width 19 height 19
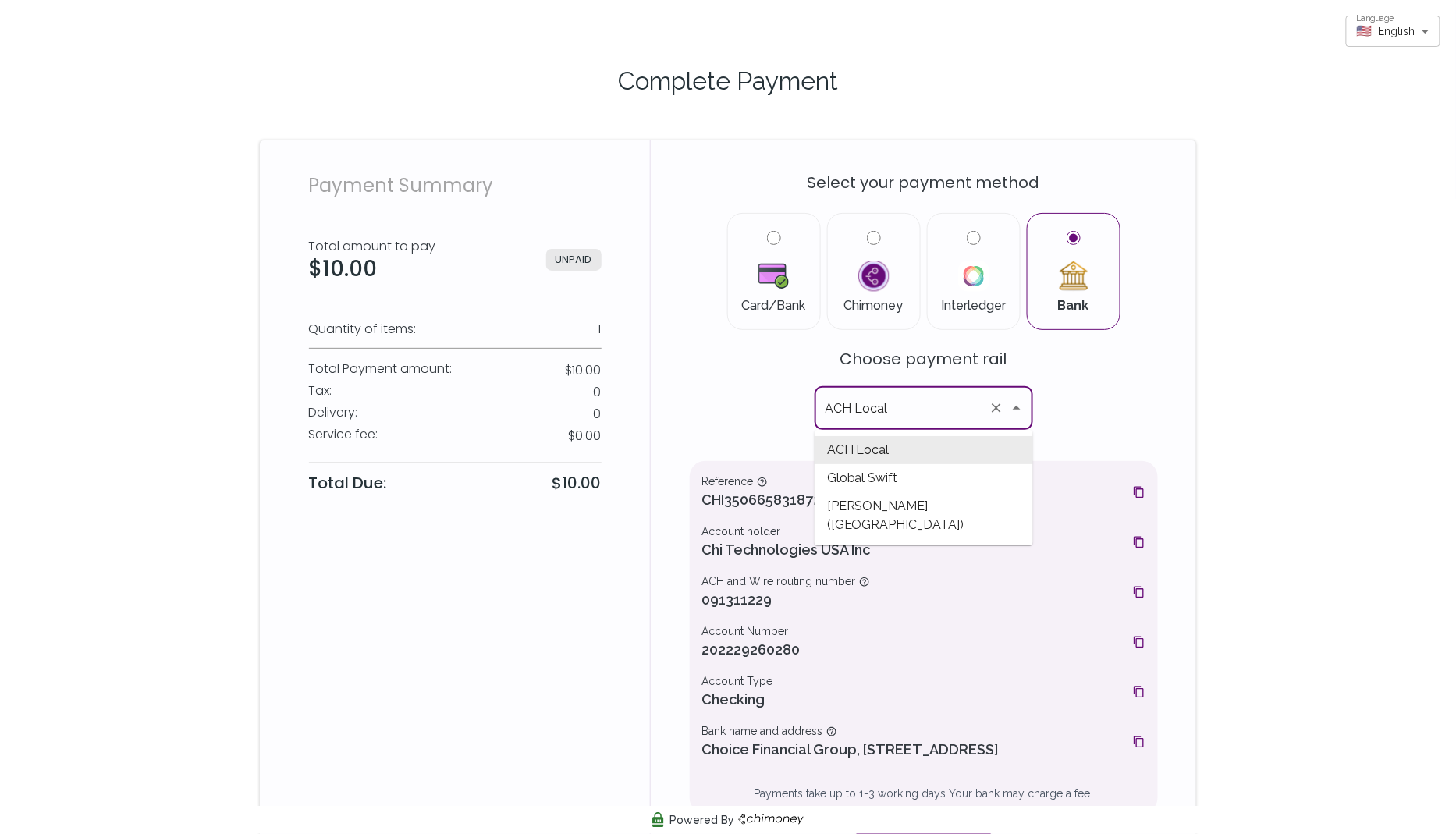
click at [1085, 418] on div "Select your payment method Card/Bank Chimoney Interledger Bank Choose payment r…" at bounding box center [924, 510] width 468 height 702
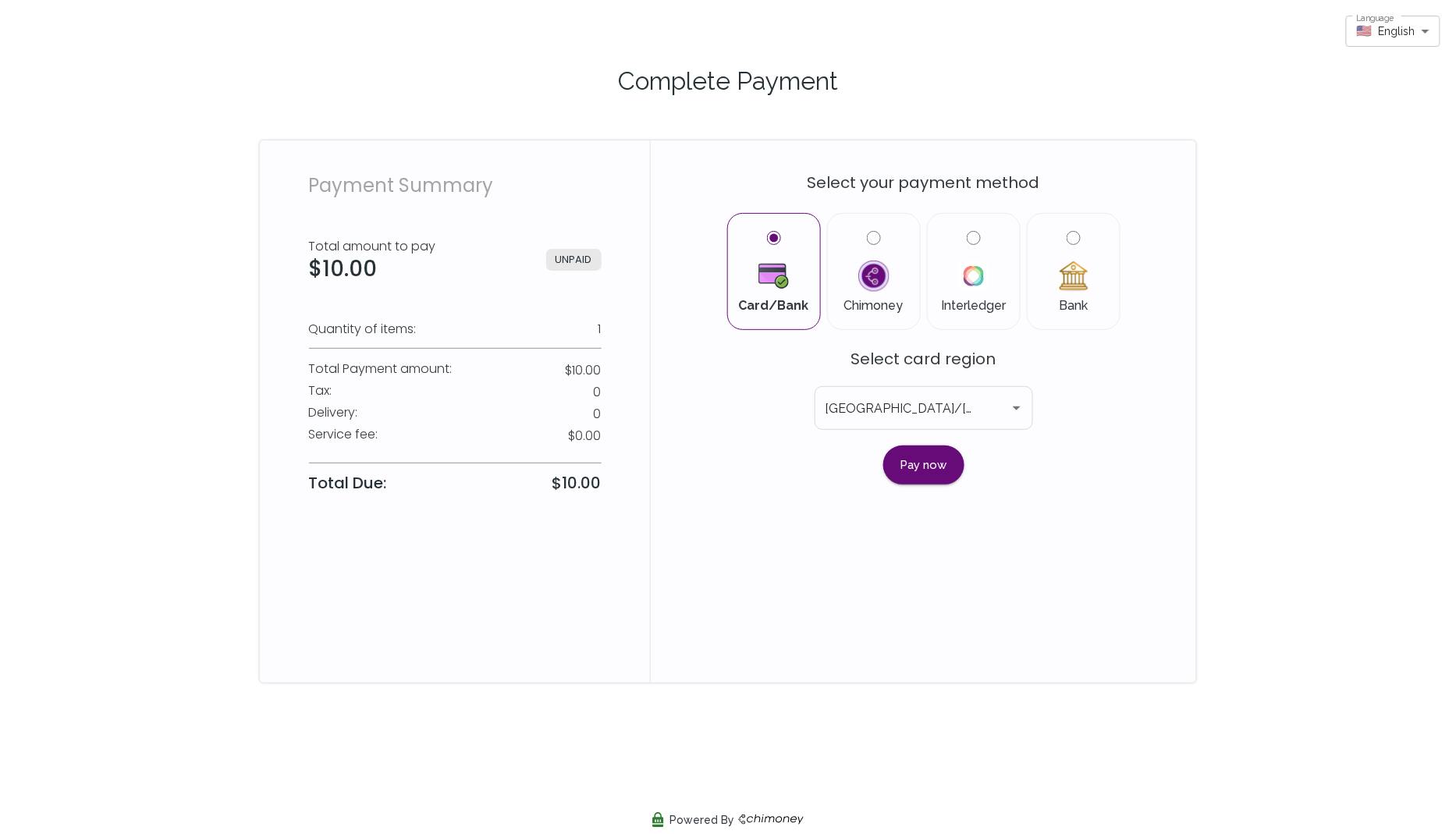
click at [1072, 236] on input "Bank" at bounding box center [1074, 238] width 14 height 14
radio input "true"
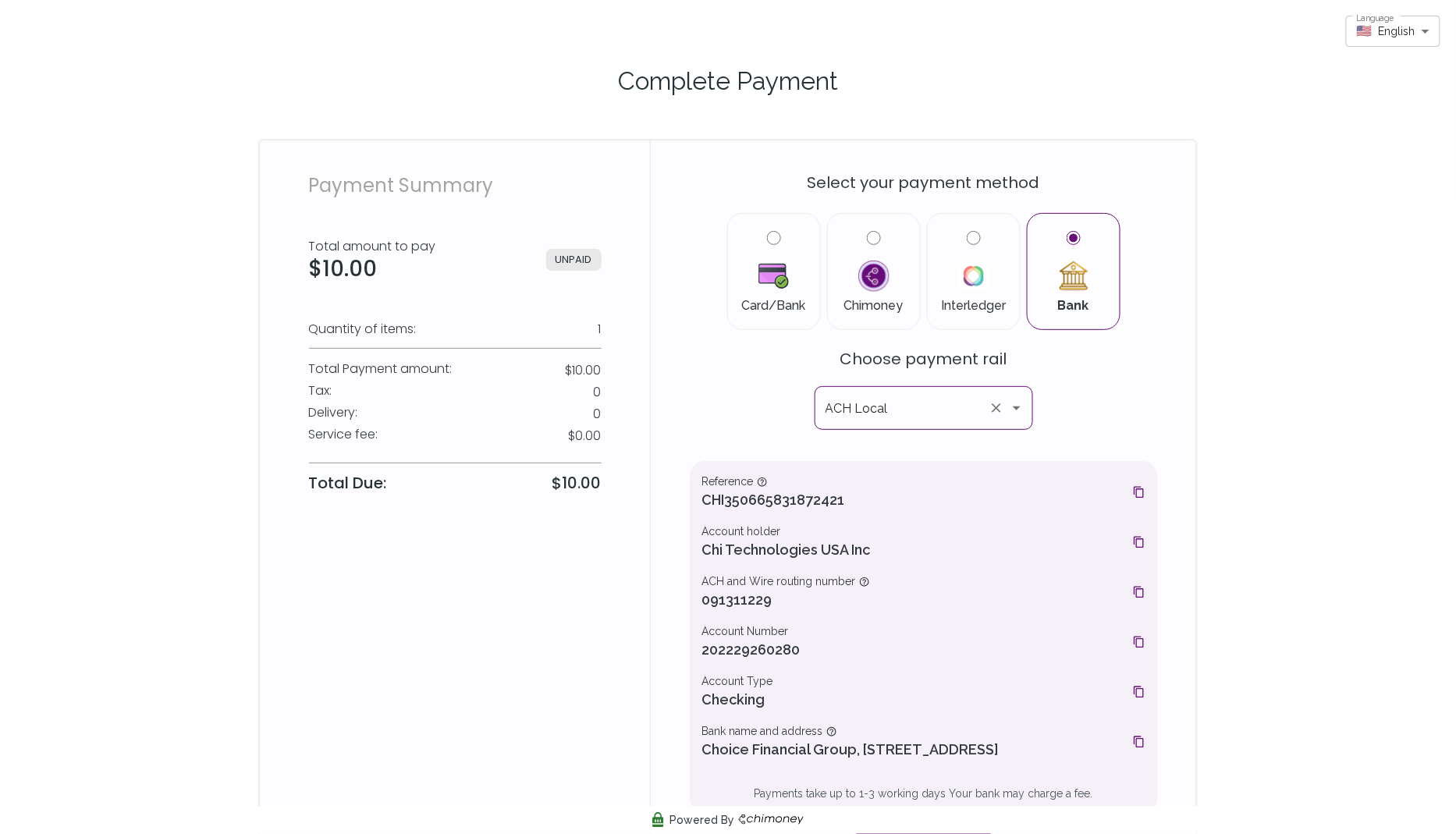
click at [1014, 404] on icon "Open" at bounding box center [1017, 408] width 19 height 19
click at [1067, 414] on div "Select your payment method Card/Bank Chimoney Interledger Bank Choose payment r…" at bounding box center [924, 510] width 468 height 702
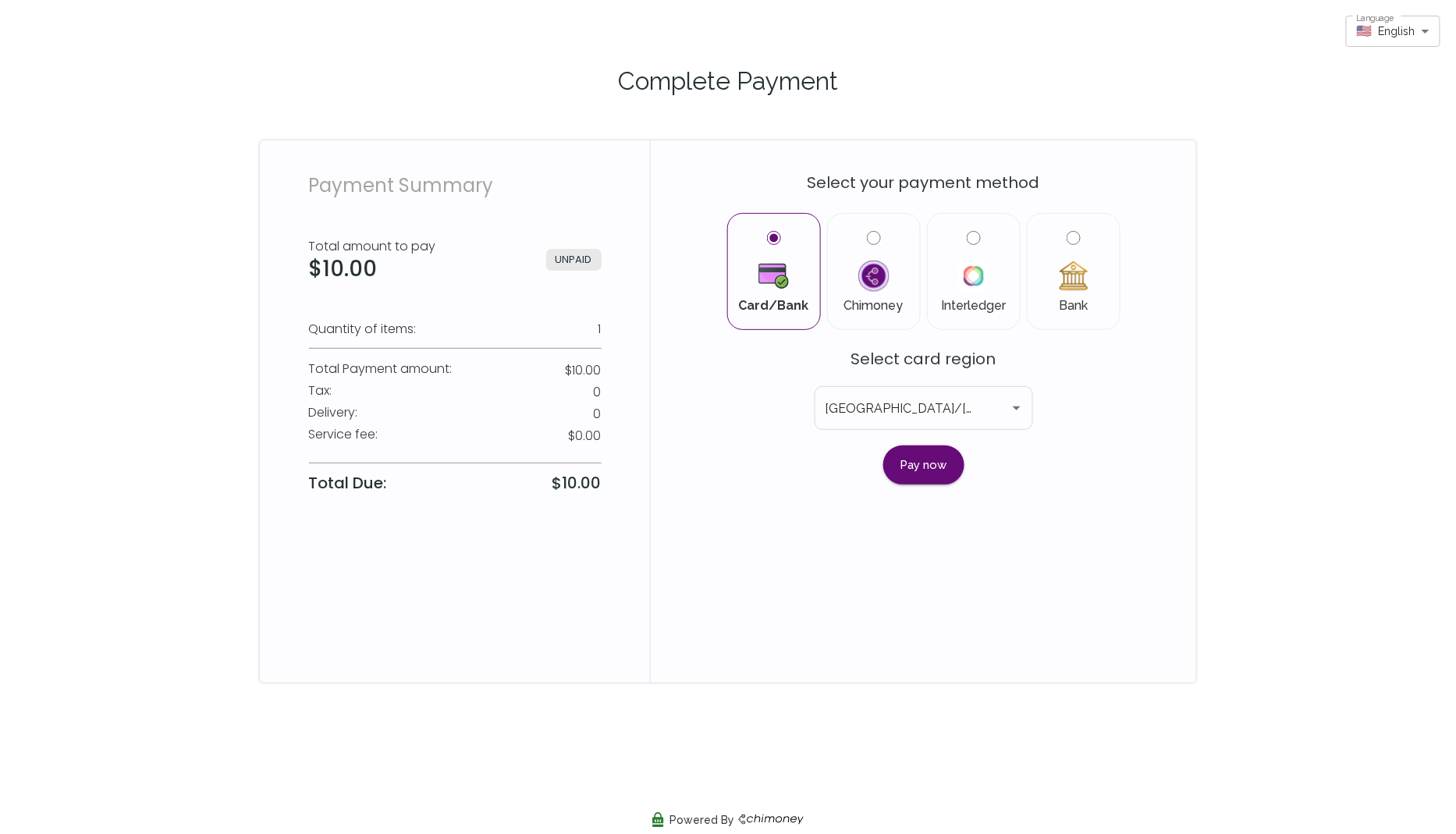
click at [1067, 268] on img at bounding box center [1074, 276] width 32 height 32
click at [1067, 245] on input "Bank" at bounding box center [1074, 238] width 14 height 14
radio input "true"
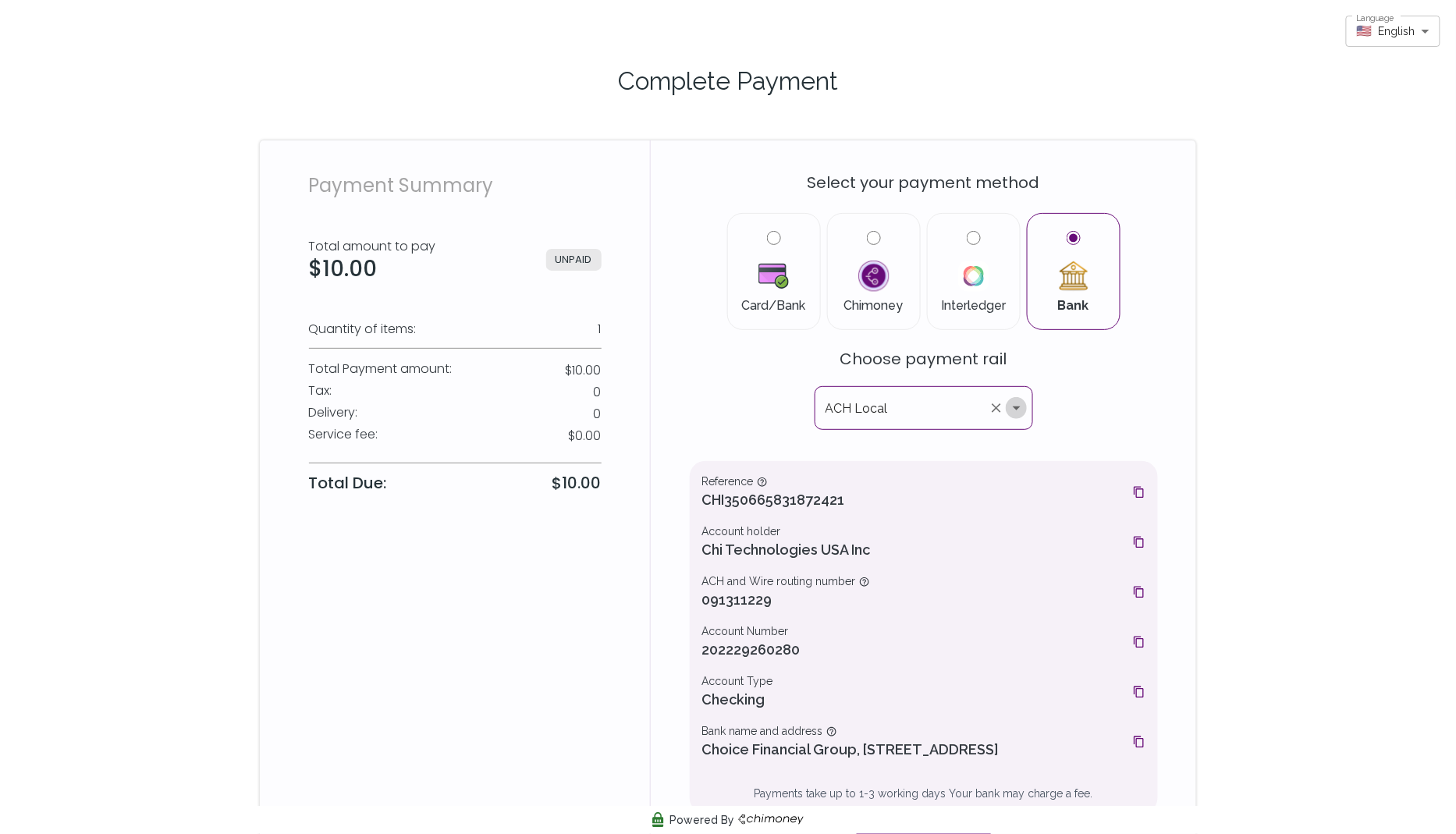
click at [1016, 410] on icon "Open" at bounding box center [1017, 408] width 19 height 19
click at [1090, 430] on div "Select your payment method Card/Bank Chimoney Interledger Bank Choose payment r…" at bounding box center [924, 510] width 468 height 702
